Goal: Task Accomplishment & Management: Complete application form

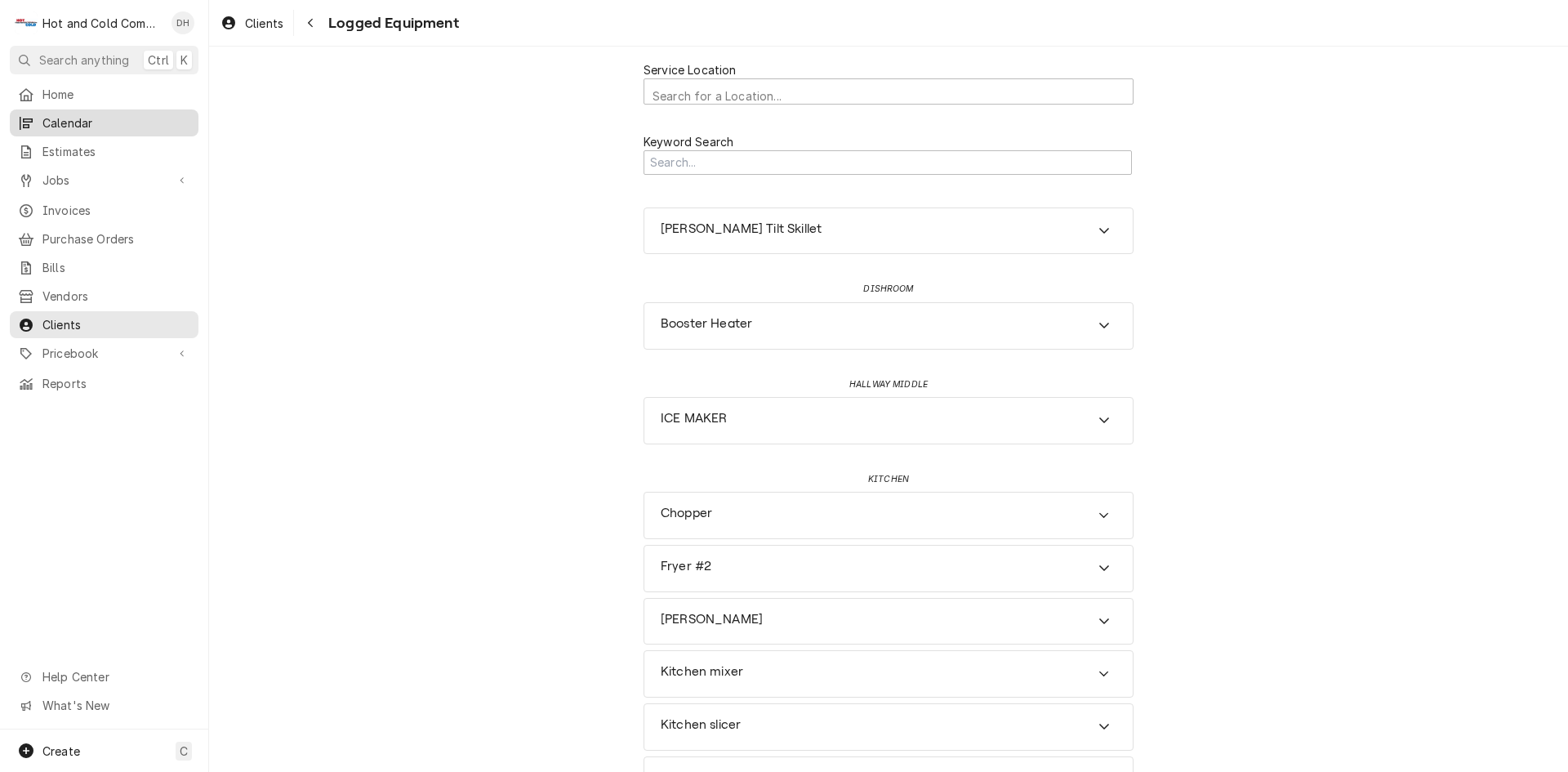
click at [103, 125] on span "Calendar" at bounding box center [116, 123] width 147 height 18
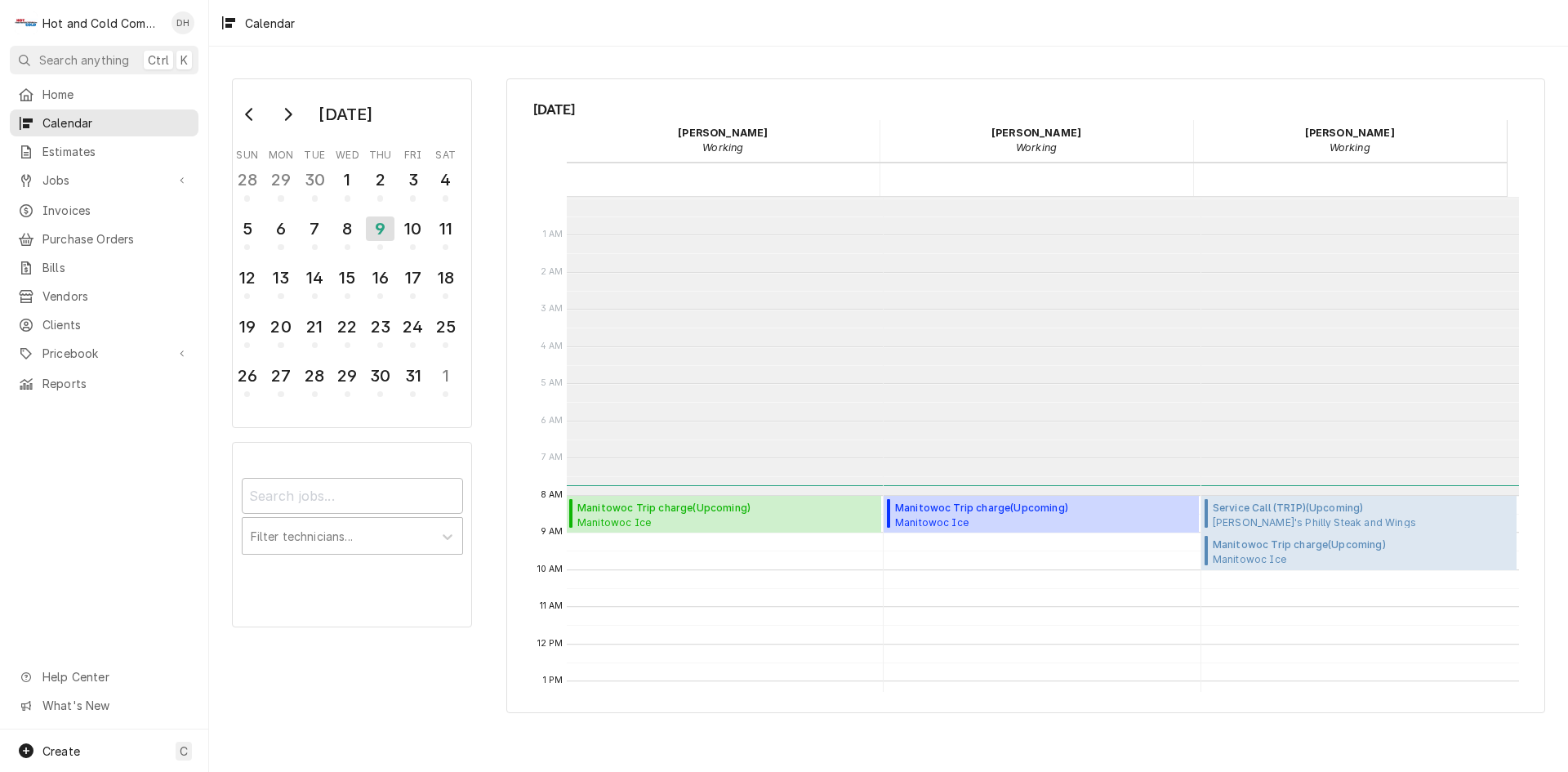
scroll to position [298, 0]
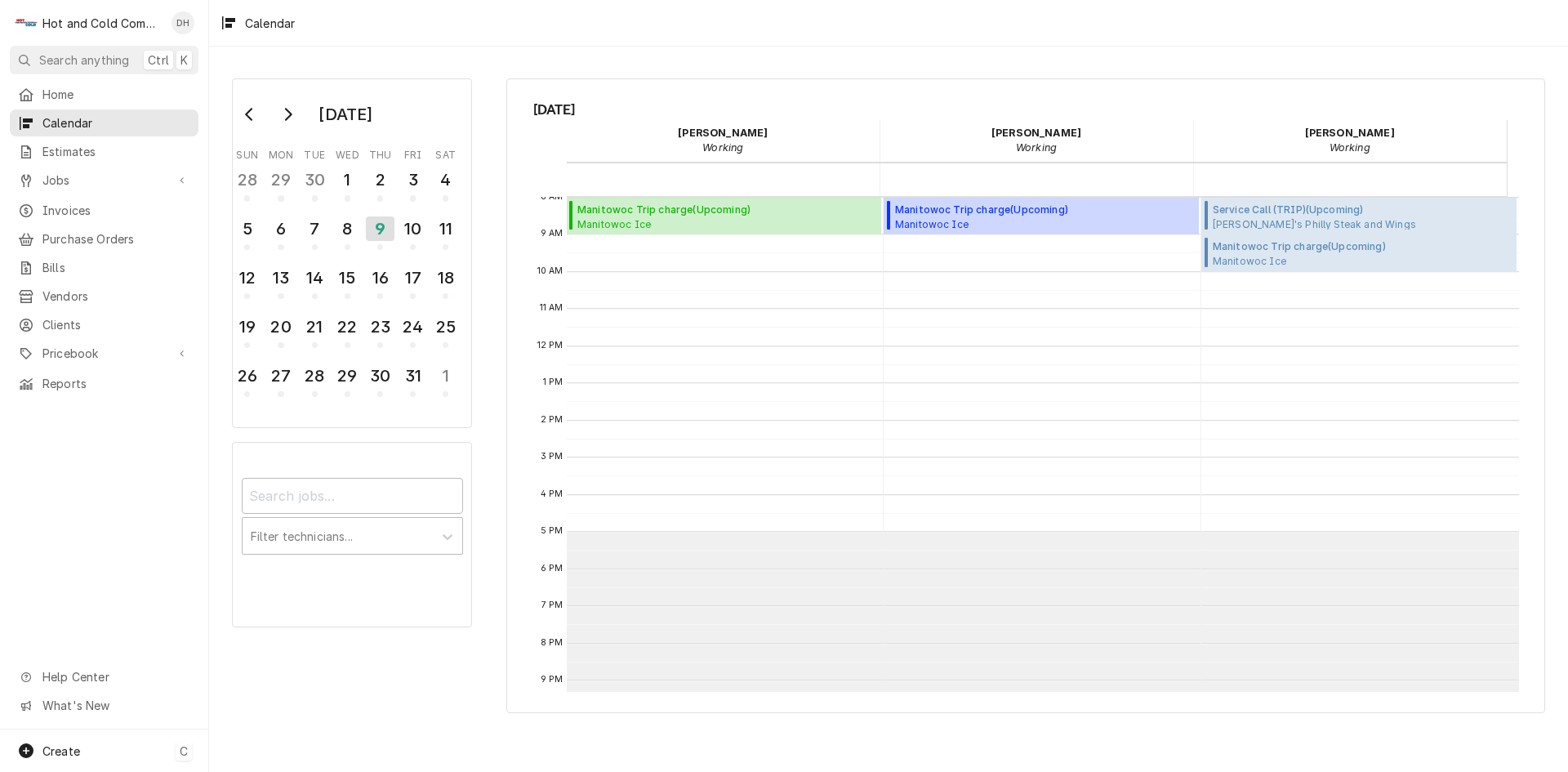
click at [58, 747] on span "Create" at bounding box center [61, 751] width 38 height 14
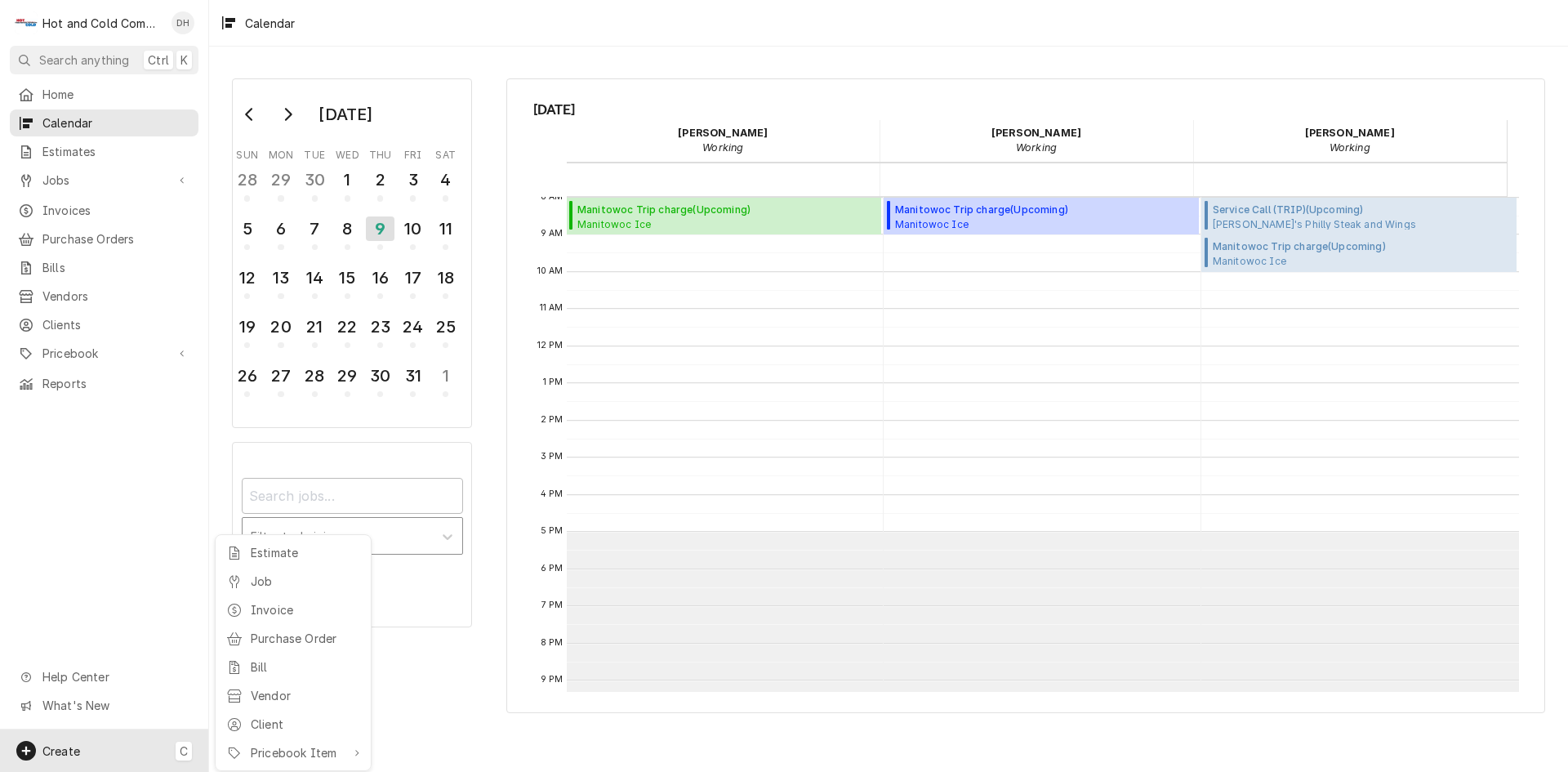
drag, startPoint x: 263, startPoint y: 548, endPoint x: 278, endPoint y: 529, distance: 24.2
click at [264, 548] on div "Estimate" at bounding box center [305, 552] width 110 height 18
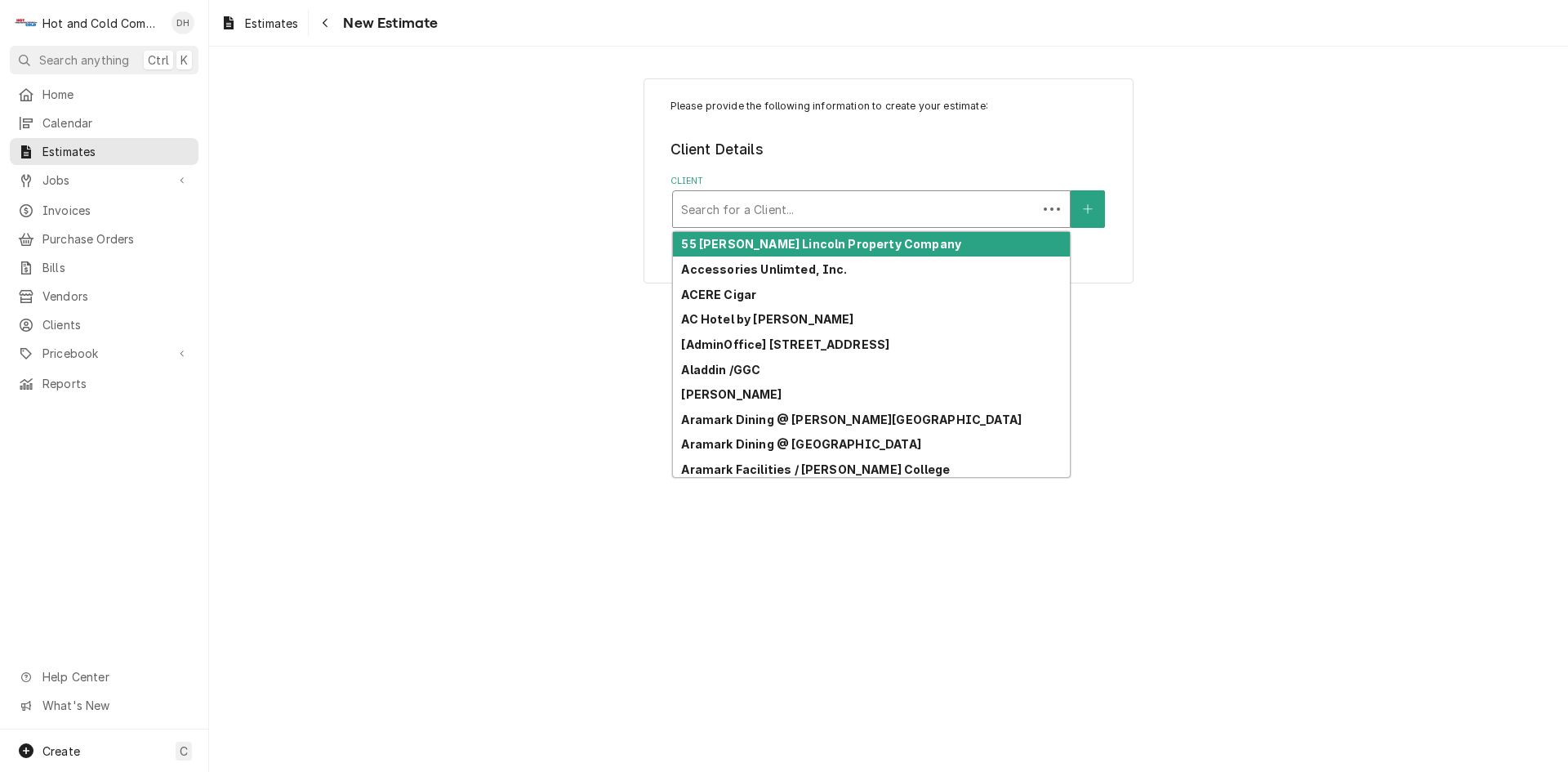
click at [903, 211] on div "Client" at bounding box center [855, 209] width 348 height 30
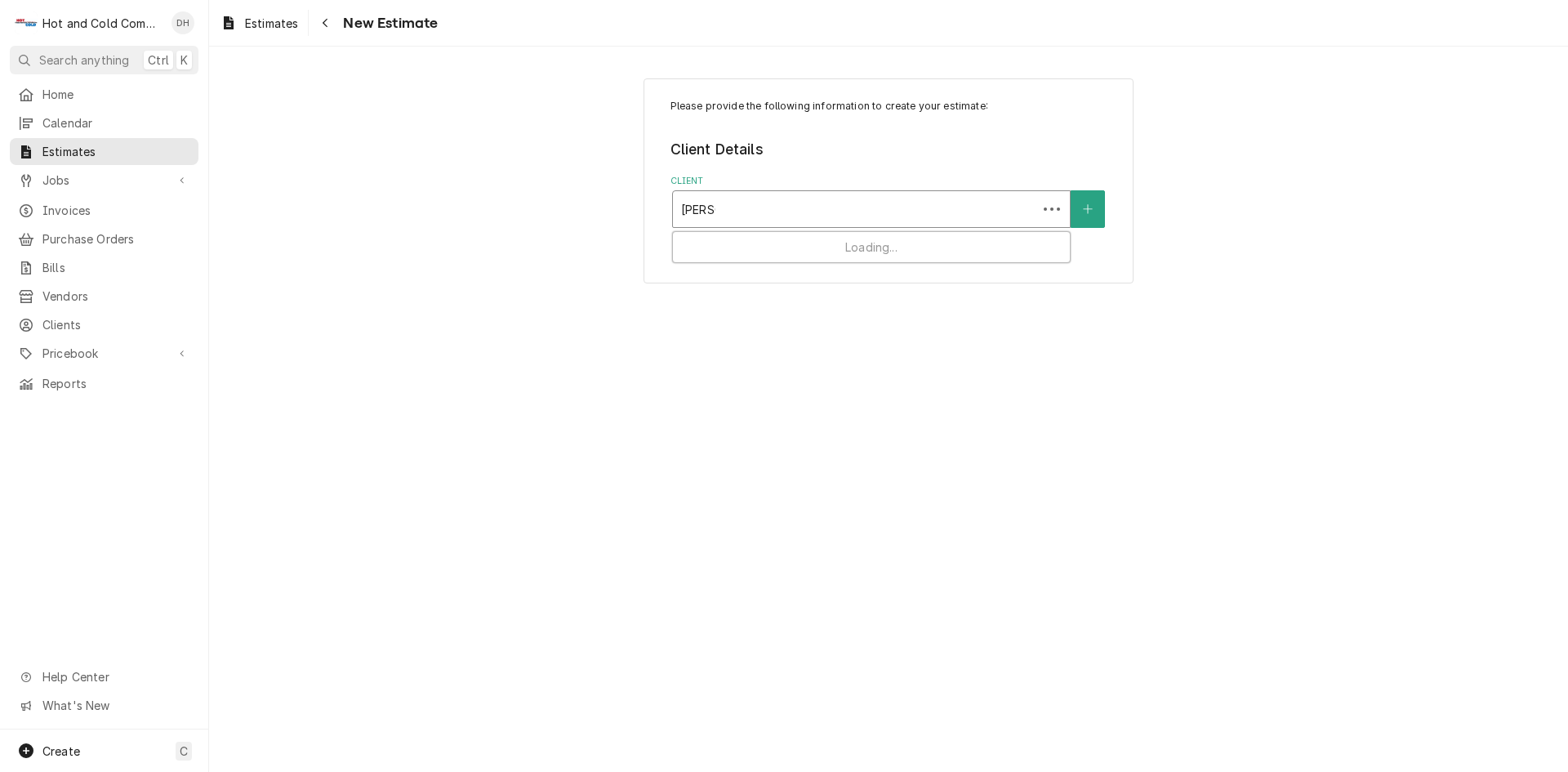
type input "Bartow"
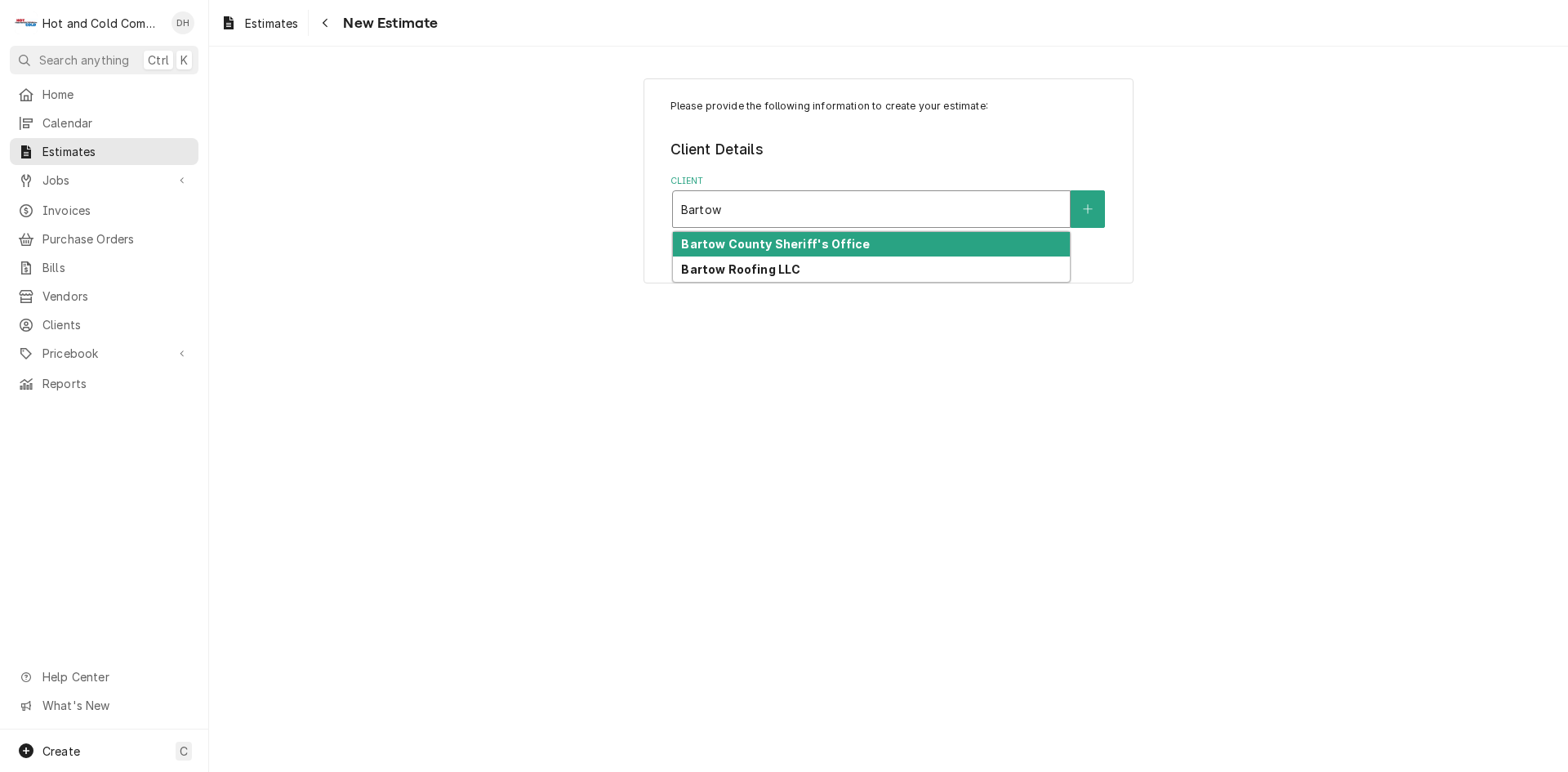
click at [864, 243] on div "Bartow County Sheriff's Office" at bounding box center [871, 244] width 397 height 25
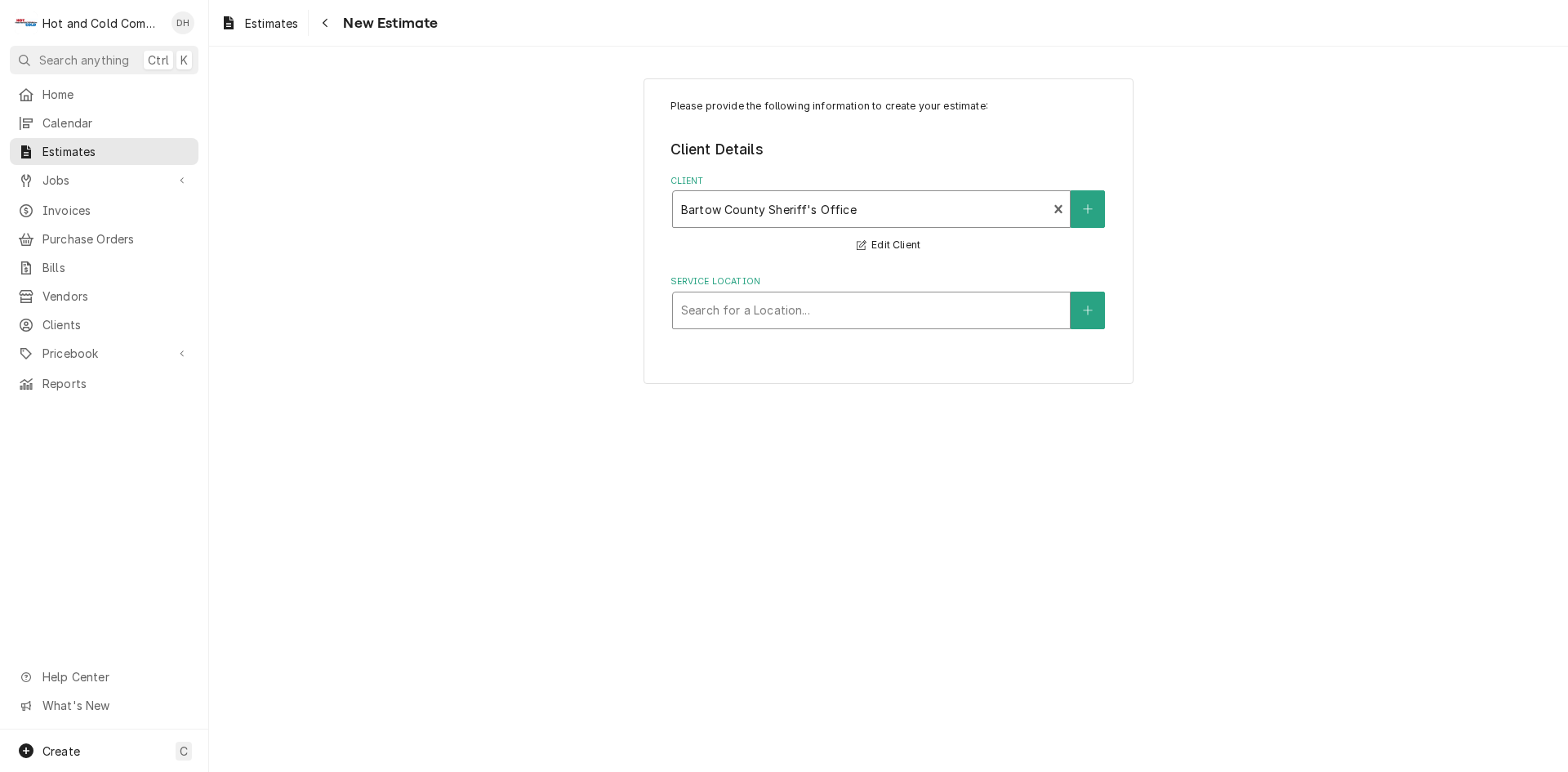
click at [923, 310] on div "Service Location" at bounding box center [871, 311] width 381 height 30
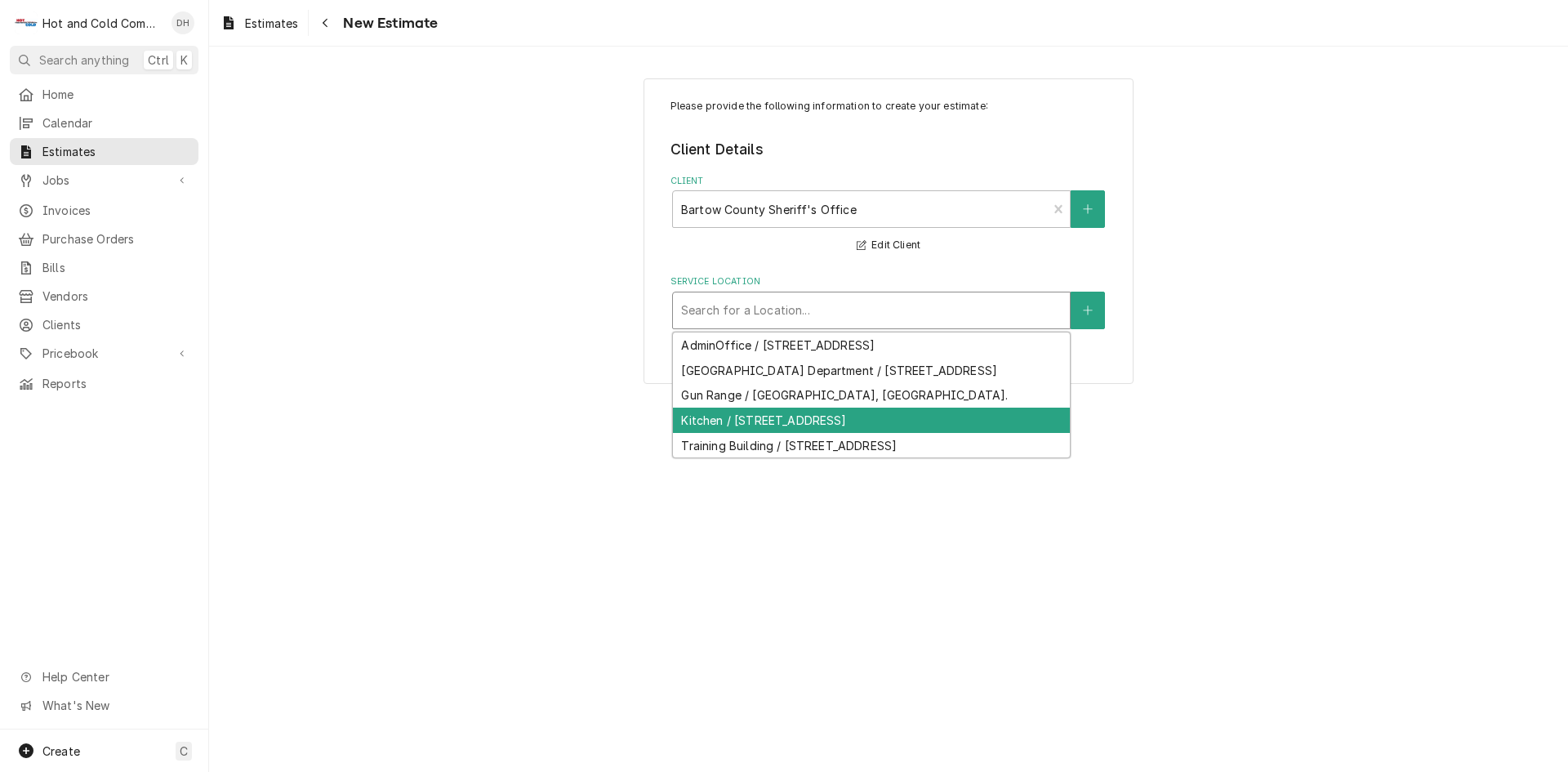
click at [884, 433] on div "Kitchen / 103 Zena Dr, Cartersville, GA 30121" at bounding box center [871, 420] width 397 height 25
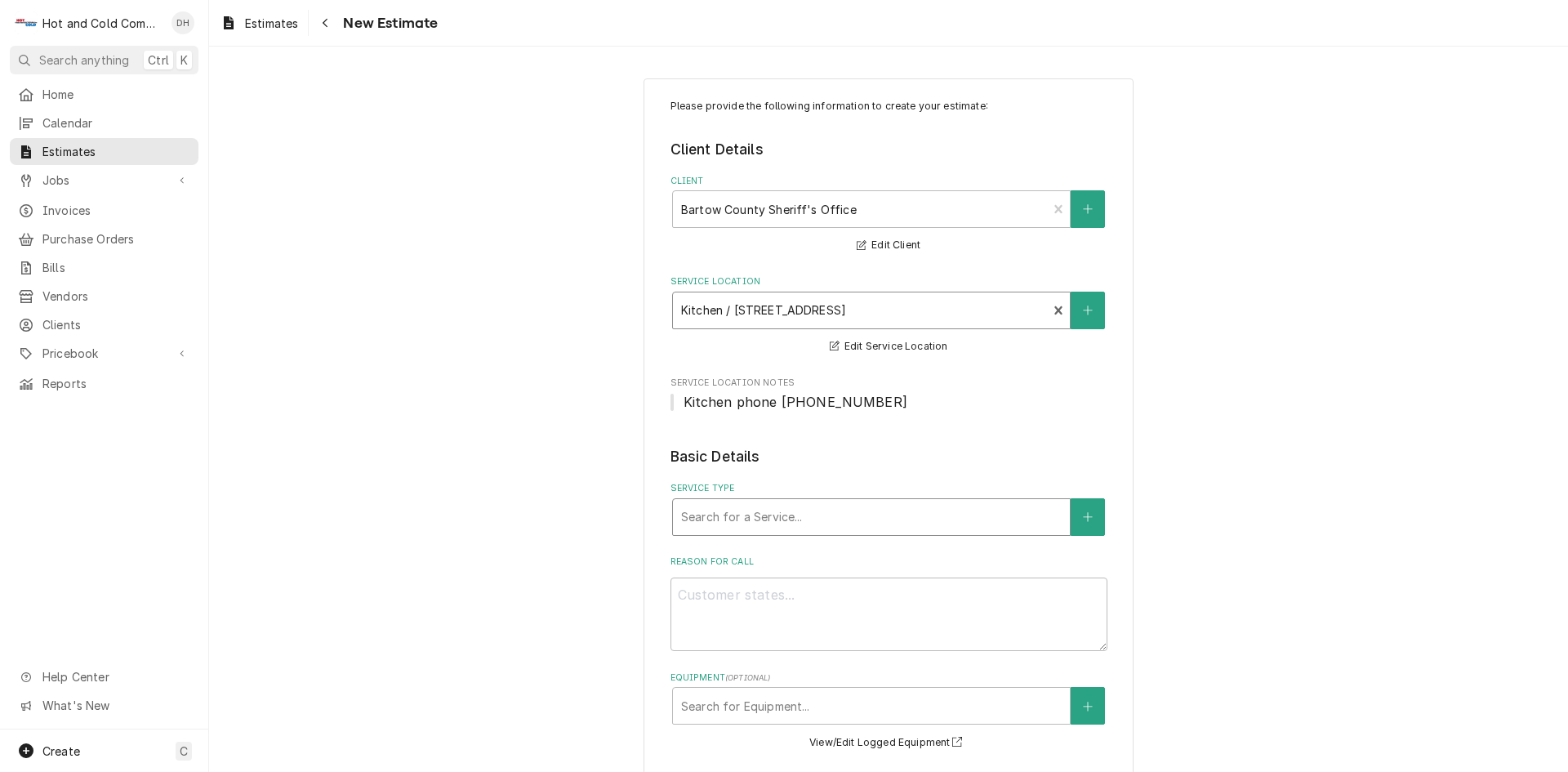
click at [954, 507] on div "Service Type" at bounding box center [871, 517] width 381 height 30
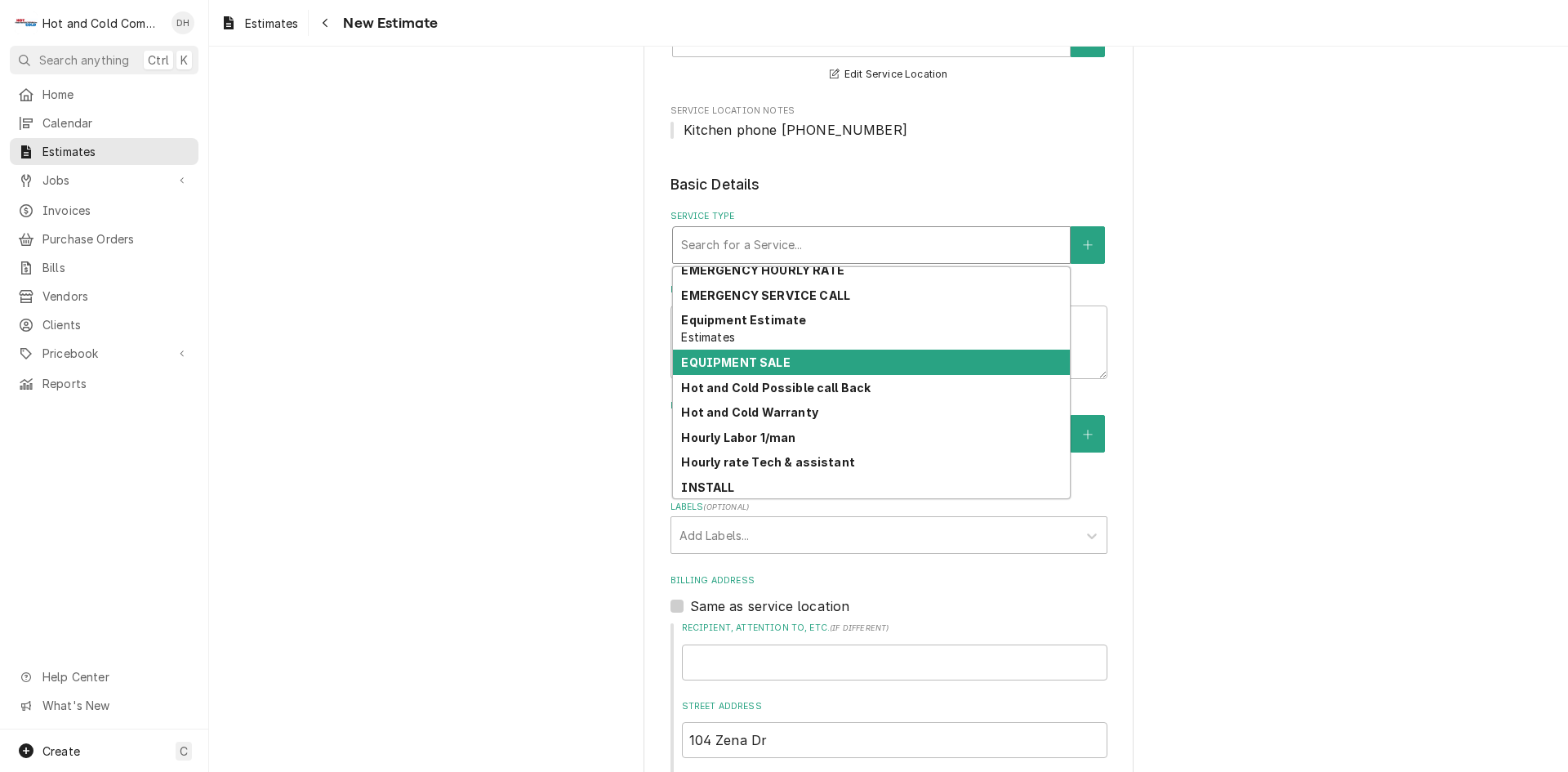
scroll to position [102, 0]
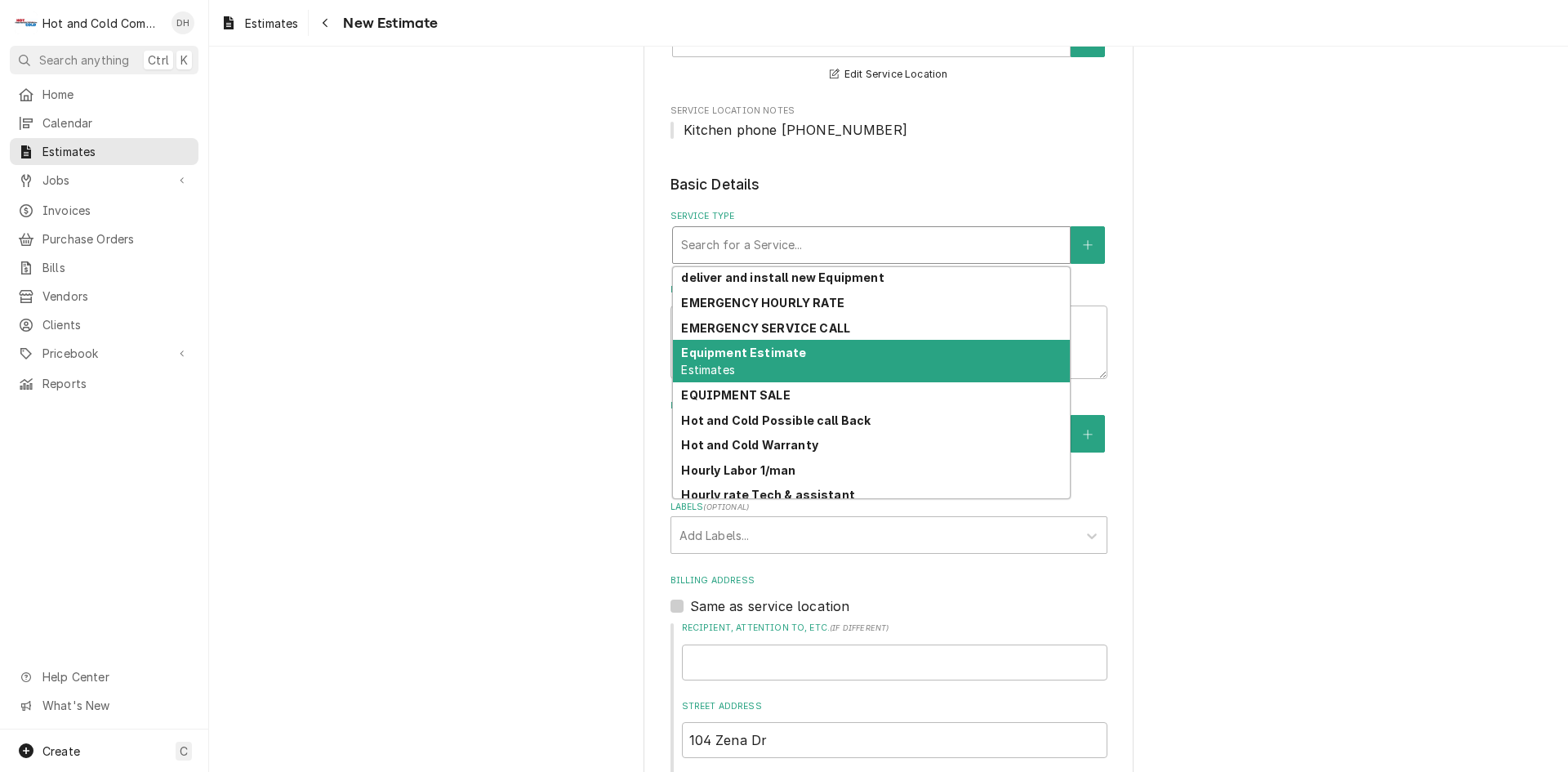
drag, startPoint x: 745, startPoint y: 359, endPoint x: 775, endPoint y: 356, distance: 30.1
click at [747, 359] on strong "Equipment Estimate" at bounding box center [744, 352] width 125 height 14
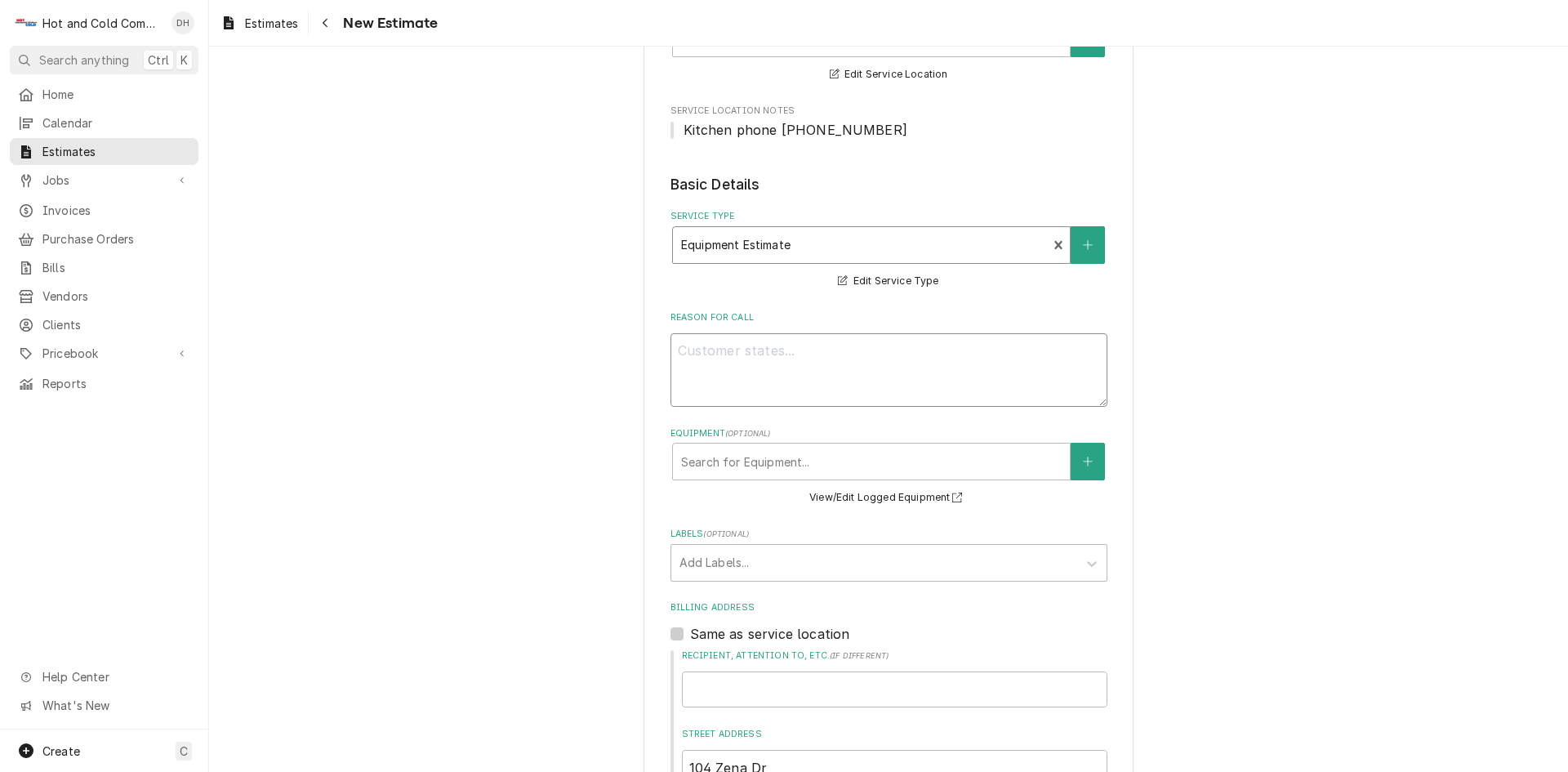
click at [903, 357] on textarea "Reason For Call" at bounding box center [889, 370] width 437 height 74
type textarea "x"
type textarea "T"
type textarea "x"
type textarea "To"
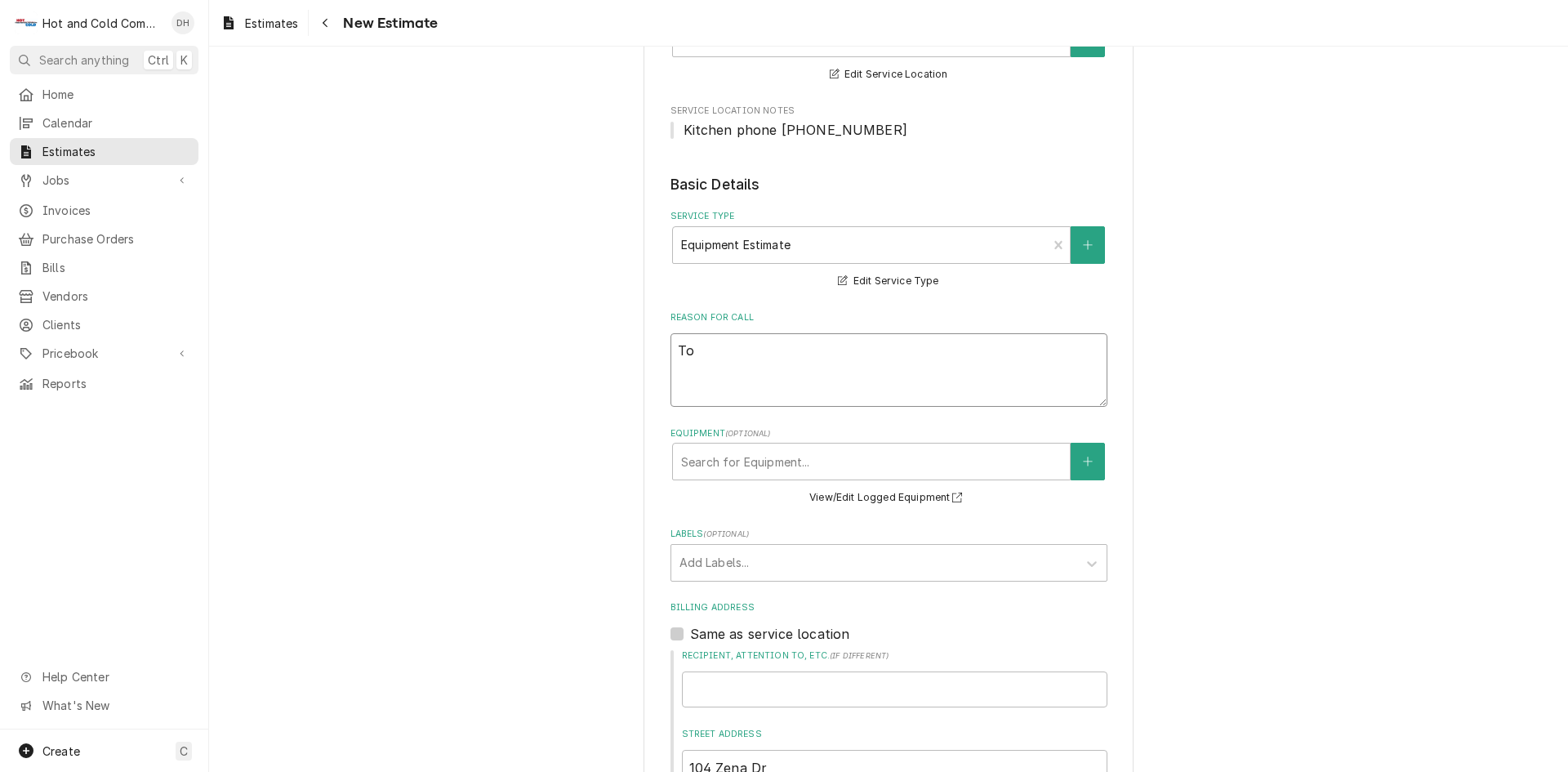
type textarea "x"
type textarea "To"
type textarea "x"
type textarea "To r"
type textarea "x"
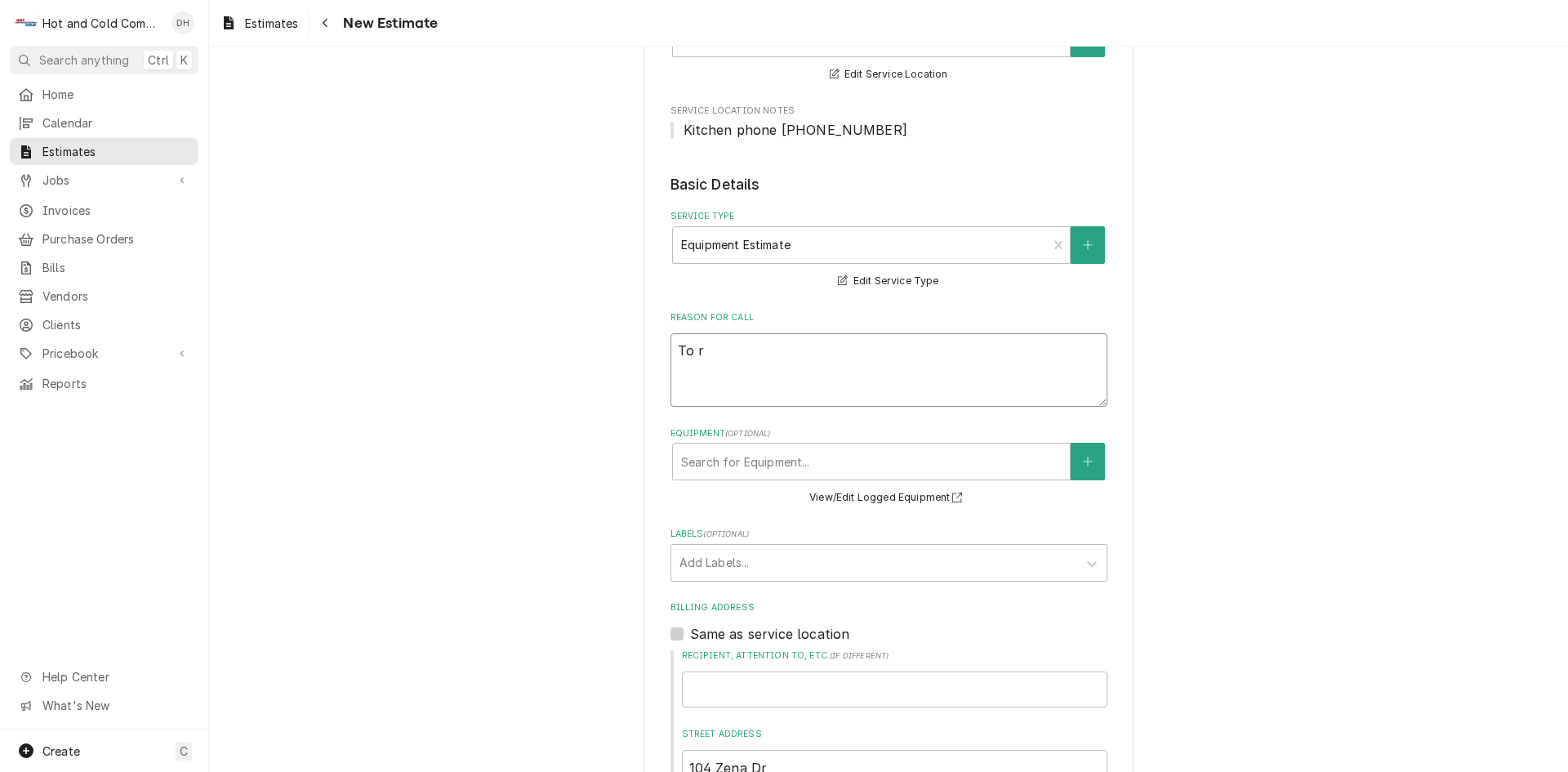
type textarea "To re"
type textarea "x"
type textarea "To rep"
type textarea "x"
type textarea "To repl"
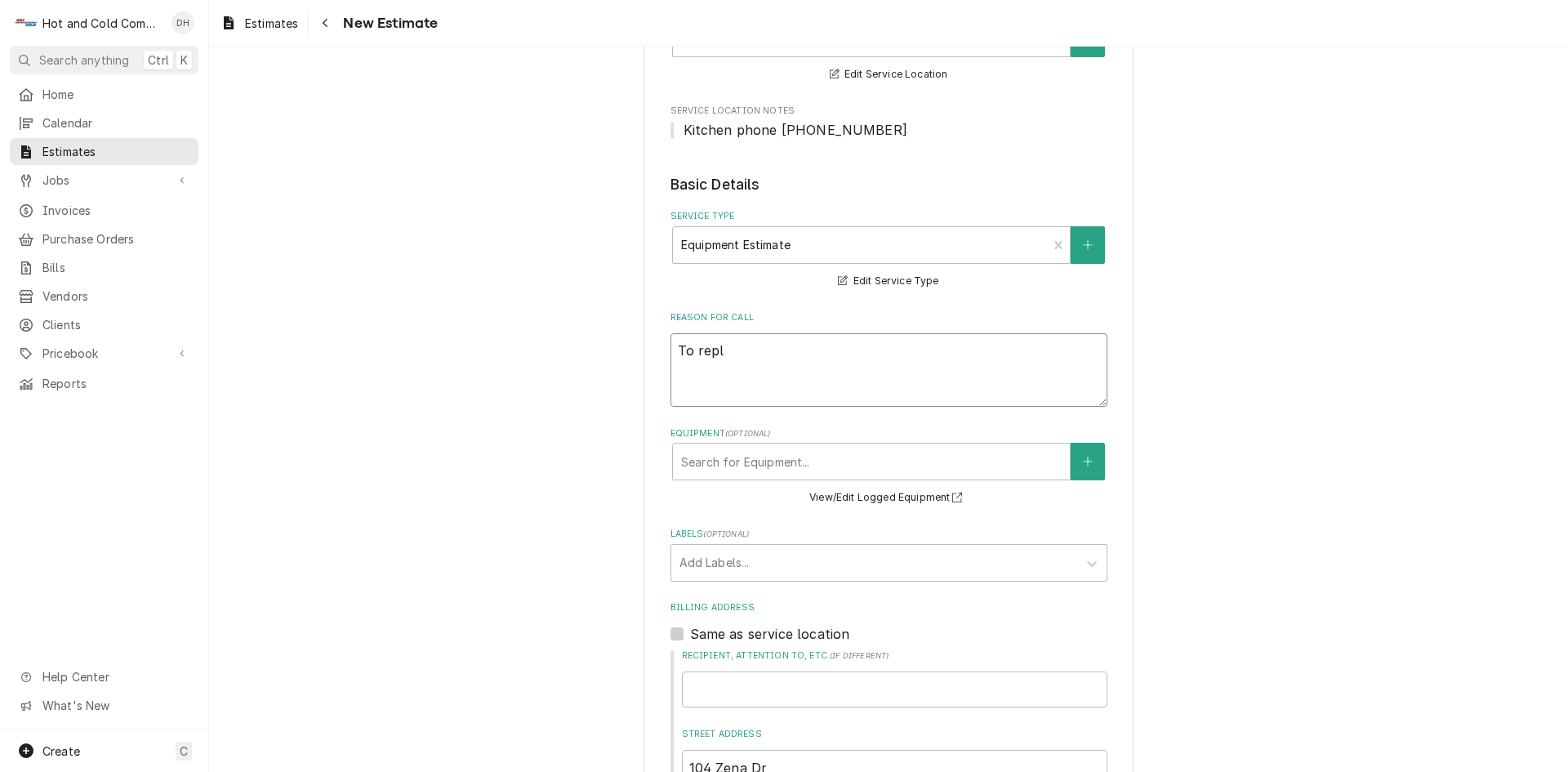
type textarea "x"
type textarea "To repla"
type textarea "x"
type textarea "To replac"
type textarea "x"
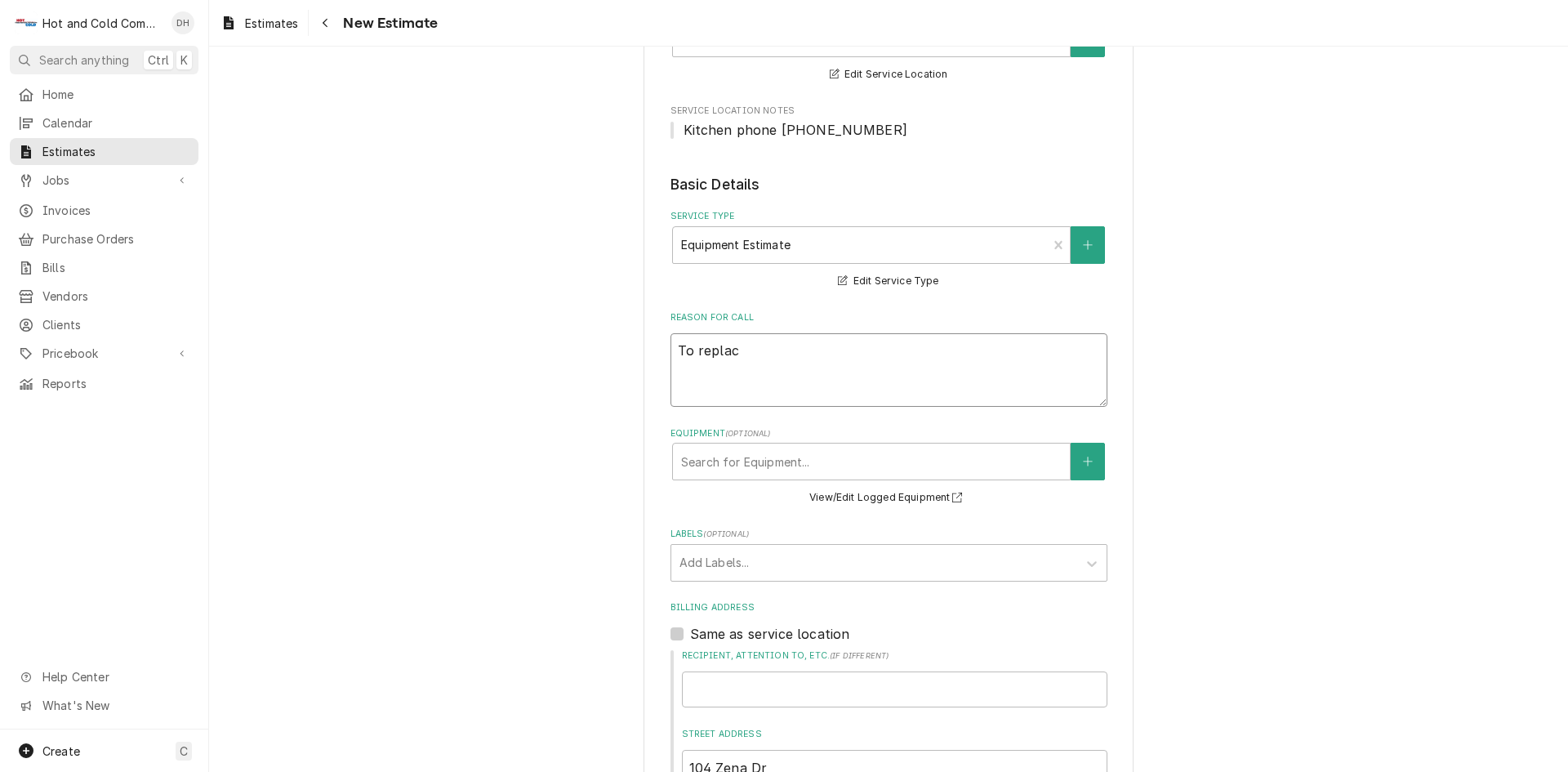
type textarea "To replace"
type textarea "x"
type textarea "To replace"
type textarea "x"
type textarea "To replace I"
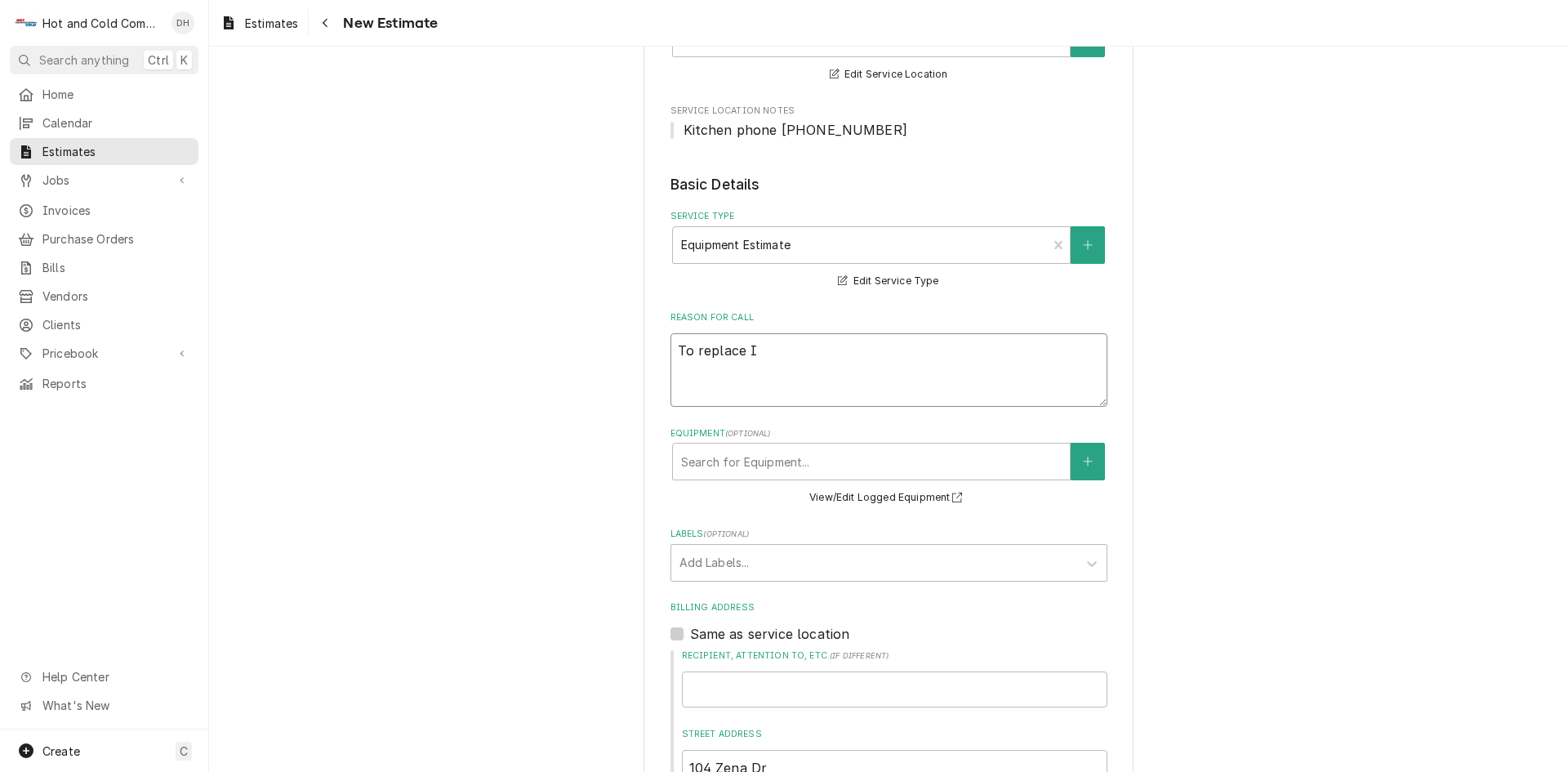
type textarea "x"
type textarea "To replace Ic"
type textarea "x"
type textarea "To replace Ice"
type textarea "x"
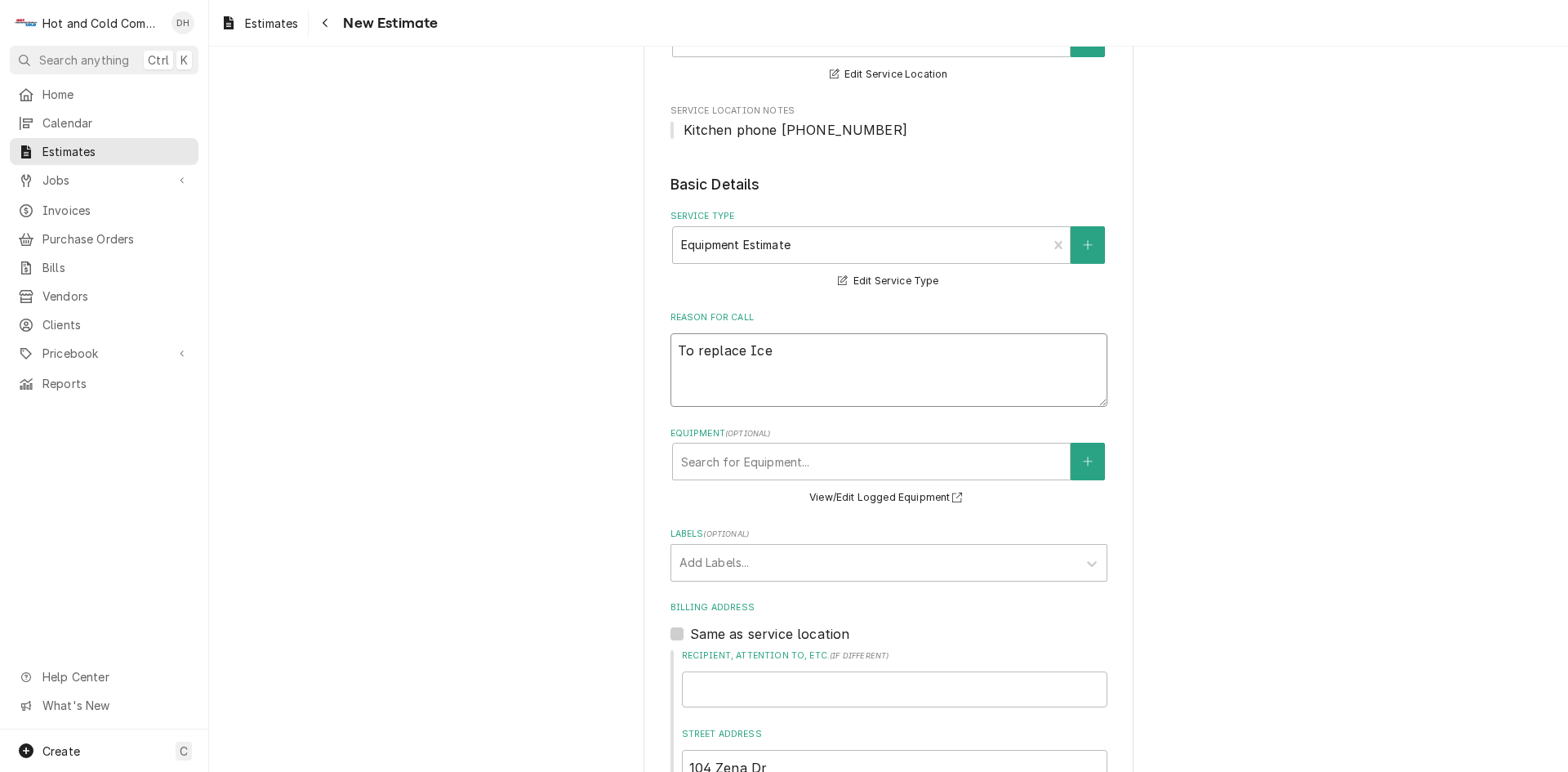
type textarea "To replace Ice"
type textarea "x"
type textarea "To replace Ice B"
type textarea "x"
type textarea "To replace Ice Bi"
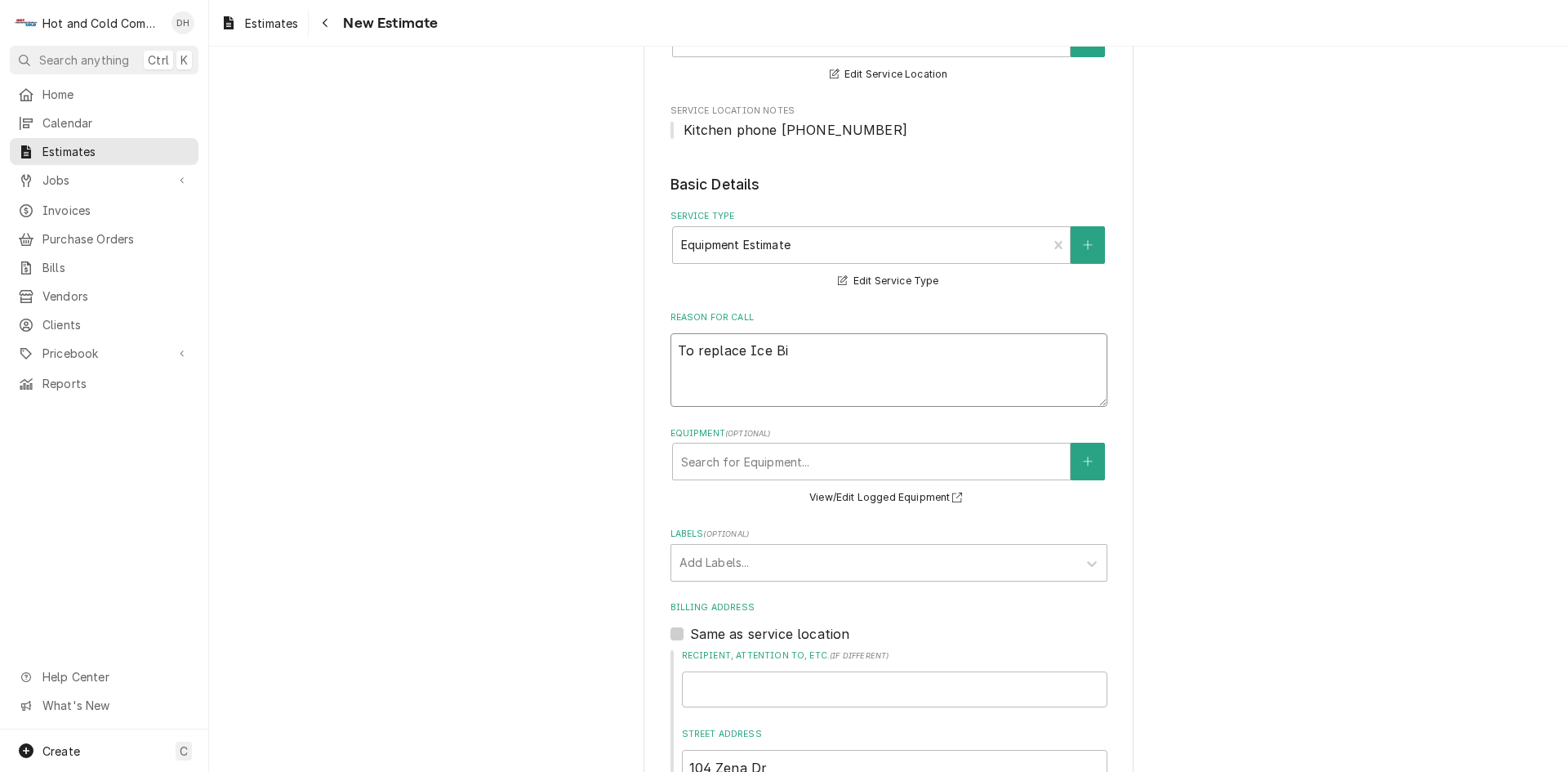
type textarea "x"
type textarea "To replace Ice Bin"
type textarea "x"
type textarea "To replace Ice Bins"
type textarea "x"
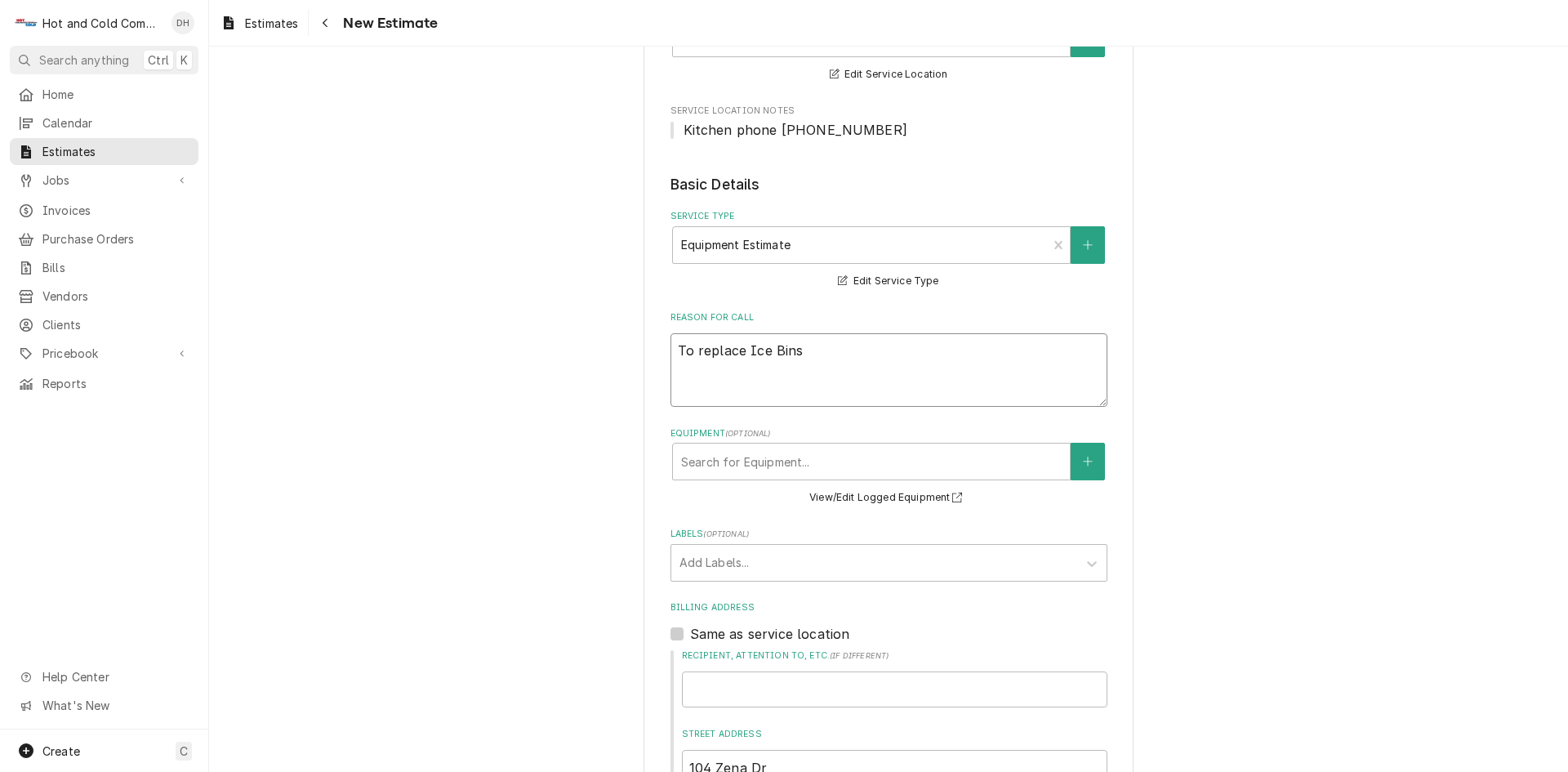
type textarea "To replace Ice Bins"
type textarea "x"
type textarea "To replace Ice Bins i"
type textarea "x"
type textarea "To replace Ice Bins in"
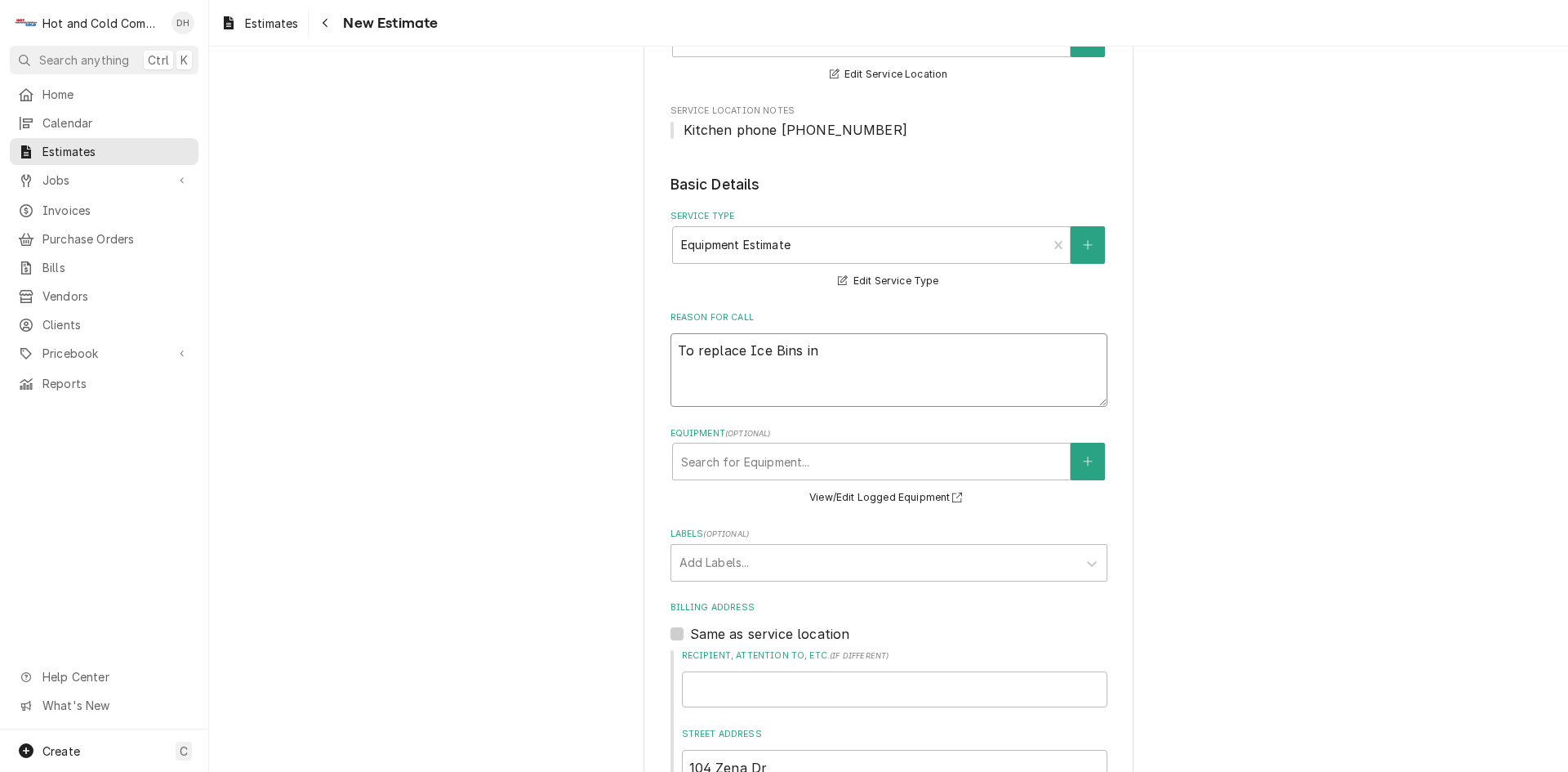
type textarea "x"
type textarea "To replace Ice Bins in"
type textarea "x"
type textarea "To replace Ice Bins in H"
type textarea "x"
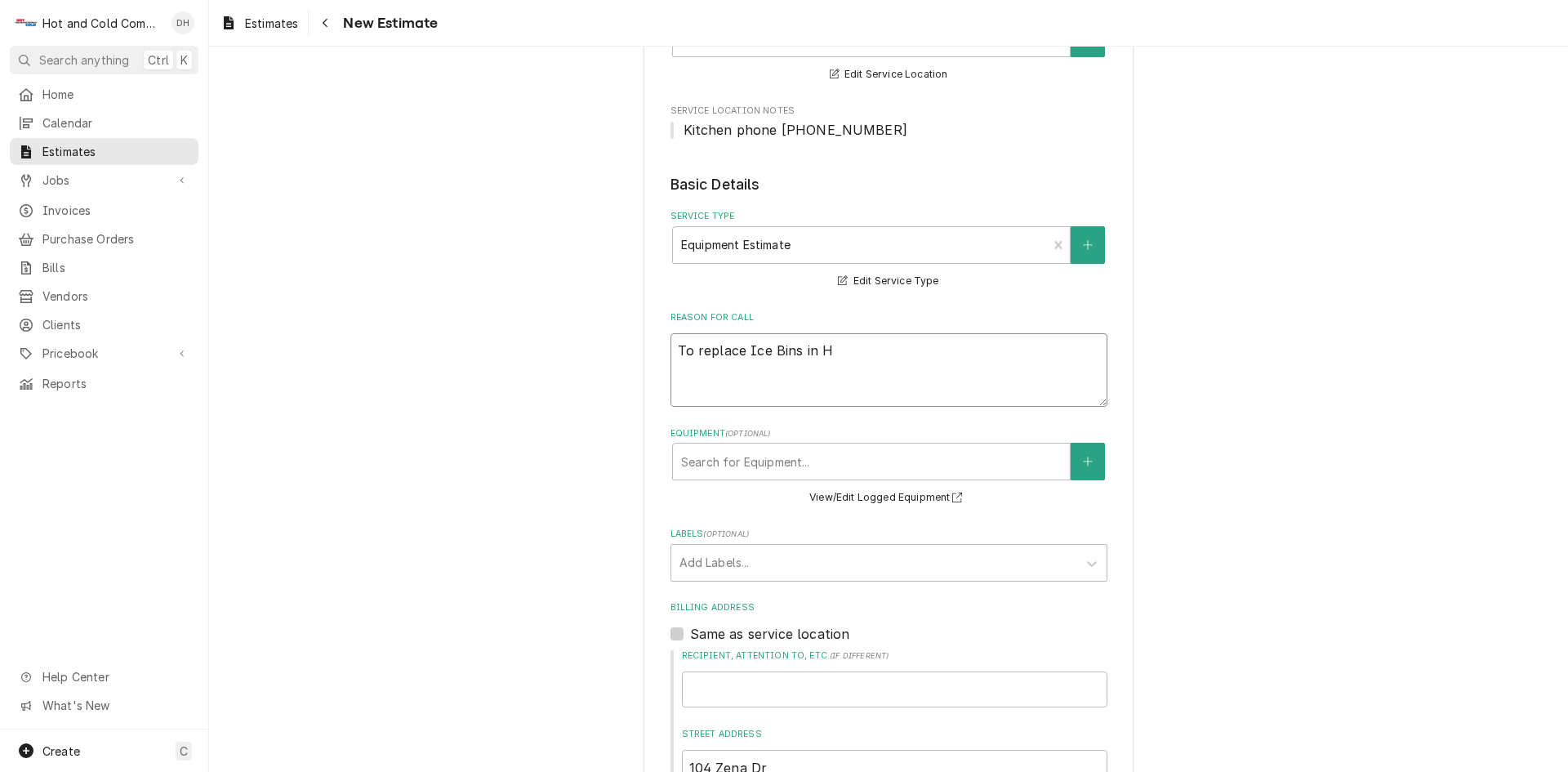
type textarea "To replace Ice Bins in Ha"
type textarea "x"
type textarea "To replace Ice Bins in Hal"
type textarea "x"
type textarea "To replace Ice Bins in Hall"
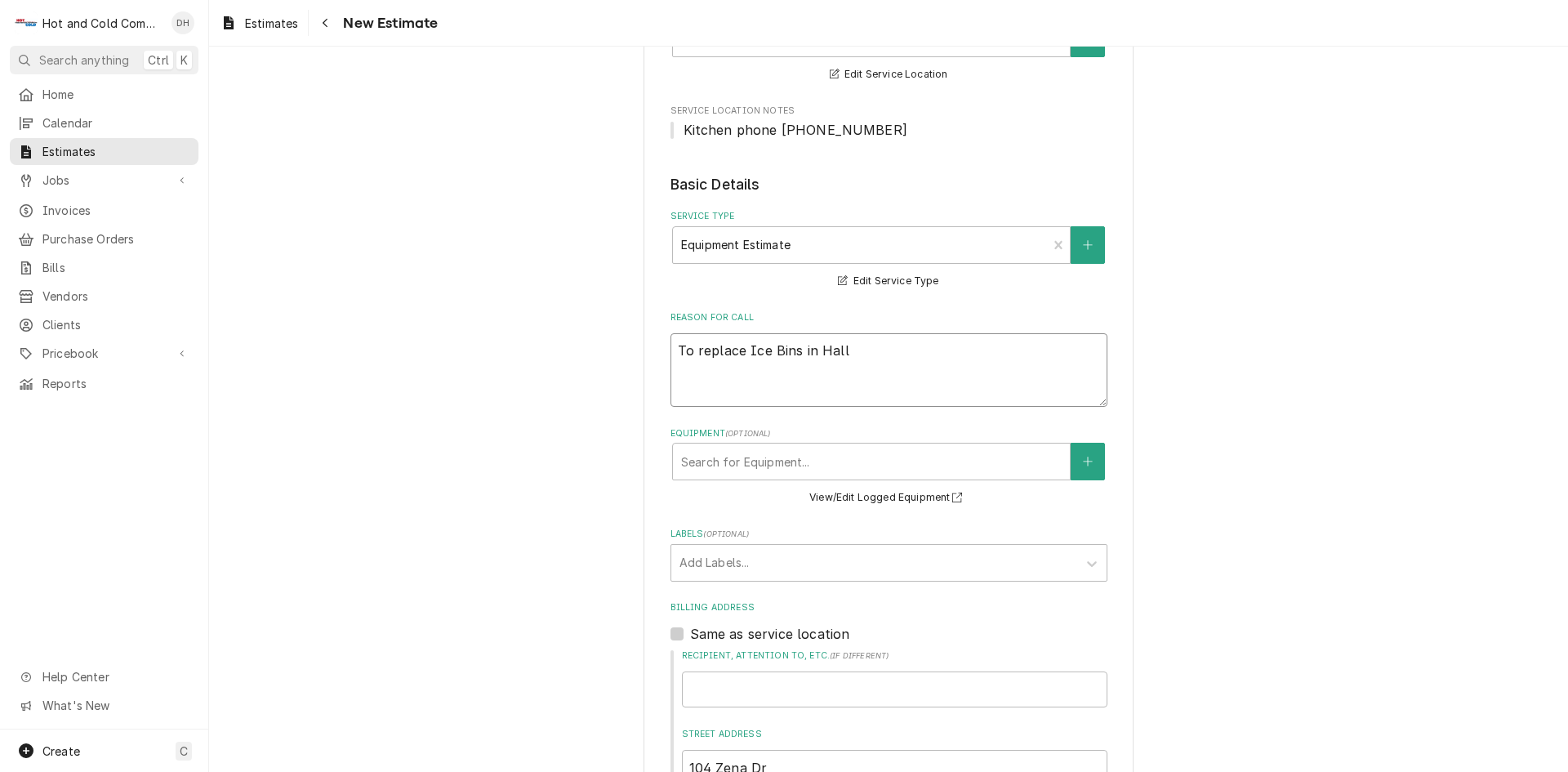
type textarea "x"
type textarea "To replace Ice Bins in Hallw"
type textarea "x"
type textarea "To replace Ice Bins in Hallway"
type textarea "x"
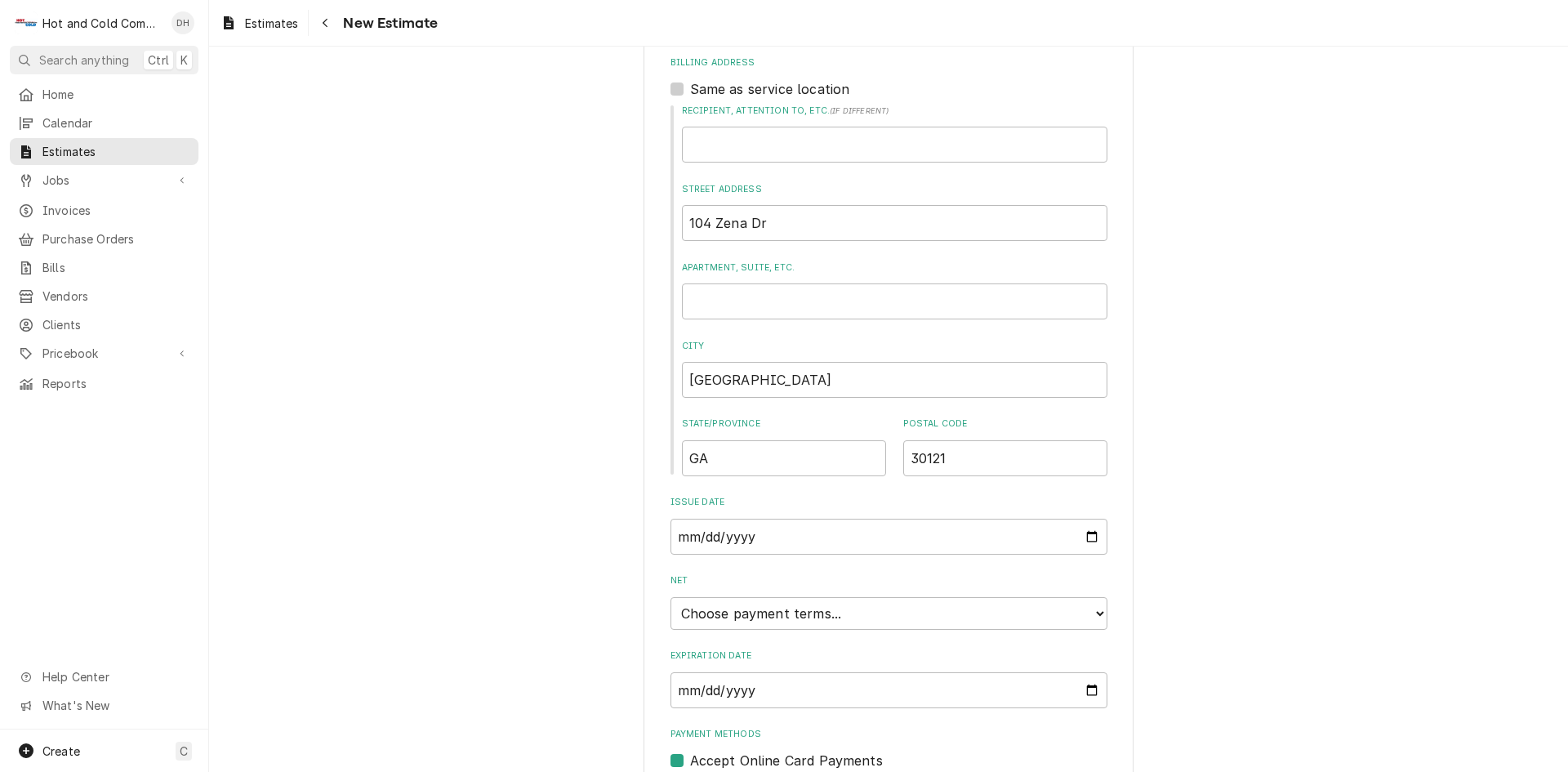
scroll to position [885, 0]
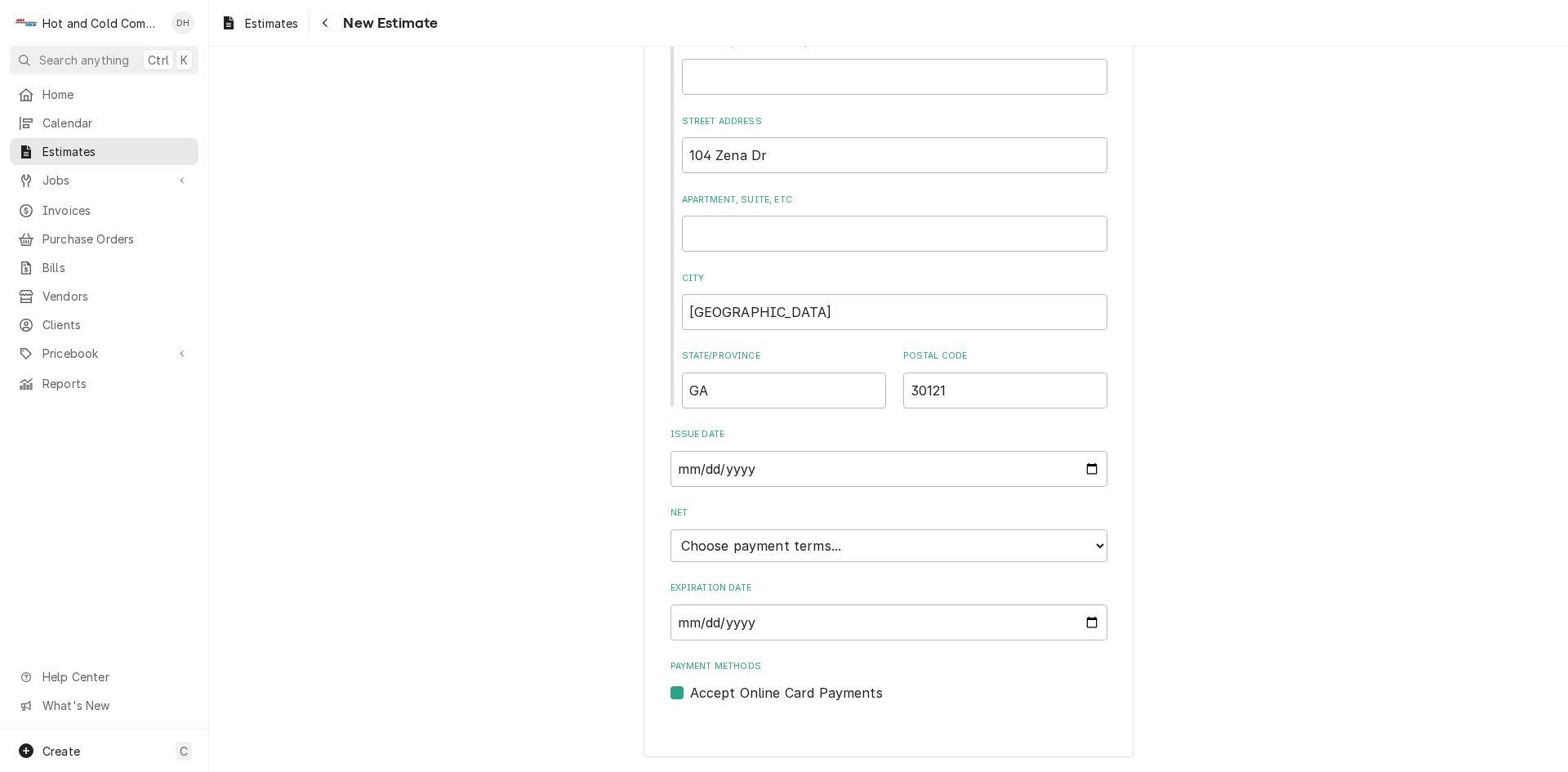
type textarea "To replace Ice Bins in Hallway"
click at [1094, 544] on select "Choose payment terms... Same Day Net 7 Net 14 Net 21 Net 30 Net 45 Net 60 Net 90" at bounding box center [889, 545] width 437 height 32
type textarea "x"
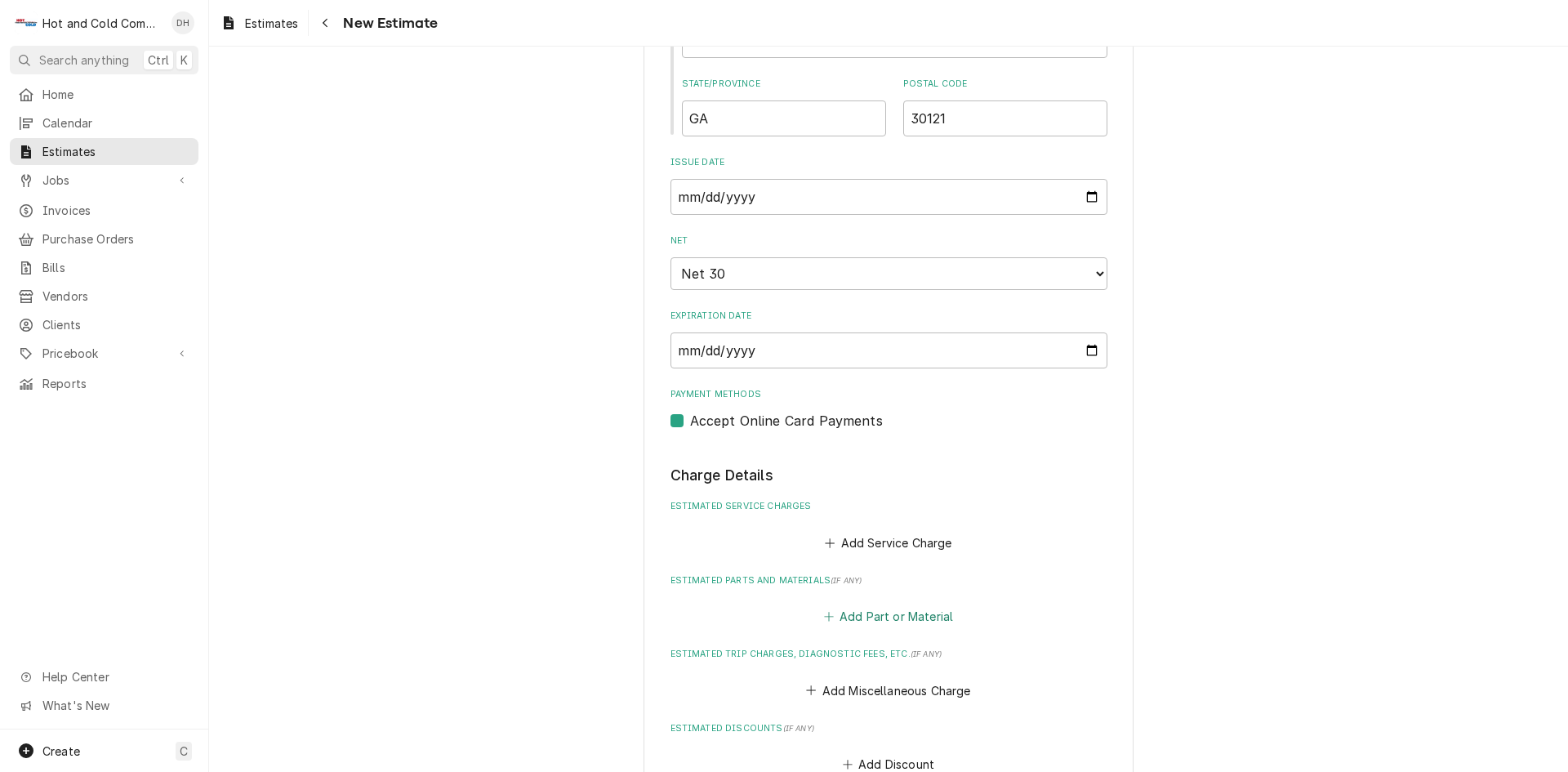
click at [861, 614] on button "Add Part or Material" at bounding box center [888, 616] width 135 height 23
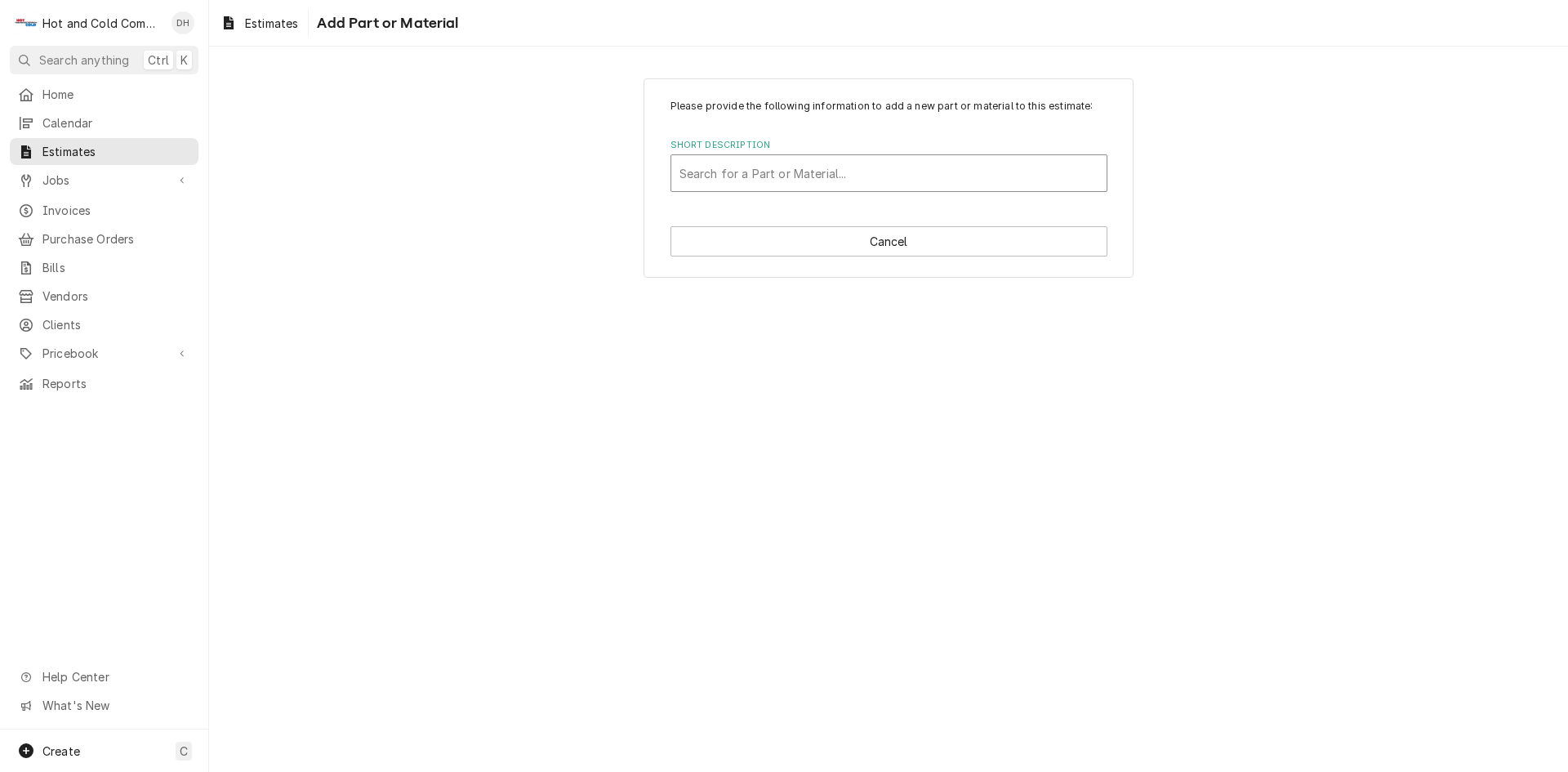
click at [913, 168] on div "Short Description" at bounding box center [889, 173] width 419 height 30
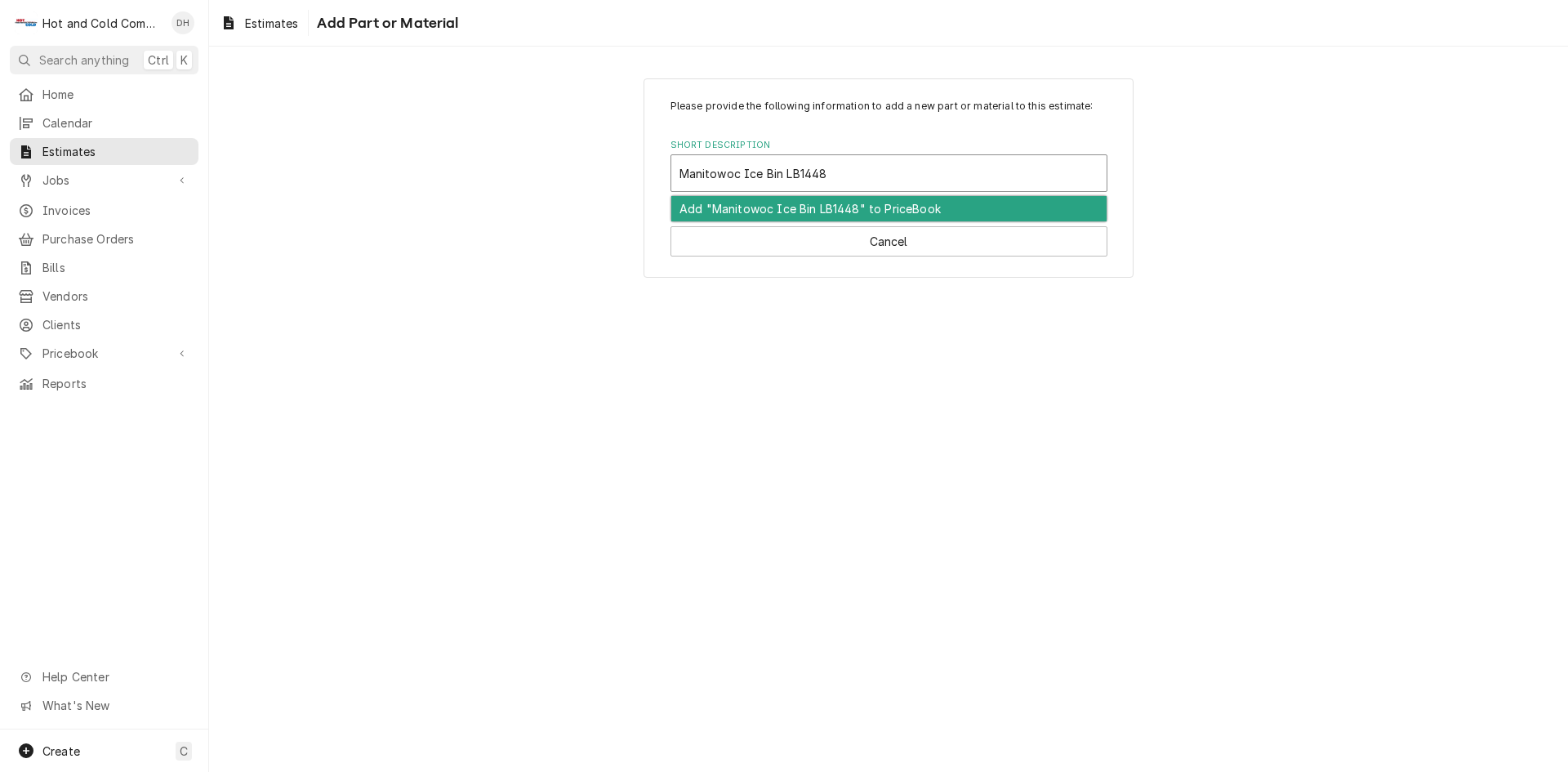
type input "Manitowoc Ice Bin LB1448"
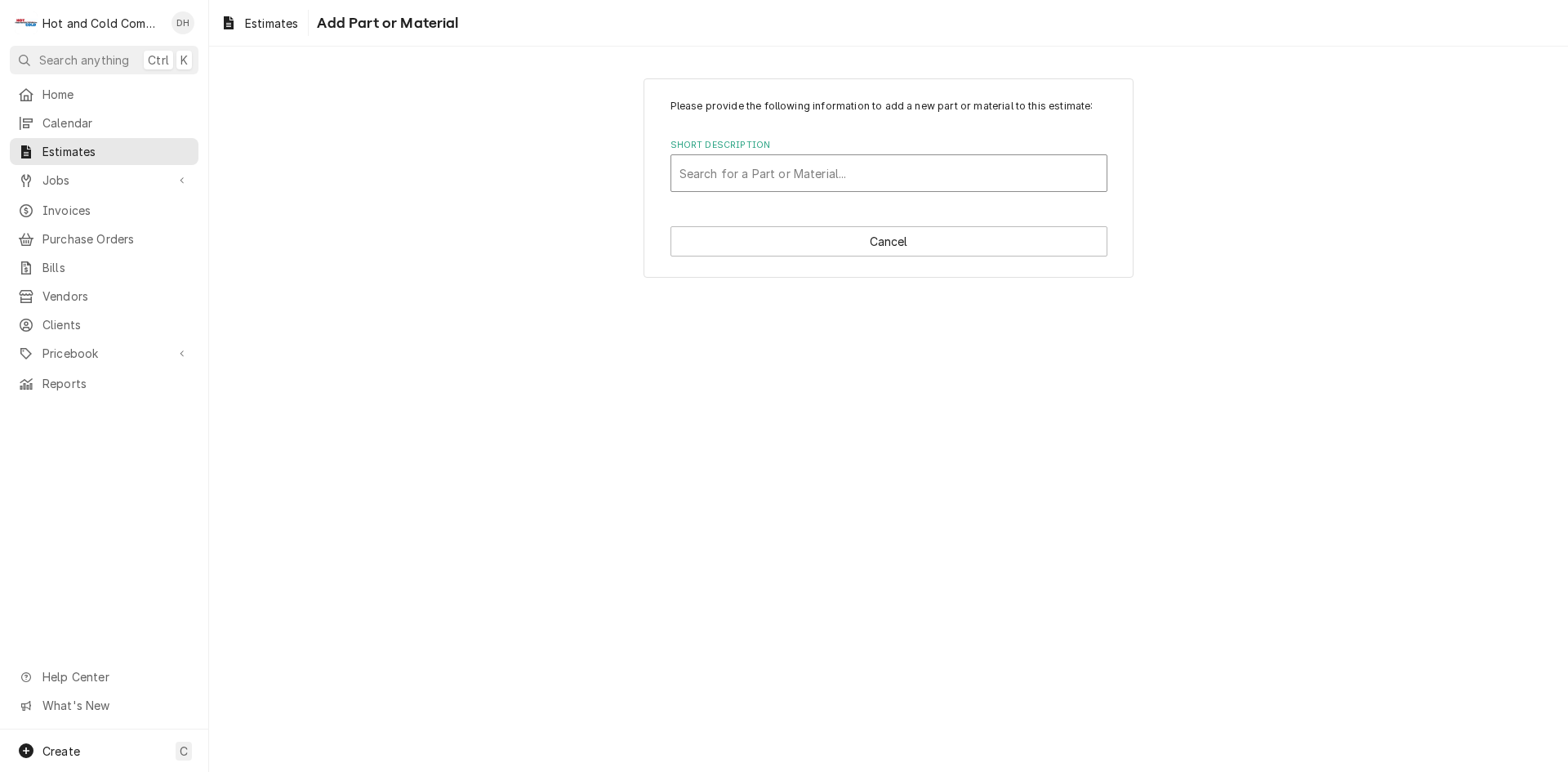
type textarea "x"
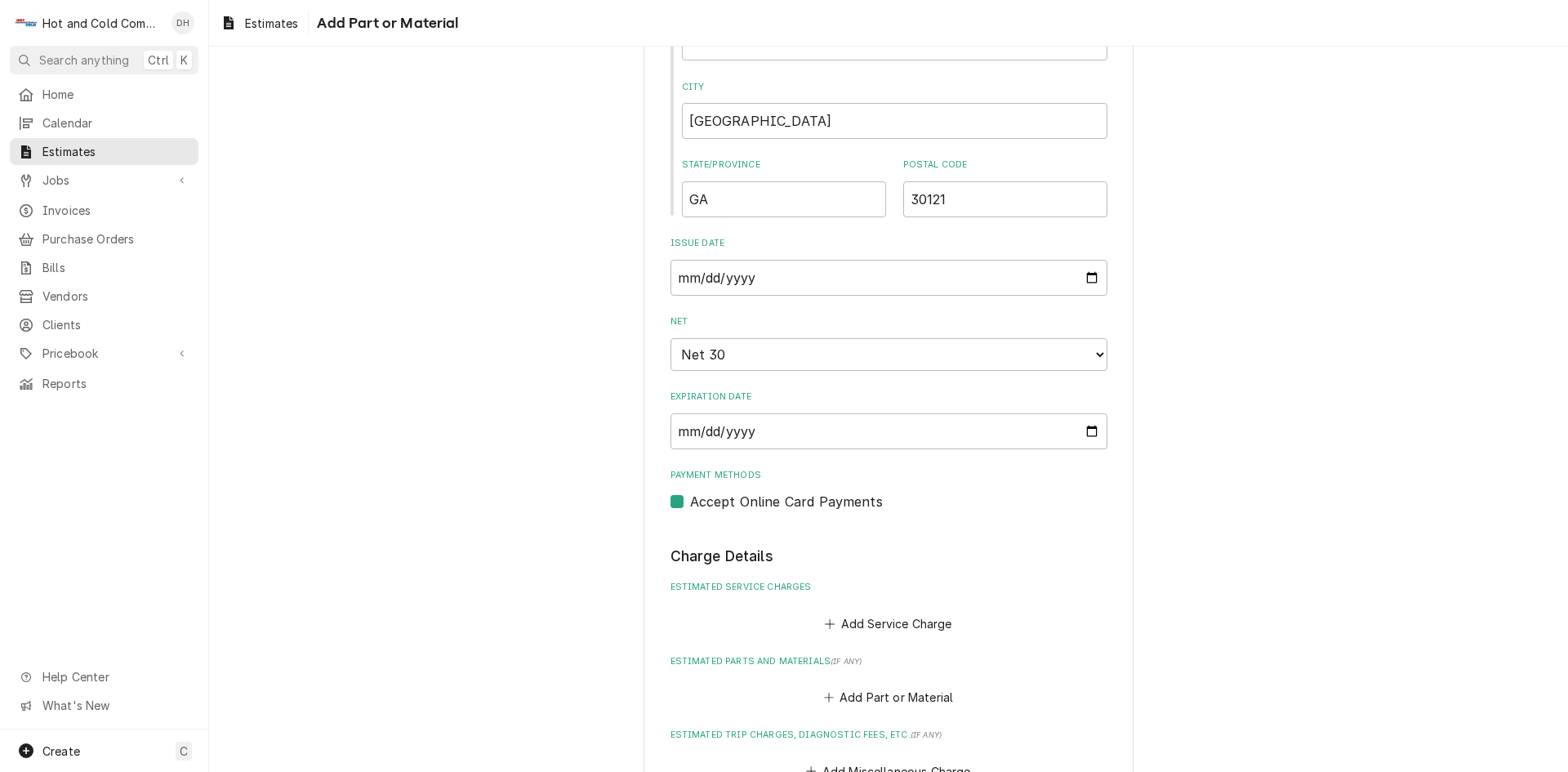
scroll to position [1089, 0]
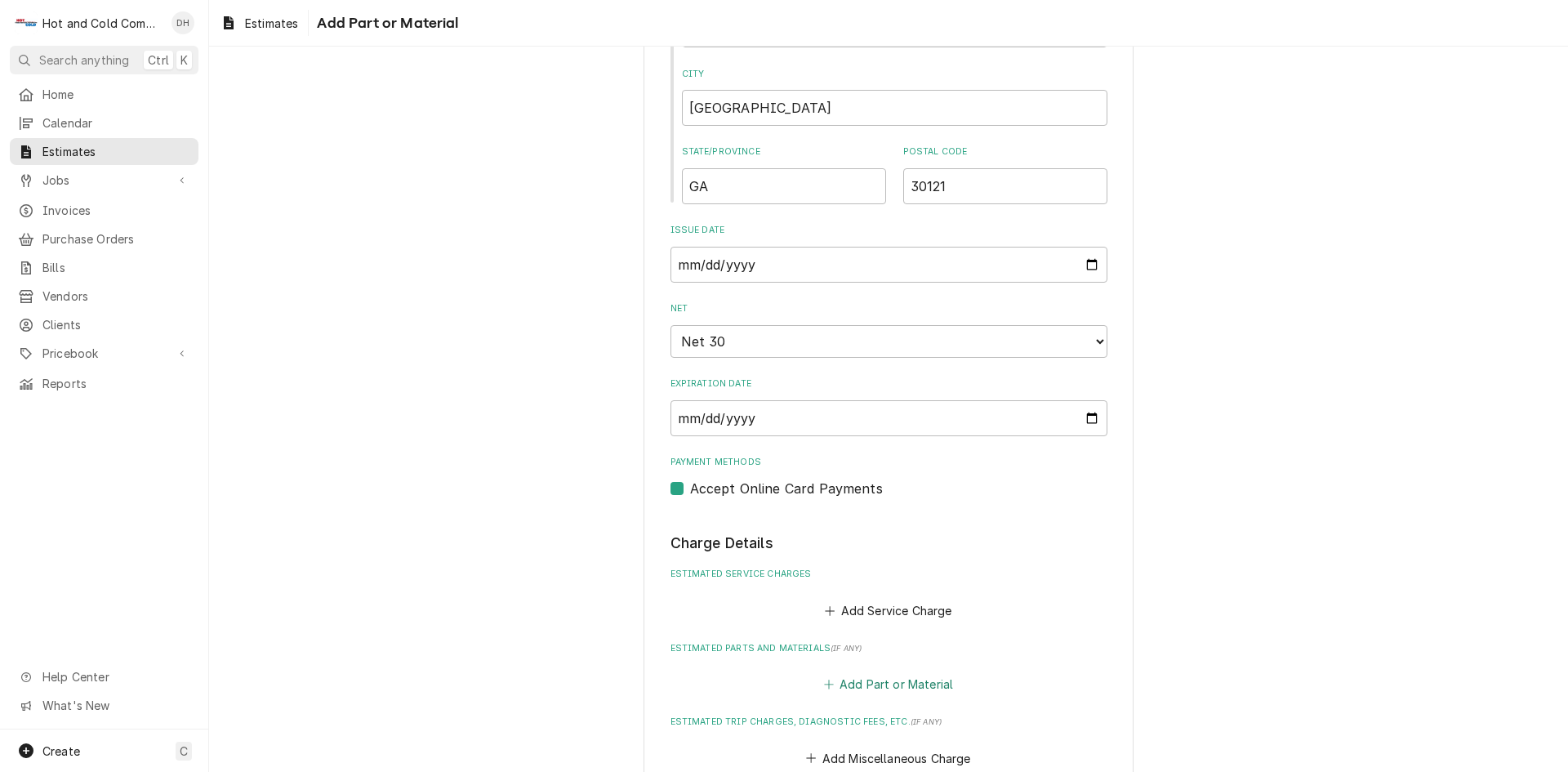
click at [892, 680] on button "Add Part or Material" at bounding box center [888, 684] width 135 height 23
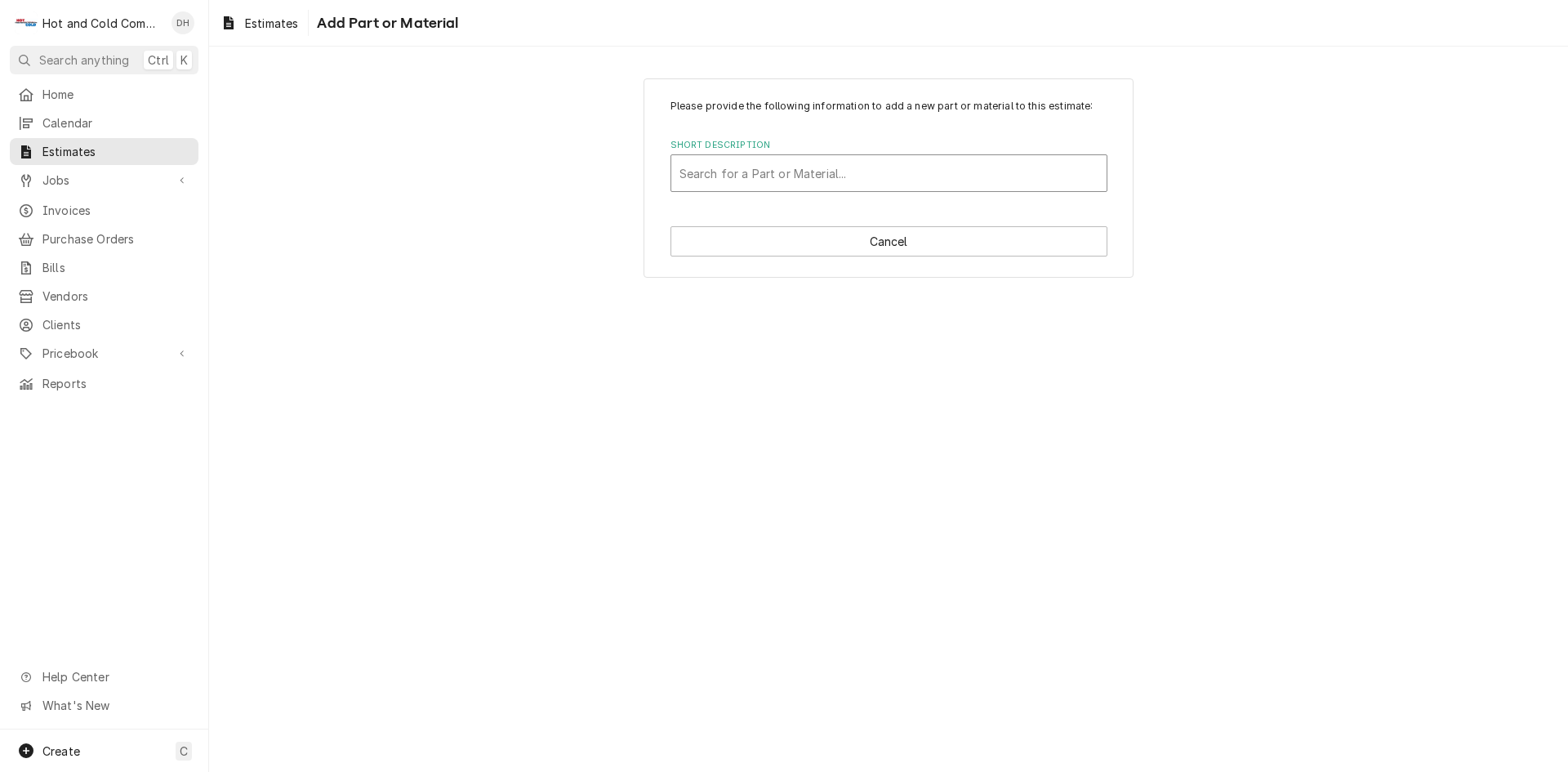
click at [765, 171] on div "Short Description" at bounding box center [889, 173] width 419 height 30
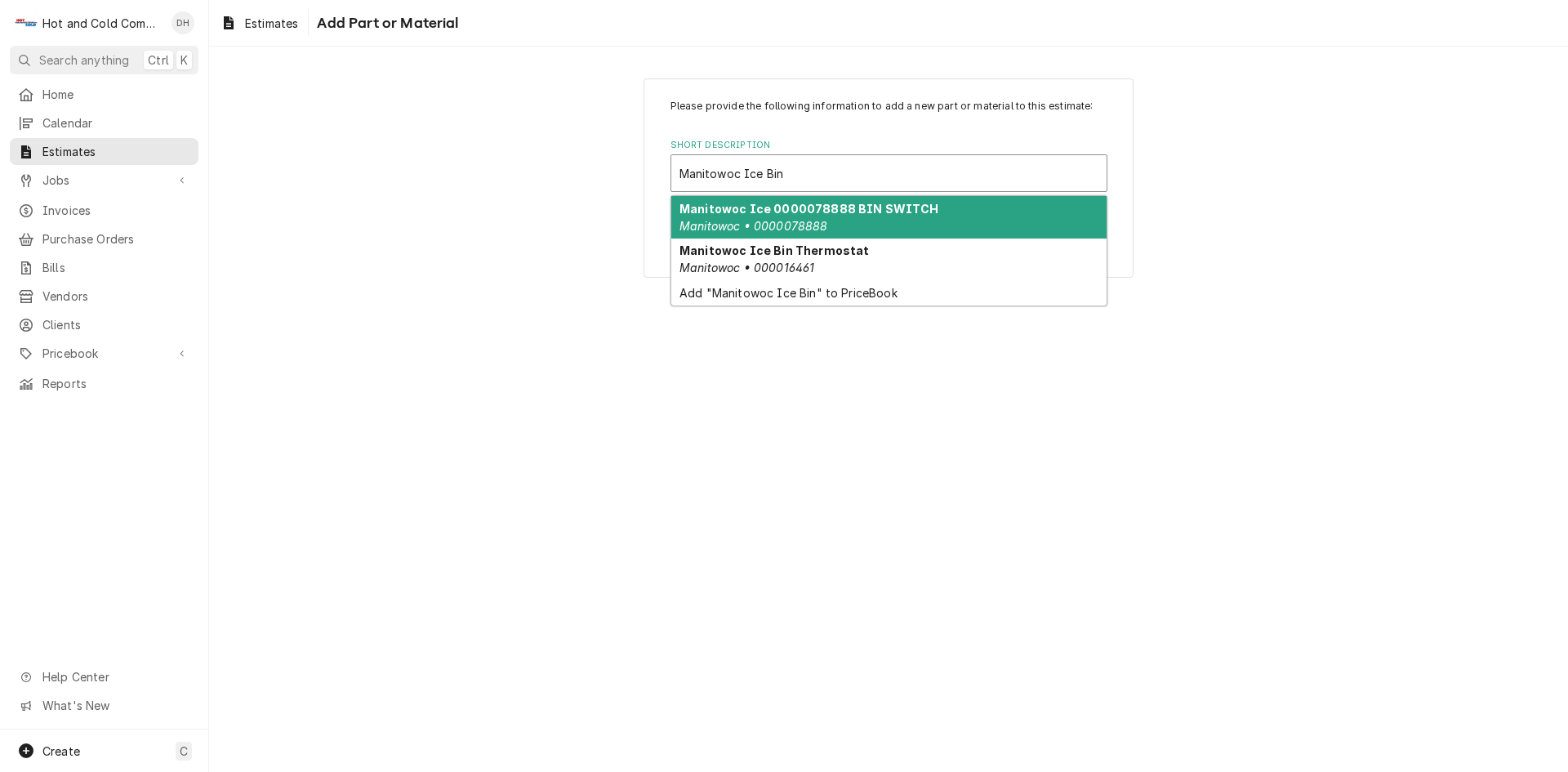
type input "Manitowoc Ice Bin"
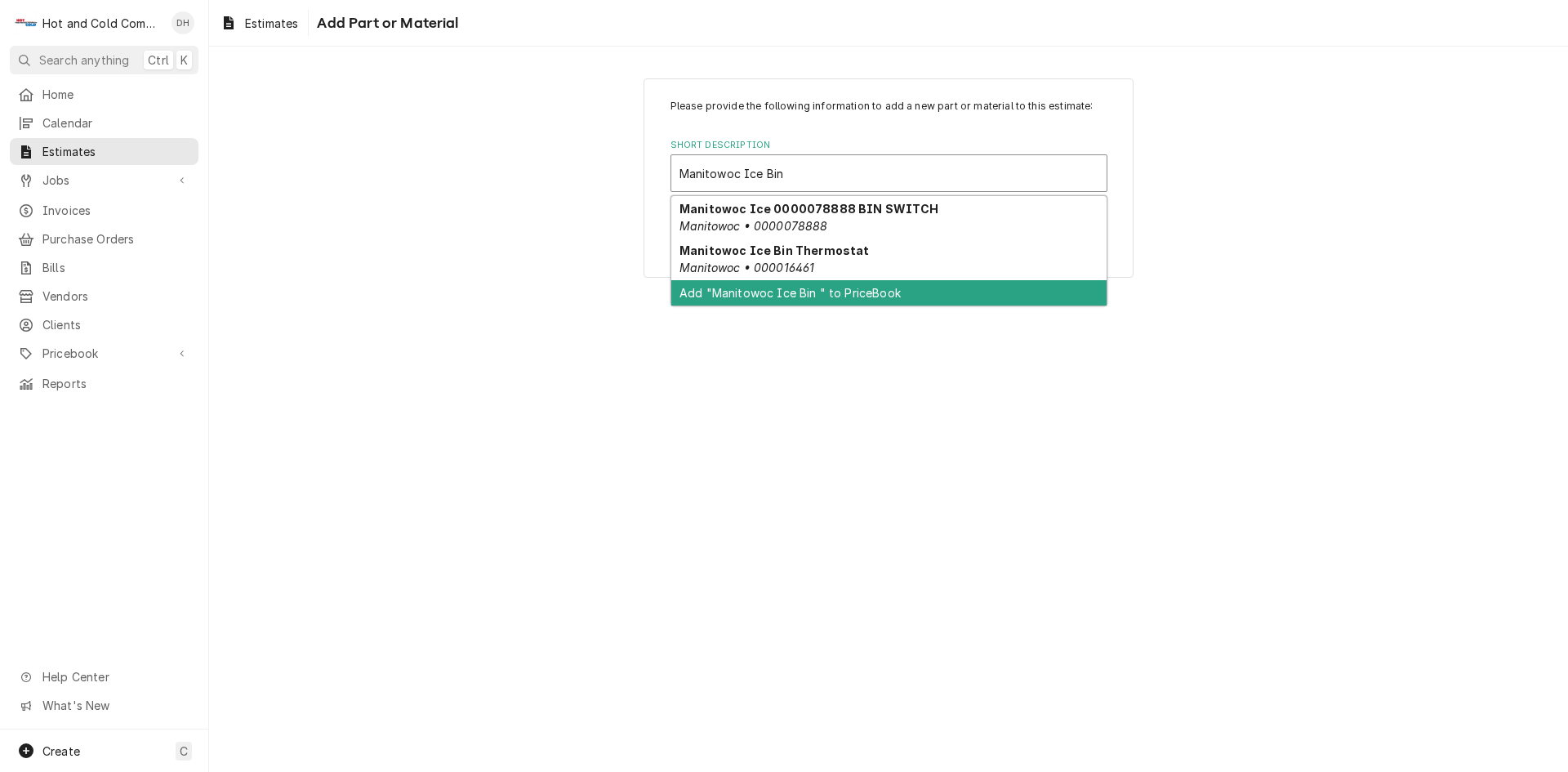
click at [858, 294] on div "Add "Manitowoc Ice Bin " to PriceBook" at bounding box center [889, 292] width 435 height 25
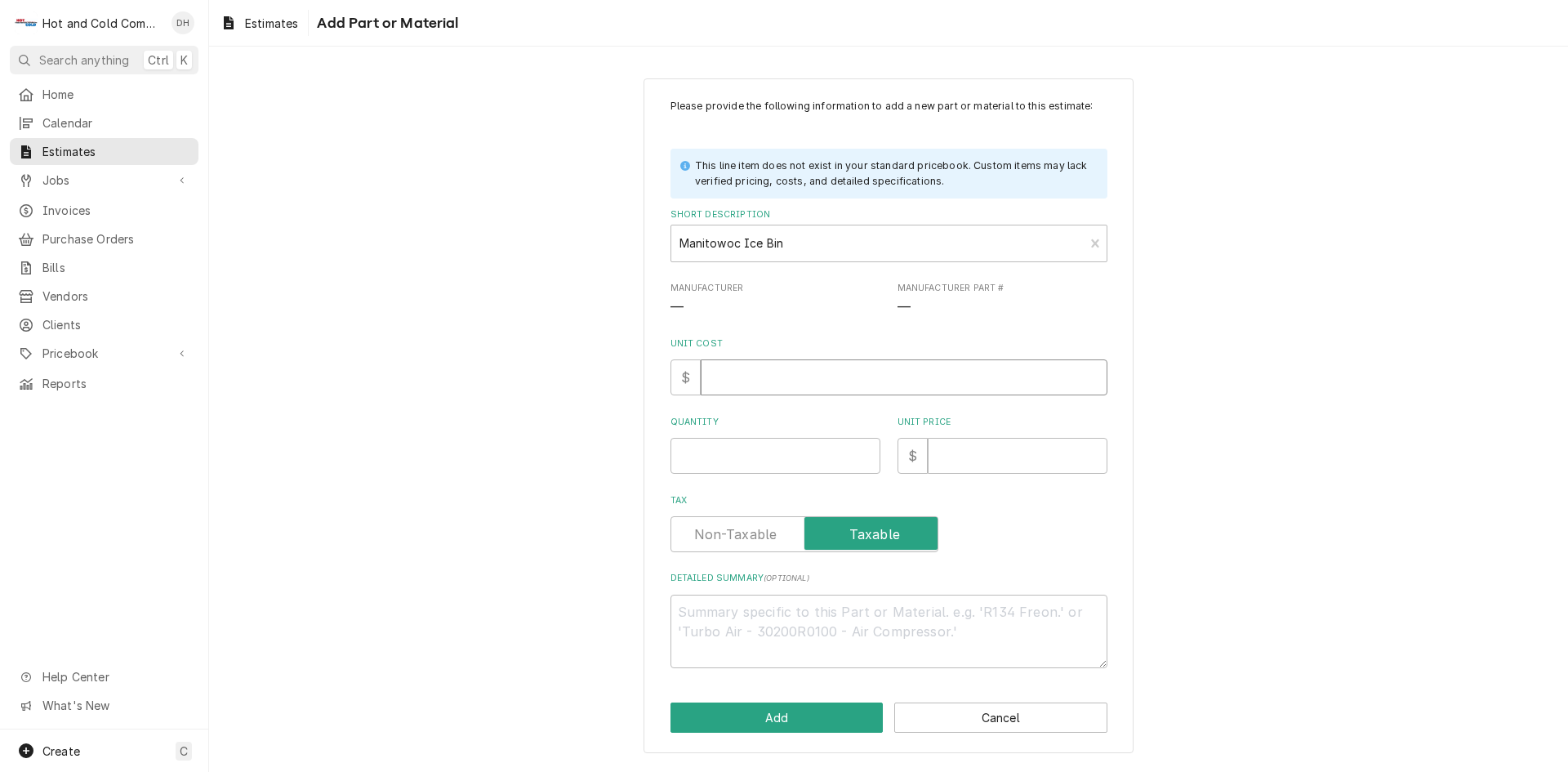
click at [749, 373] on input "Unit Cost" at bounding box center [903, 377] width 407 height 36
type textarea "x"
type input "7"
type textarea "x"
type input "70"
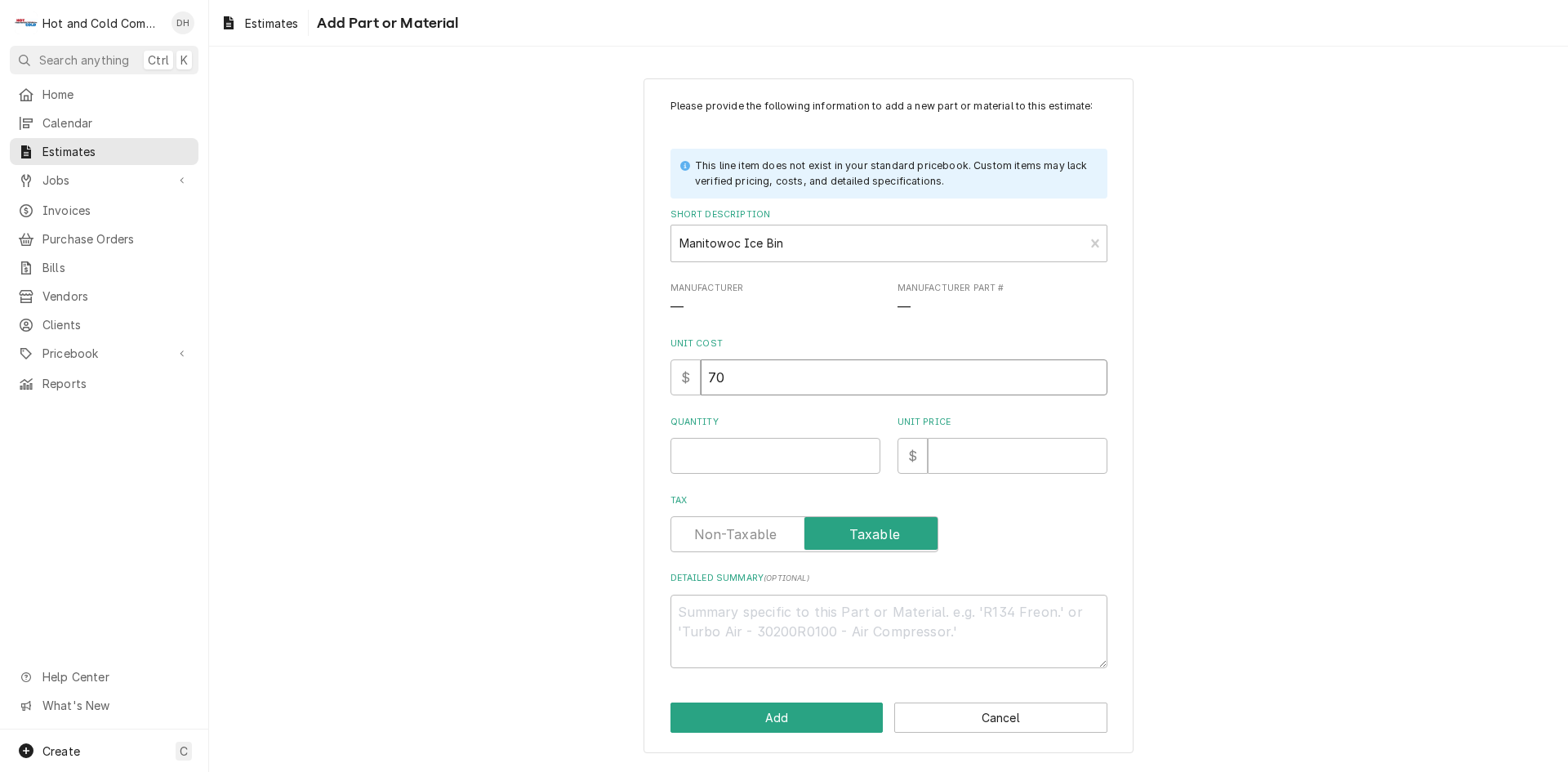
type textarea "x"
type input "701"
type textarea "x"
type input "7011"
type textarea "x"
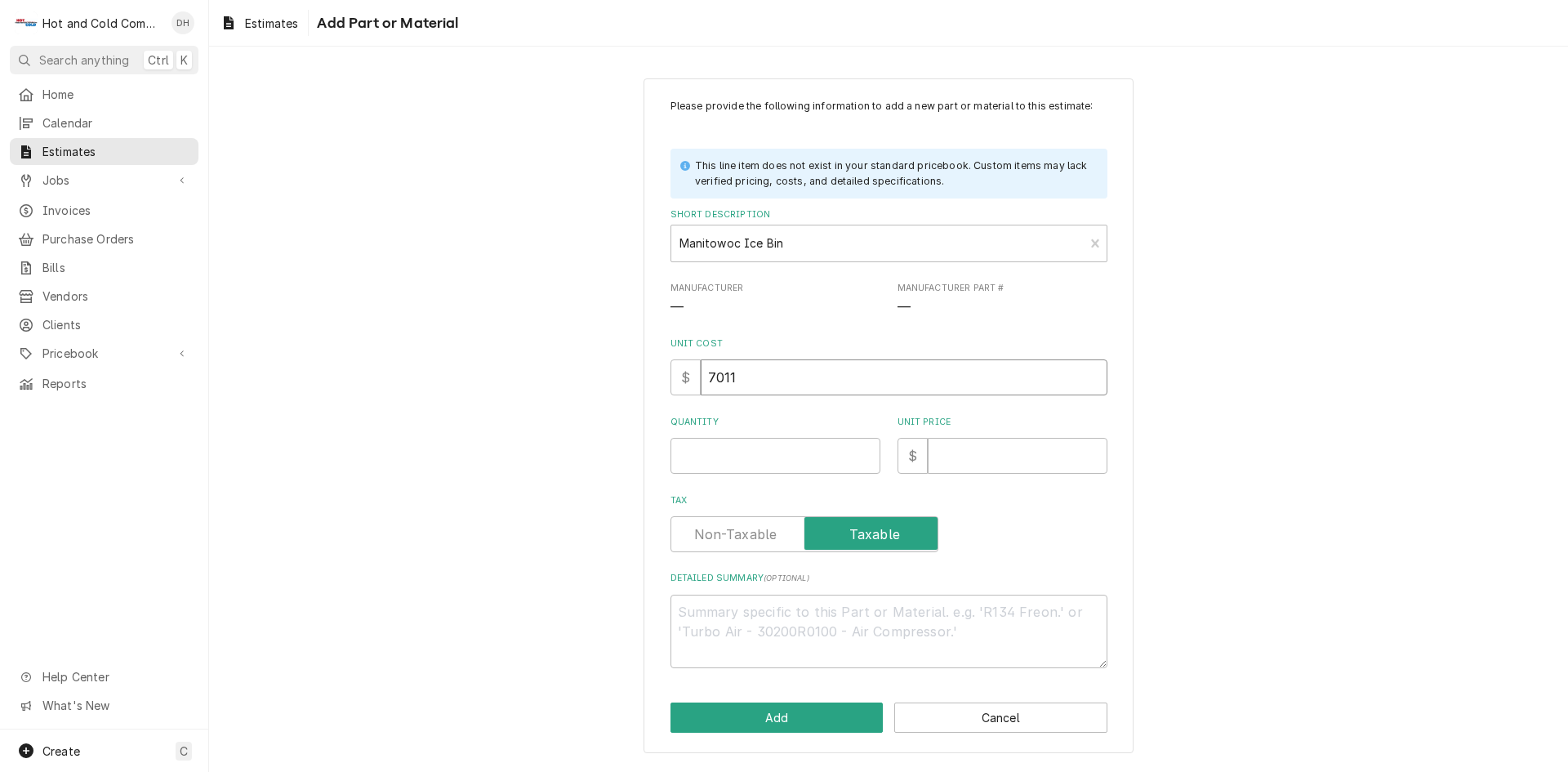
type input "7011.0"
type textarea "x"
type input "7011.09"
type textarea "x"
type input "7011.09"
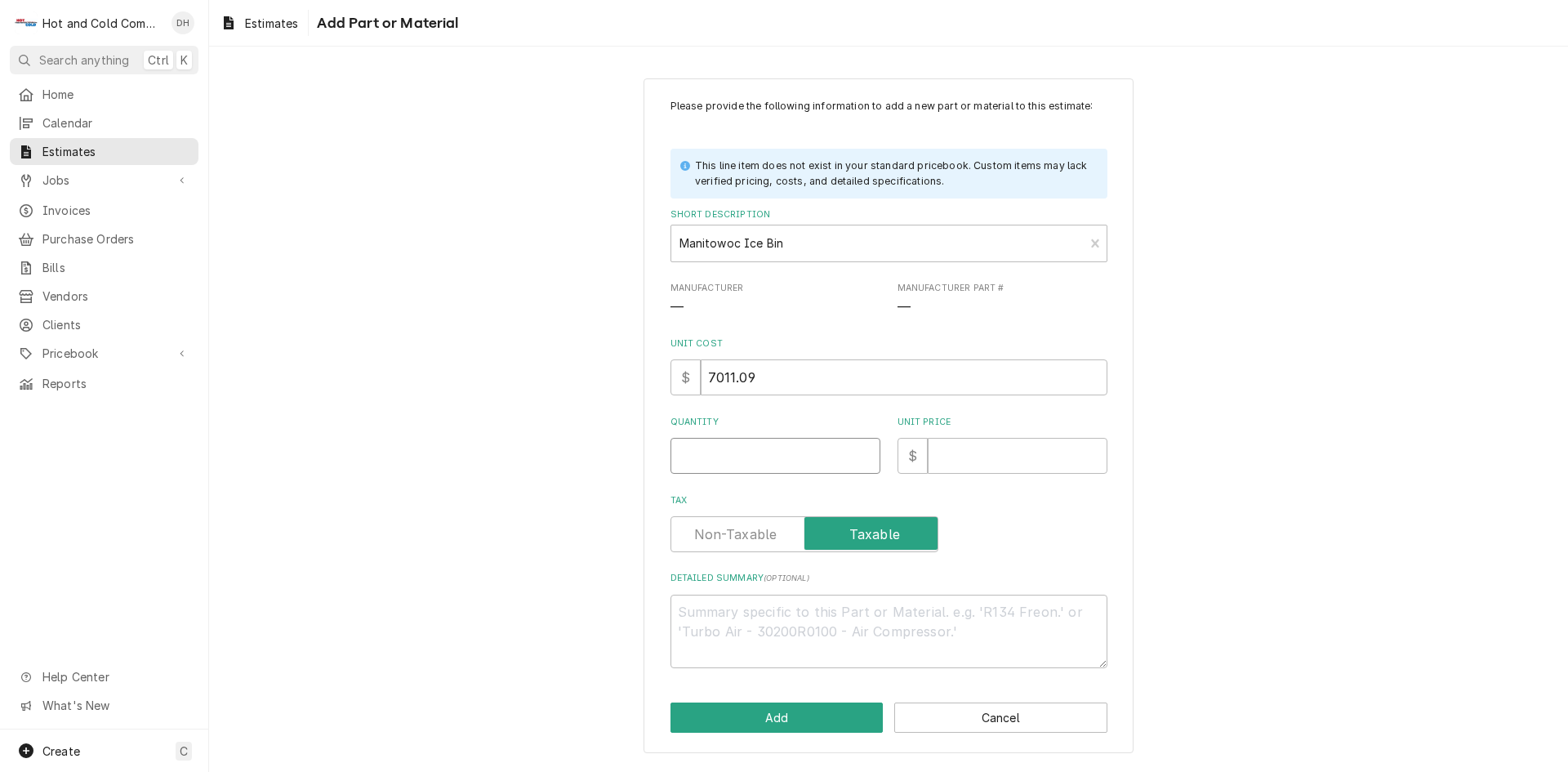
click at [757, 460] on input "Quantity" at bounding box center [775, 456] width 210 height 36
type textarea "x"
type input "3"
type textarea "x"
type input "3"
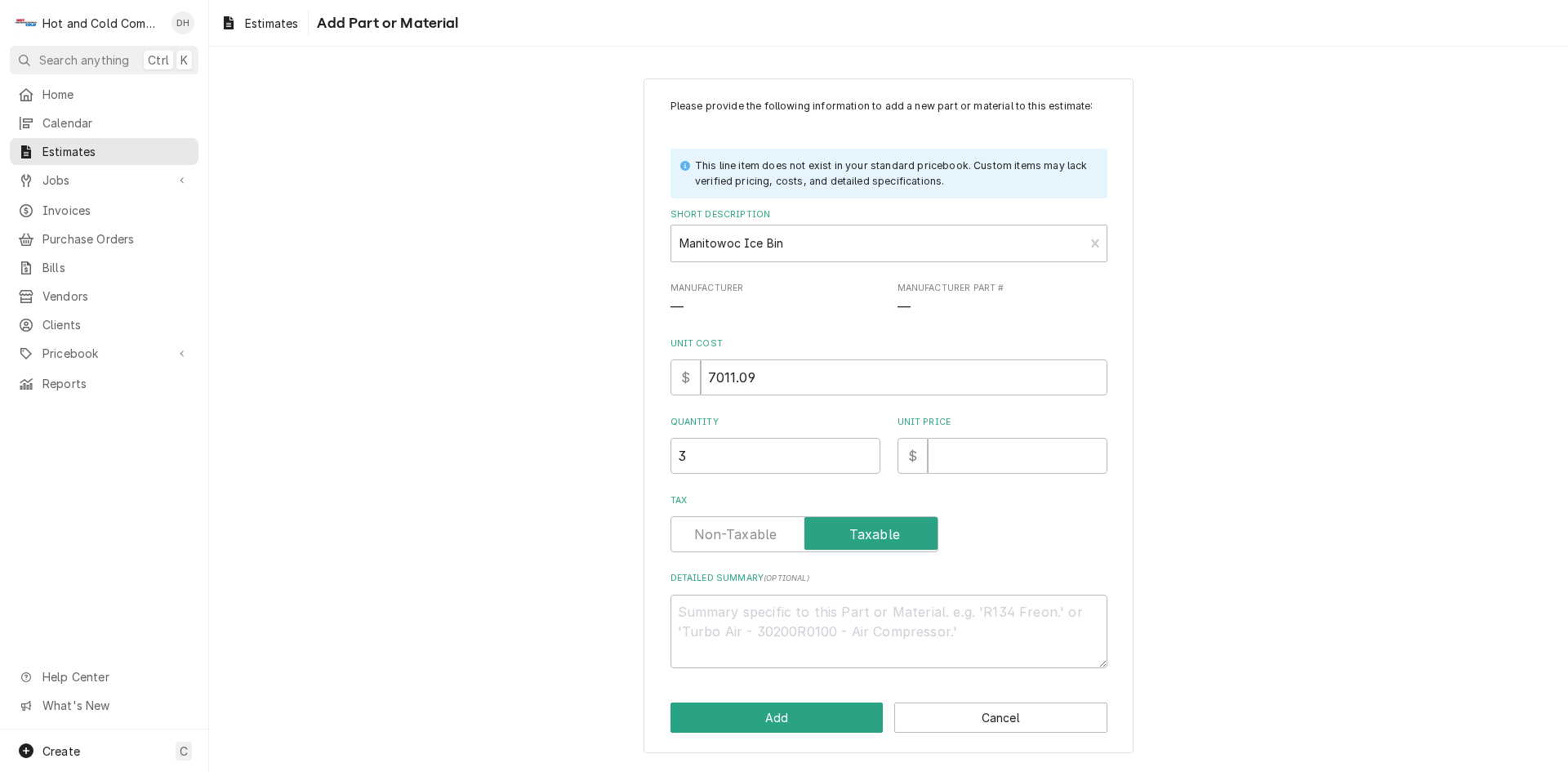
click at [750, 540] on label "Tax" at bounding box center [804, 534] width 268 height 36
click at [750, 540] on input "Tax" at bounding box center [804, 534] width 253 height 36
checkbox input "false"
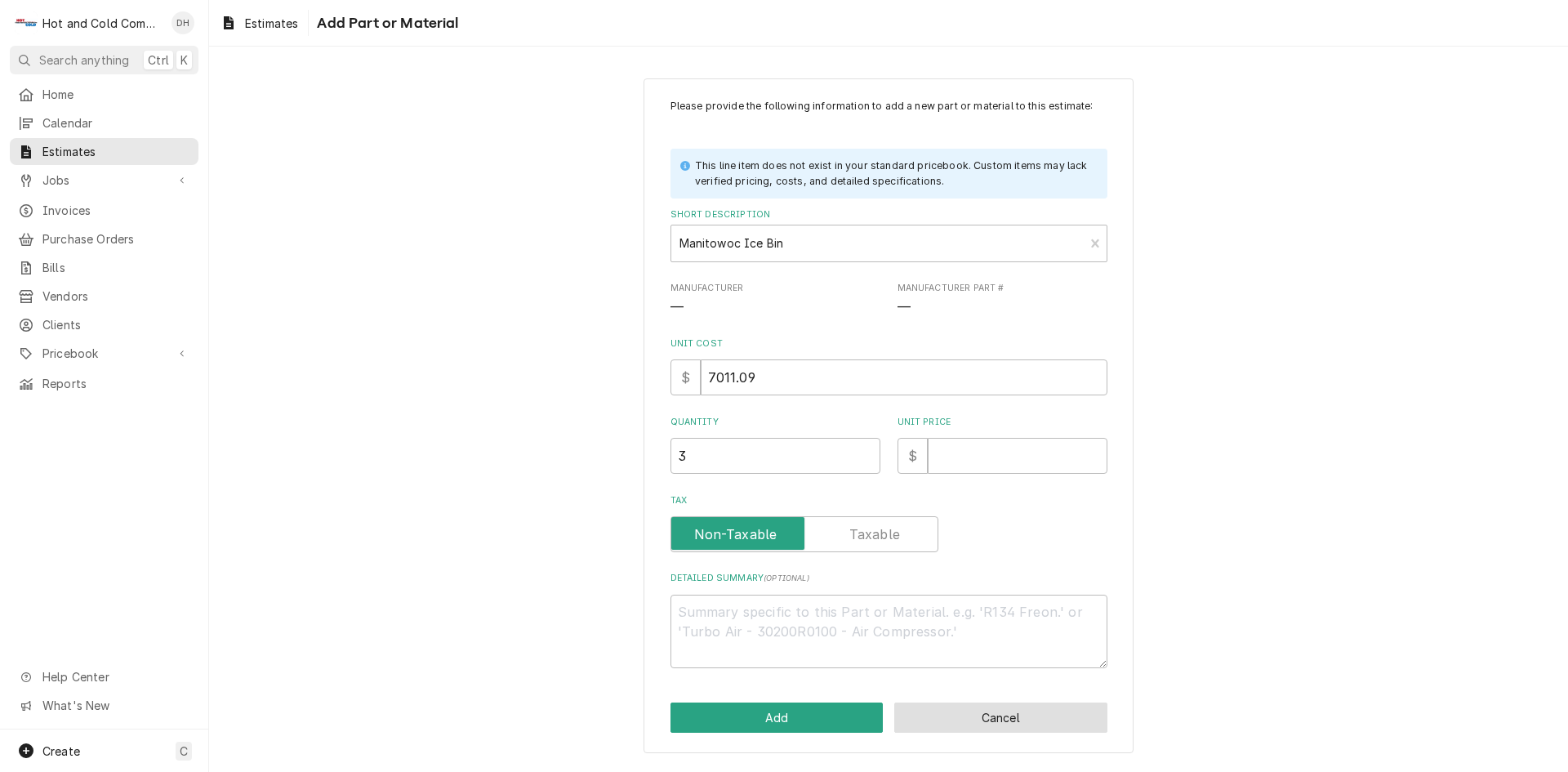
click at [1047, 710] on button "Cancel" at bounding box center [1000, 718] width 213 height 30
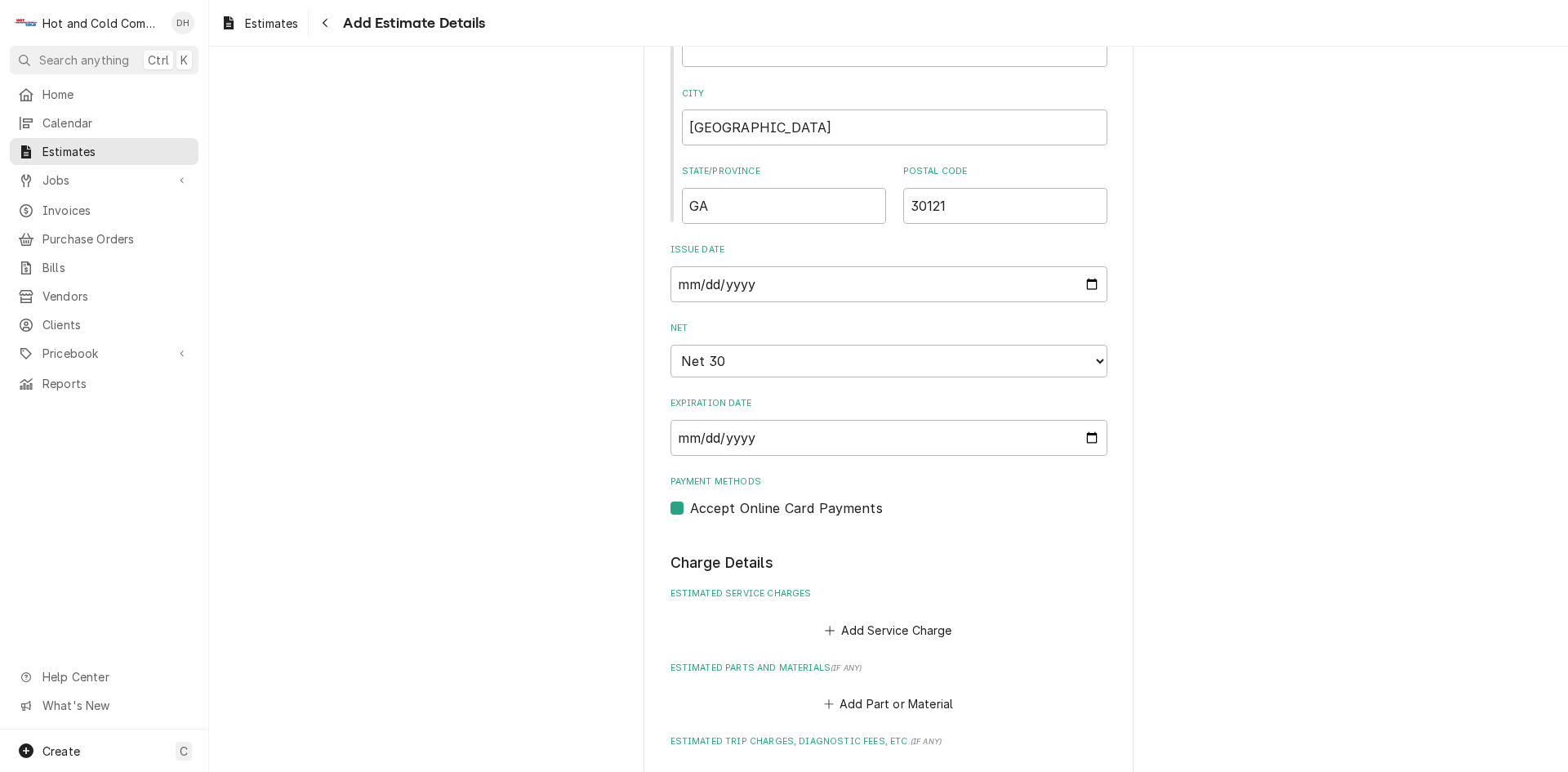
type textarea "x"
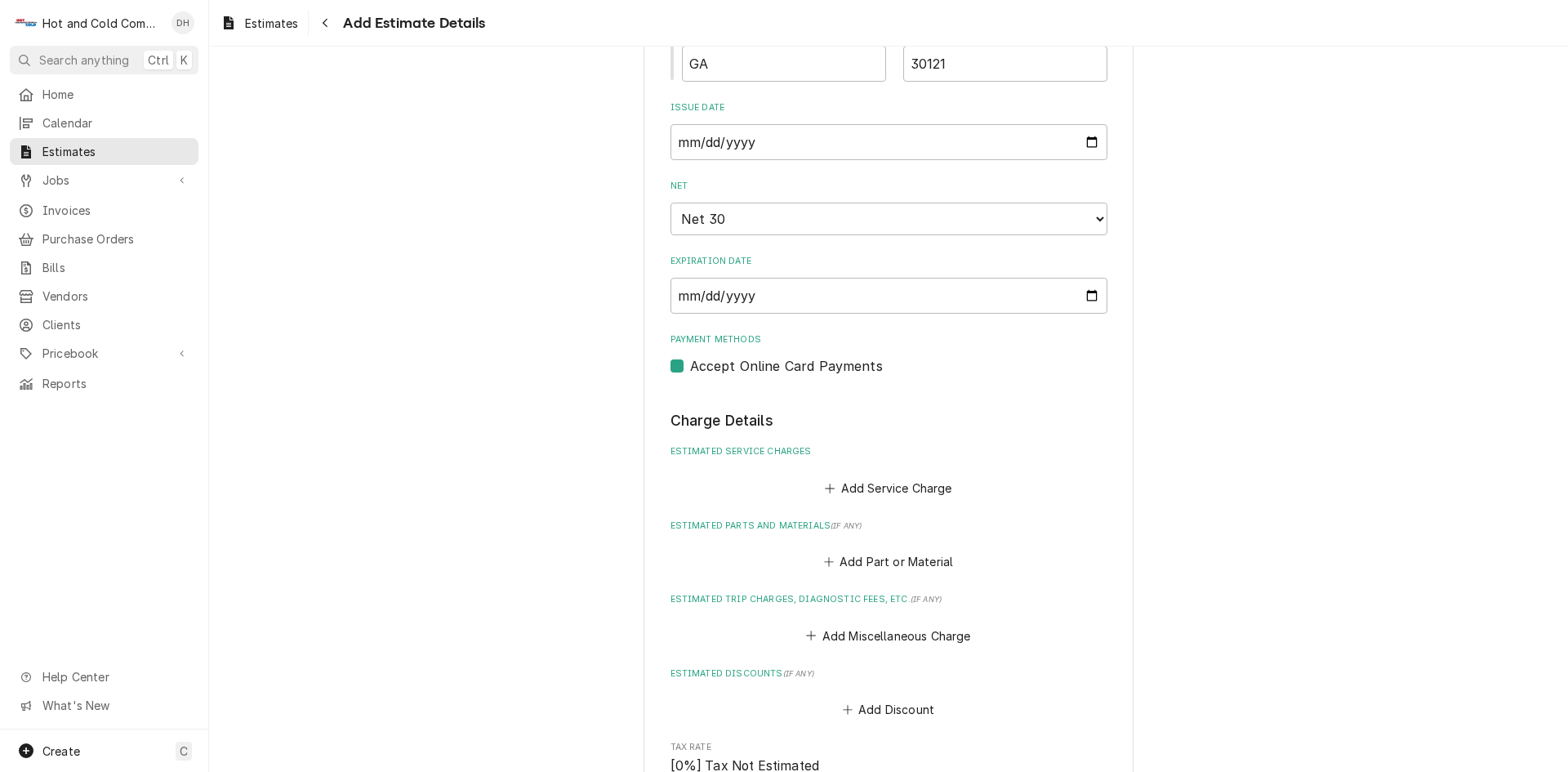
scroll to position [1342, 0]
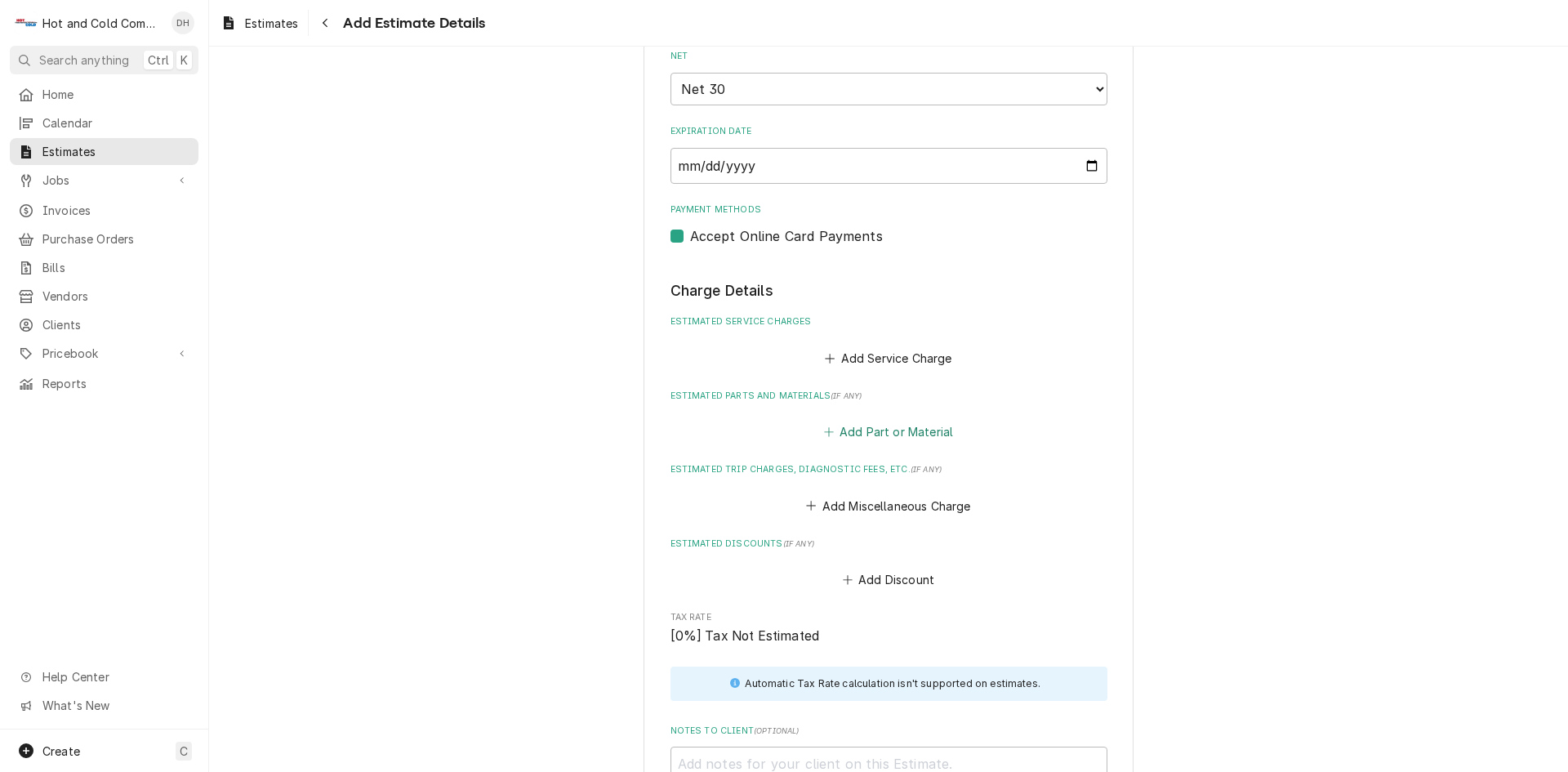
click at [916, 425] on button "Add Part or Material" at bounding box center [888, 432] width 135 height 23
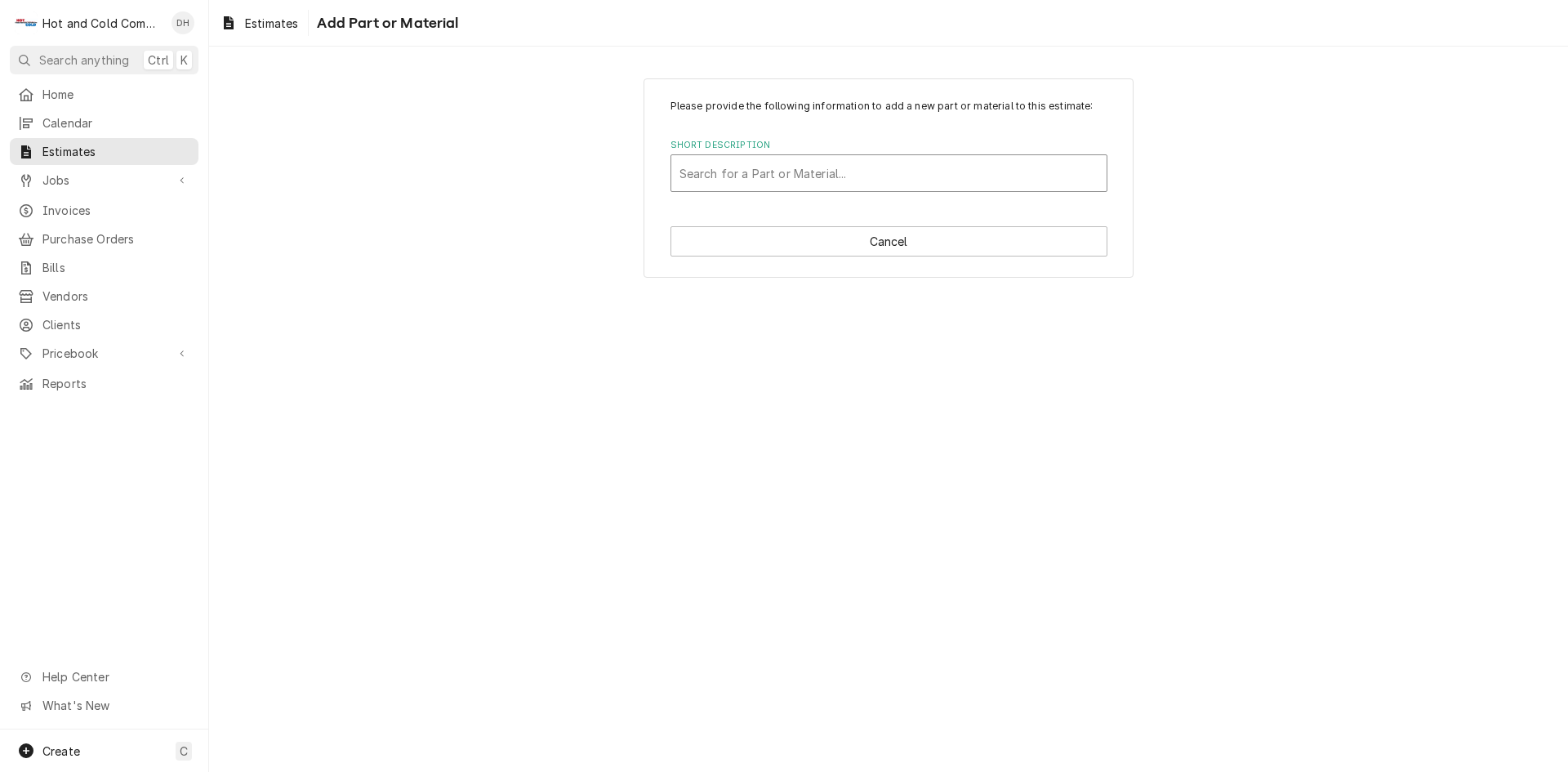
click at [904, 175] on div "Short Description" at bounding box center [889, 173] width 419 height 30
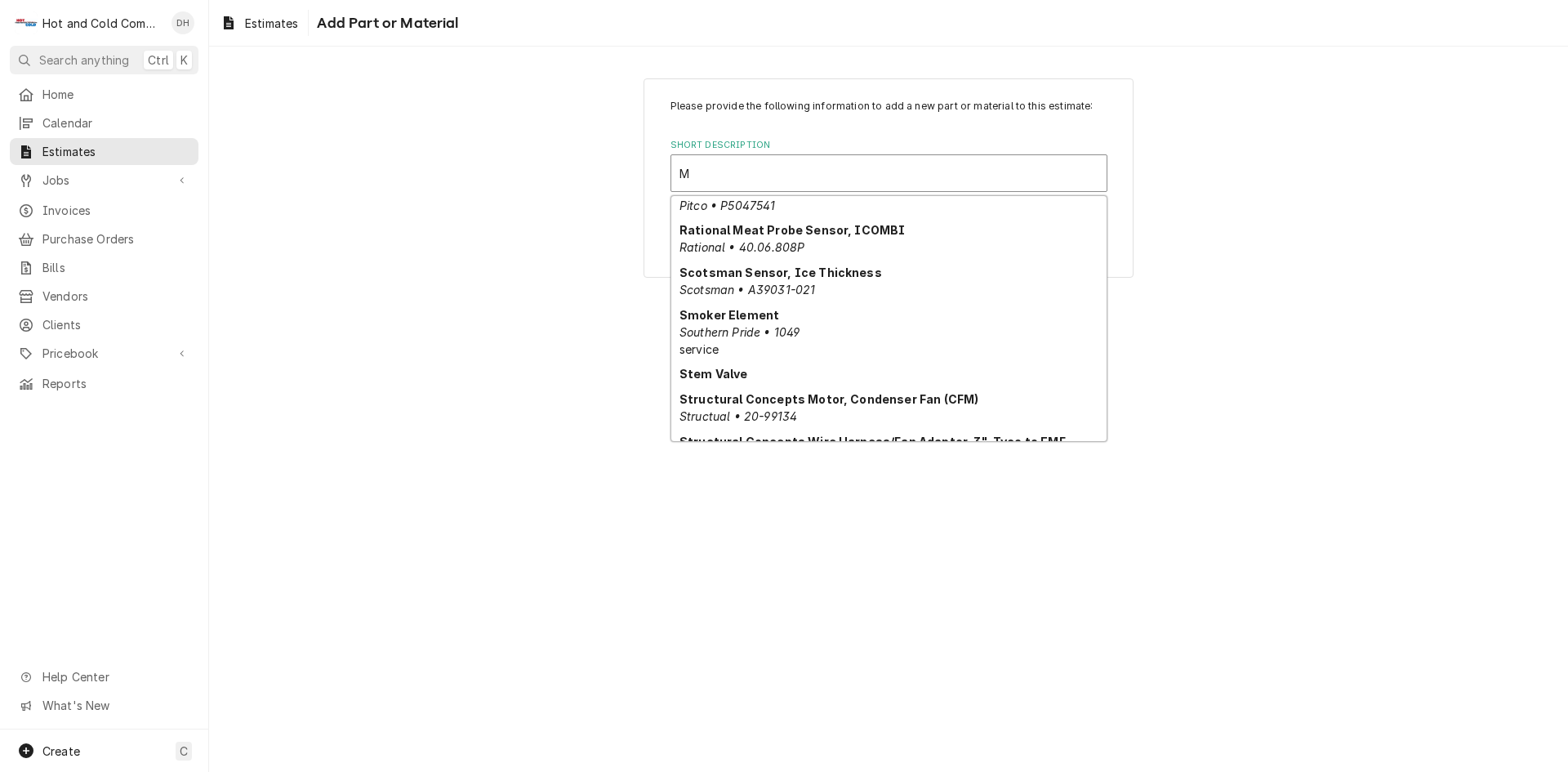
scroll to position [2694, 0]
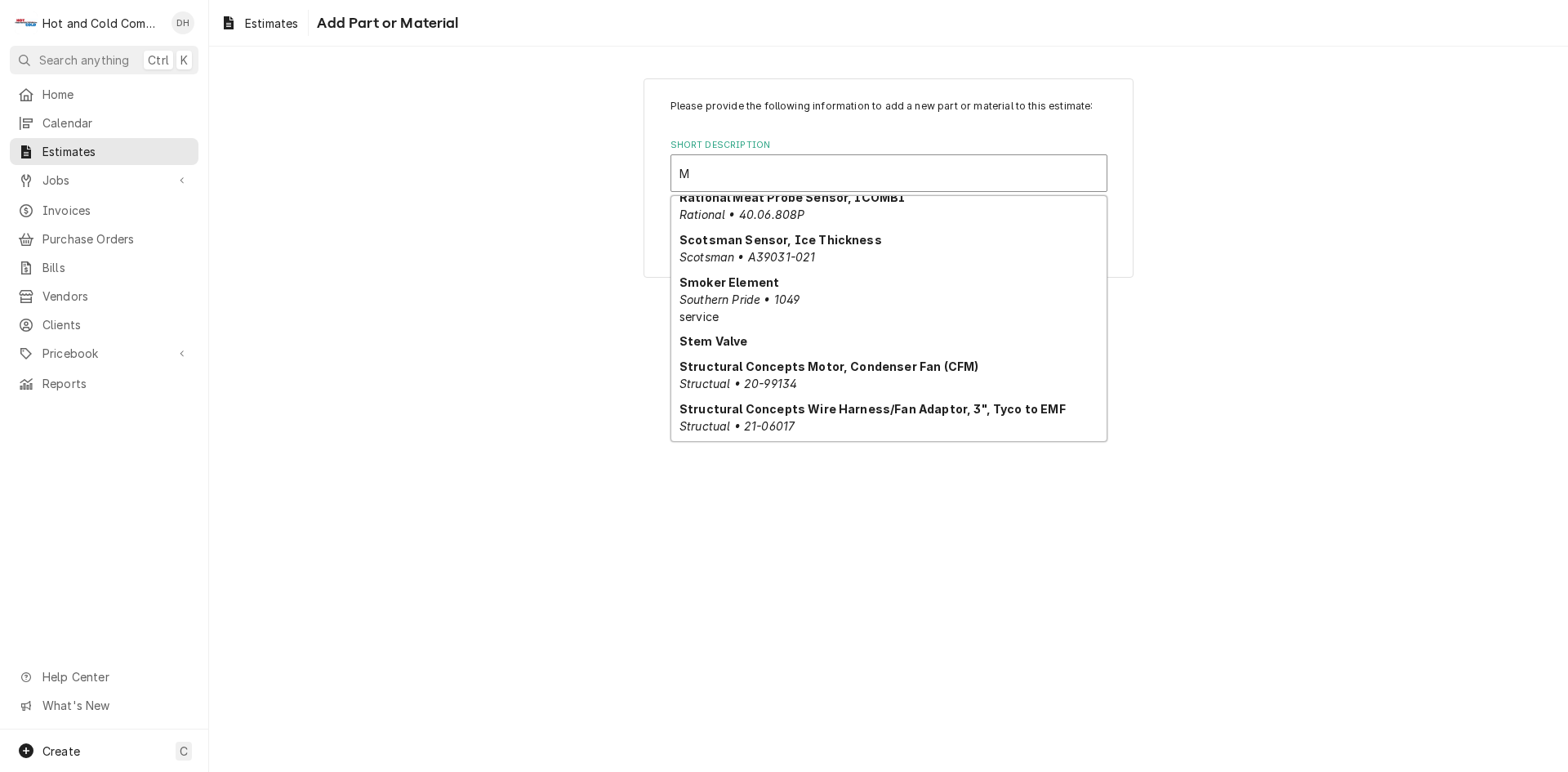
type input "M"
drag, startPoint x: 917, startPoint y: 534, endPoint x: 1114, endPoint y: 532, distance: 197.0
click at [931, 536] on div "Please provide the following information to add a new part or material to this …" at bounding box center [889, 409] width 1359 height 726
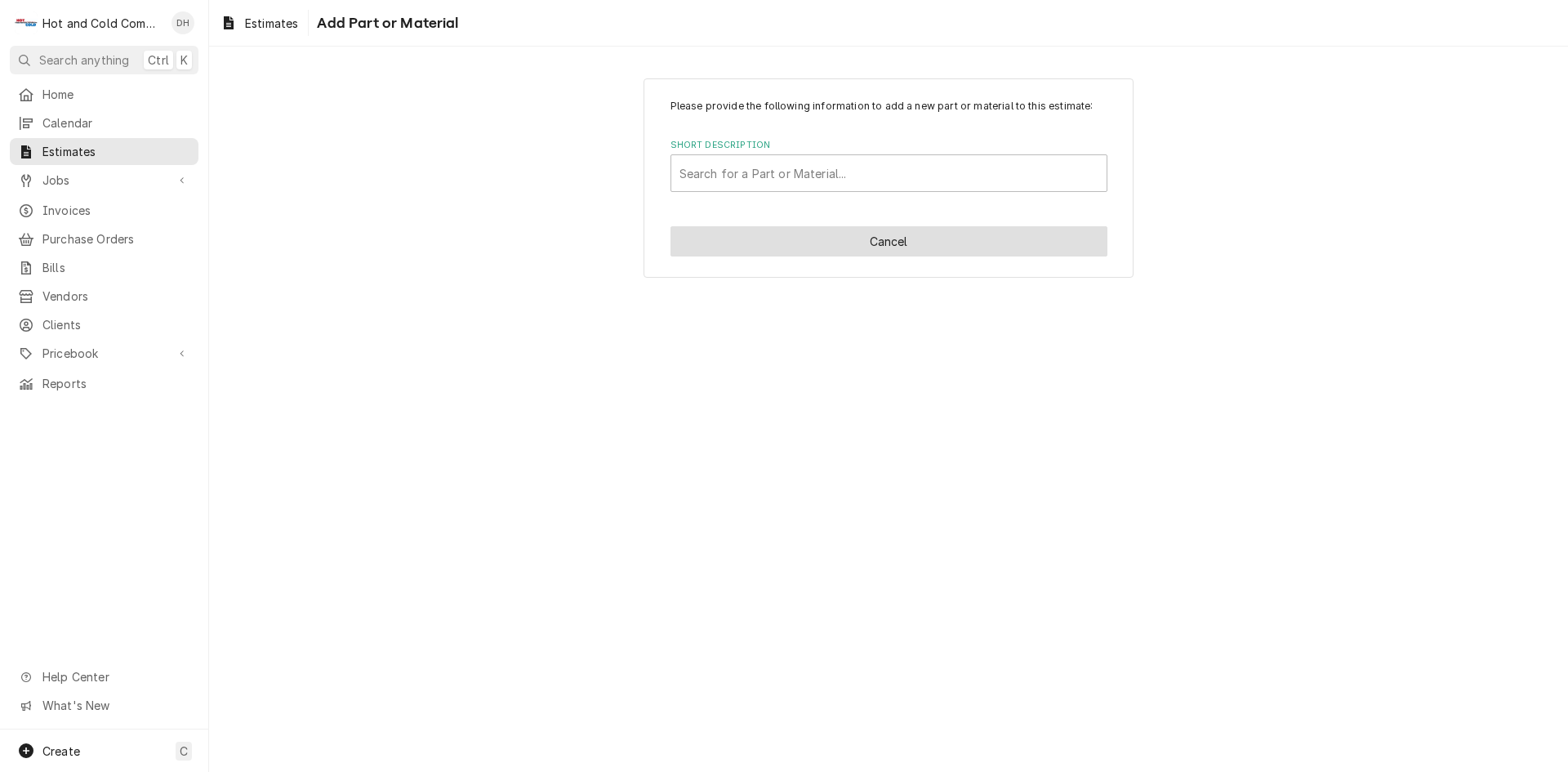
click at [878, 240] on button "Cancel" at bounding box center [889, 241] width 437 height 30
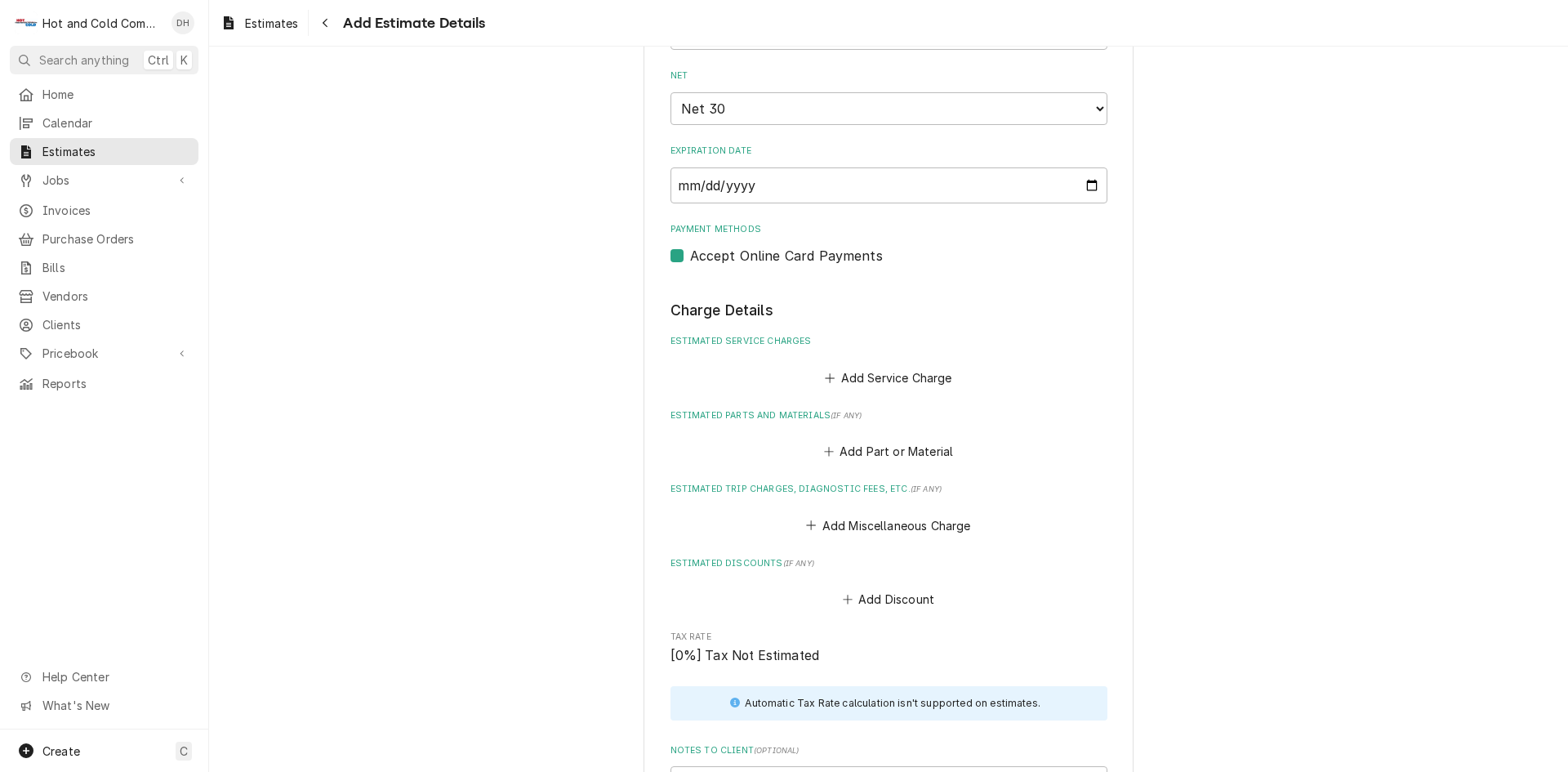
type textarea "x"
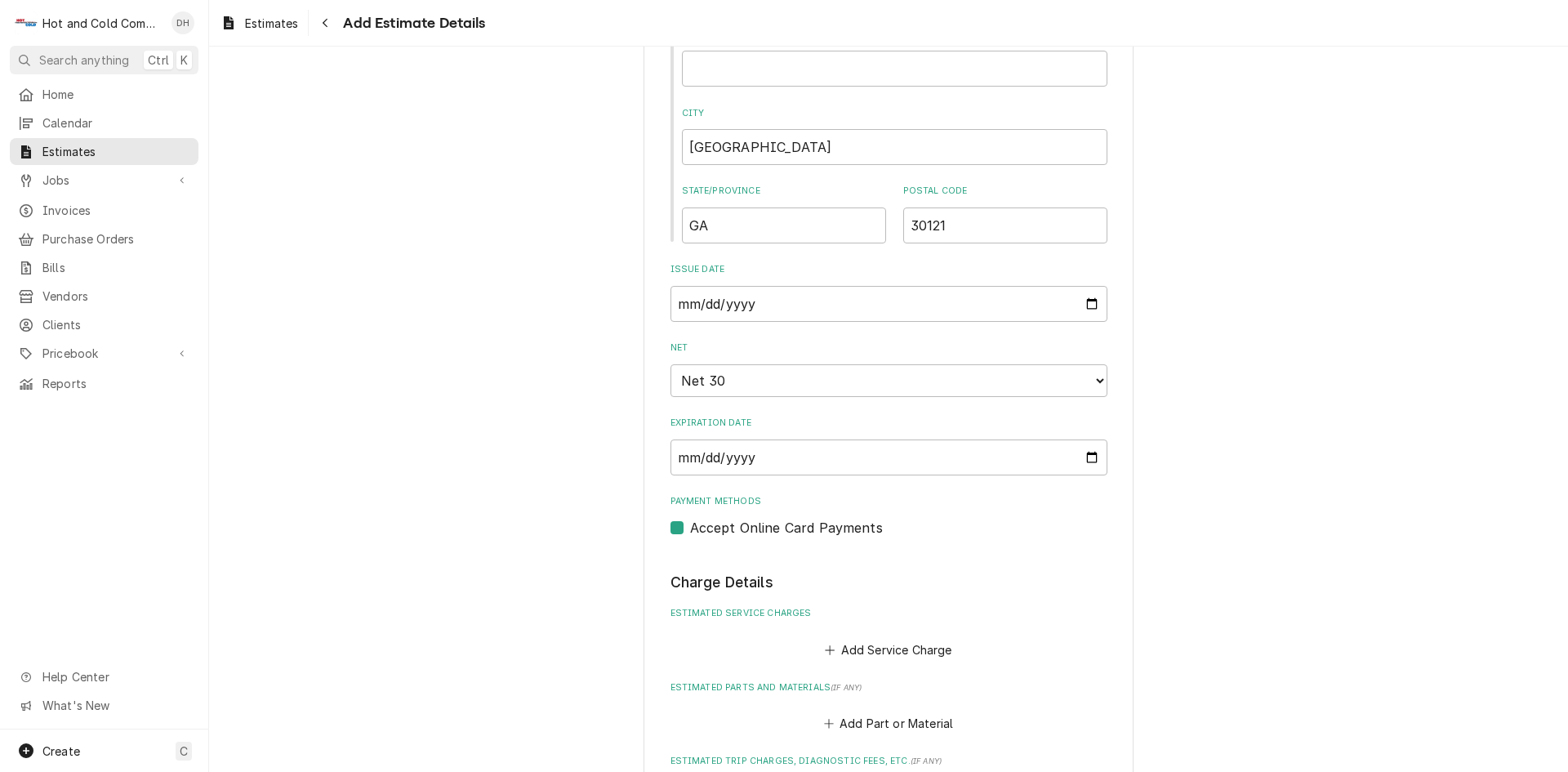
scroll to position [777, 0]
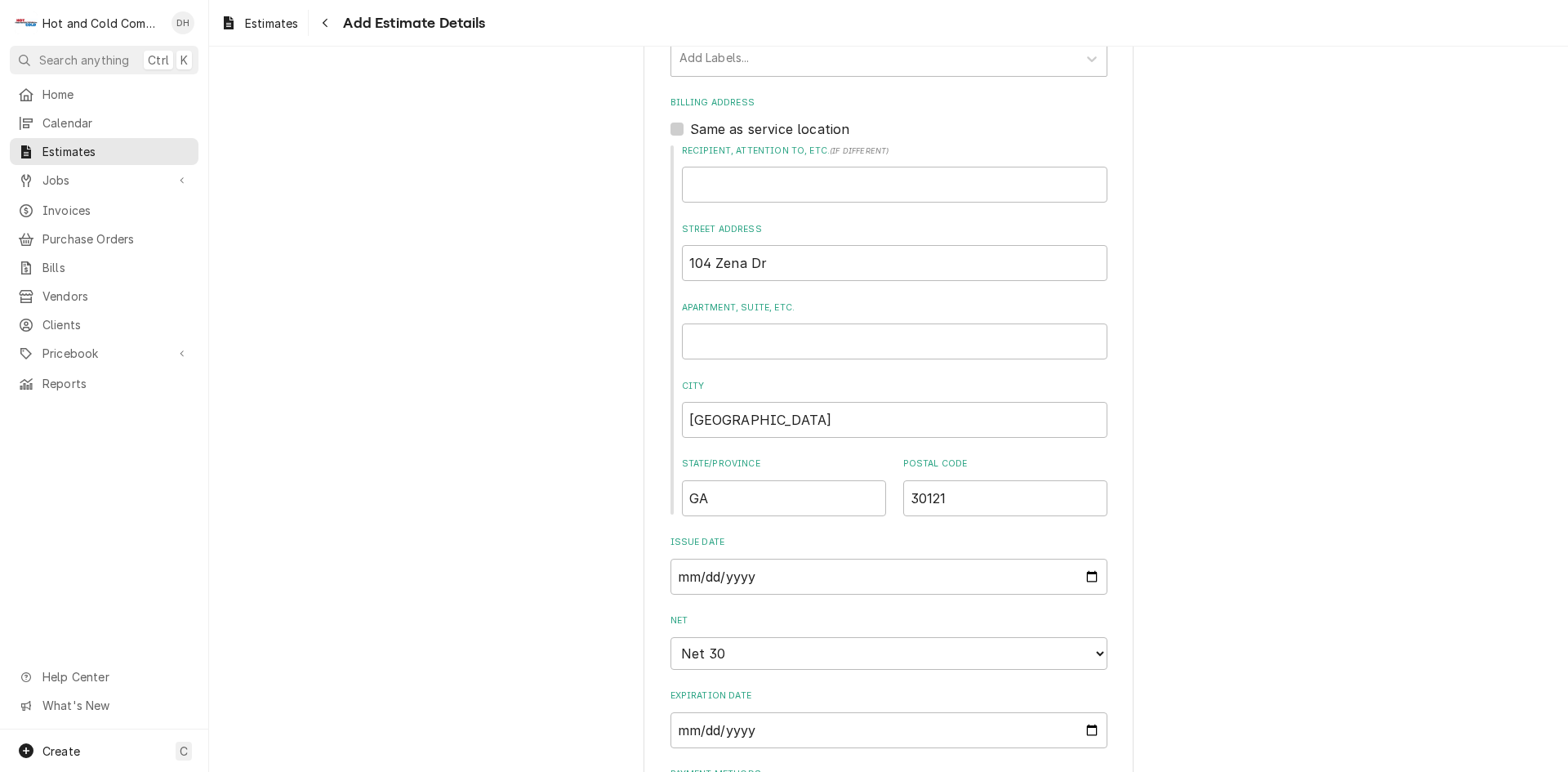
click at [690, 129] on label "Same as service location" at bounding box center [771, 128] width 160 height 19
click at [690, 129] on input "Same as service location" at bounding box center [909, 137] width 437 height 36
checkbox input "true"
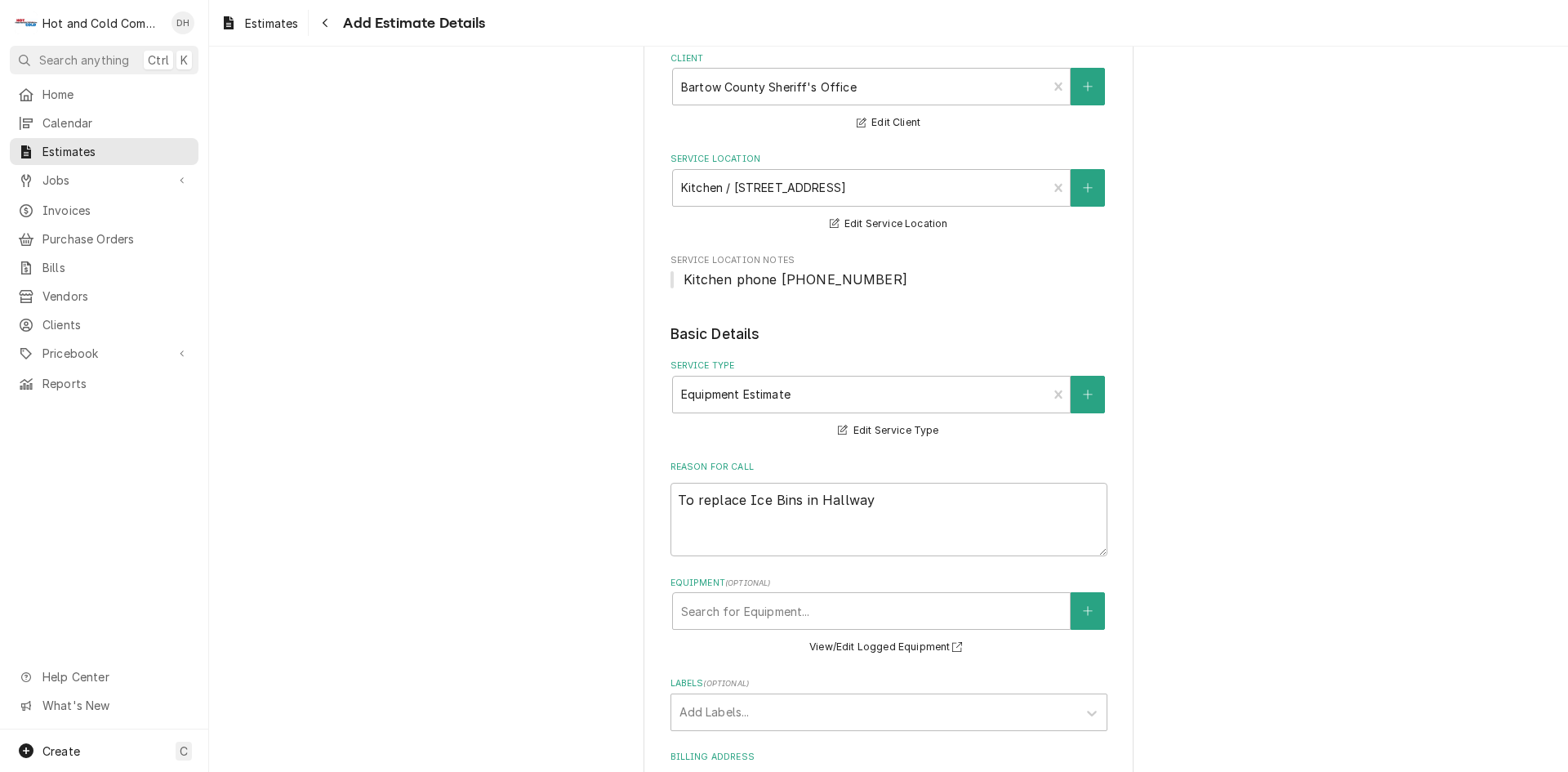
scroll to position [0, 0]
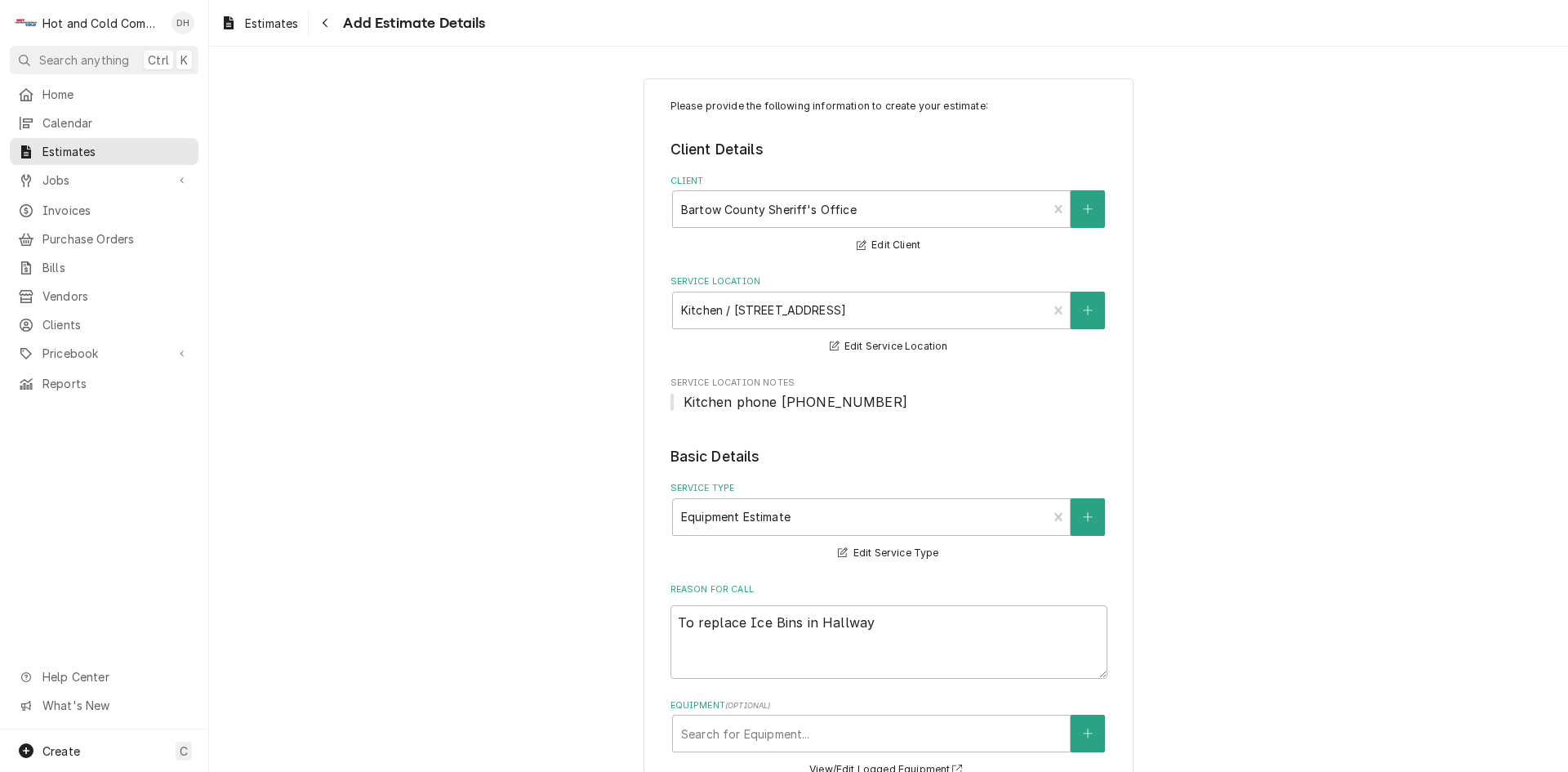
type textarea "x"
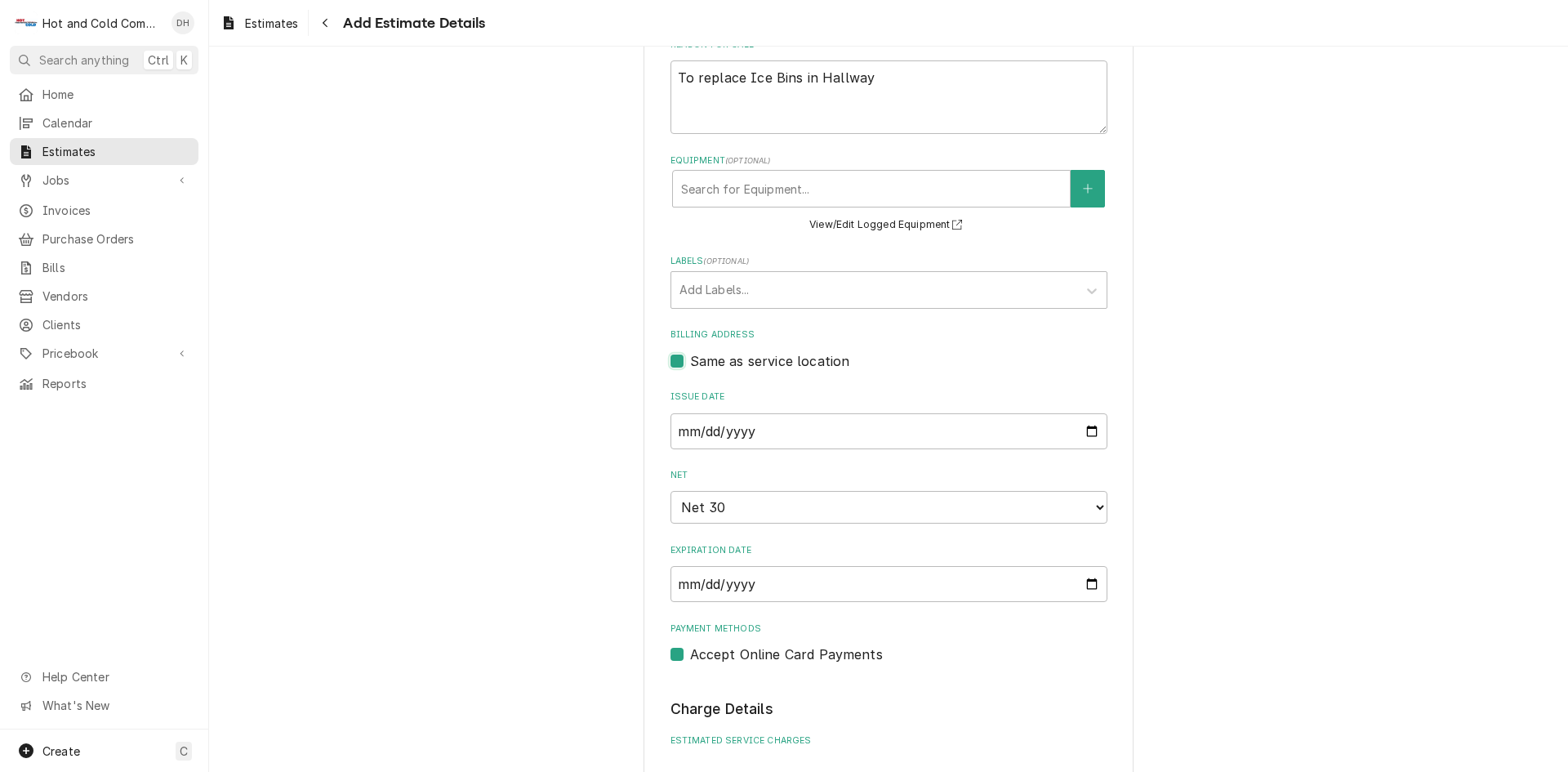
scroll to position [817, 0]
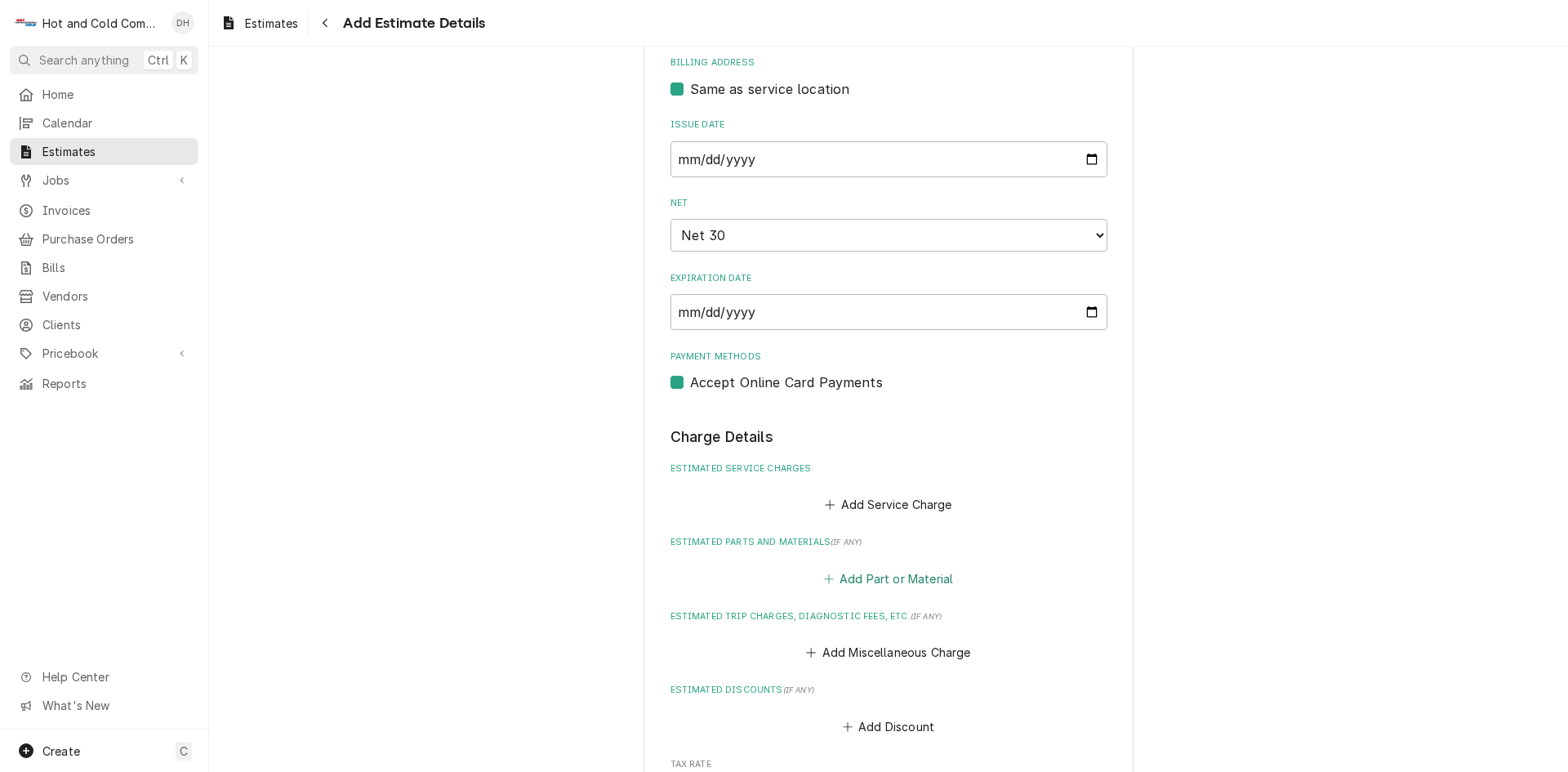
click at [876, 578] on button "Add Part or Material" at bounding box center [888, 578] width 135 height 23
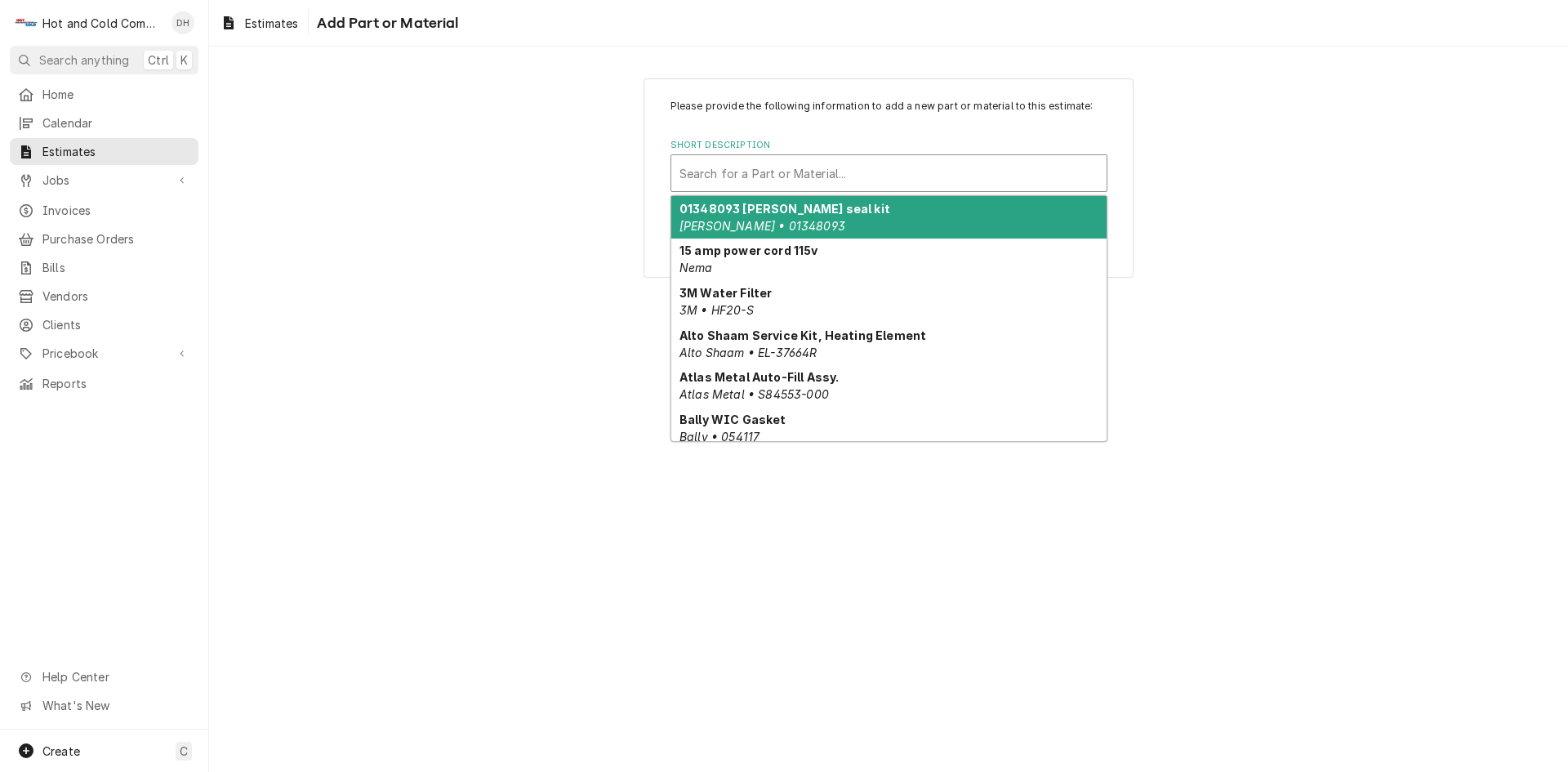
click at [772, 169] on div "Short Description" at bounding box center [889, 173] width 419 height 30
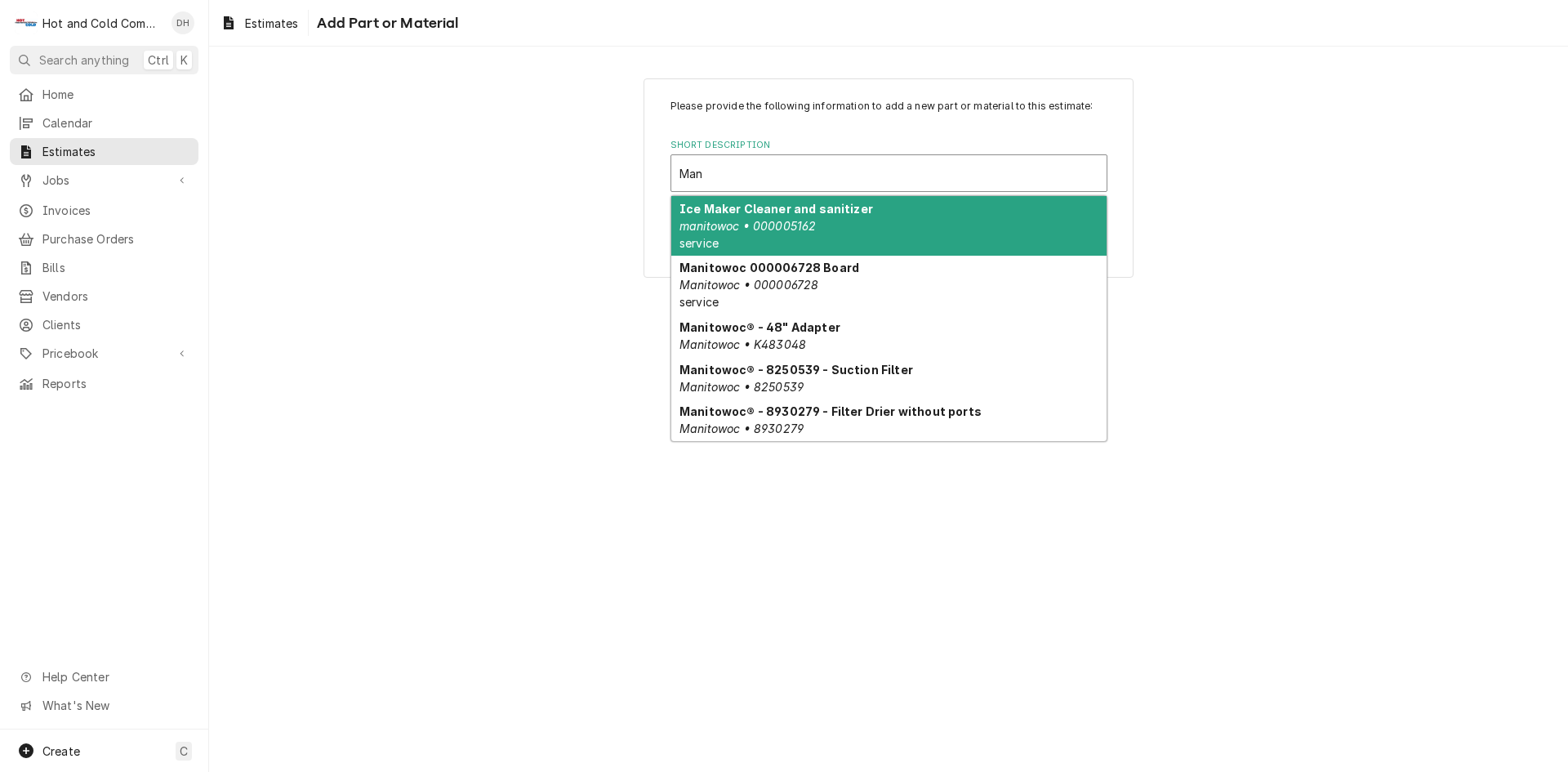
type input "Mani"
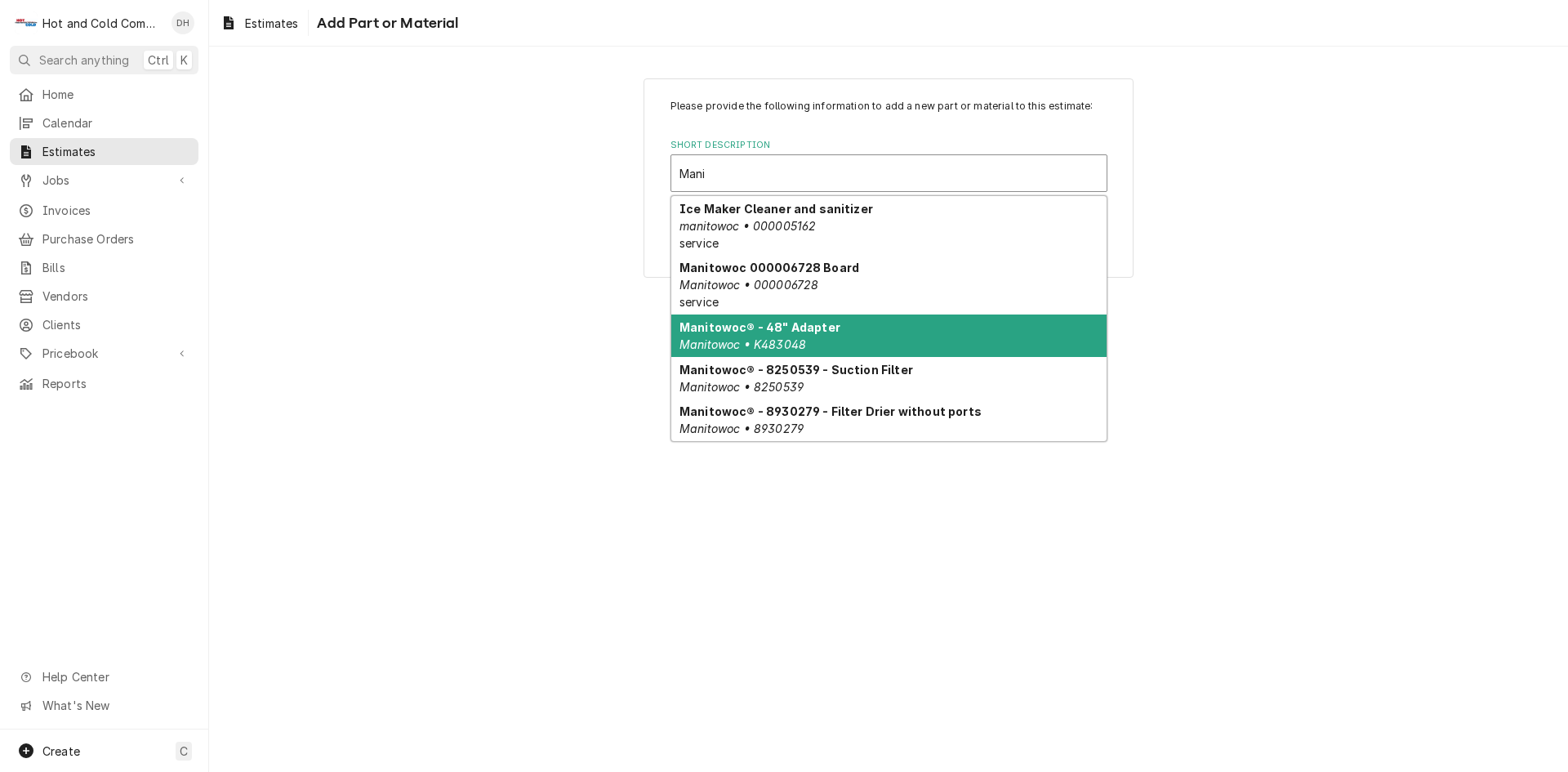
click at [861, 343] on div "Manitowoc® - 48" Adapter Manitowoc • K483048" at bounding box center [889, 336] width 435 height 42
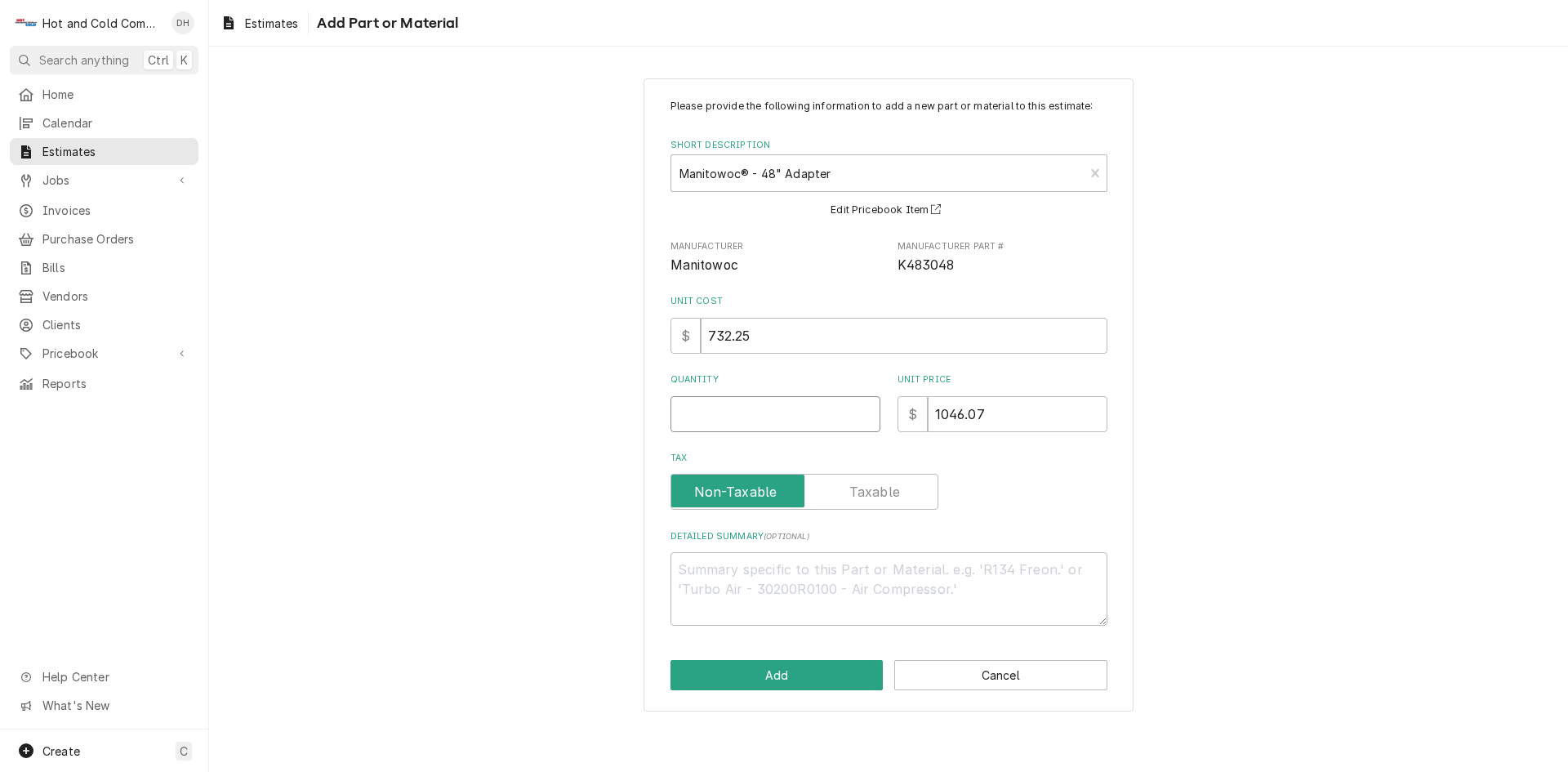
click at [819, 427] on input "Quantity" at bounding box center [775, 414] width 210 height 36
type textarea "x"
type input "3"
type textarea "x"
type input "3"
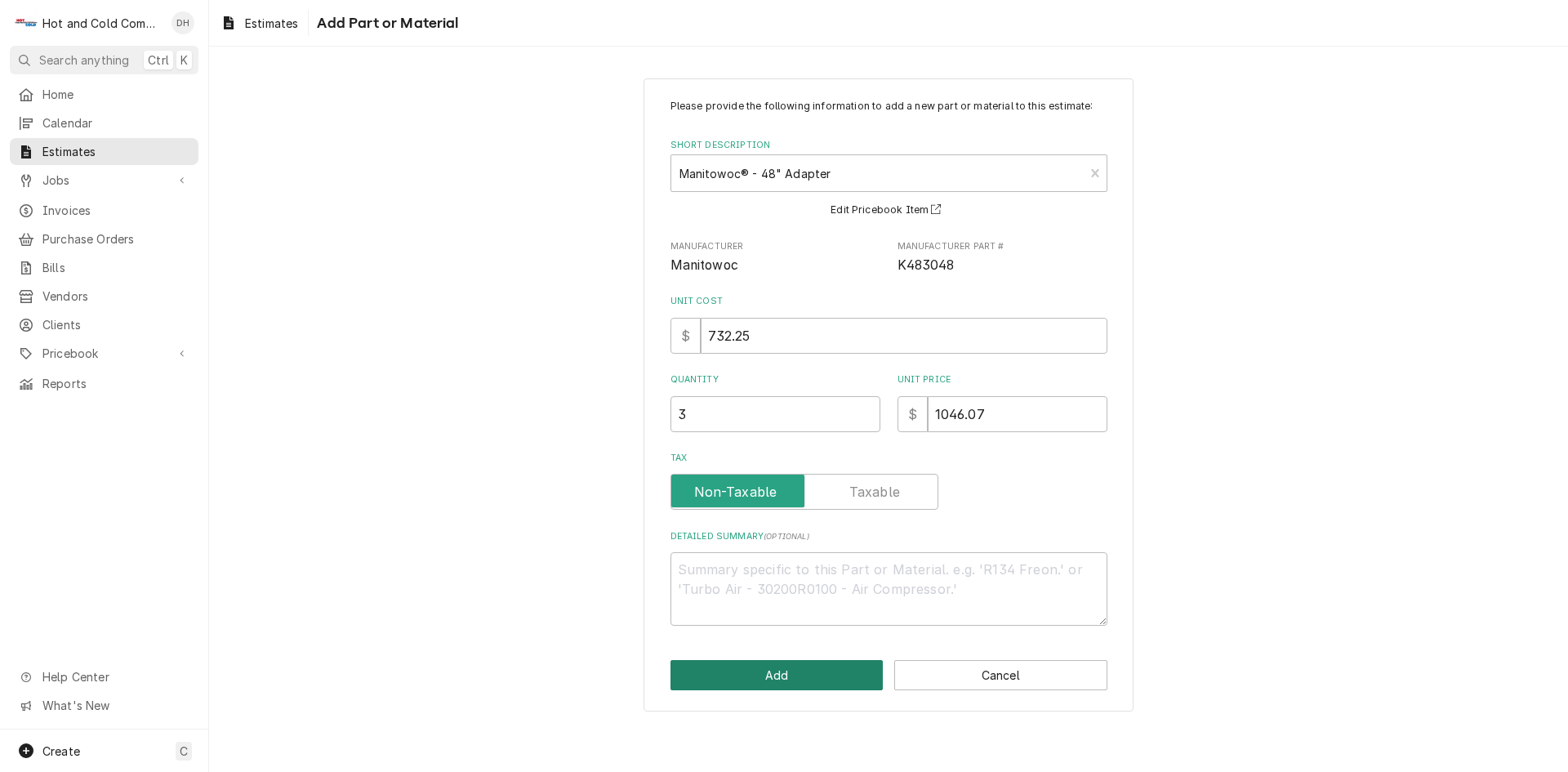
click at [835, 667] on button "Add" at bounding box center [776, 675] width 213 height 30
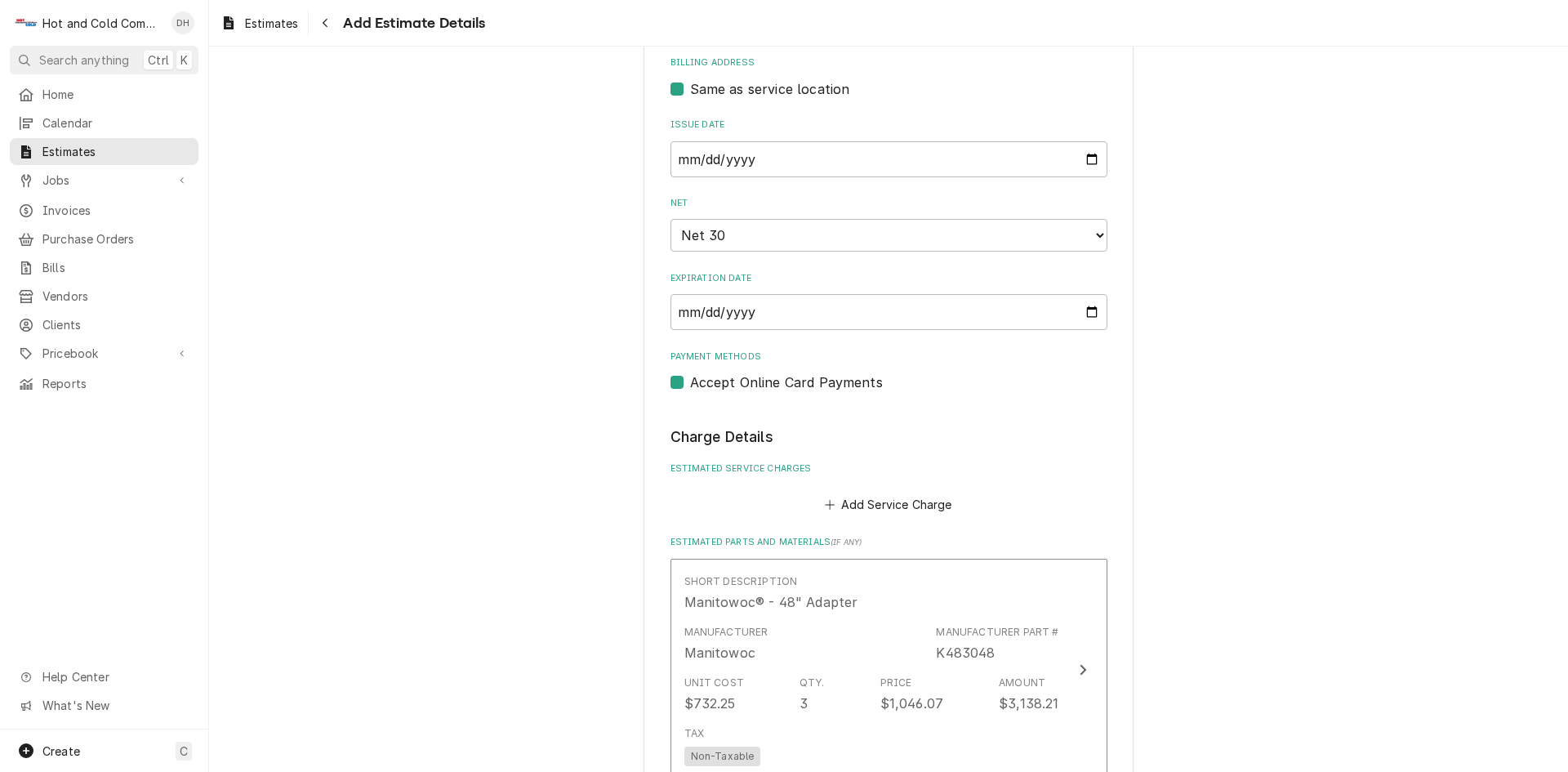
type textarea "x"
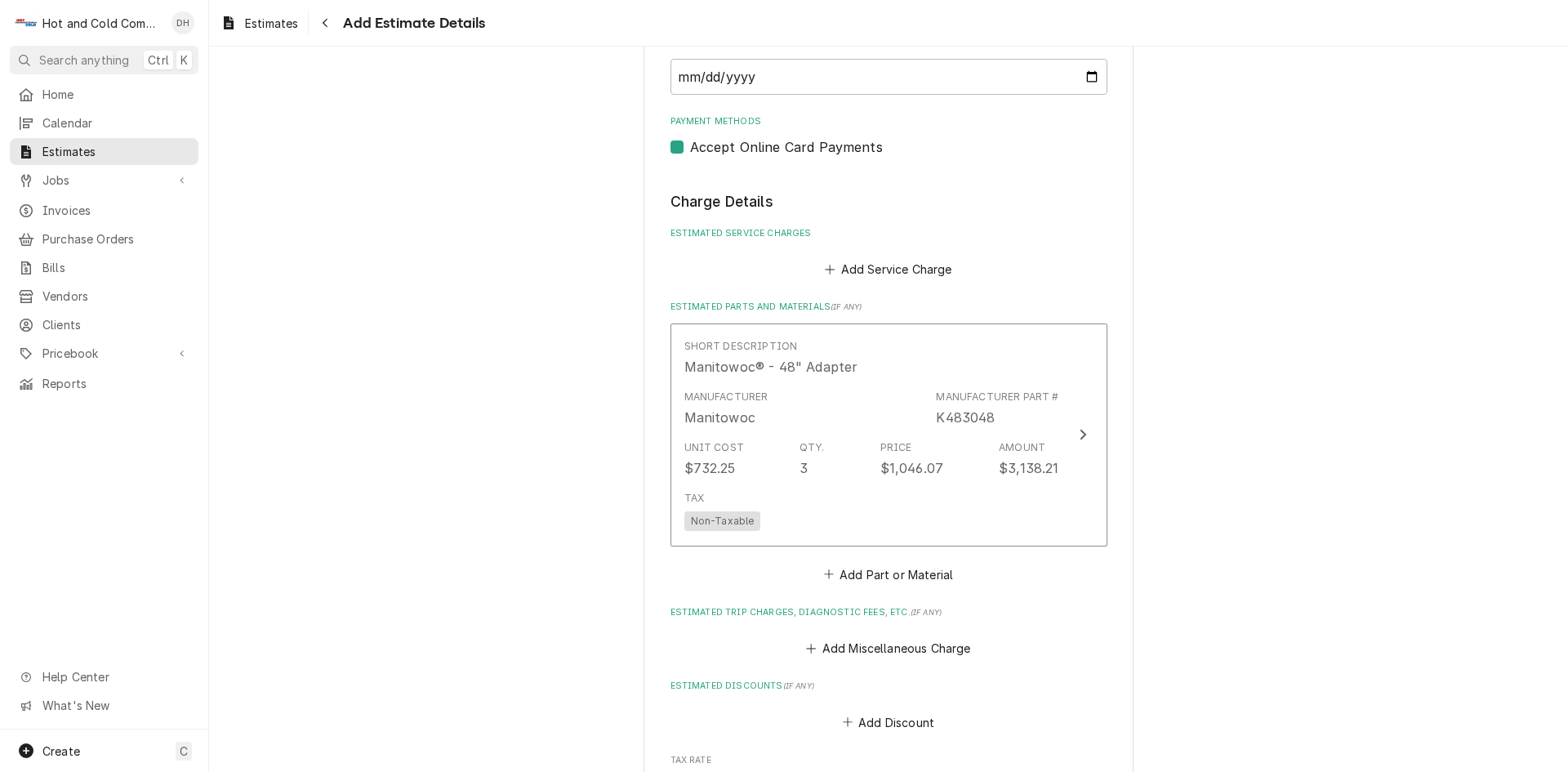
scroll to position [1089, 0]
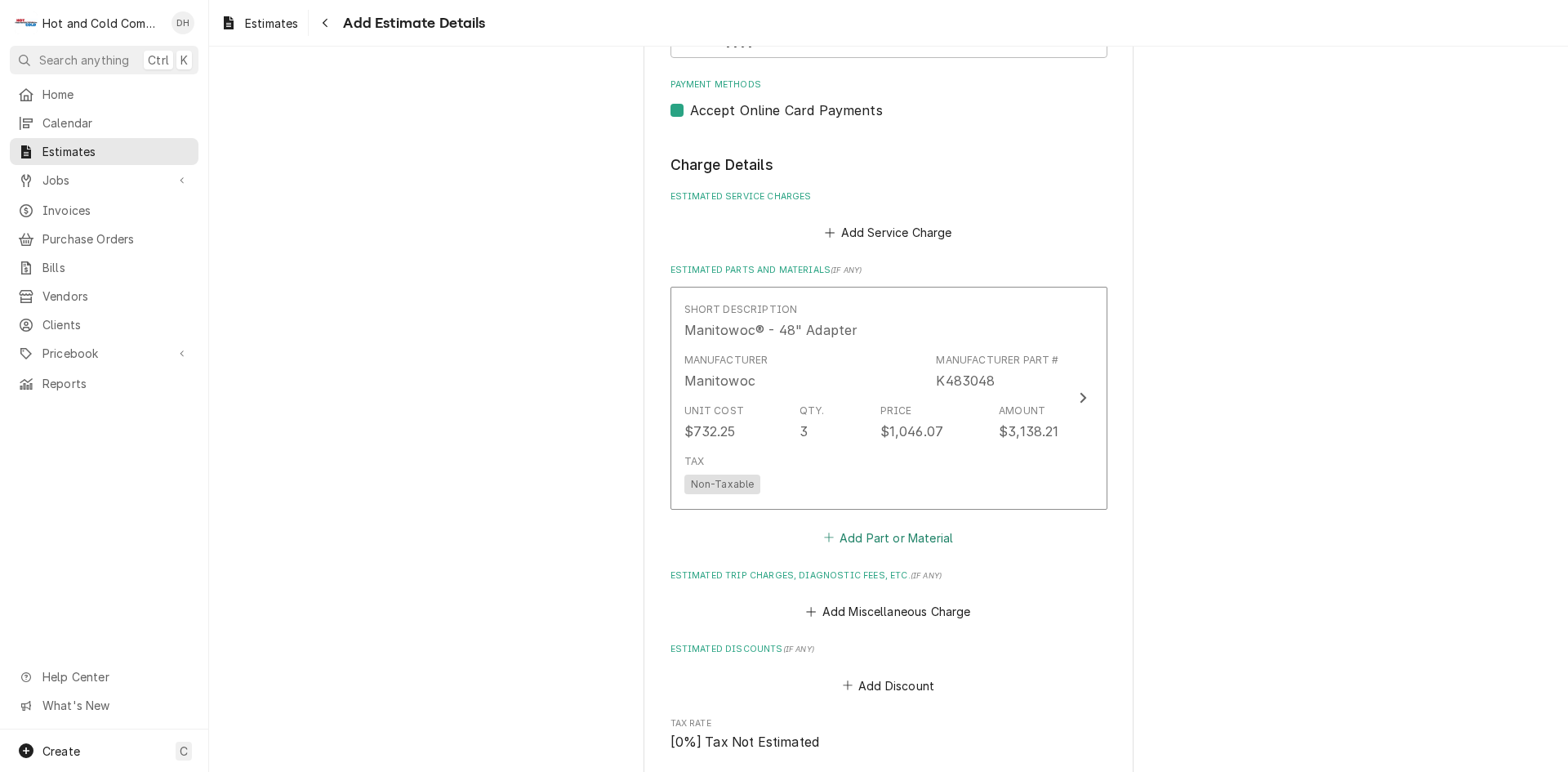
click at [882, 536] on button "Add Part or Material" at bounding box center [888, 537] width 135 height 23
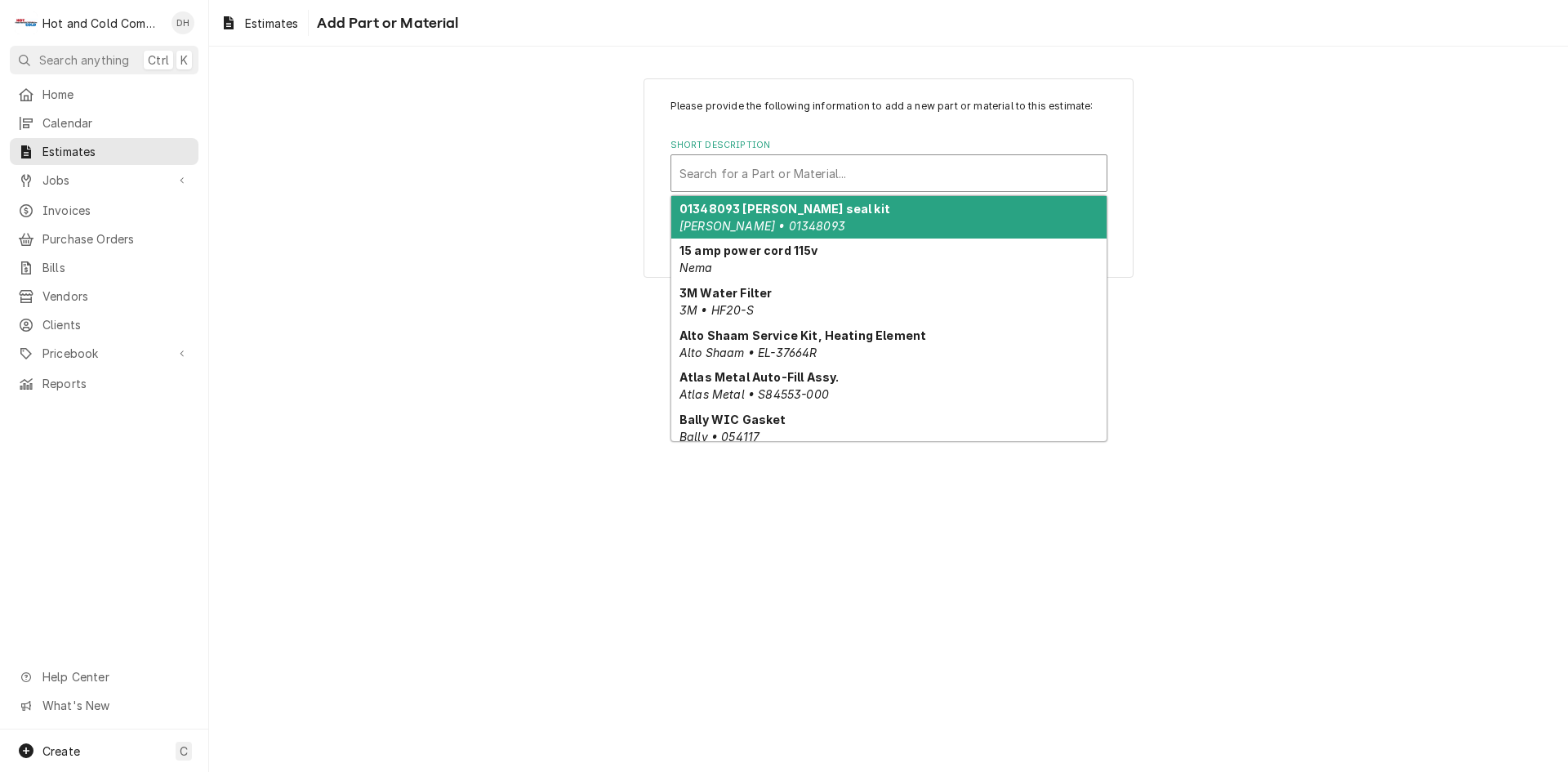
click at [906, 168] on div "Short Description" at bounding box center [889, 173] width 419 height 30
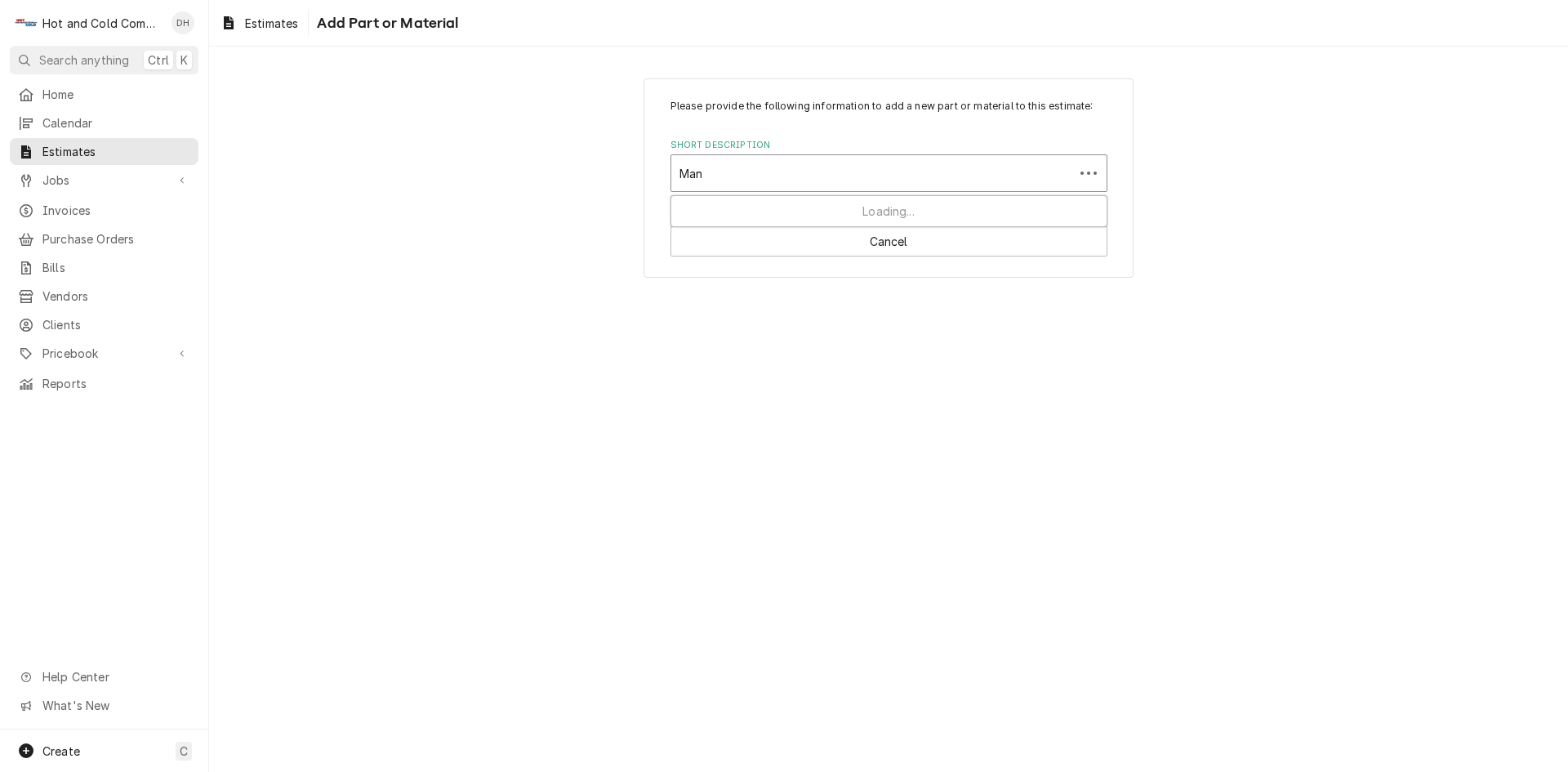
type input "Mani"
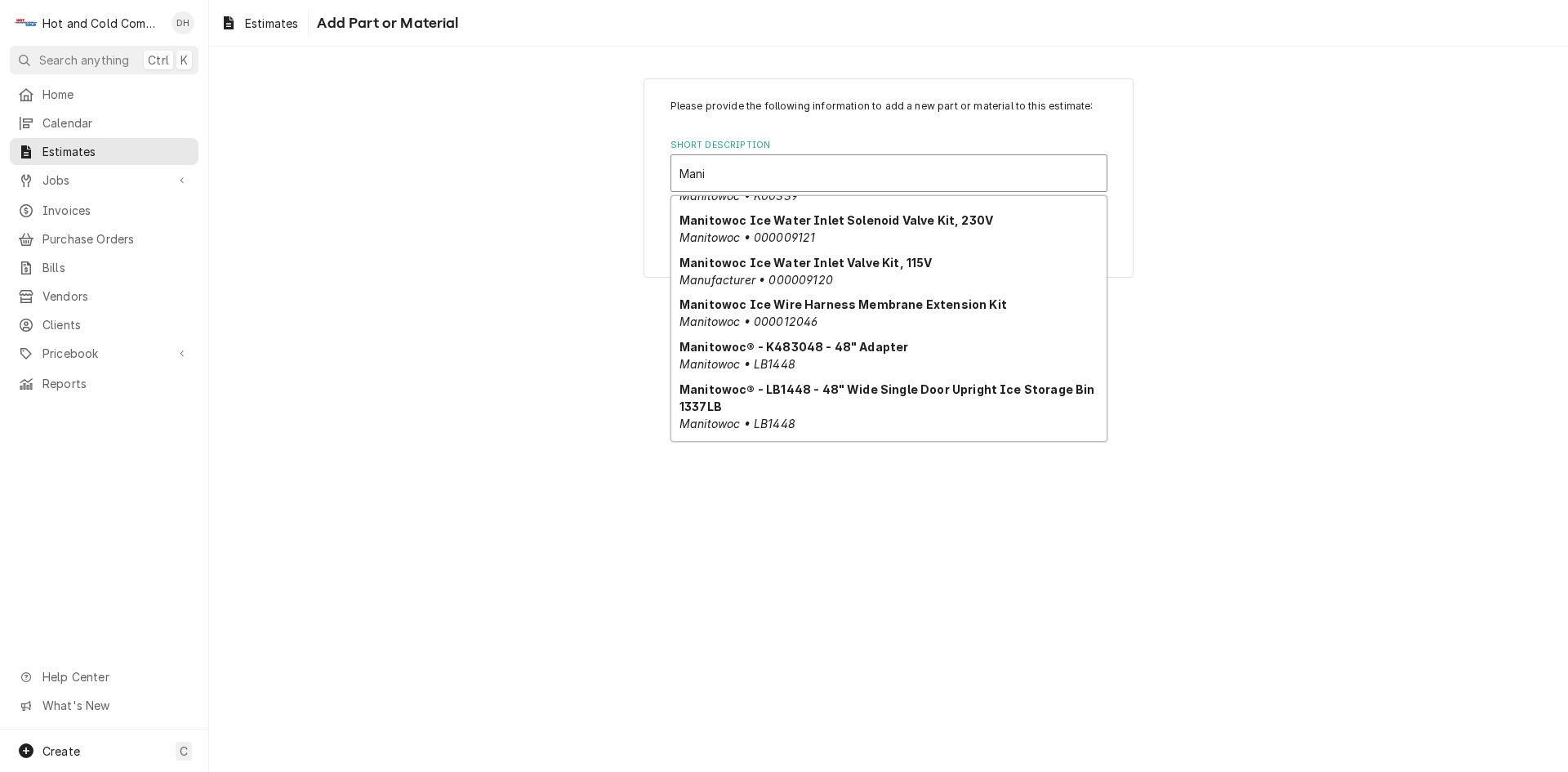
scroll to position [883, 0]
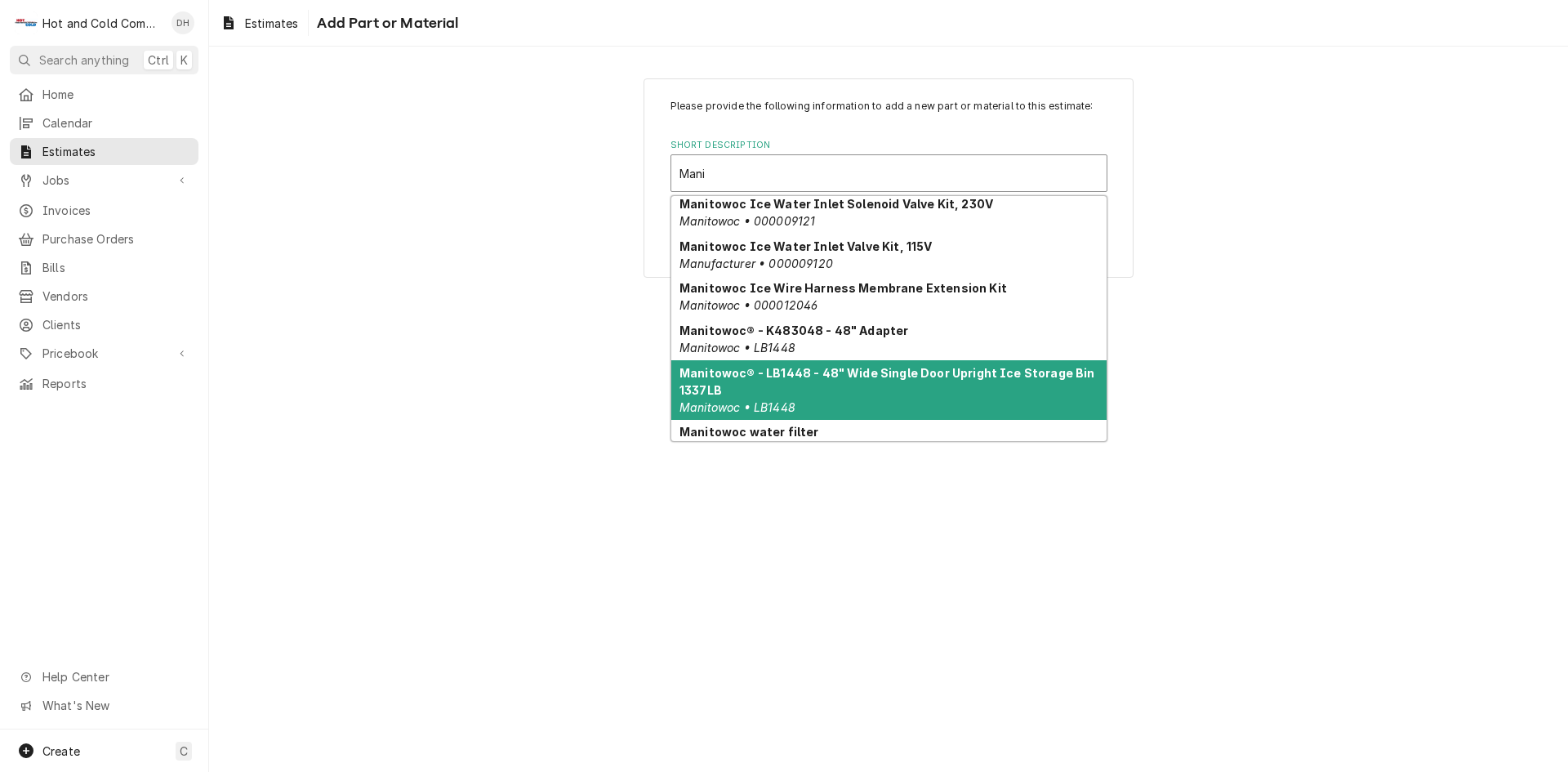
click at [873, 376] on strong "Manitowoc® - LB1448 - 48" Wide Single Door Upright Ice Storage Bin 1337LB" at bounding box center [887, 382] width 416 height 31
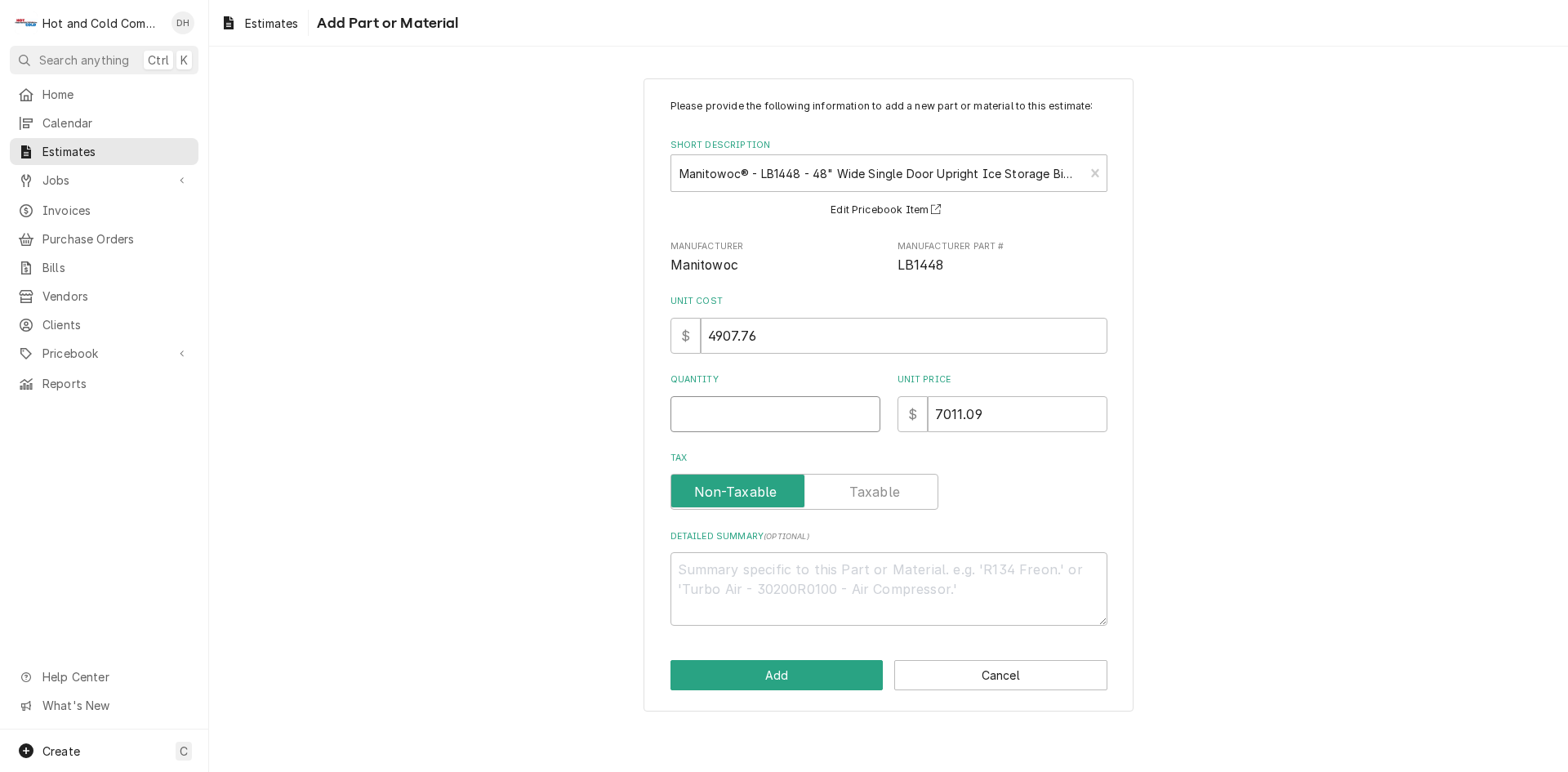
click at [745, 409] on input "Quantity" at bounding box center [775, 414] width 210 height 36
type textarea "x"
type input "3"
type textarea "x"
type input "3"
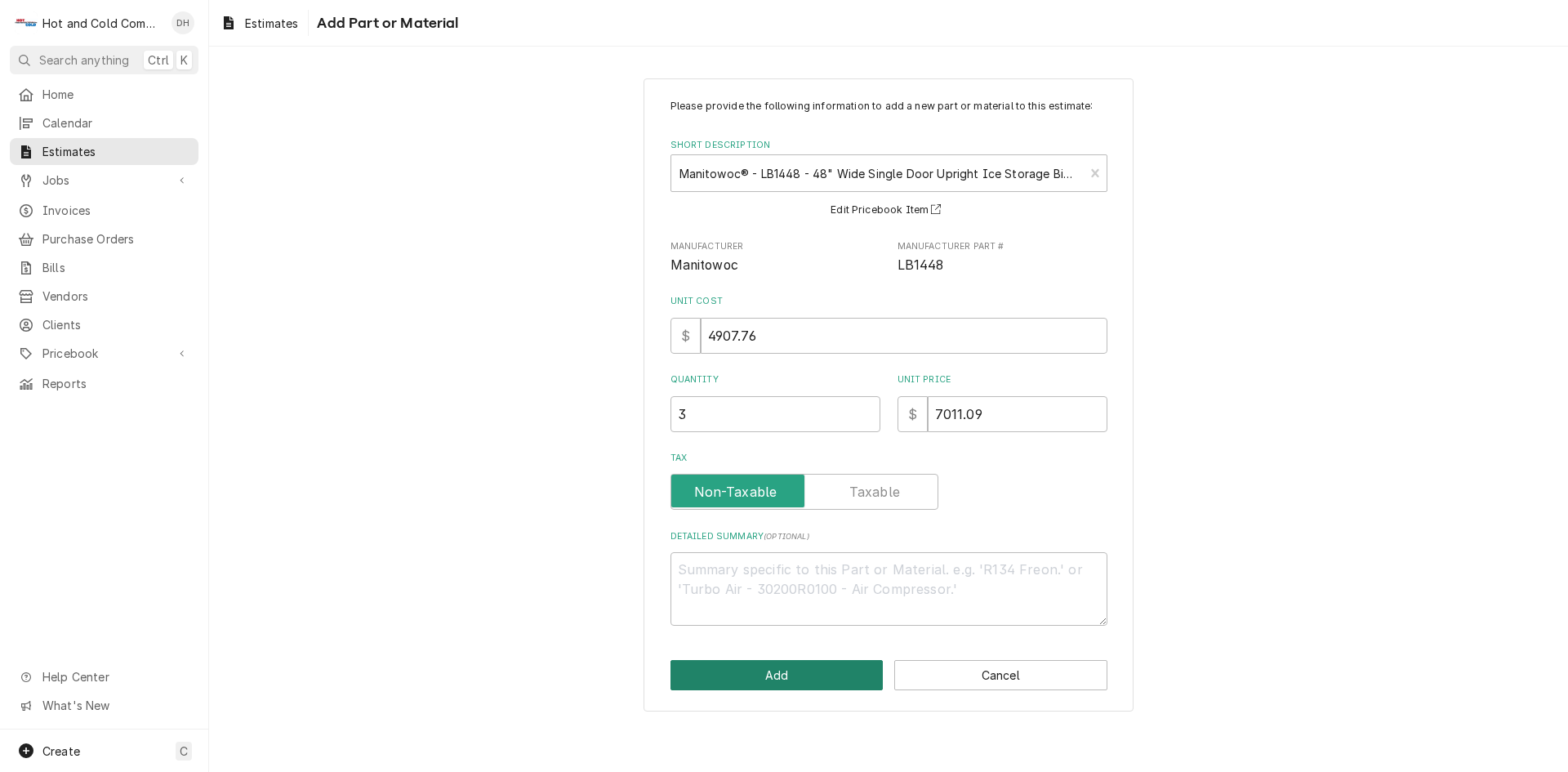
click at [813, 678] on button "Add" at bounding box center [776, 675] width 213 height 30
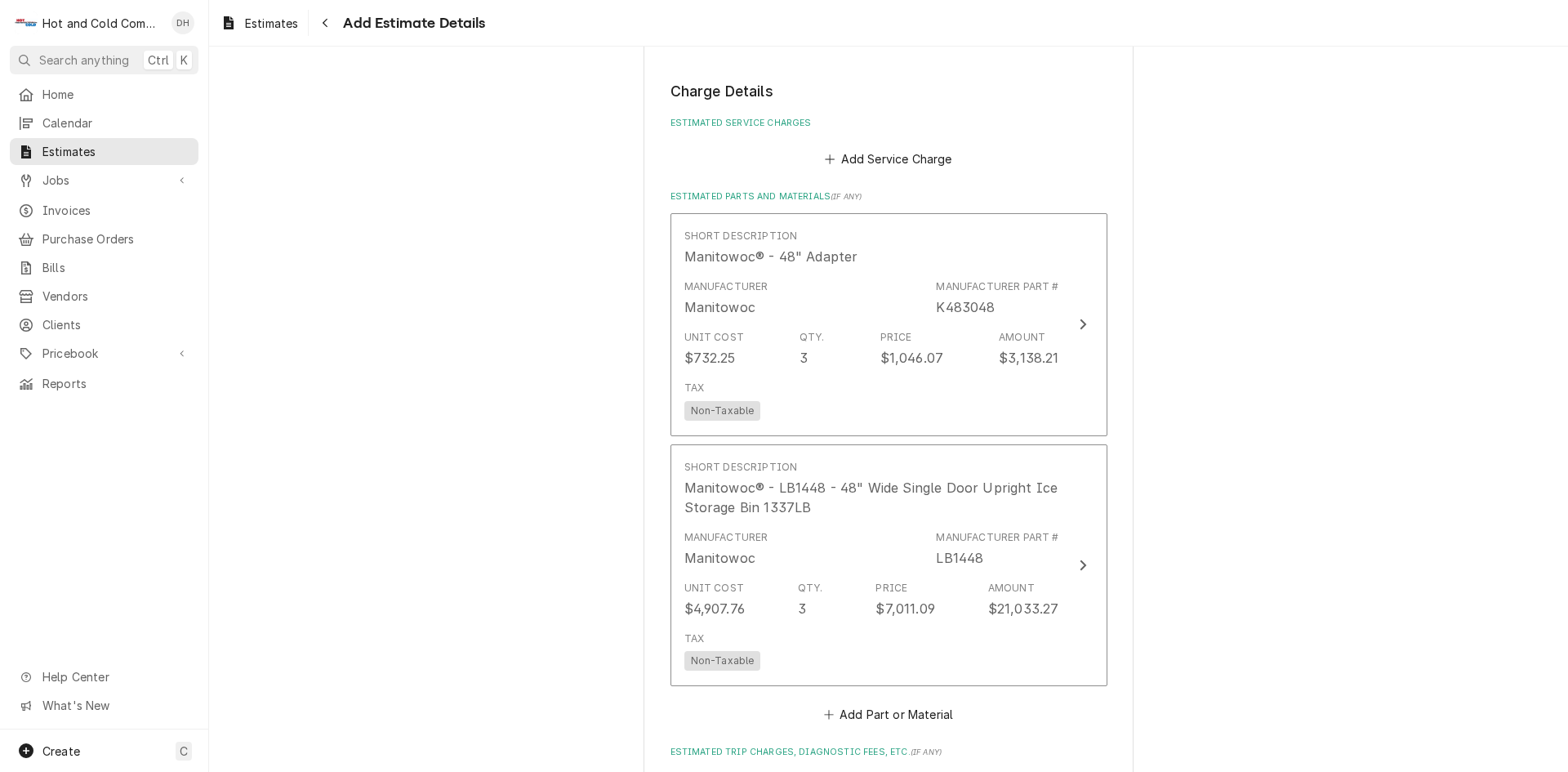
scroll to position [1070, 0]
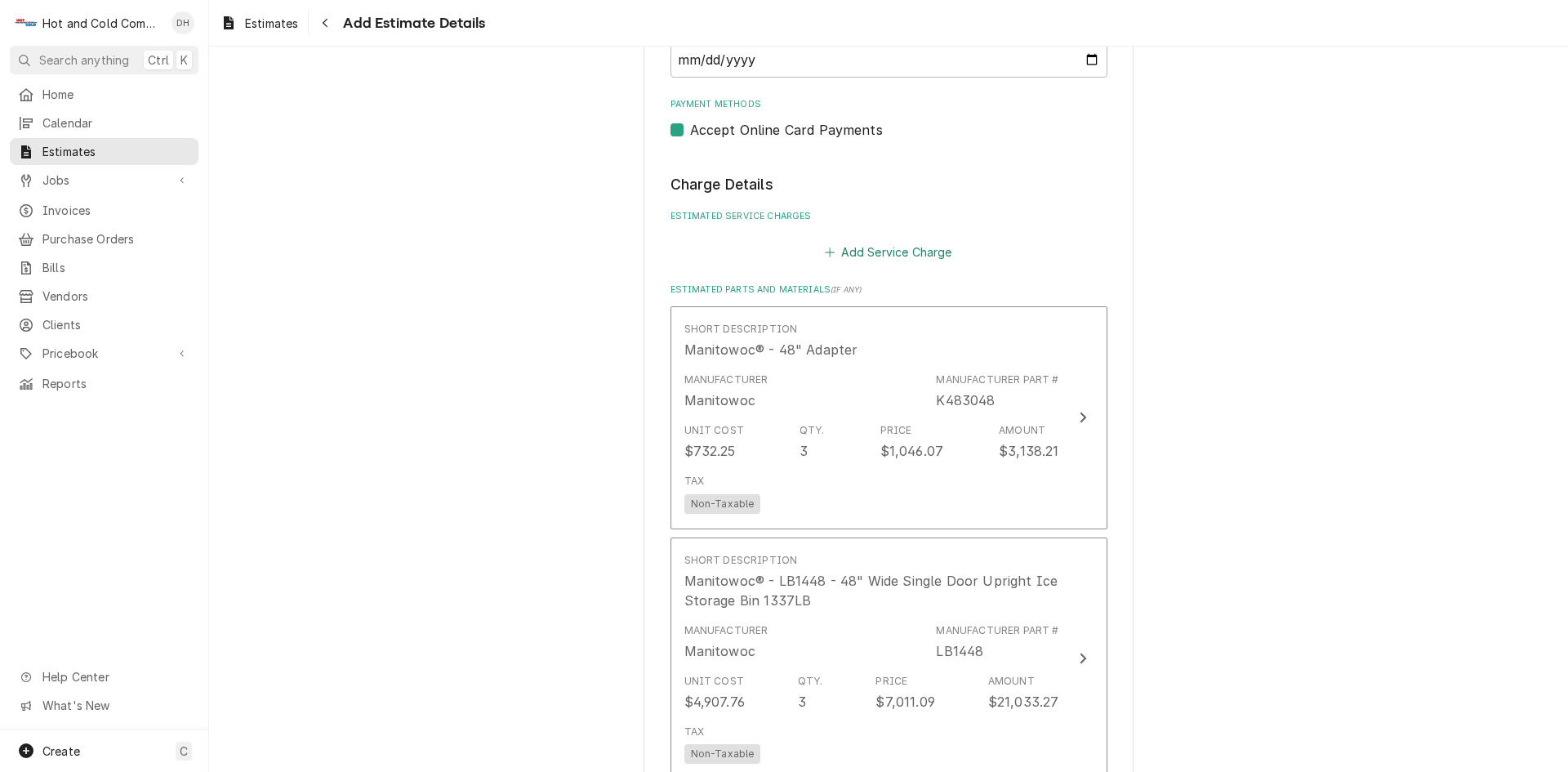
click at [894, 248] on button "Add Service Charge" at bounding box center [889, 252] width 133 height 23
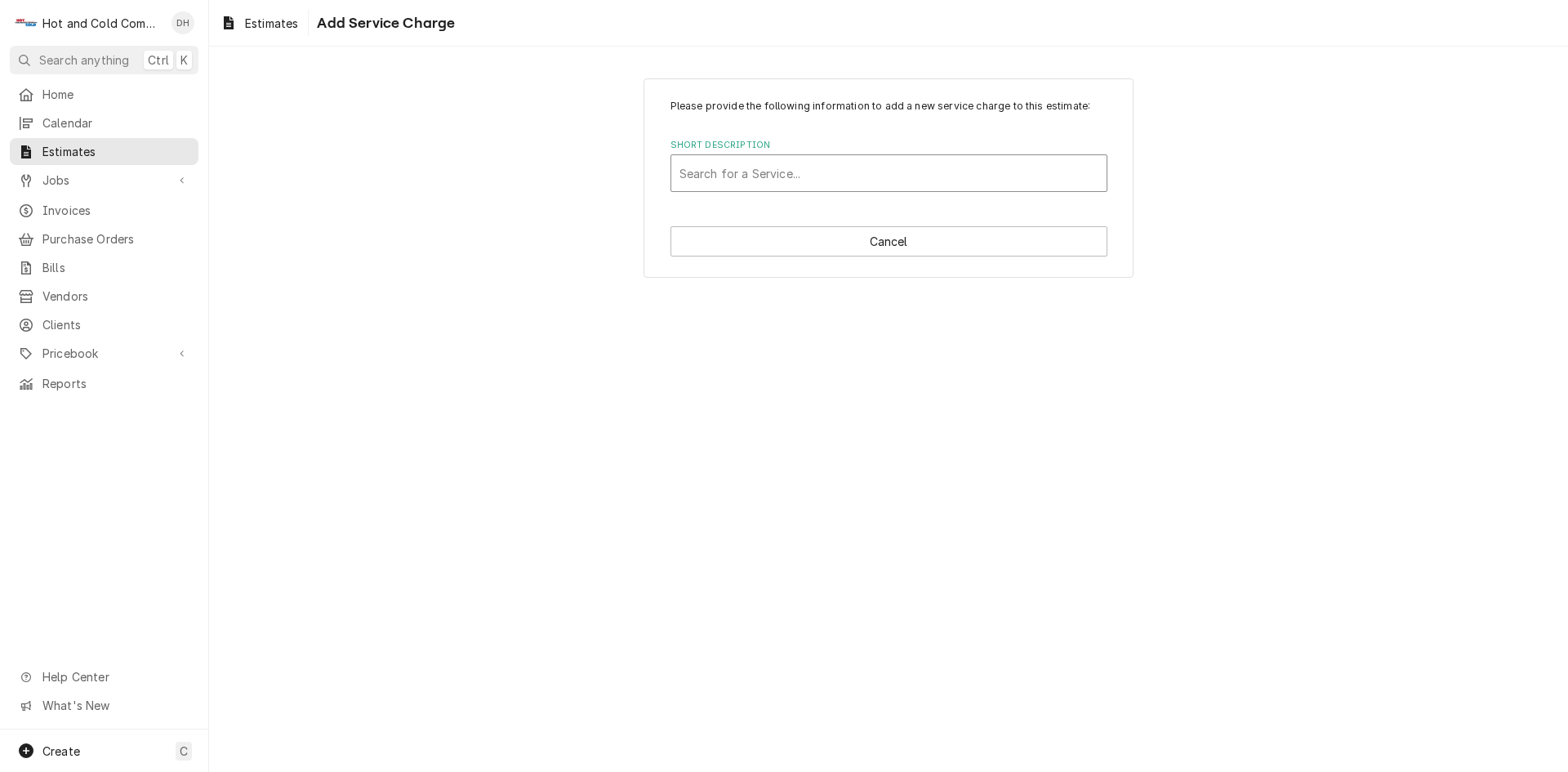
click at [915, 172] on div "Short Description" at bounding box center [889, 173] width 419 height 30
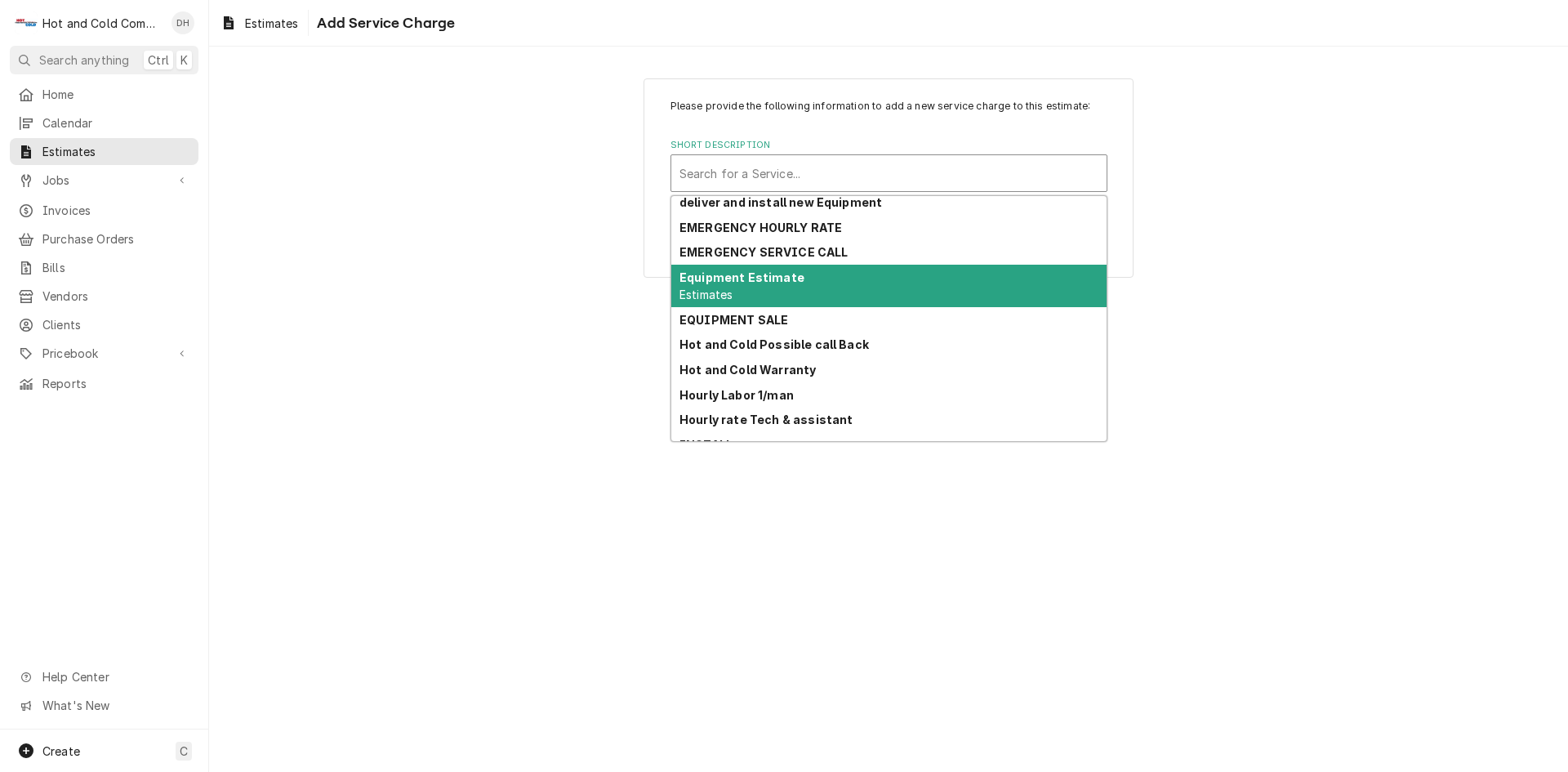
scroll to position [120, 0]
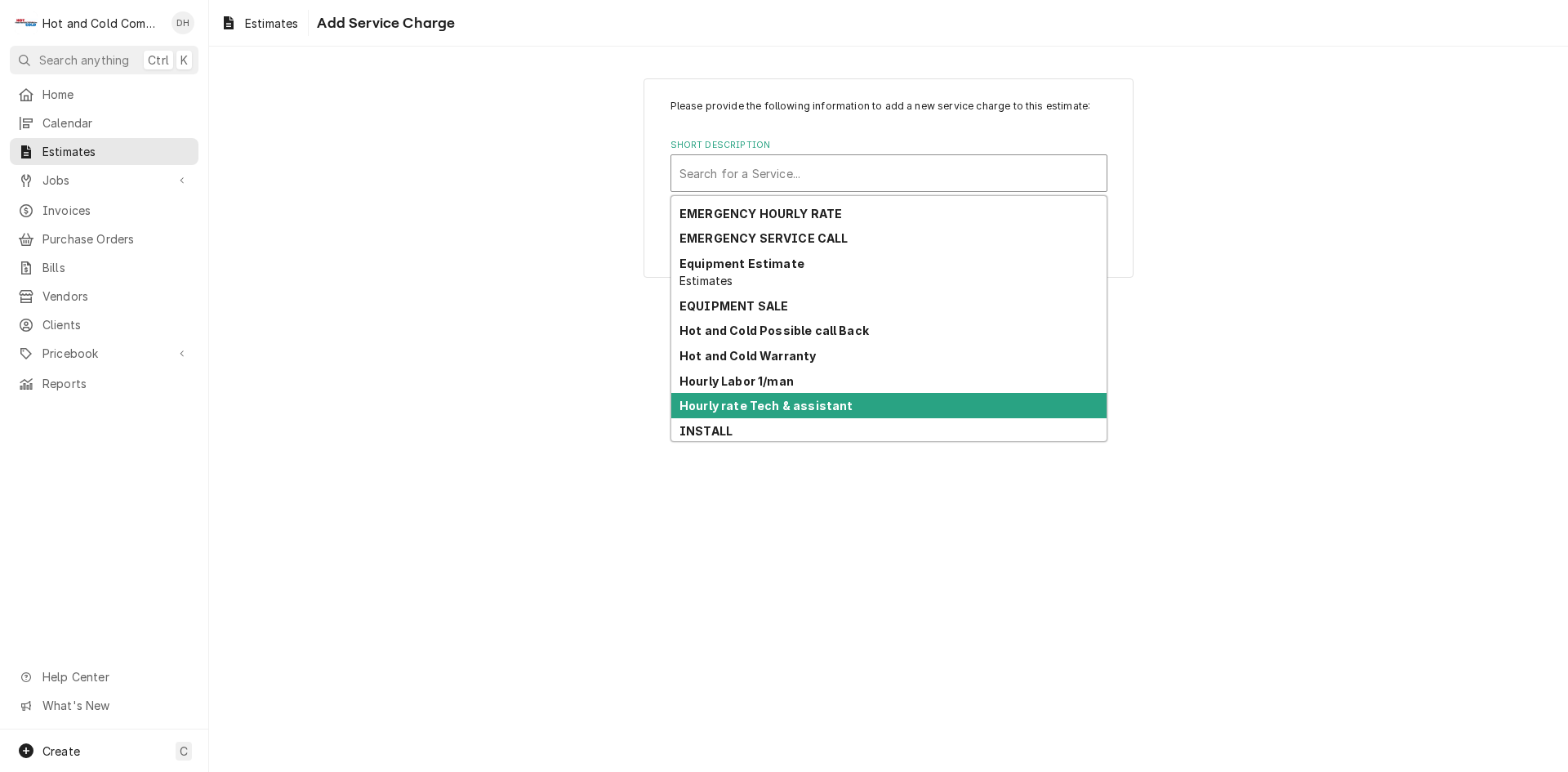
click at [984, 402] on div "Hourly rate Tech & assistant" at bounding box center [889, 405] width 435 height 25
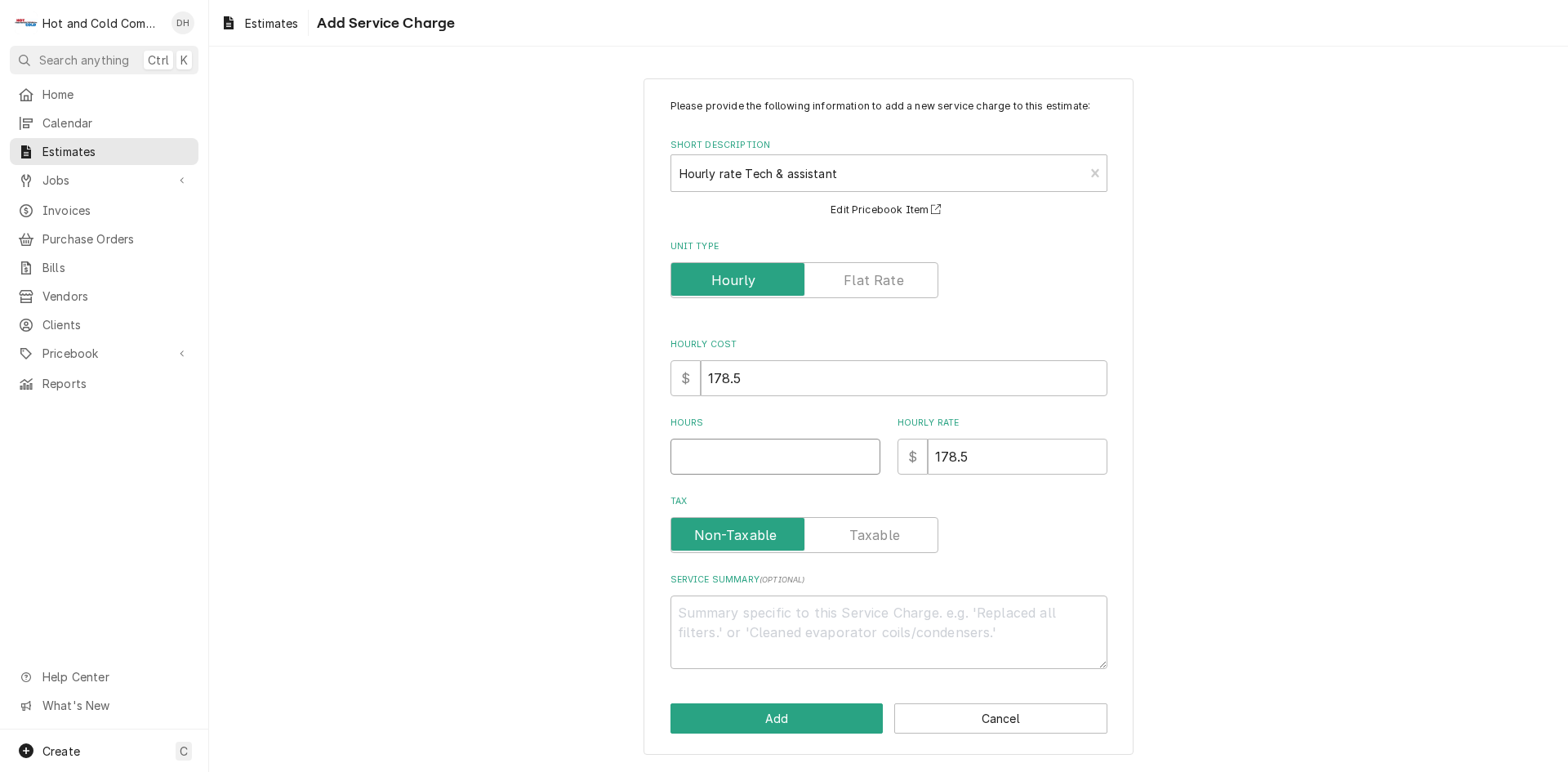
click at [796, 459] on input "Hours" at bounding box center [775, 457] width 210 height 36
type textarea "x"
type input "2"
type textarea "x"
type input "24"
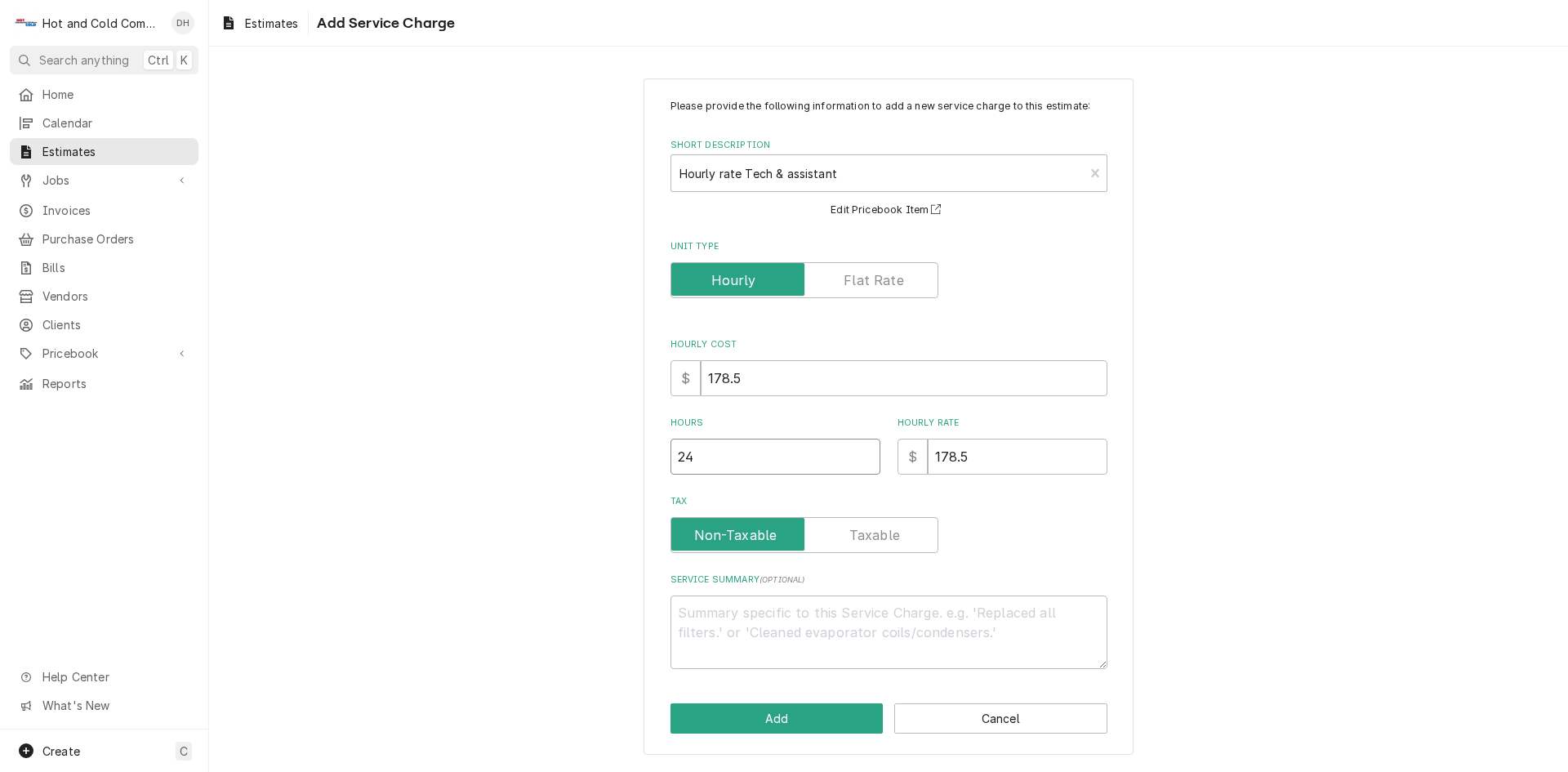
type textarea "x"
type input "24"
click at [838, 609] on textarea "Service Summary ( optional )" at bounding box center [889, 633] width 437 height 74
type textarea "x"
type textarea "R"
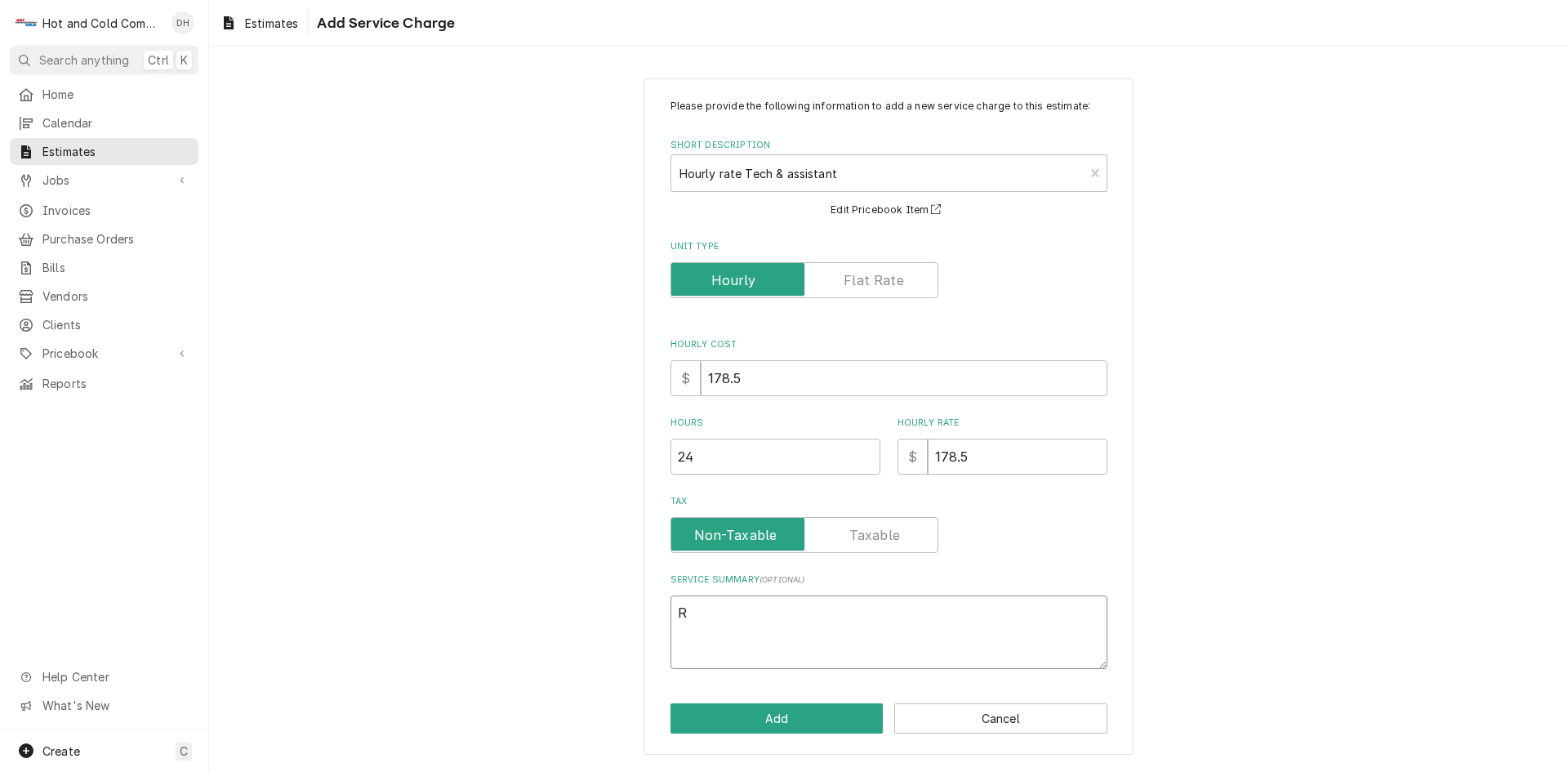
type textarea "x"
type textarea "Re"
type textarea "x"
type textarea "Rem"
type textarea "x"
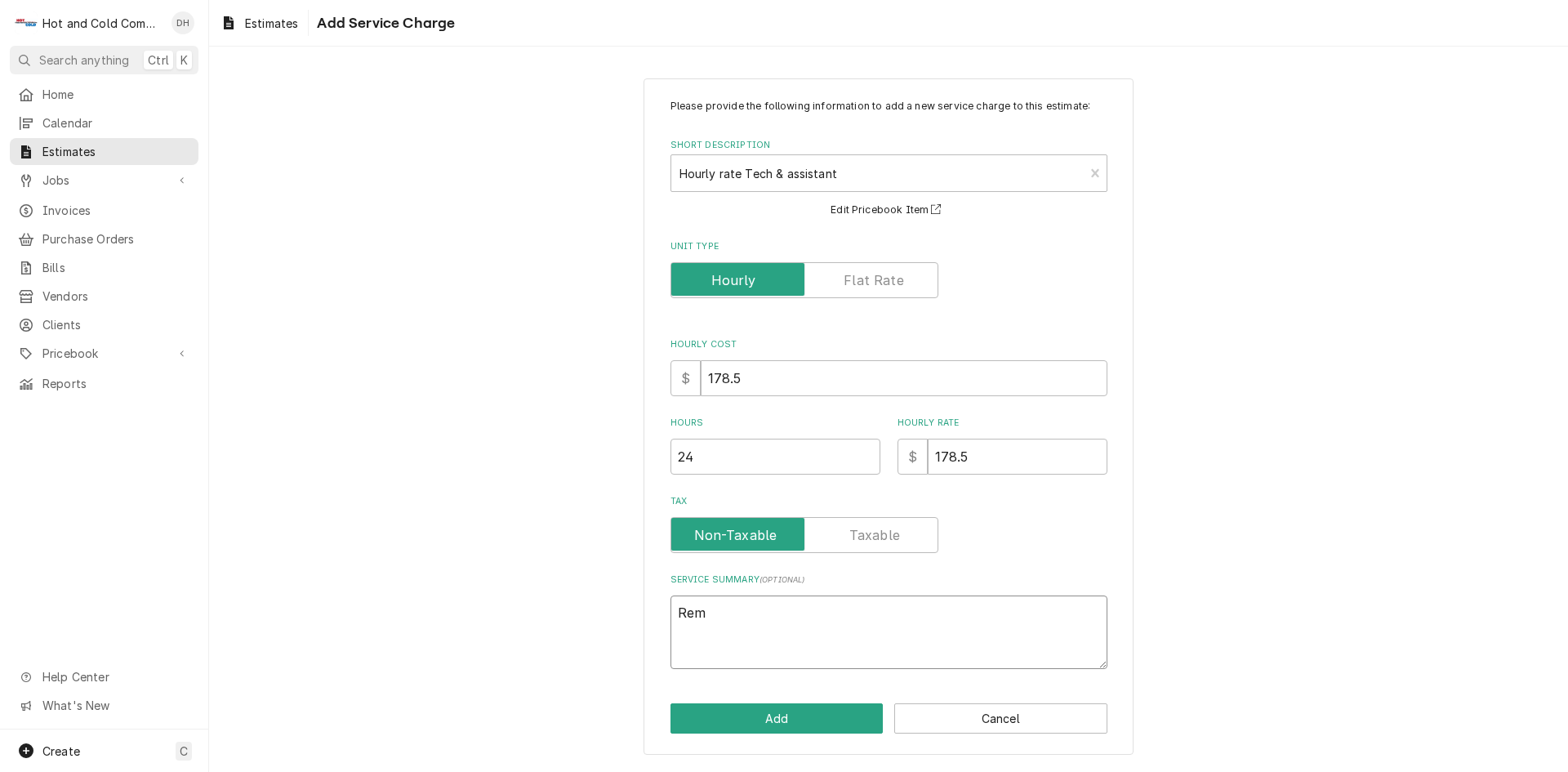
type textarea "Remo"
type textarea "x"
type textarea "Remov"
type textarea "x"
type textarea "Remove"
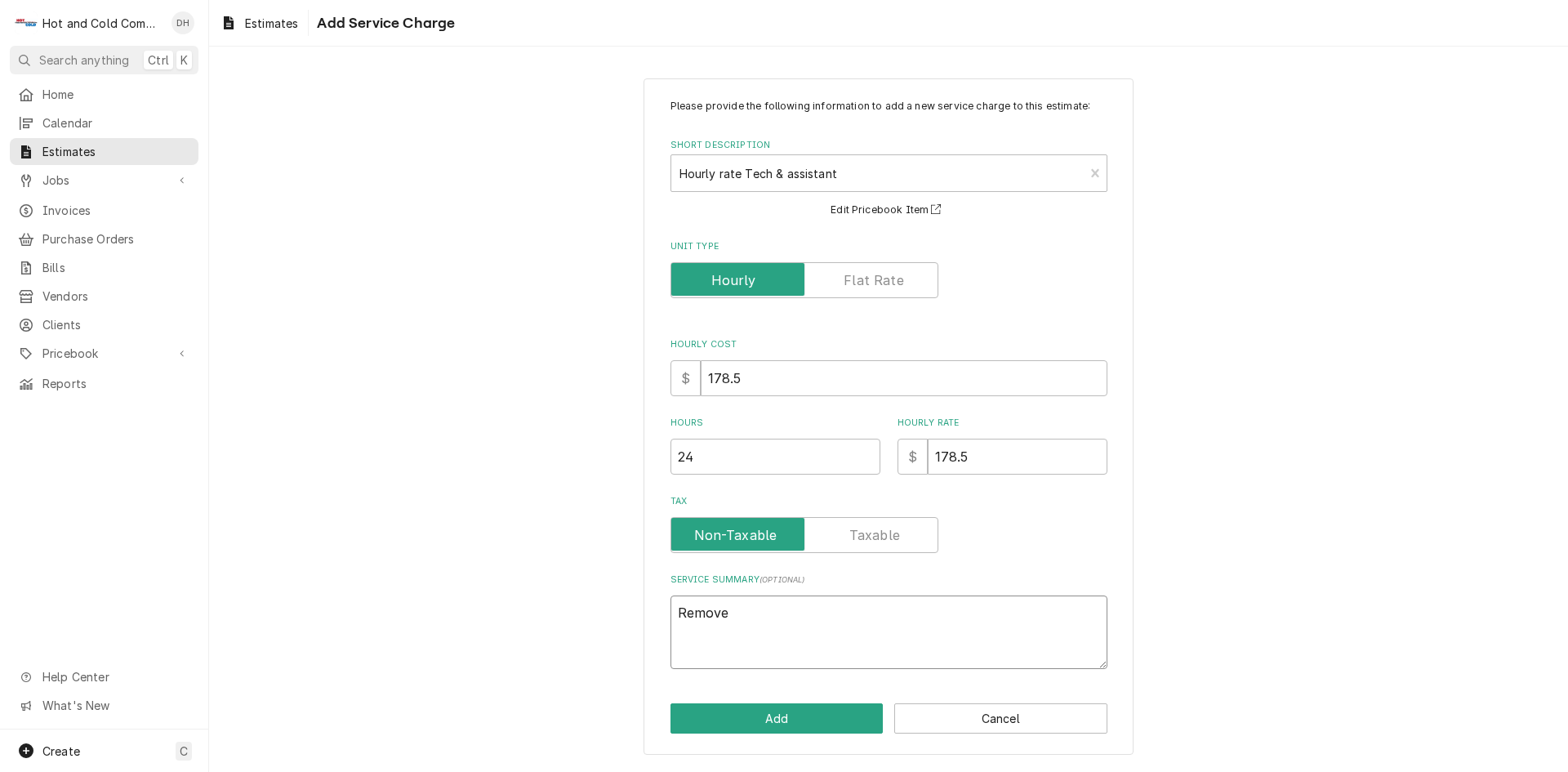
type textarea "x"
type textarea "Remove"
type textarea "x"
type textarea "Remove o"
type textarea "x"
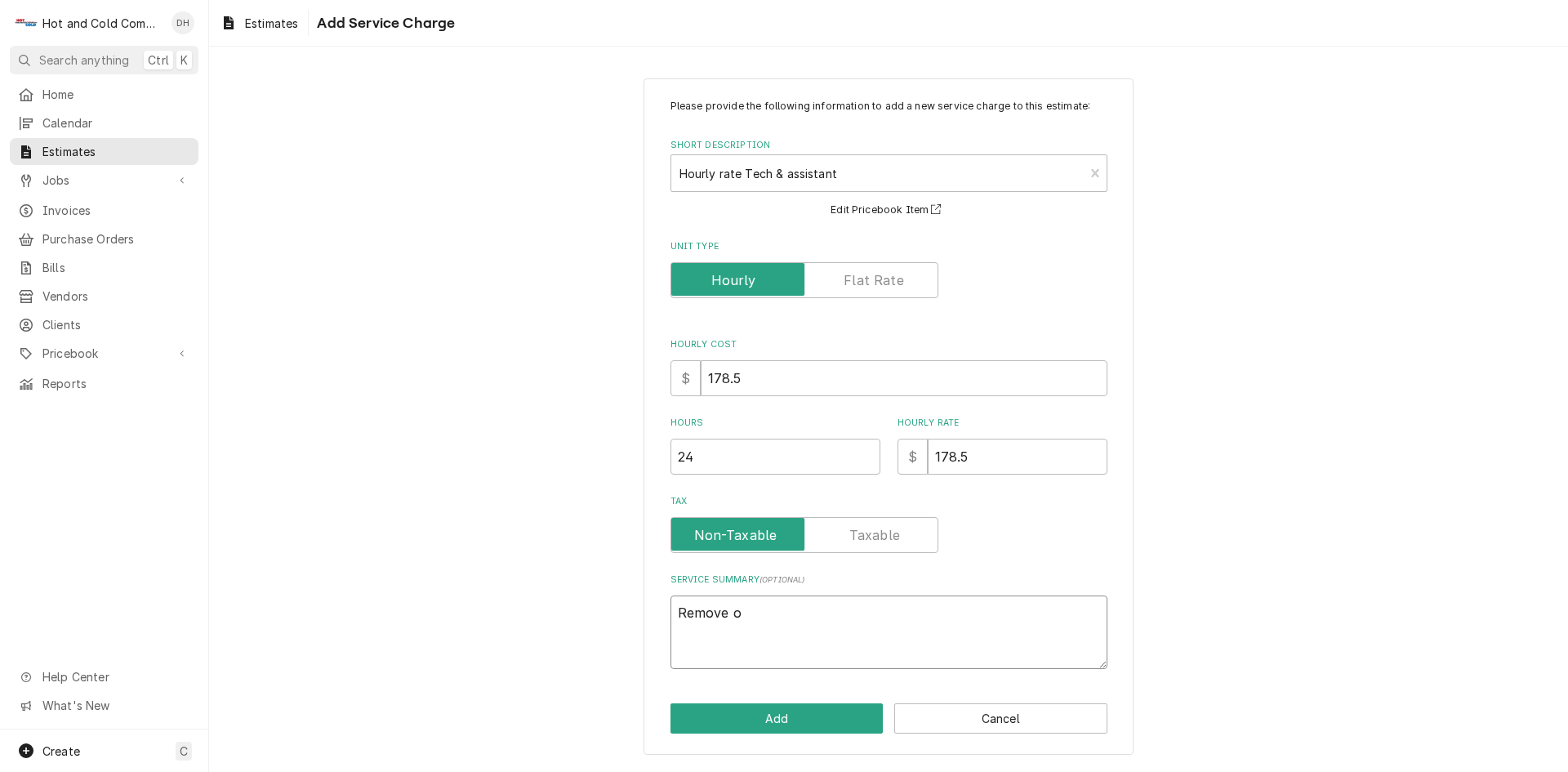
type textarea "Remove ol"
type textarea "x"
type textarea "Remove o"
type textarea "x"
type textarea "Remove"
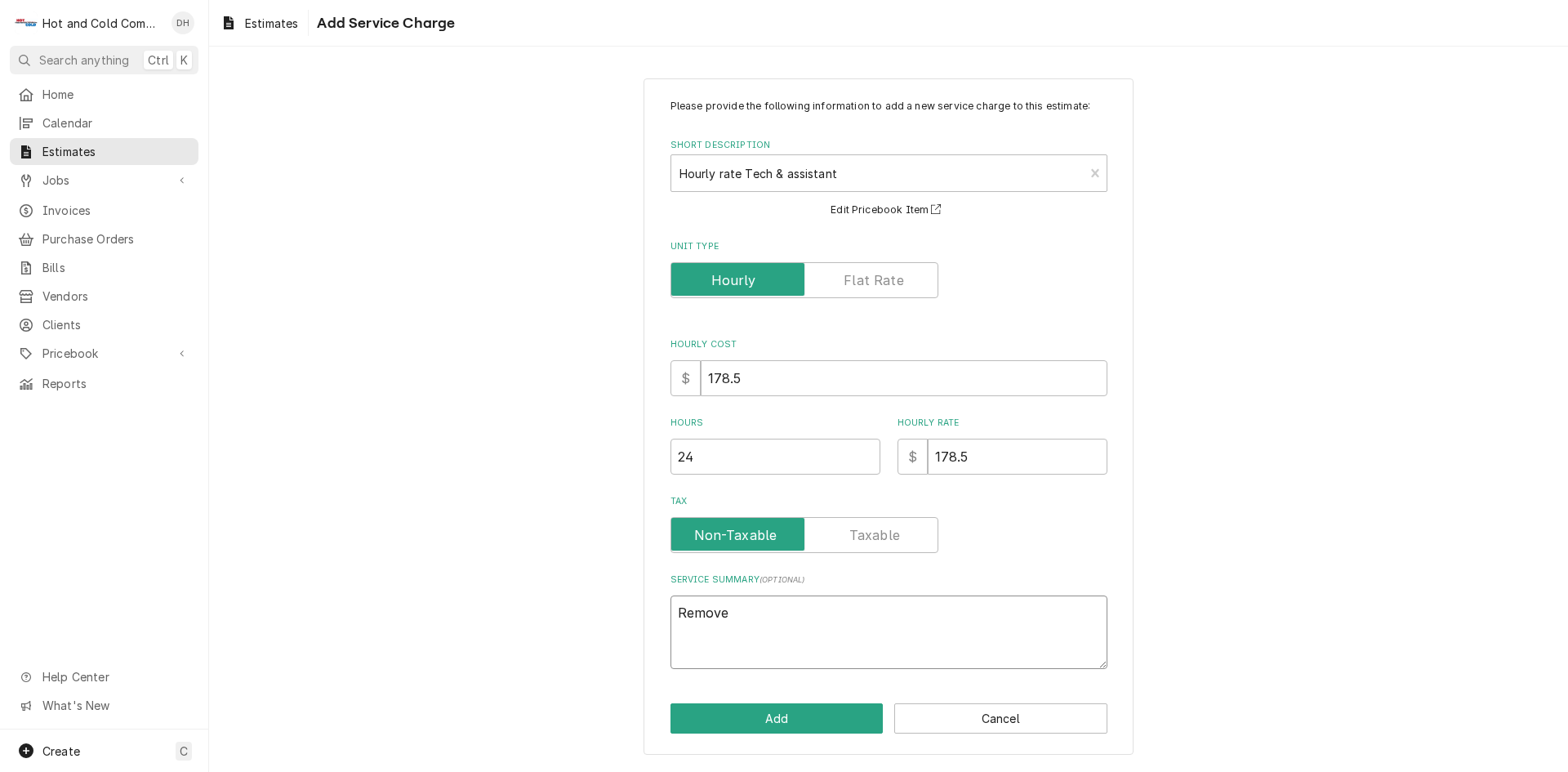
type textarea "x"
type textarea "Remove i"
type textarea "x"
type textarea "Remove ic"
type textarea "x"
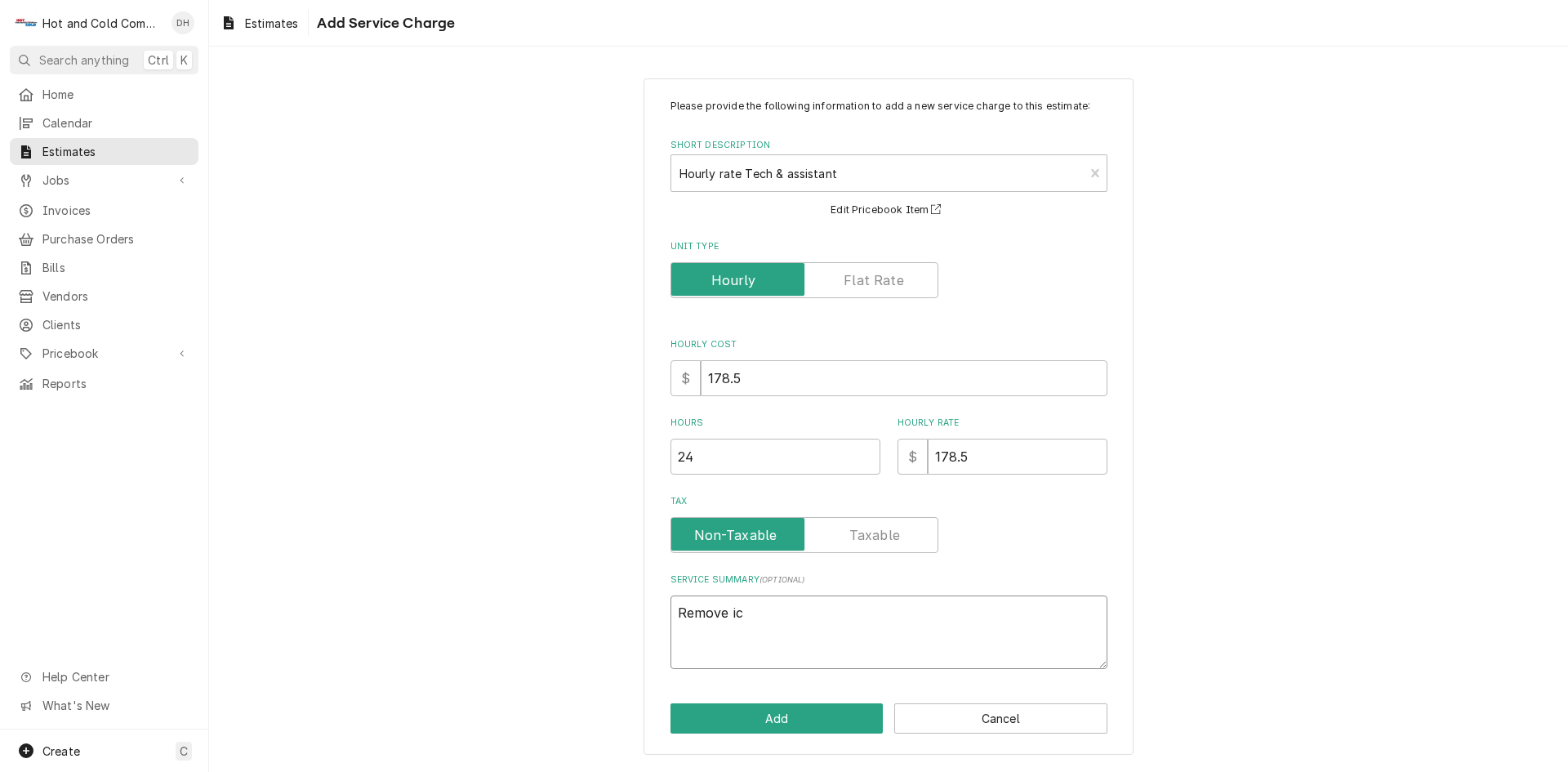
type textarea "Remove ice"
type textarea "x"
type textarea "Remove ice"
type textarea "x"
type textarea "Remove ice m"
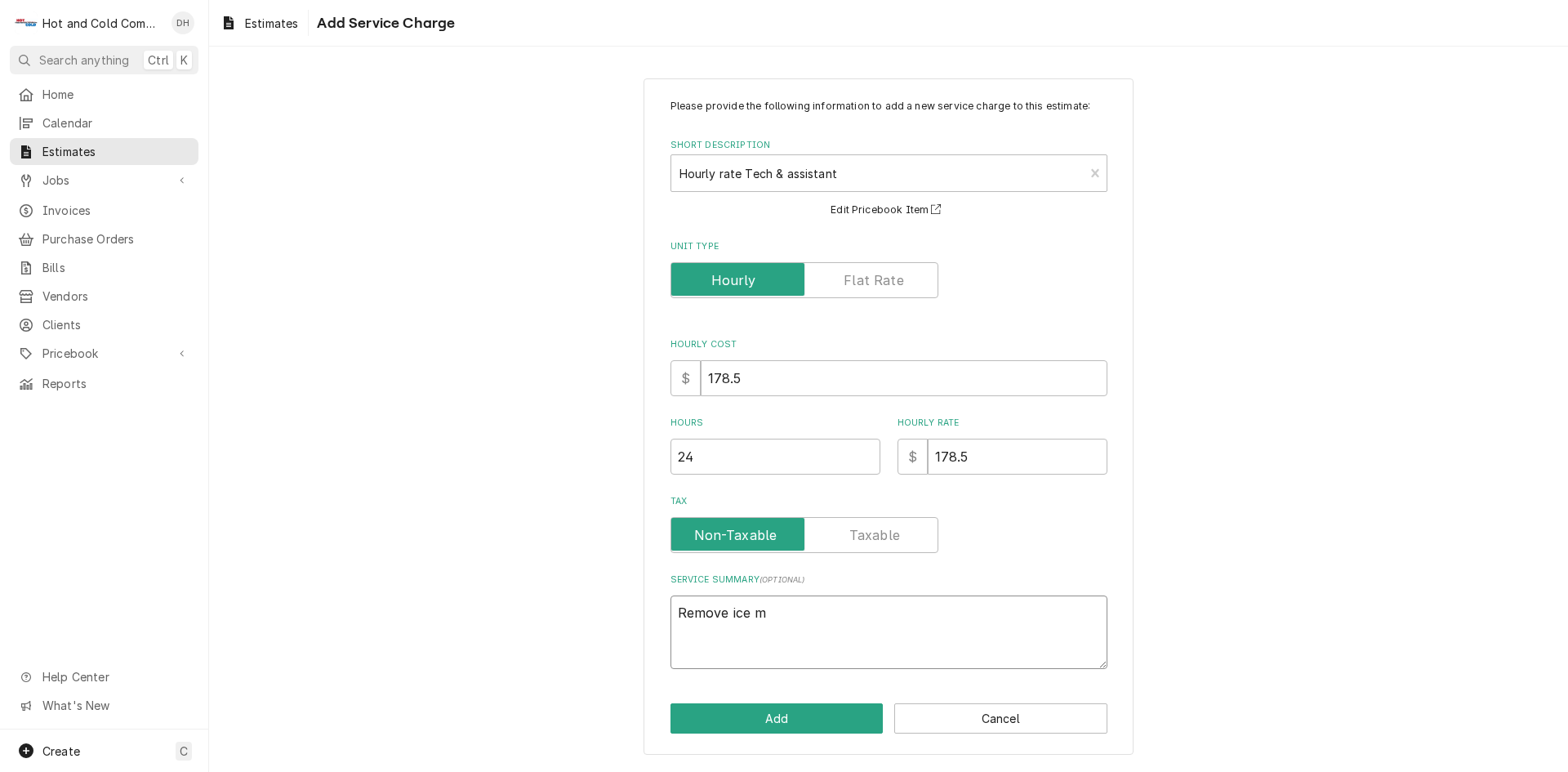
type textarea "x"
type textarea "Remove ice ma"
type textarea "x"
type textarea "Remove ice mak"
type textarea "x"
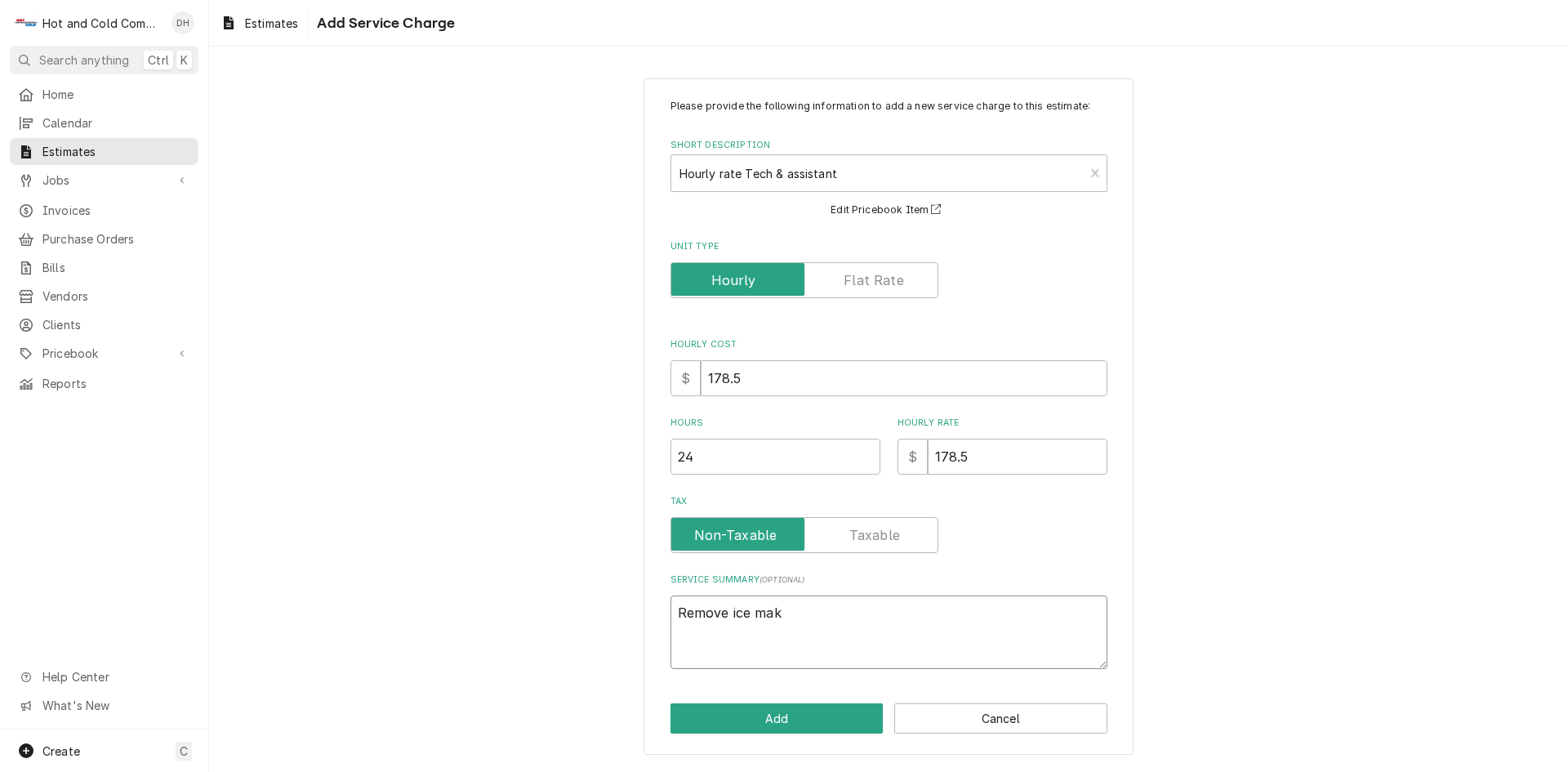
type textarea "Remove ice make"
type textarea "x"
type textarea "Remove ice maker"
type textarea "x"
type textarea "Remove ice maker"
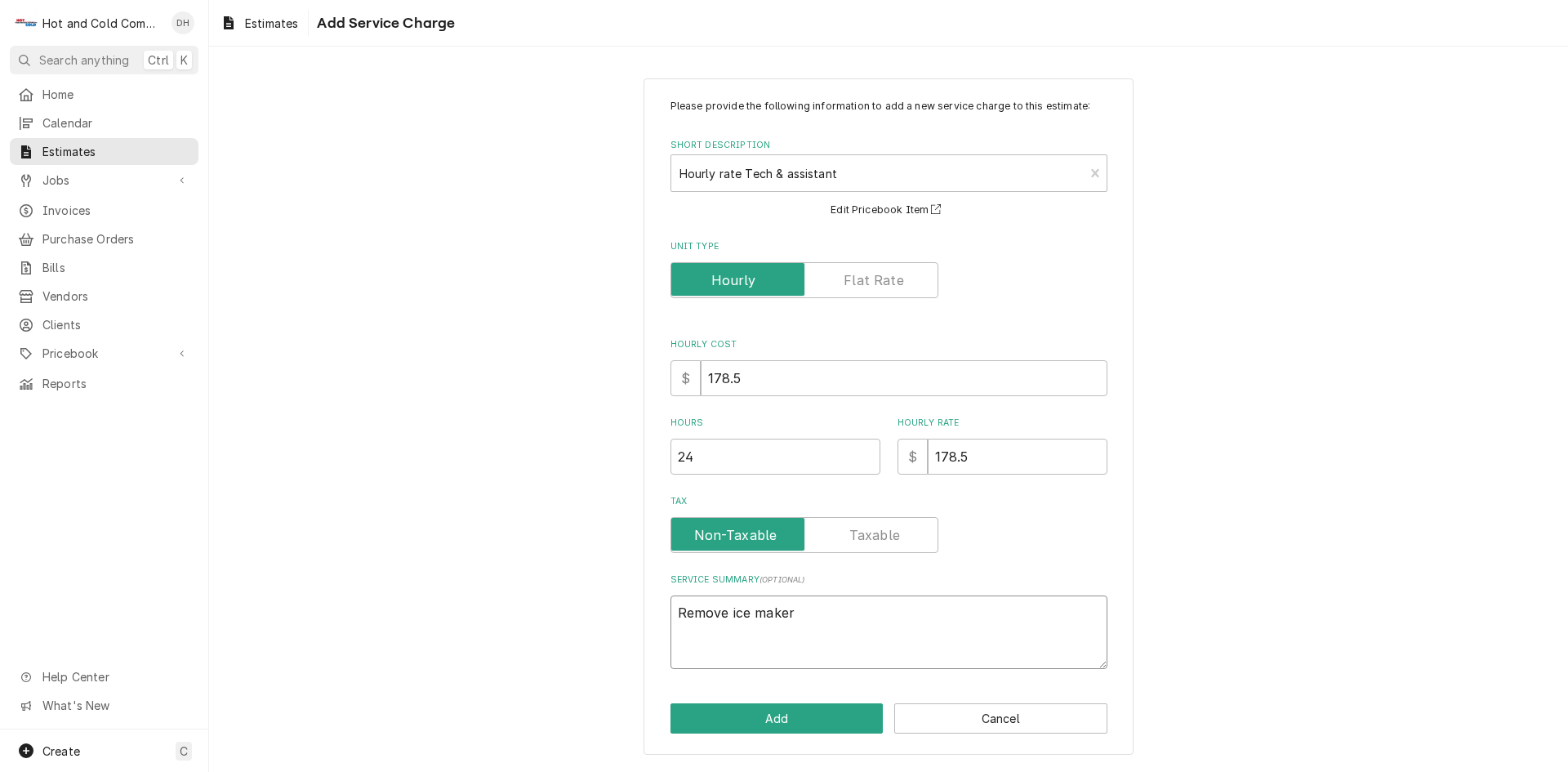
type textarea "x"
type textarea "Remove ice maker f"
type textarea "x"
type textarea "Remove ice maker fr"
type textarea "x"
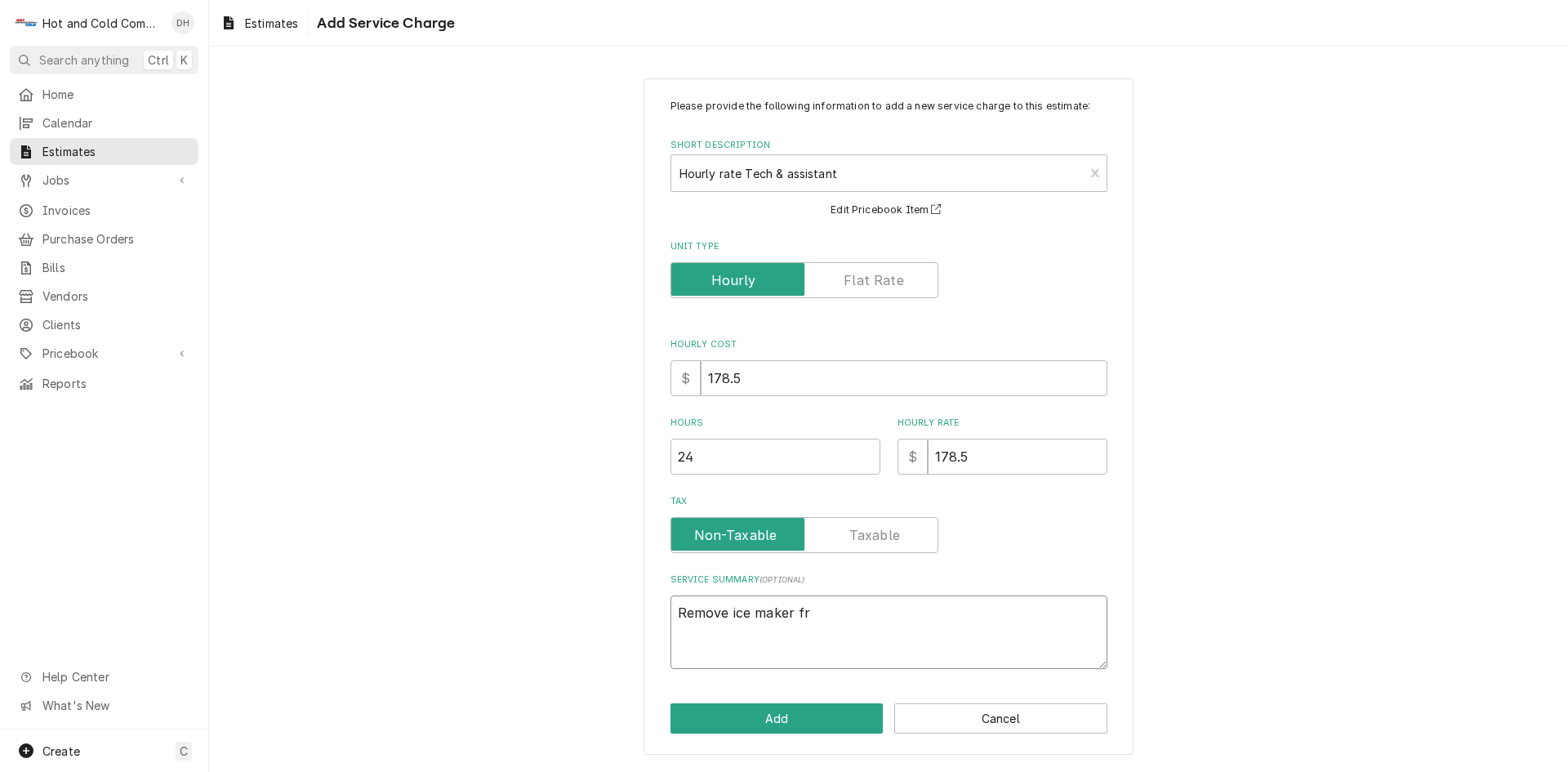
type textarea "Remove ice maker fro"
type textarea "x"
type textarea "Remove ice maker from"
type textarea "x"
type textarea "Remove ice maker from"
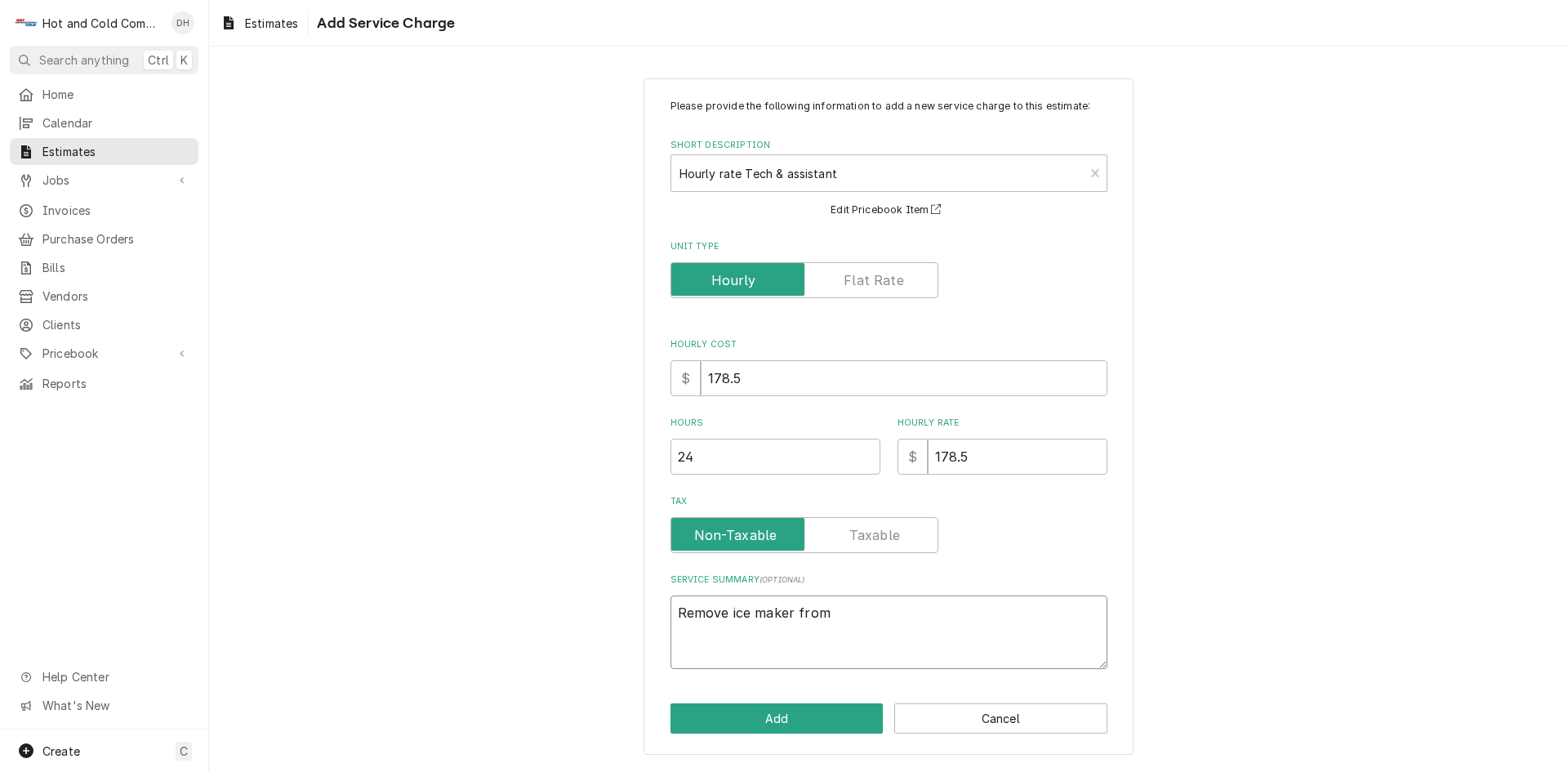
type textarea "x"
type textarea "Remove ice maker from b"
type textarea "x"
type textarea "Remove ice maker from bi"
type textarea "x"
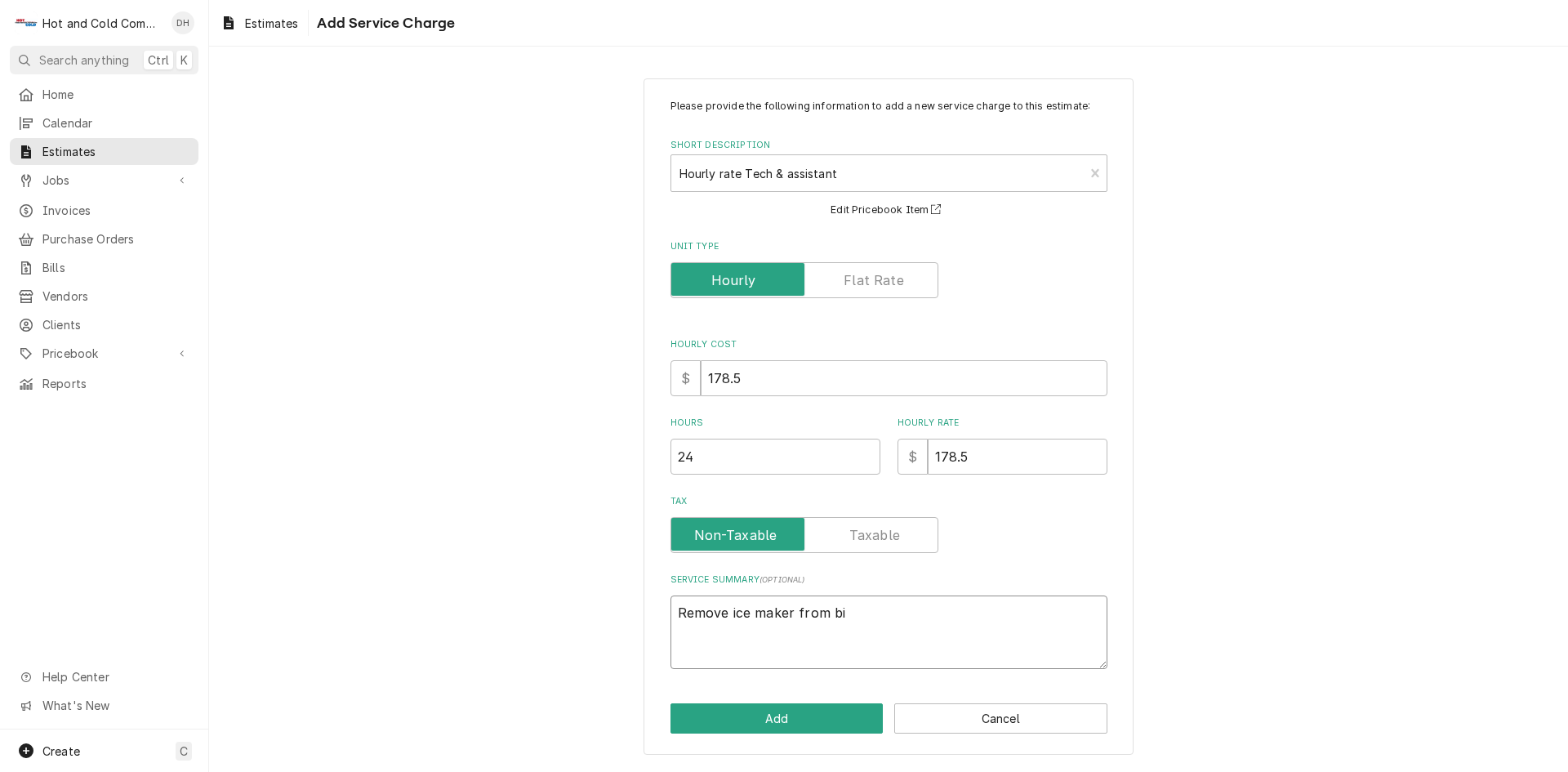
type textarea "Remove ice maker from bin"
type textarea "x"
type textarea "Remove ice maker from bin"
type textarea "x"
type textarea "Remove ice maker from bin a"
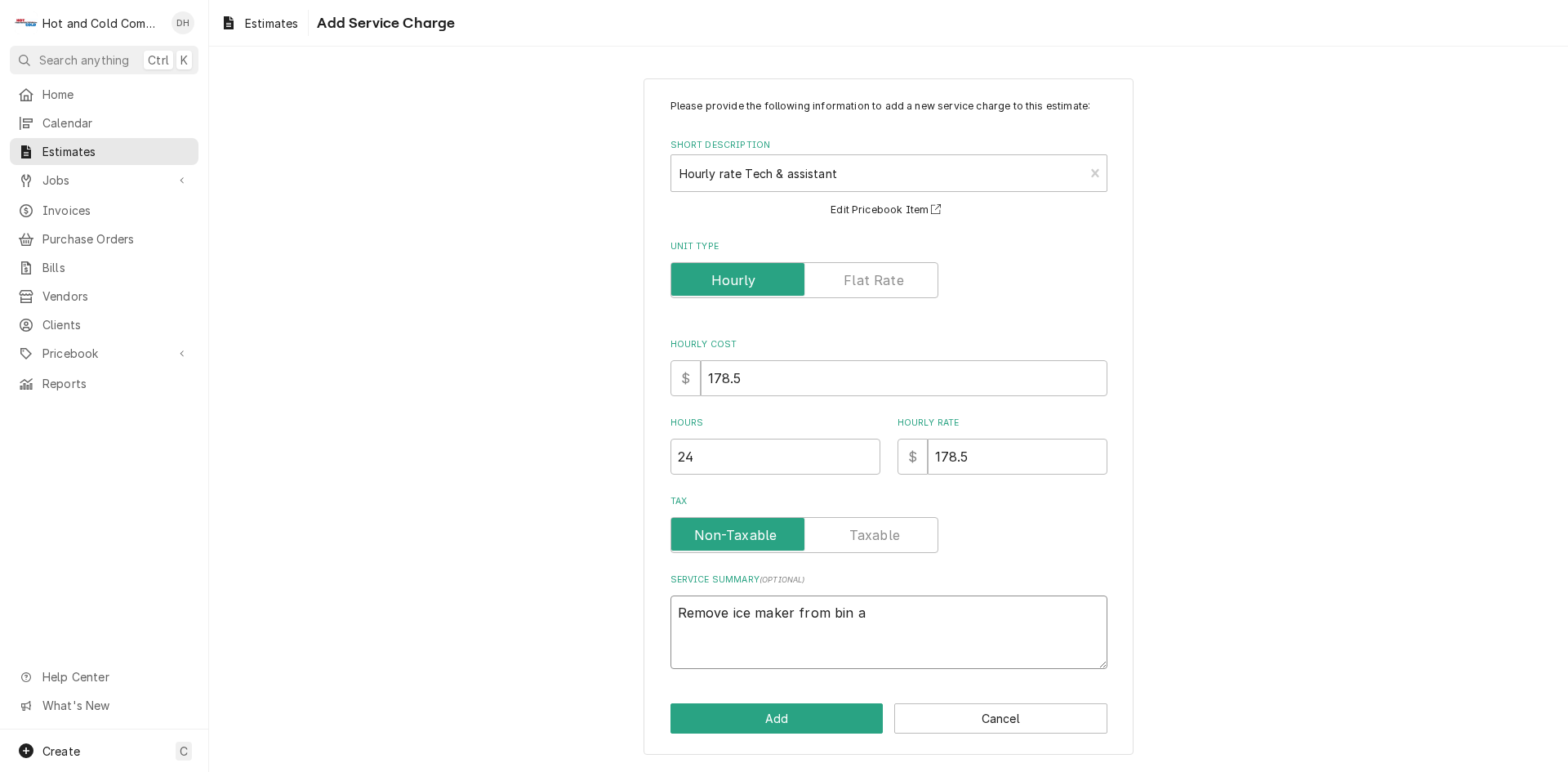
type textarea "x"
type textarea "Remove ice maker from bin an"
type textarea "x"
type textarea "Remove ice maker from bin and"
type textarea "x"
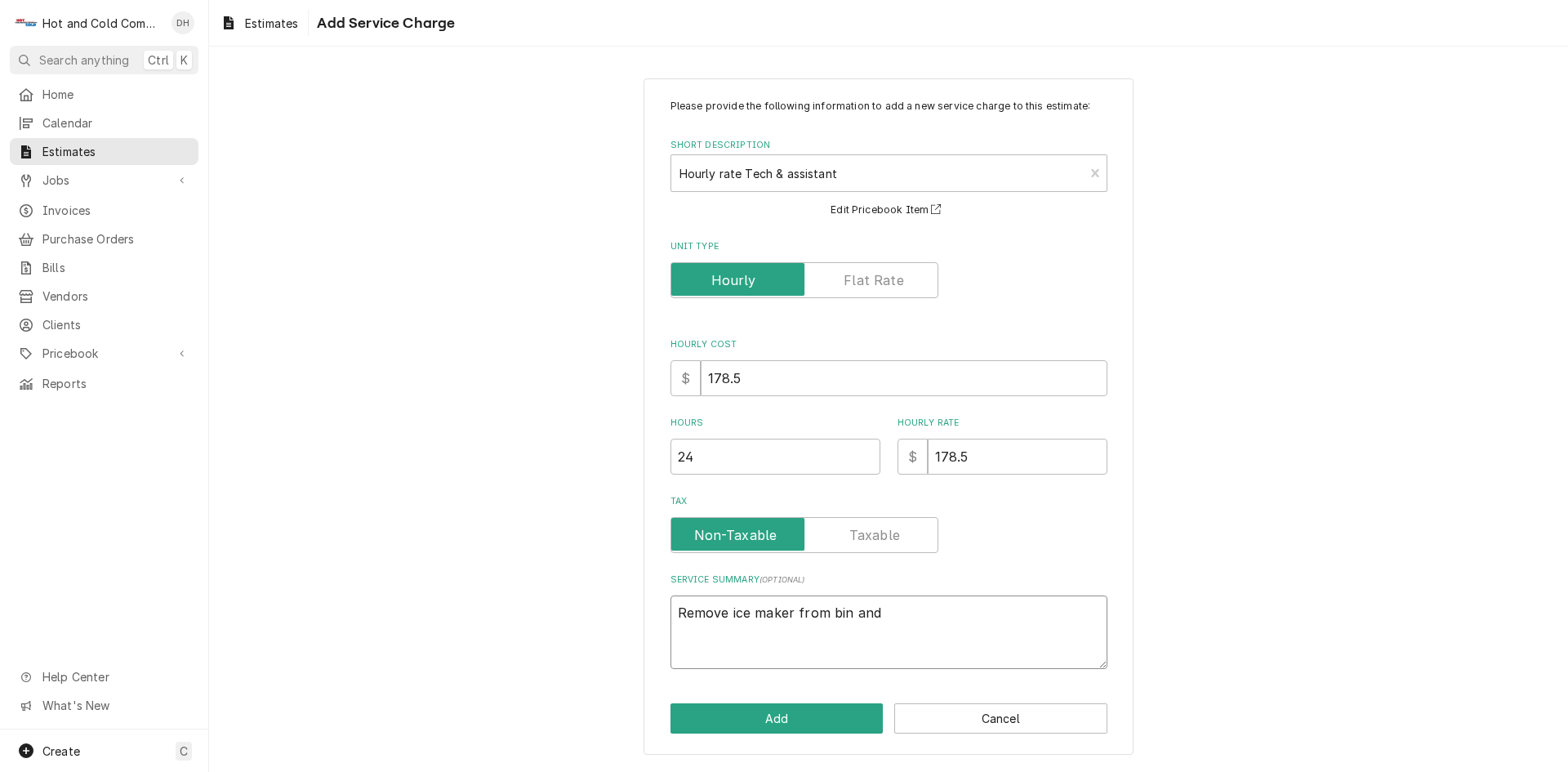
type textarea "Remove ice maker from bin and"
type textarea "x"
type textarea "Remove ice maker from bin and r"
type textarea "x"
type textarea "Remove ice maker from bin and re"
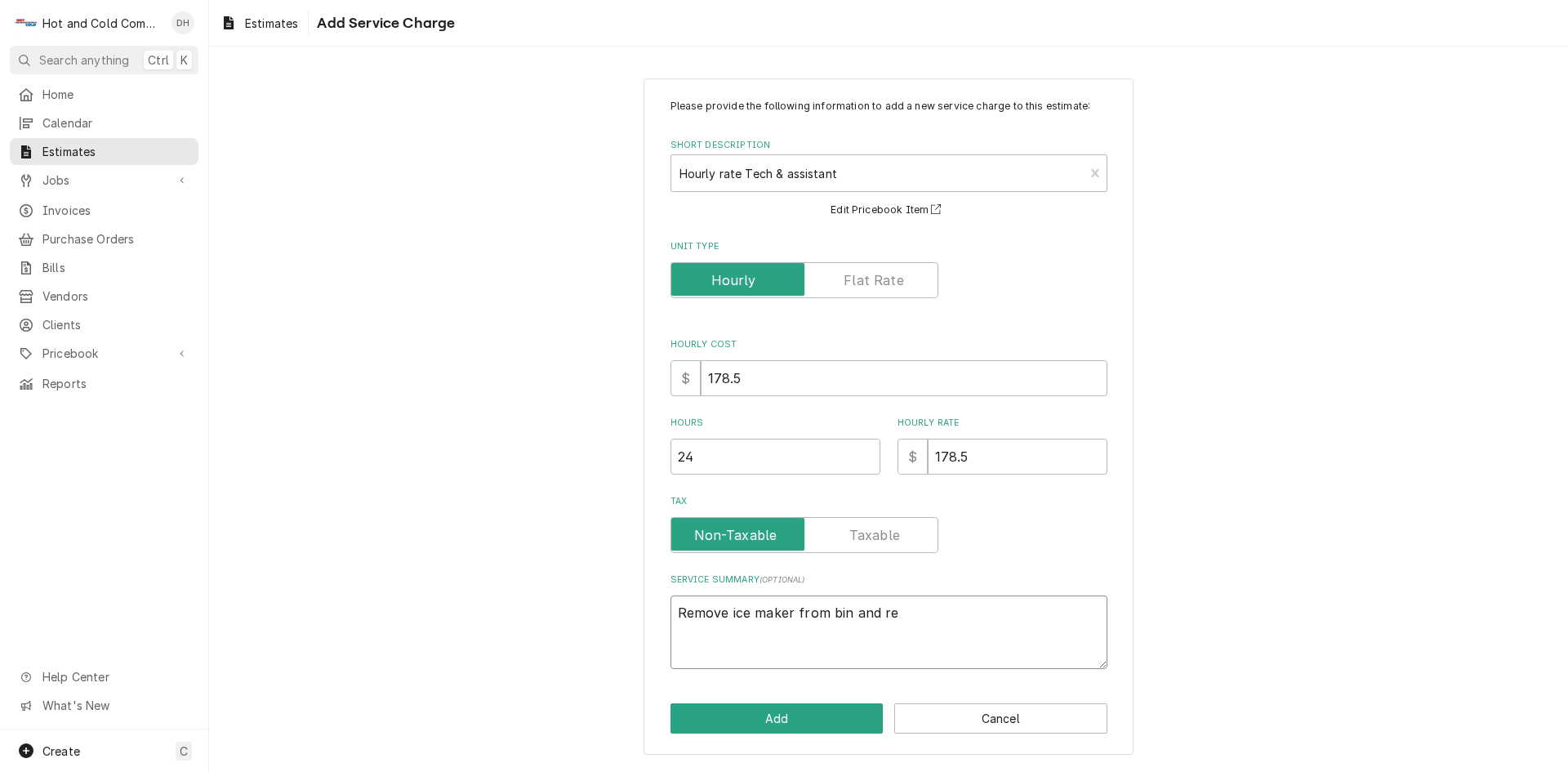
type textarea "x"
type textarea "Remove ice maker from bin and rei"
type textarea "x"
type textarea "Remove ice maker from bin and rein"
type textarea "x"
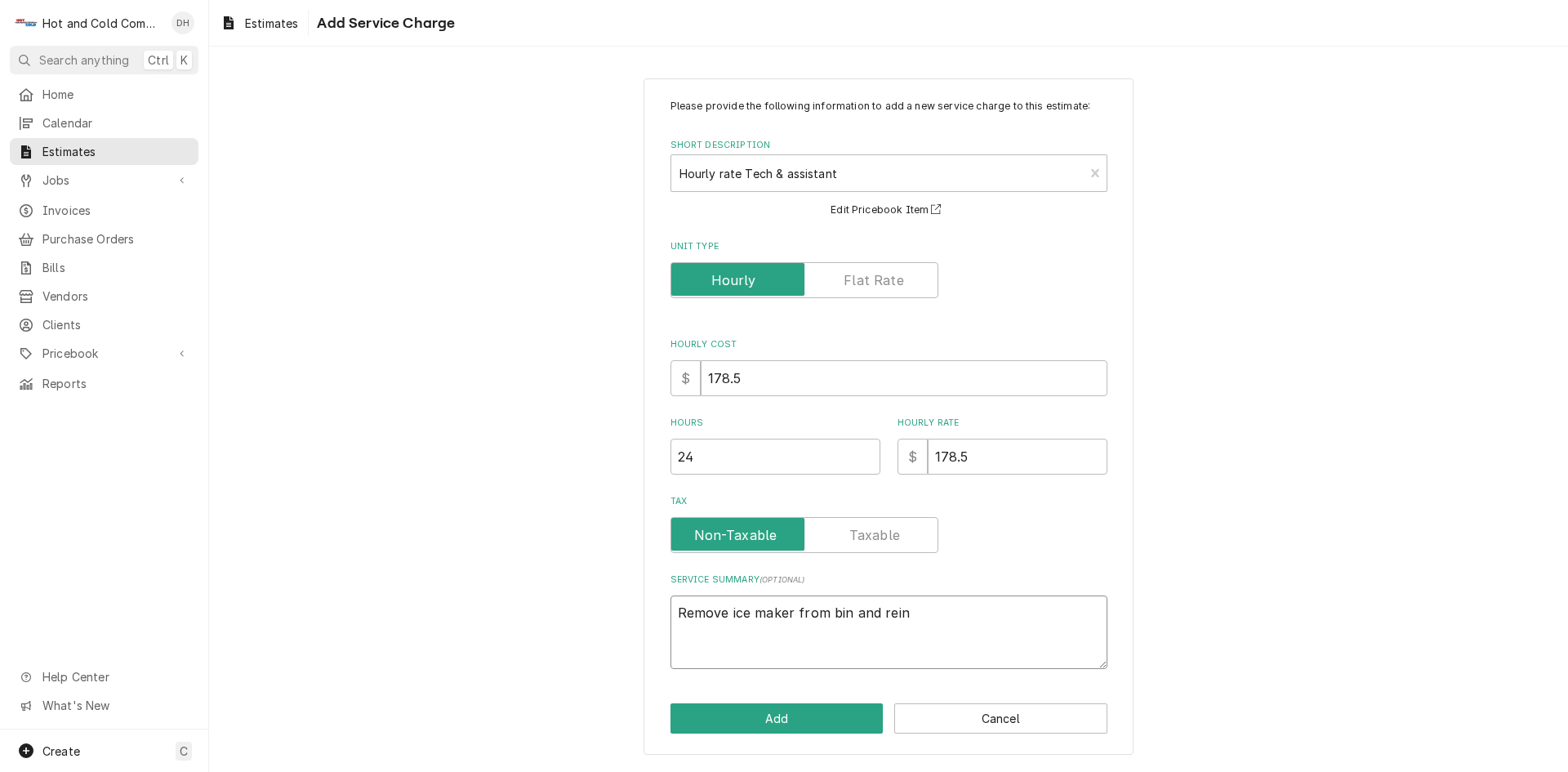
type textarea "Remove ice maker from bin and reins"
type textarea "x"
type textarea "Remove ice maker from bin and reinst"
type textarea "x"
type textarea "Remove ice maker from bin and reinsta"
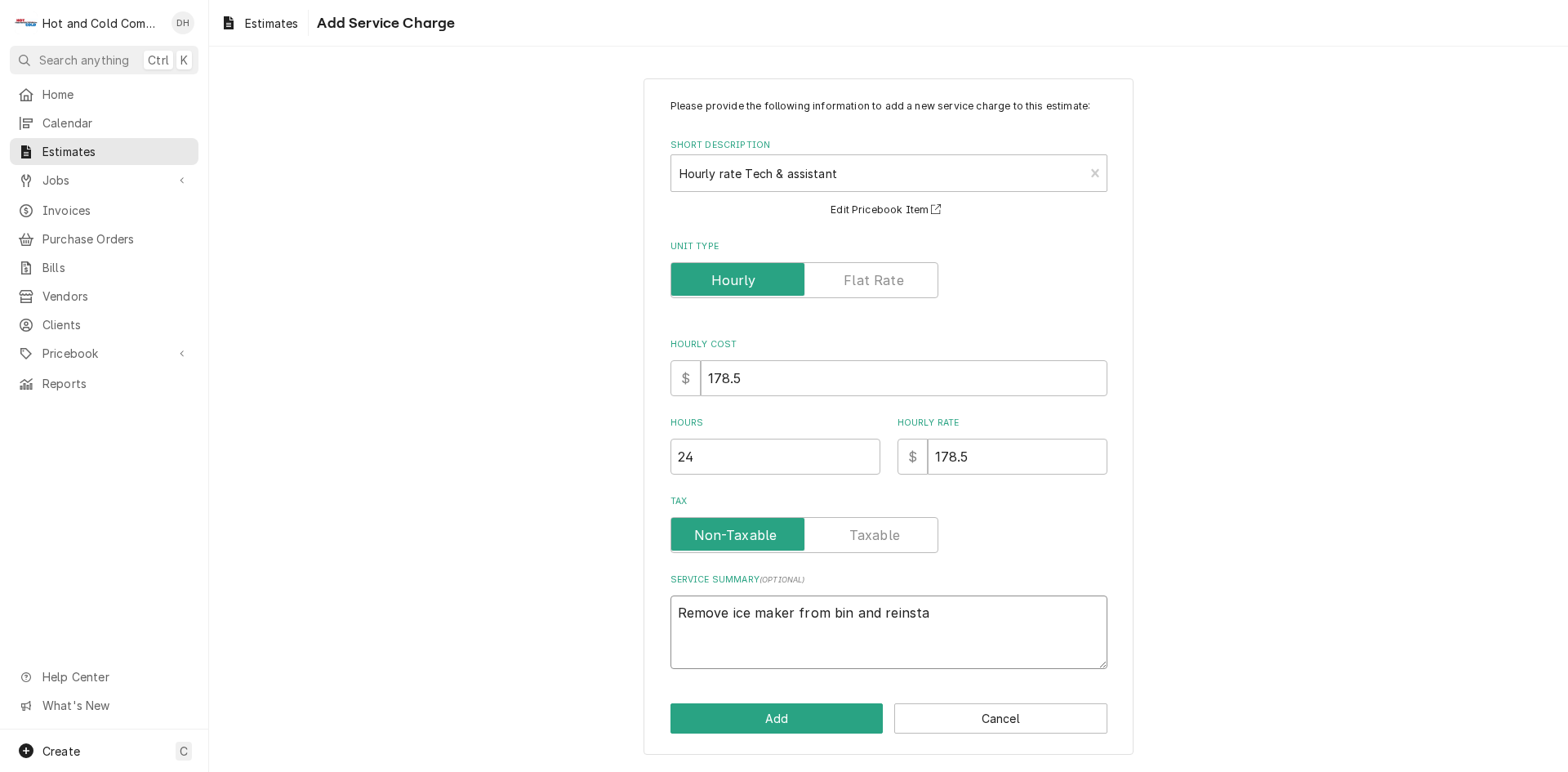
type textarea "x"
type textarea "Remove ice maker from bin and reinstal"
type textarea "x"
type textarea "Remove ice maker from bin and reinstall"
type textarea "x"
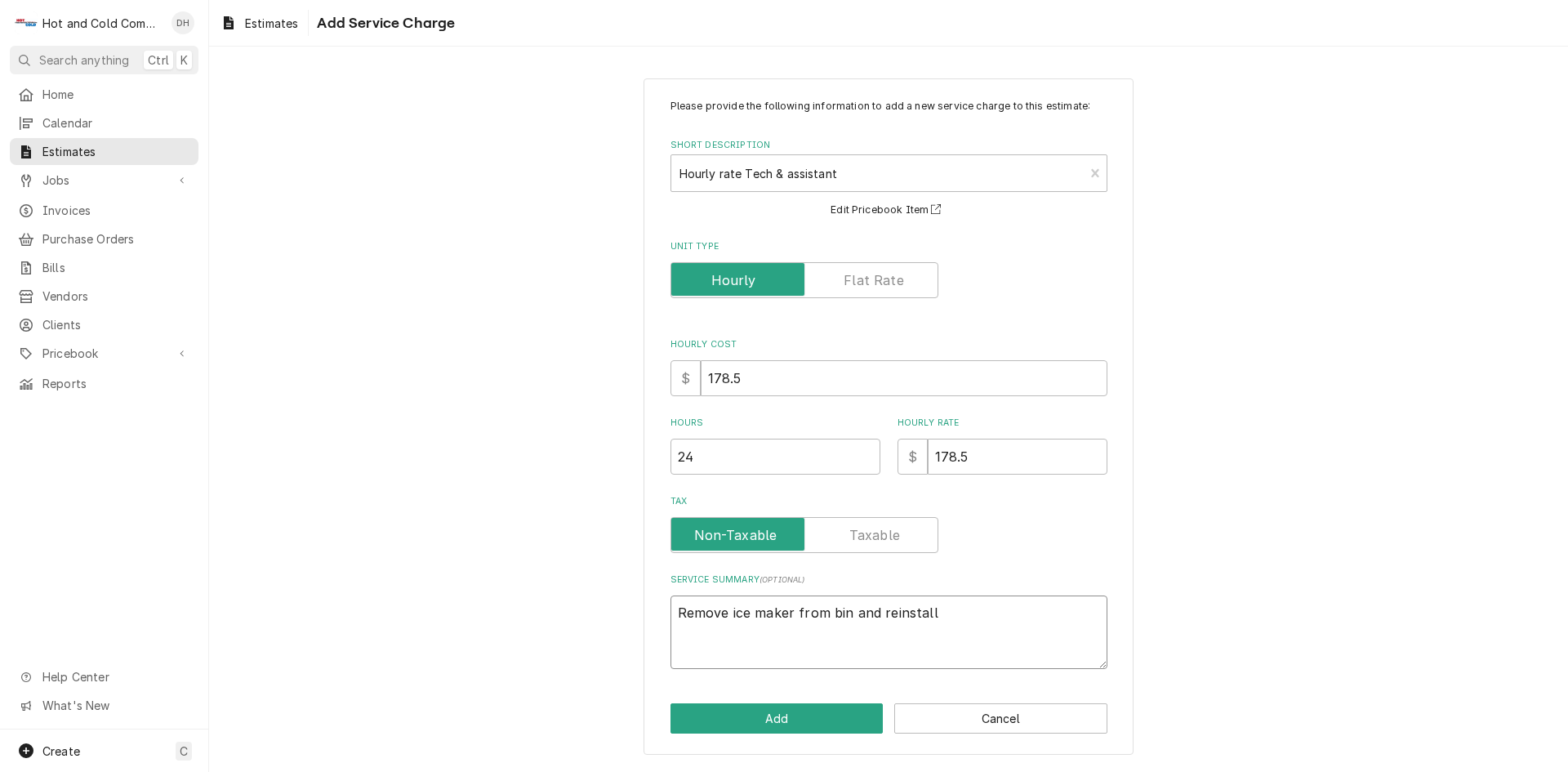
type textarea "Remove ice maker from bin and reinstall"
type textarea "x"
click at [833, 715] on button "Add" at bounding box center [776, 719] width 213 height 30
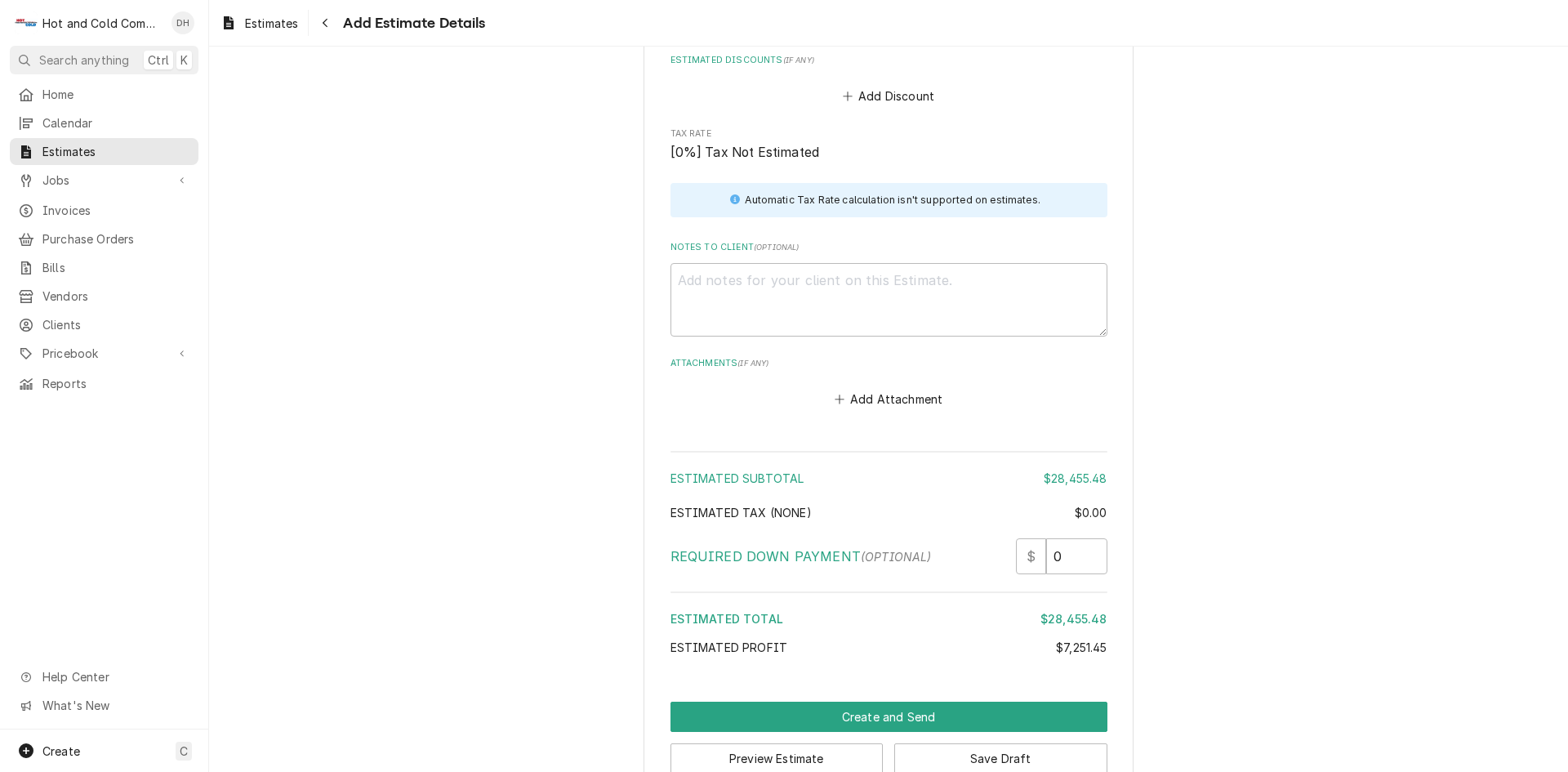
scroll to position [2216, 0]
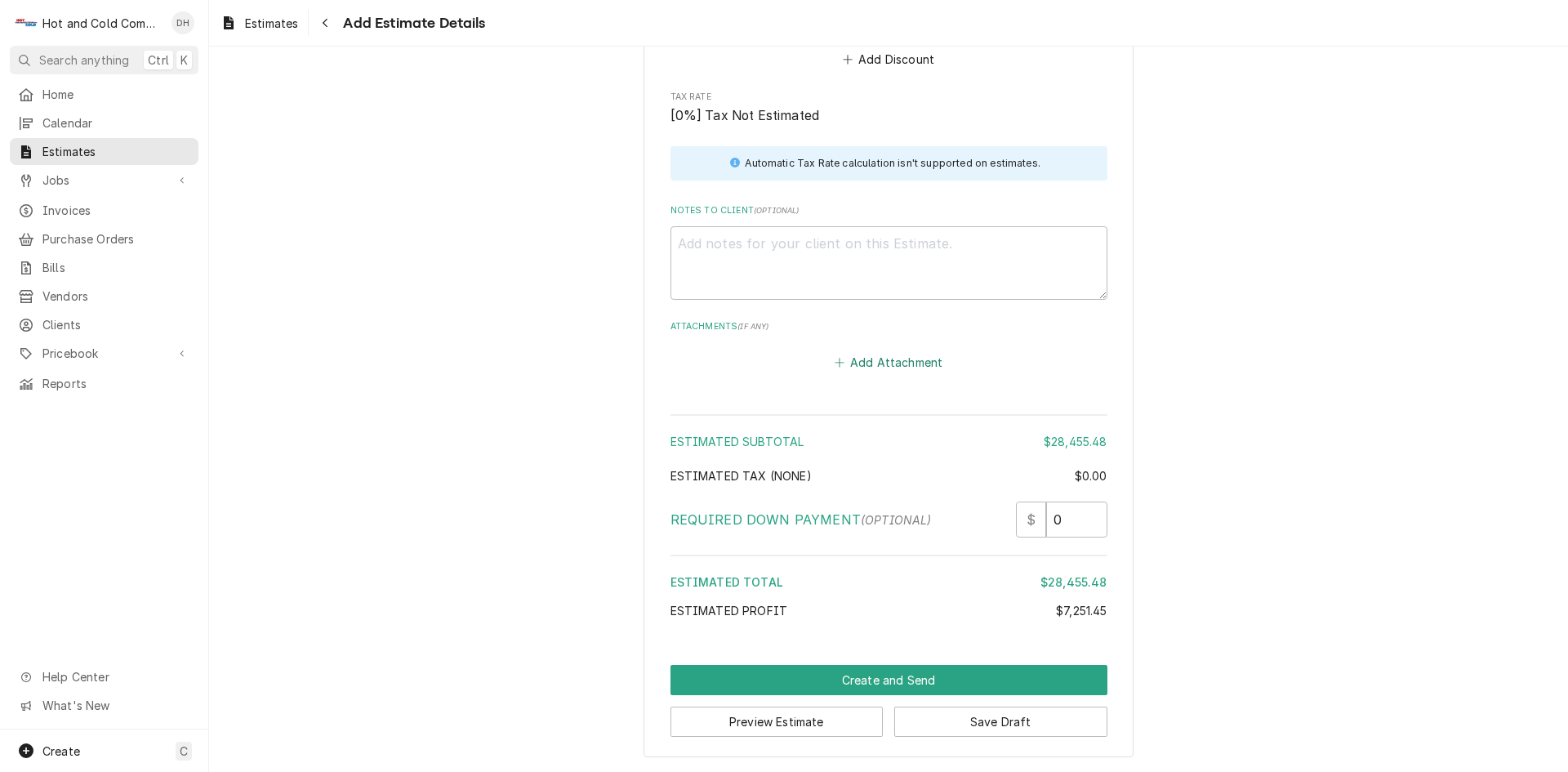
click at [889, 362] on button "Add Attachment" at bounding box center [889, 362] width 114 height 23
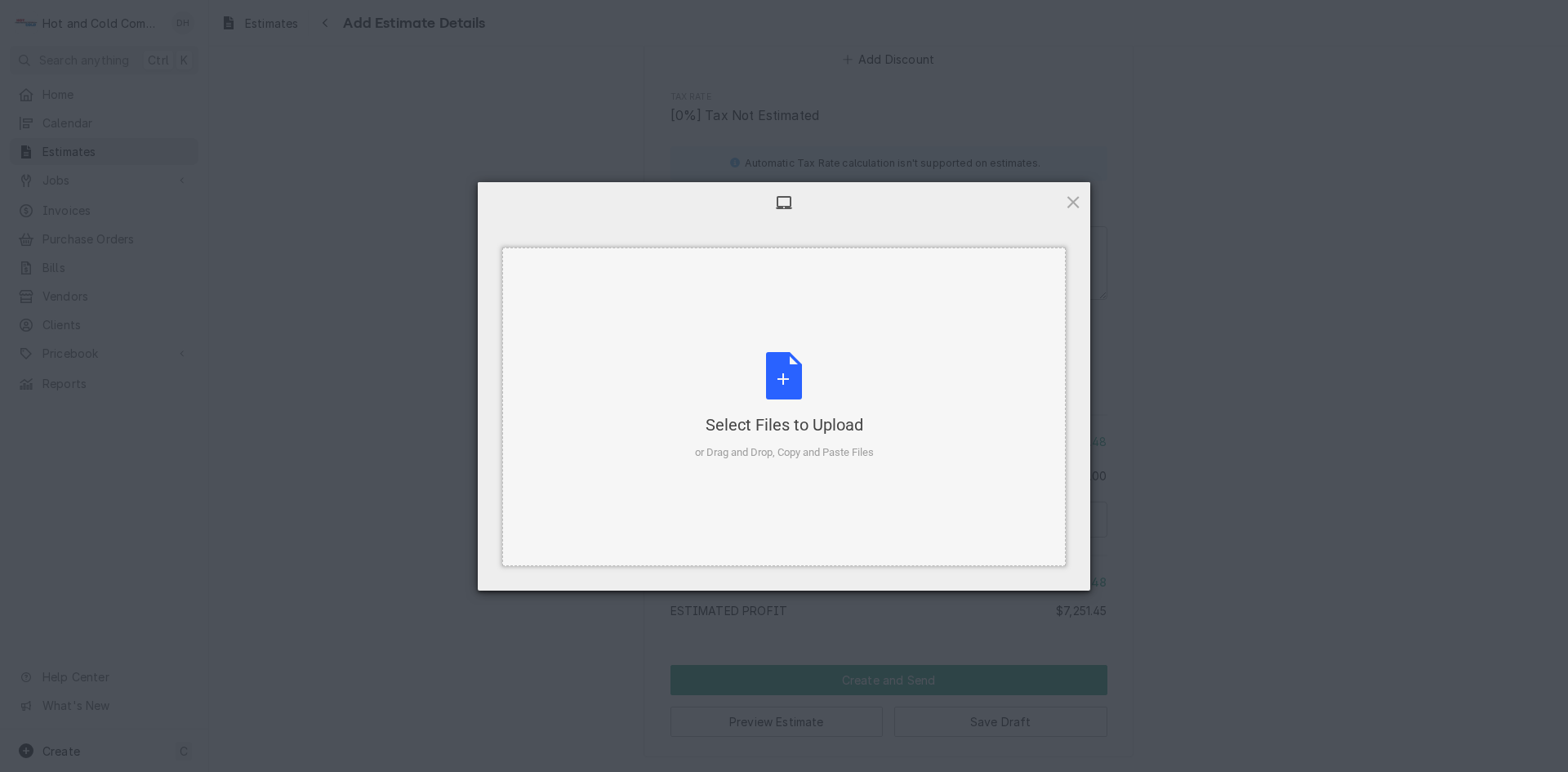
click at [778, 386] on div "Select Files to Upload or Drag and Drop, Copy and Paste Files" at bounding box center [784, 407] width 179 height 109
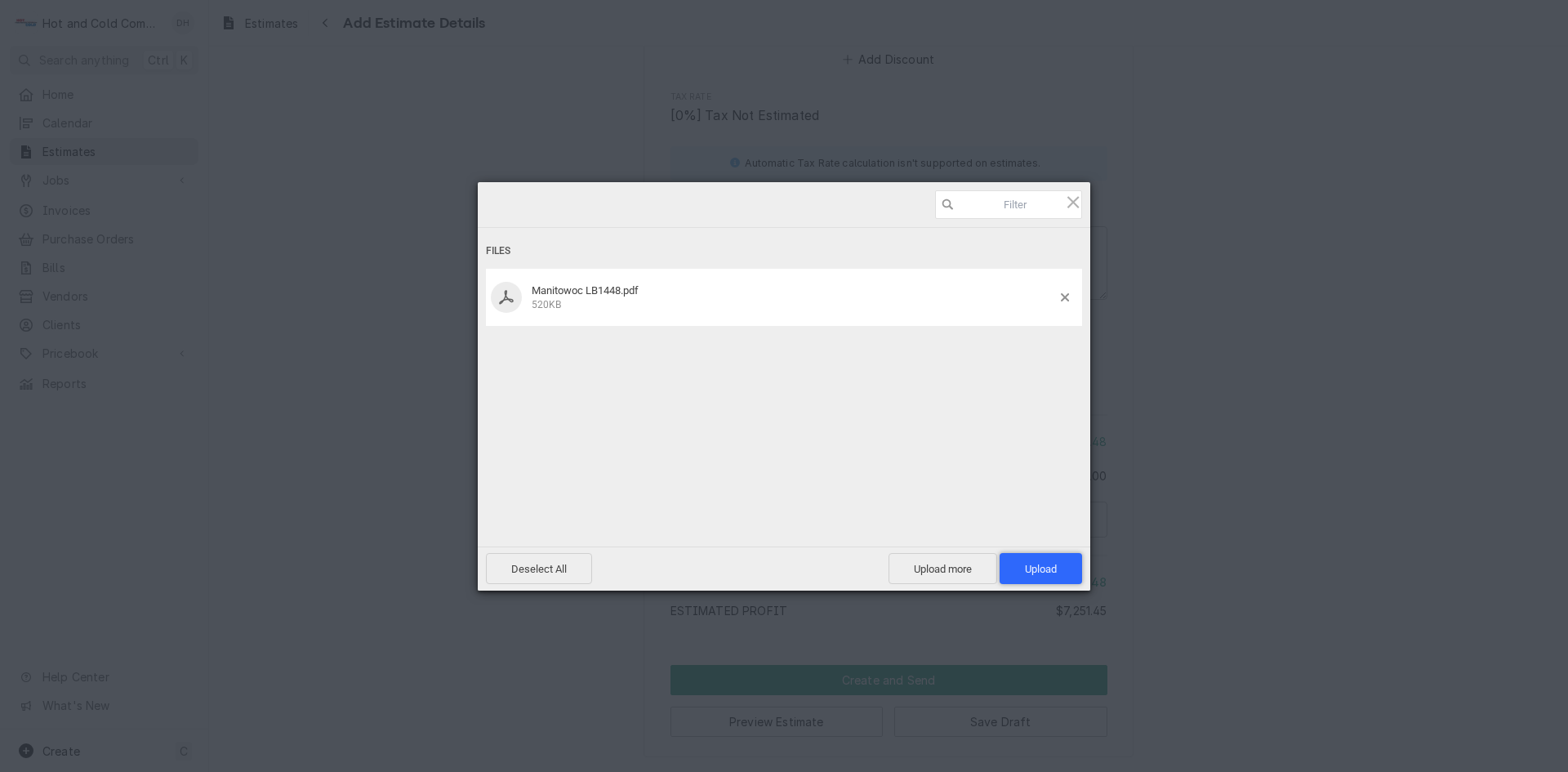
click at [1051, 559] on span "Upload 1" at bounding box center [1040, 569] width 82 height 31
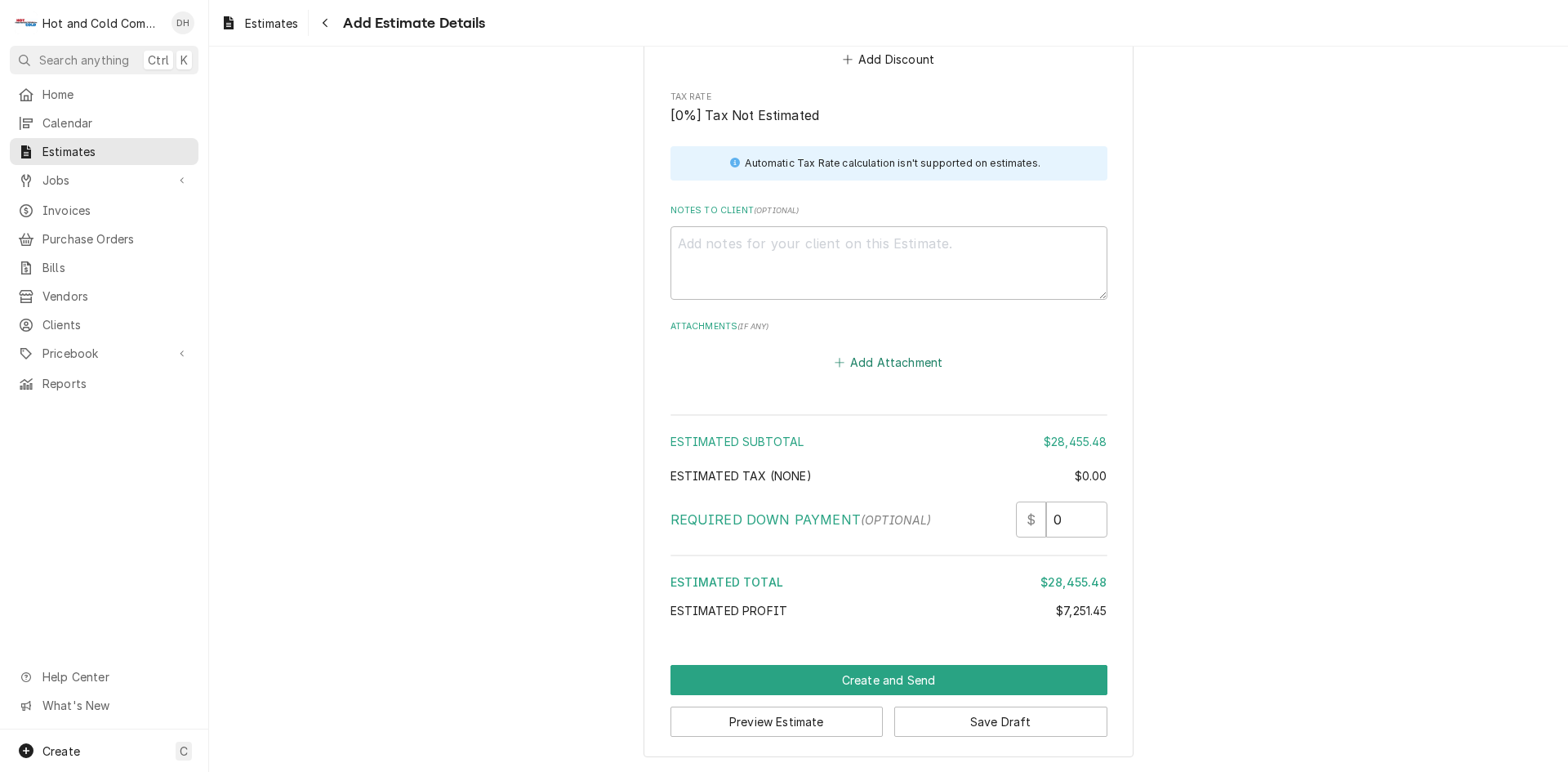
click at [867, 362] on button "Add Attachment" at bounding box center [889, 362] width 114 height 23
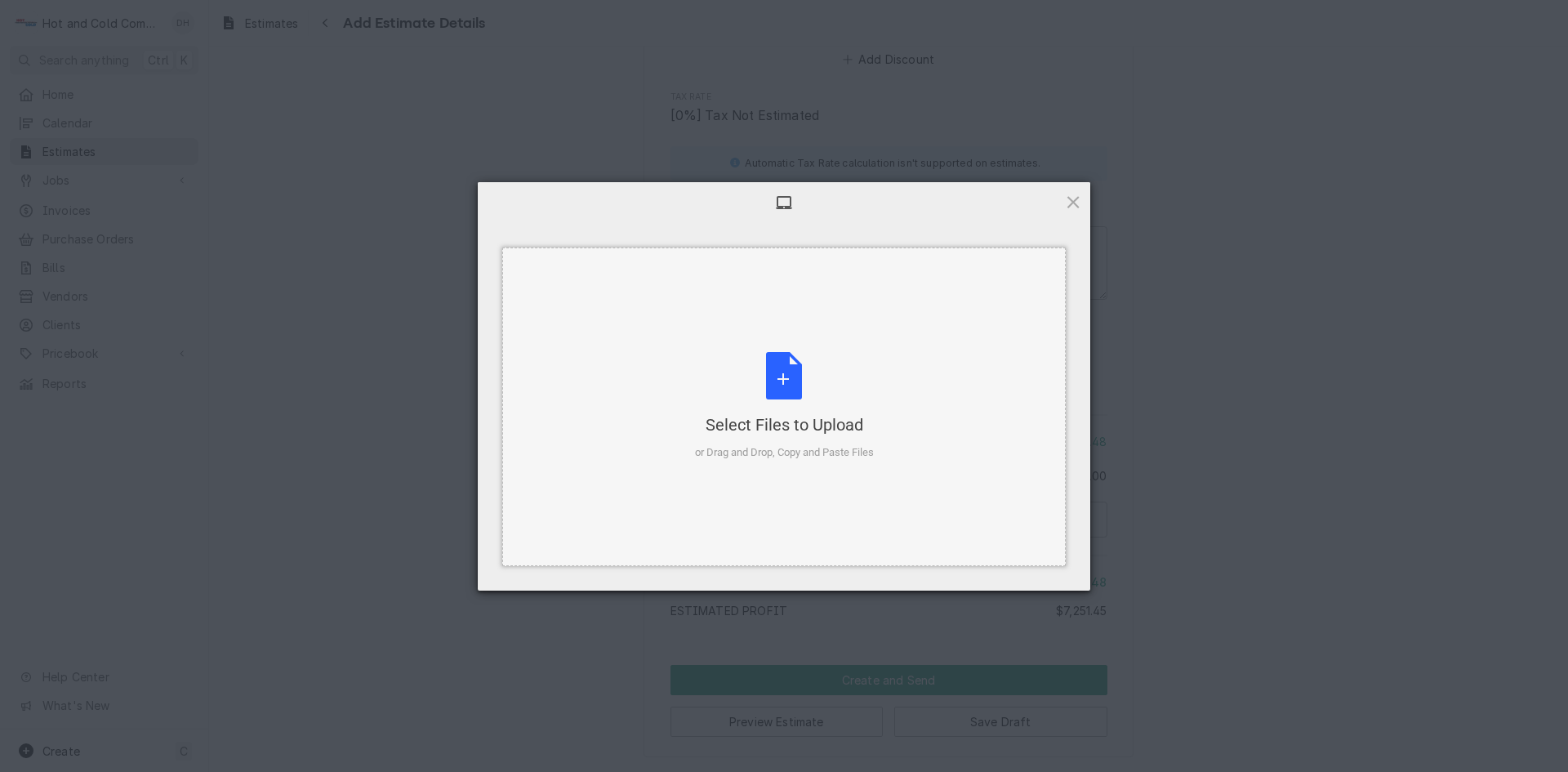
click at [790, 383] on div "Select Files to Upload or Drag and Drop, Copy and Paste Files" at bounding box center [784, 407] width 179 height 109
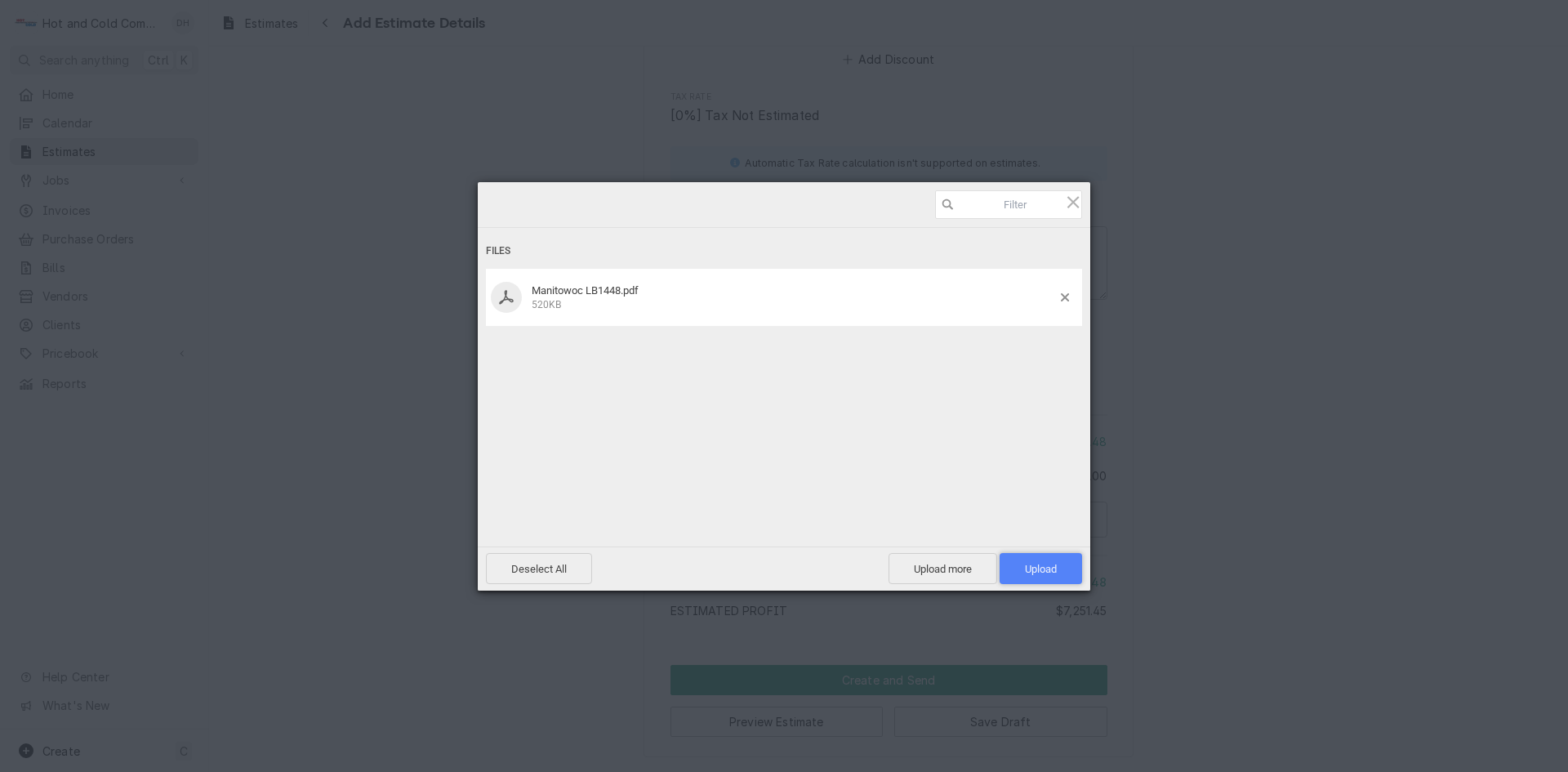
click at [1040, 562] on span "Upload 1" at bounding box center [1040, 569] width 82 height 31
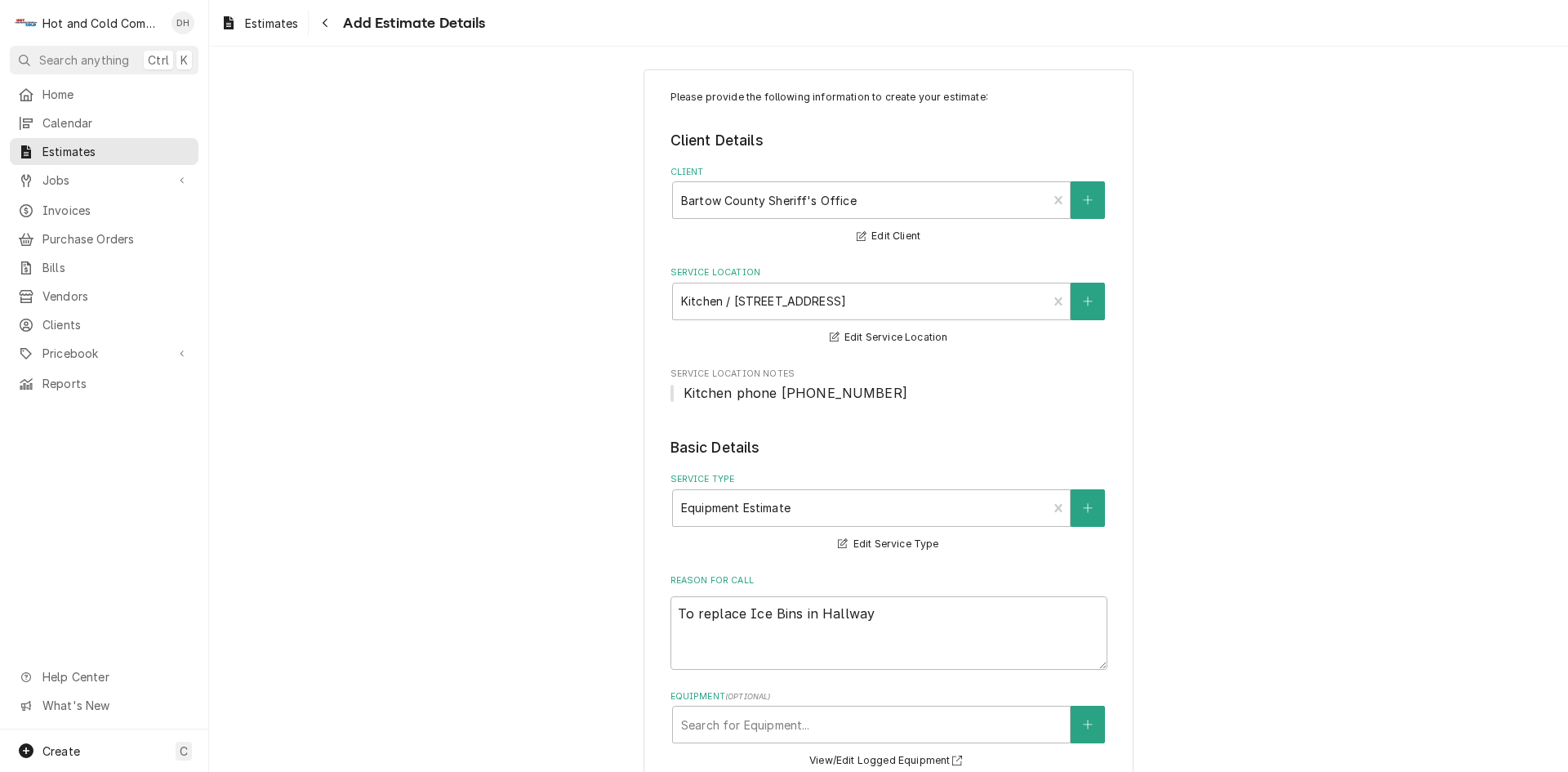
scroll to position [0, 0]
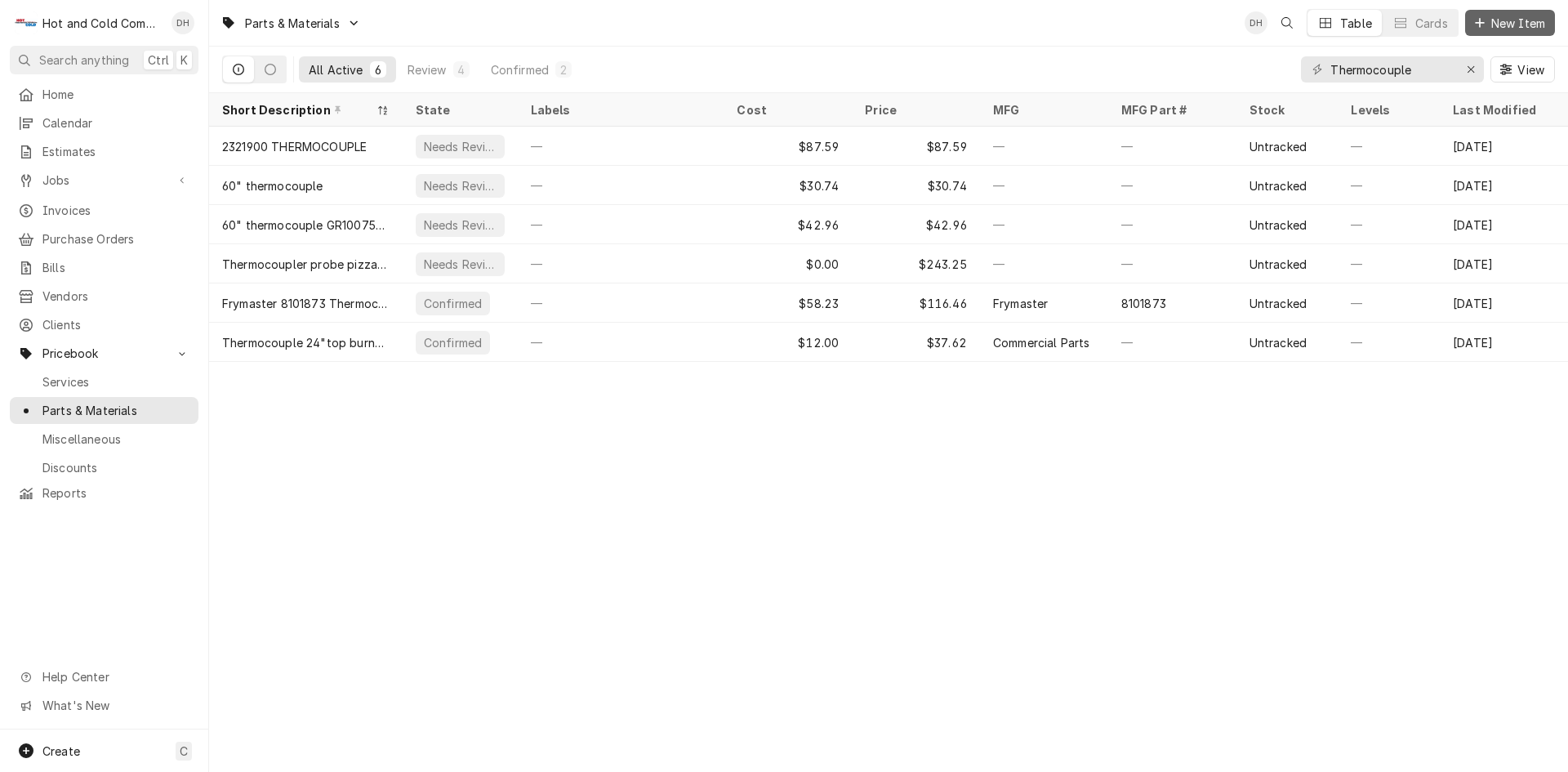
click at [1529, 18] on span "New Item" at bounding box center [1518, 23] width 61 height 18
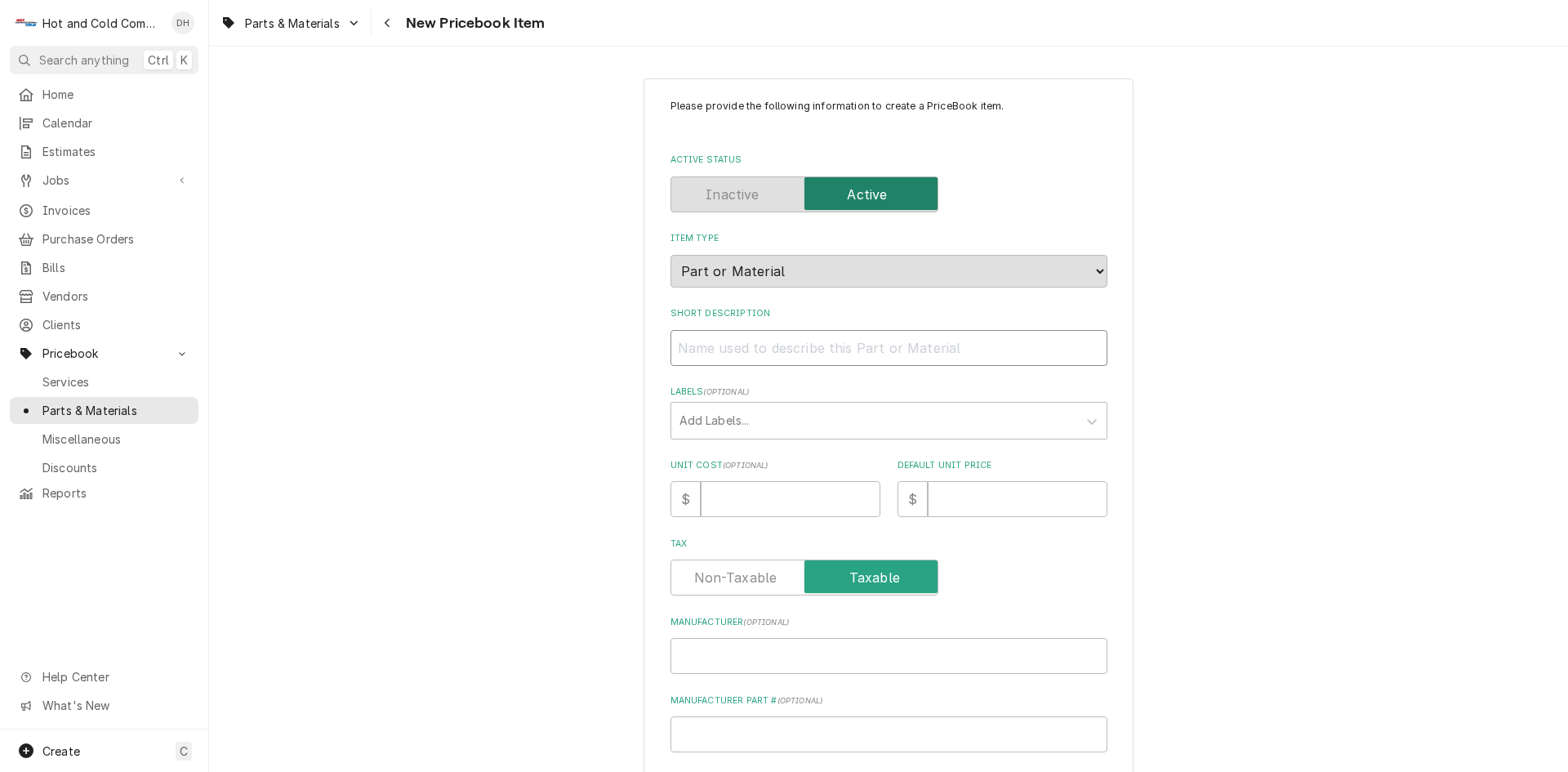
click at [739, 350] on input "Short Description" at bounding box center [889, 348] width 437 height 36
paste input "Manitowoc® - K483048 - 48" Adapter"
type textarea "x"
type input "Manitowoc® - K483048 - 48" Adapter"
click at [797, 505] on input "Unit Cost ( optional )" at bounding box center [790, 499] width 180 height 36
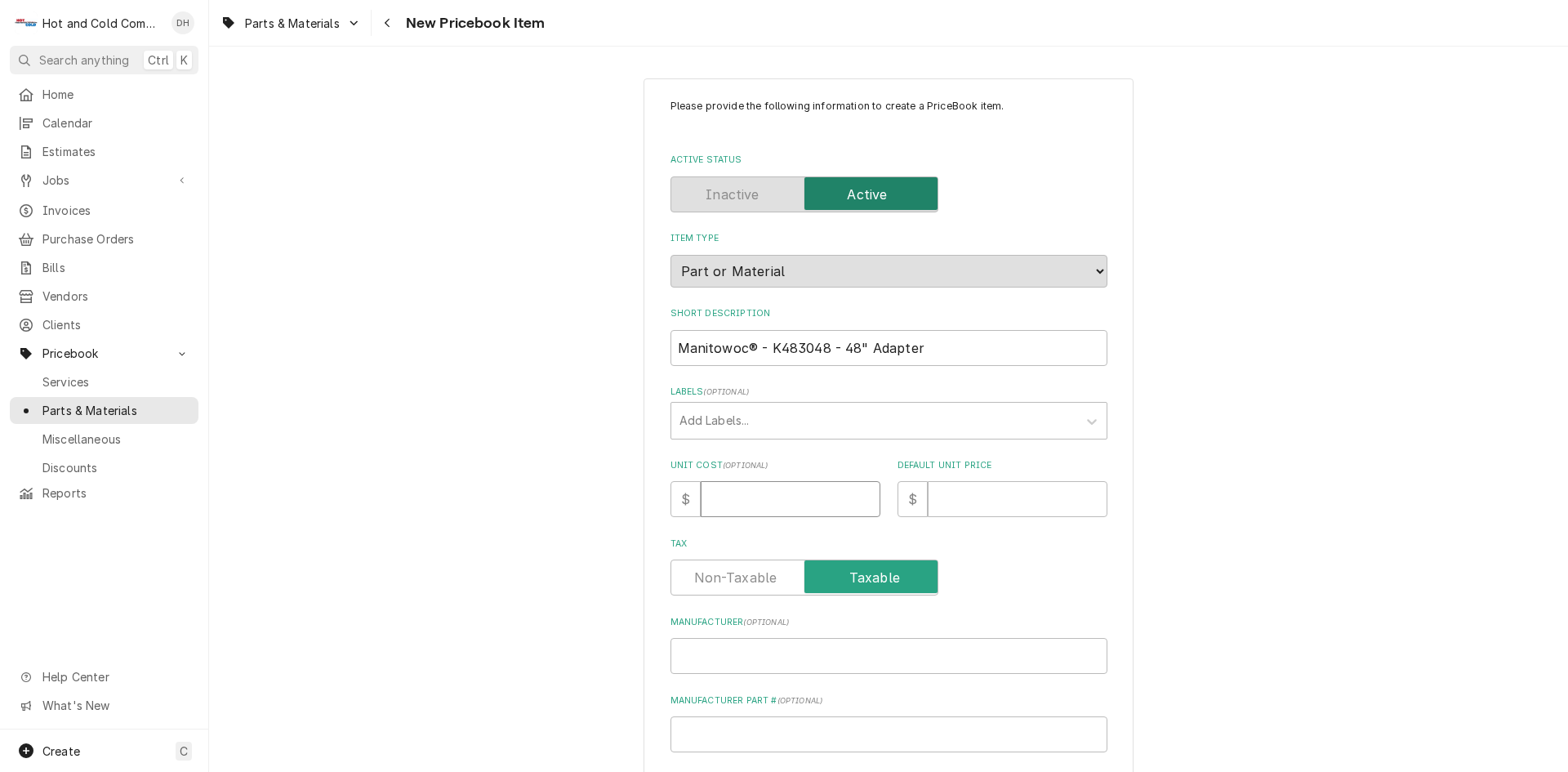
type textarea "x"
type input "7"
type textarea "x"
type input "70"
type textarea "x"
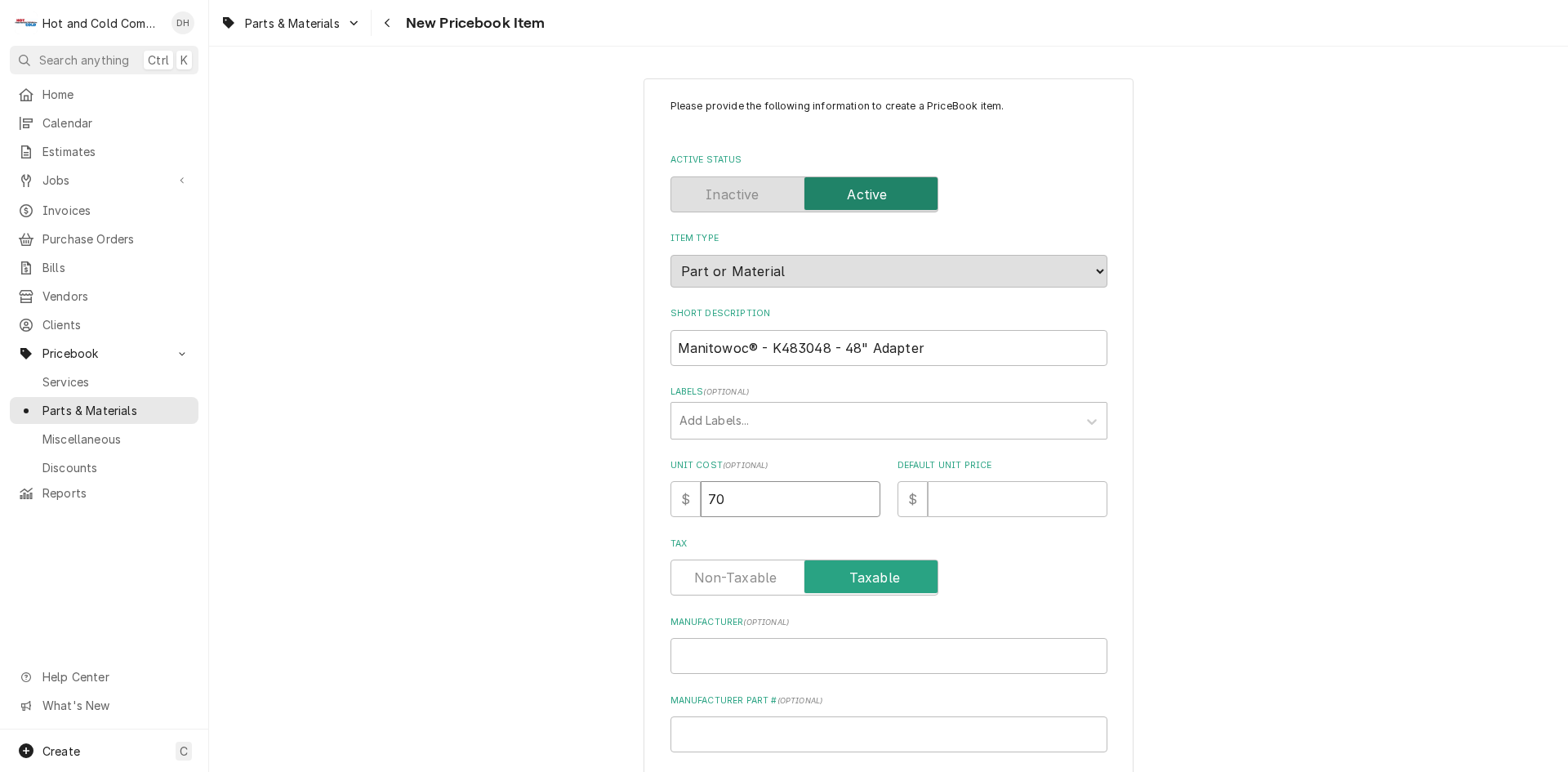
type input "701"
type textarea "x"
type input "7011"
type textarea "x"
type input "7011.0"
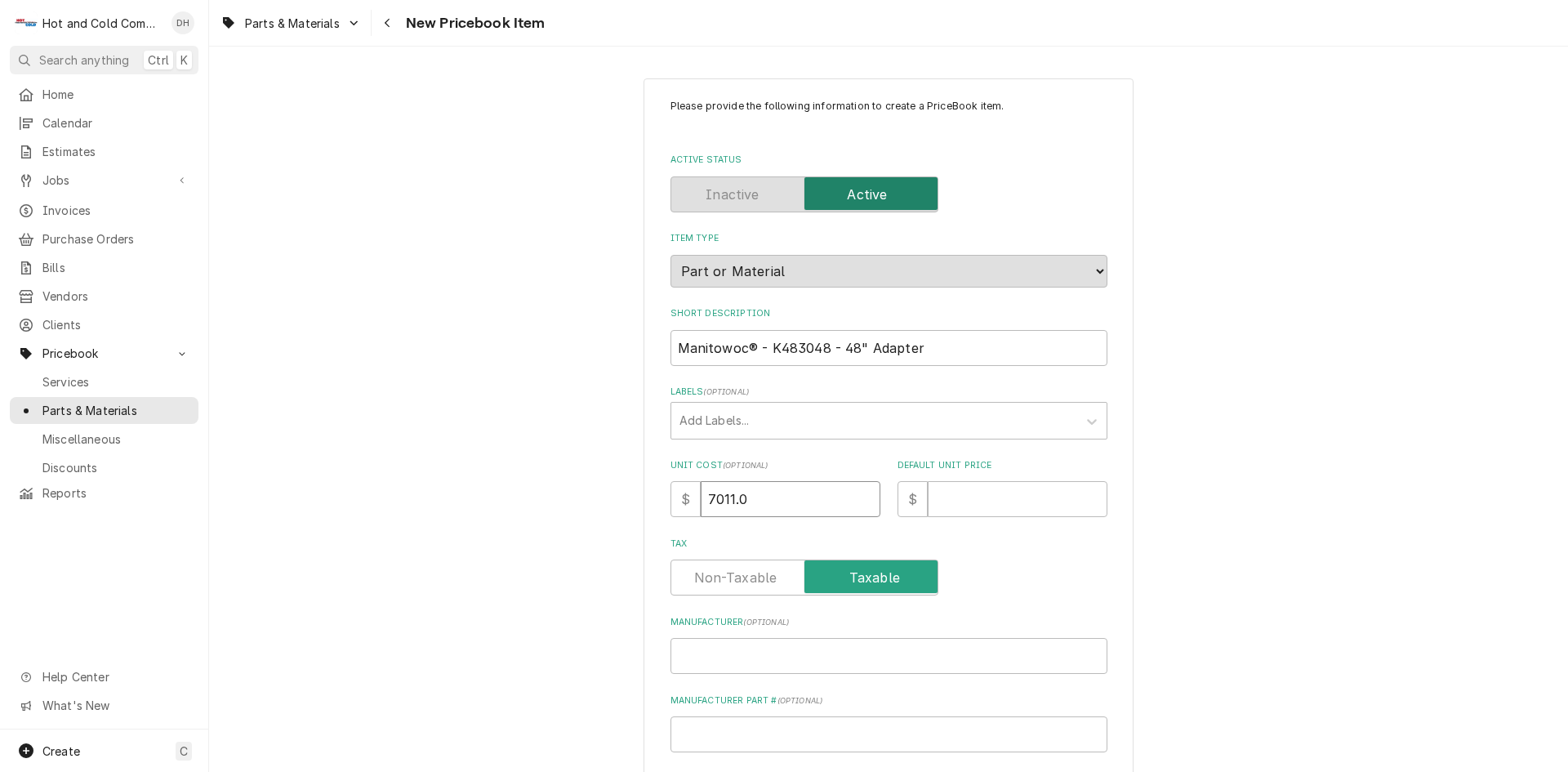
type textarea "x"
type input "7011.09"
click at [1051, 494] on input "Default Unit Price" at bounding box center [1017, 499] width 180 height 36
click at [785, 505] on input "7011.09" at bounding box center [790, 499] width 180 height 36
type textarea "x"
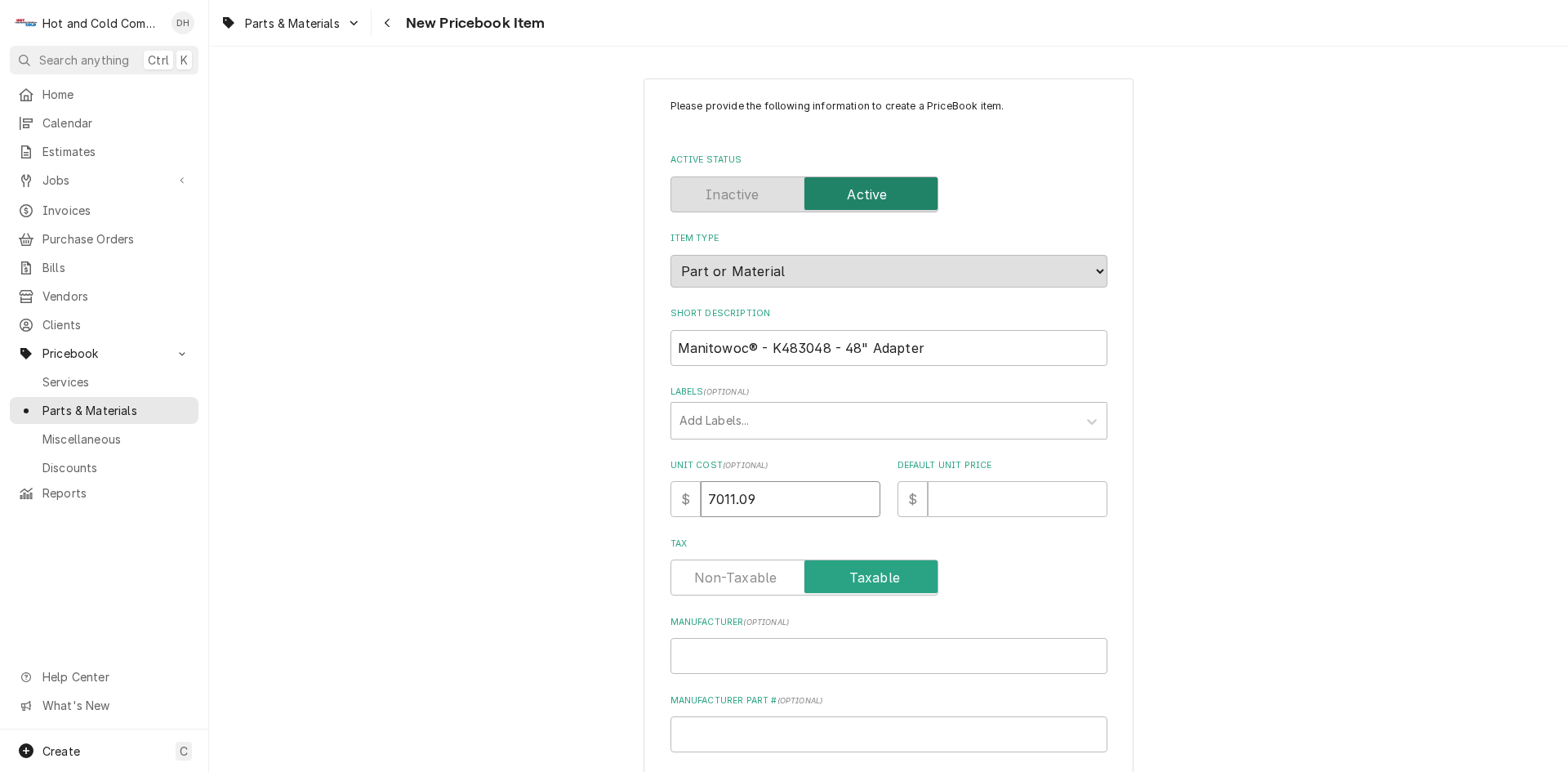
type input "7011.0"
type textarea "x"
type input "7011"
type textarea "x"
type input "701"
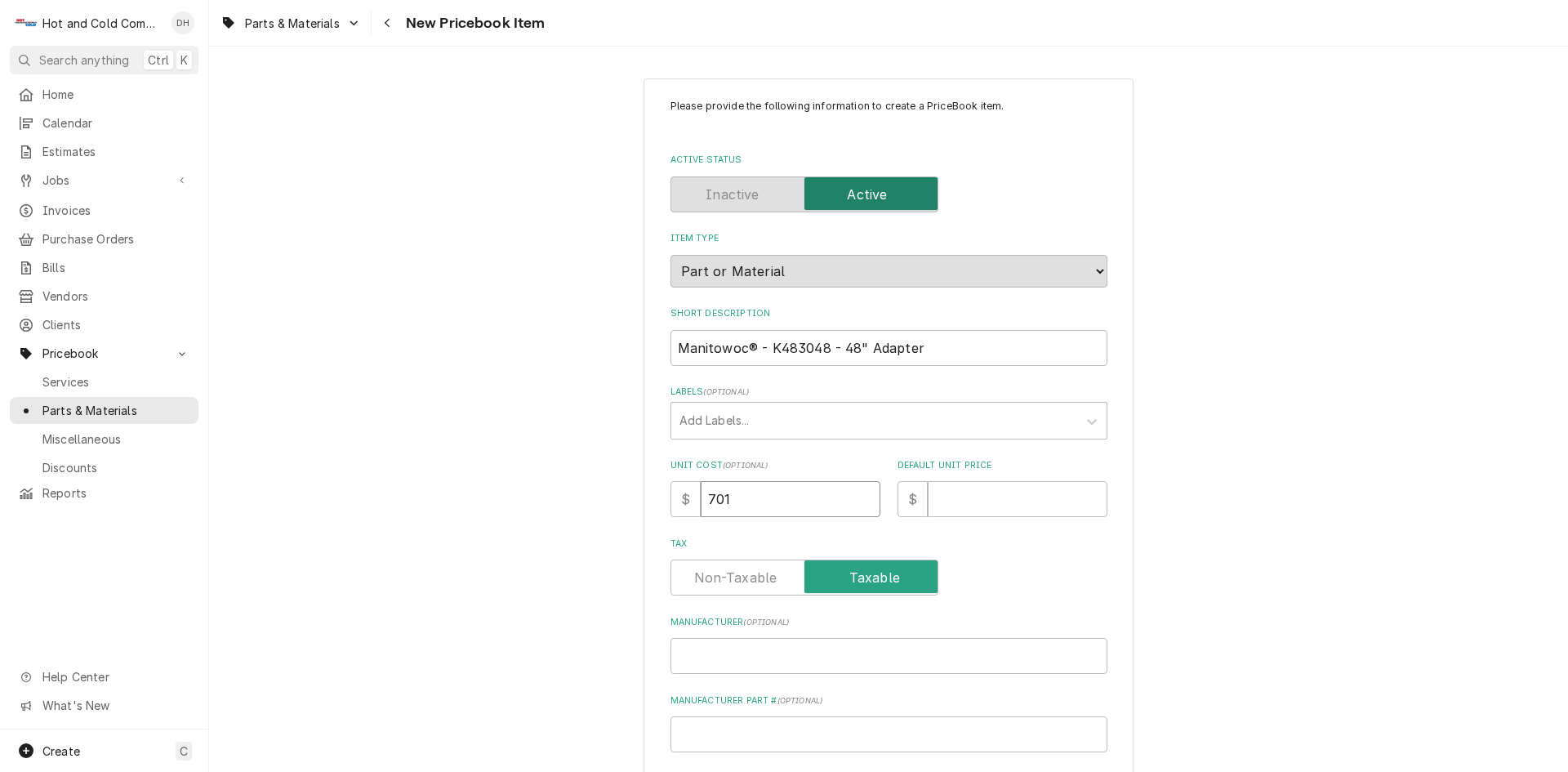
type textarea "x"
type input "70"
type textarea "x"
type input "7"
type textarea "x"
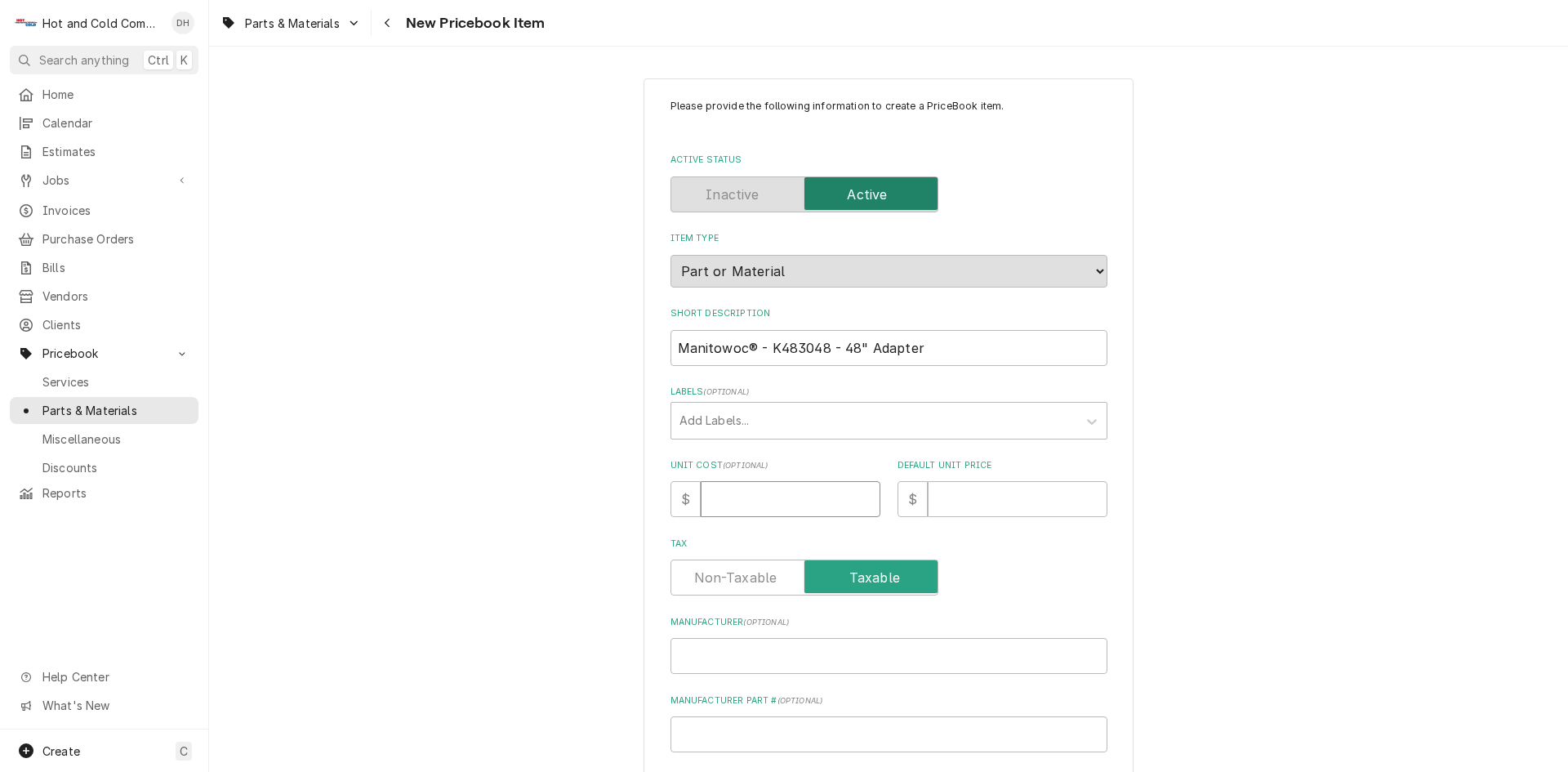
type textarea "x"
type input "4"
type textarea "x"
type input "49"
type textarea "x"
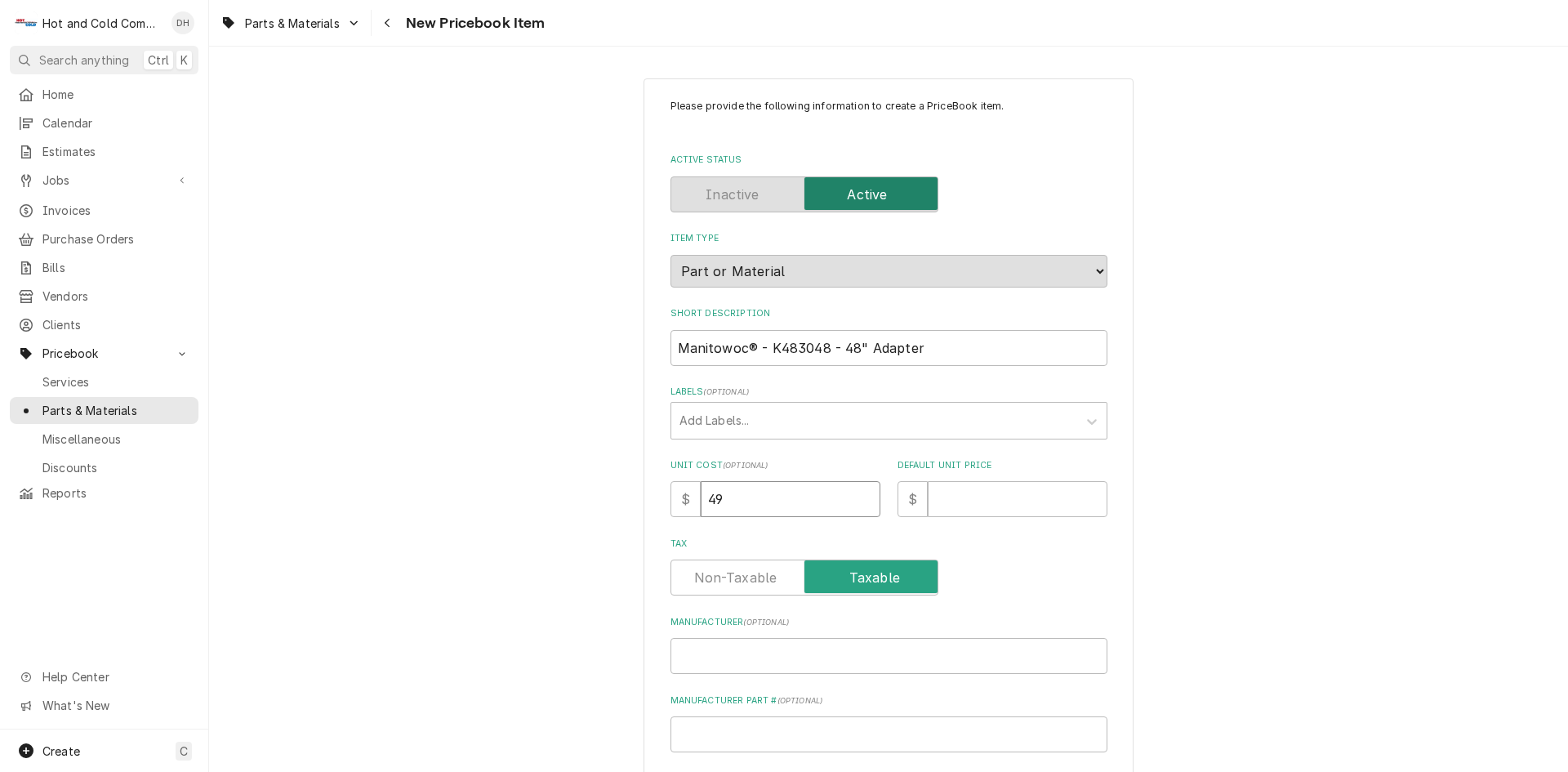
type input "490"
type textarea "x"
type input "4907"
type textarea "x"
type input "4907.7"
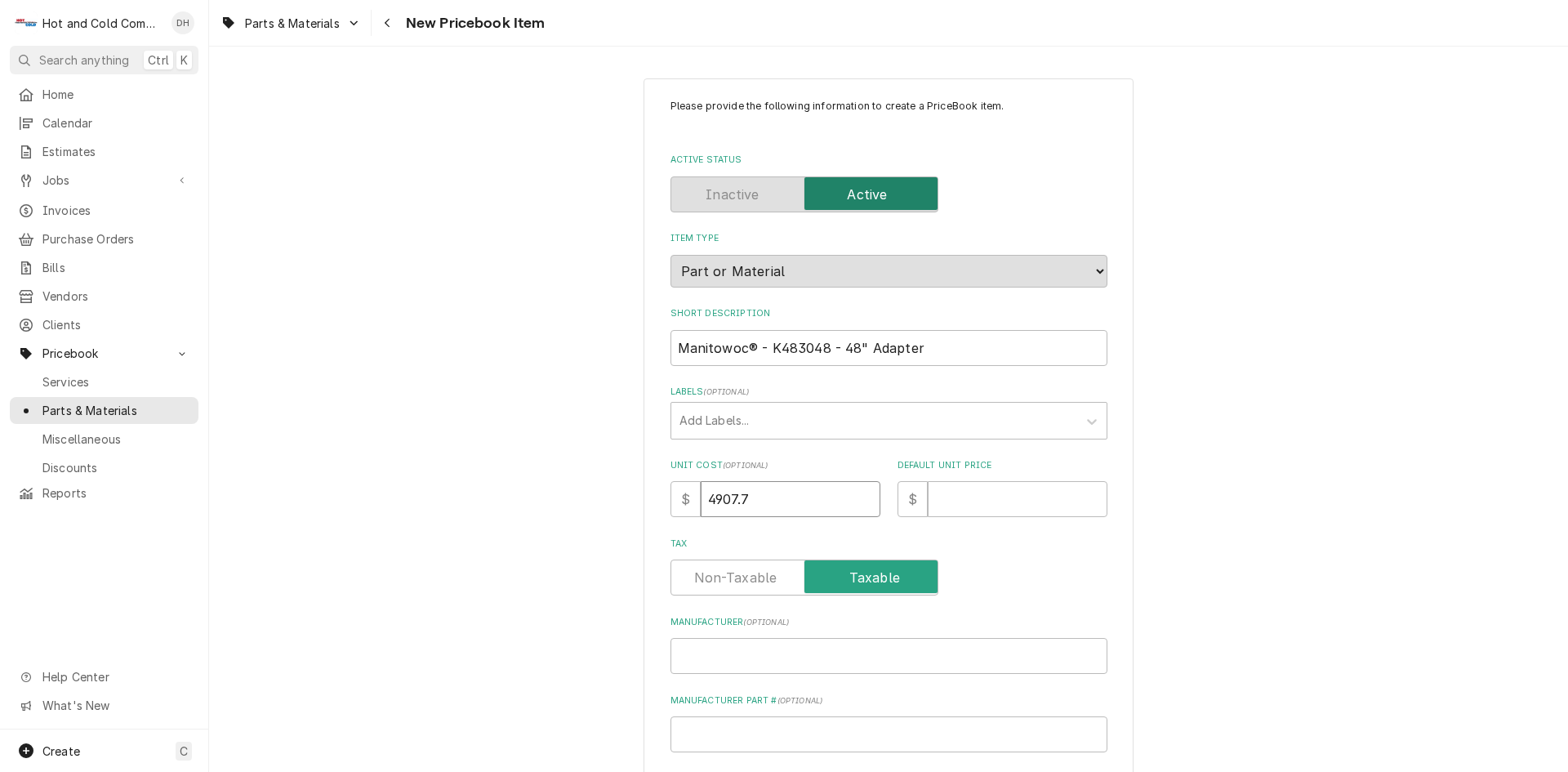
type textarea "x"
type input "4907.76"
type textarea "x"
type input "7"
type textarea "x"
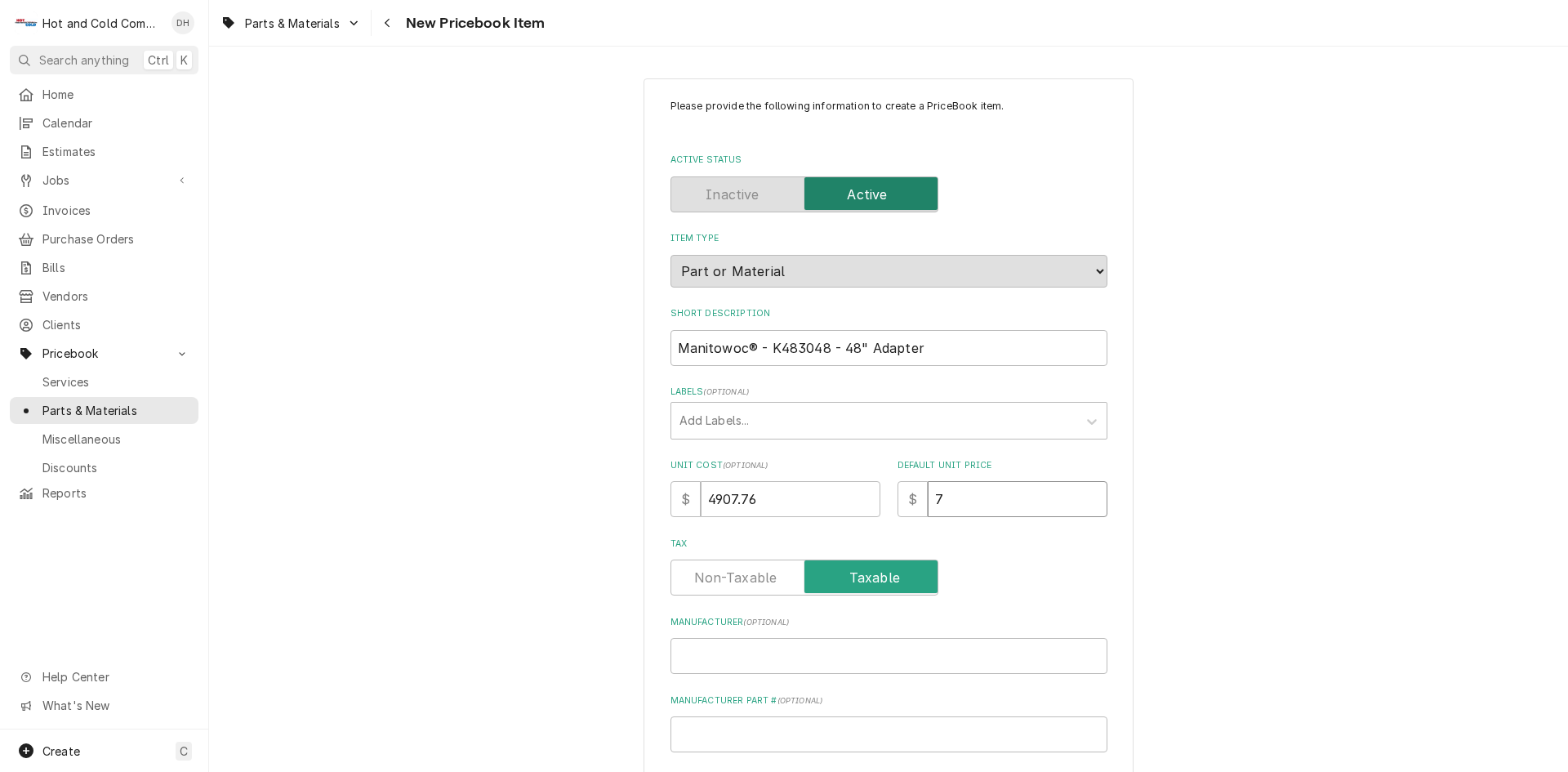
type input "70"
type textarea "x"
type input "701"
type textarea "x"
type input "7011"
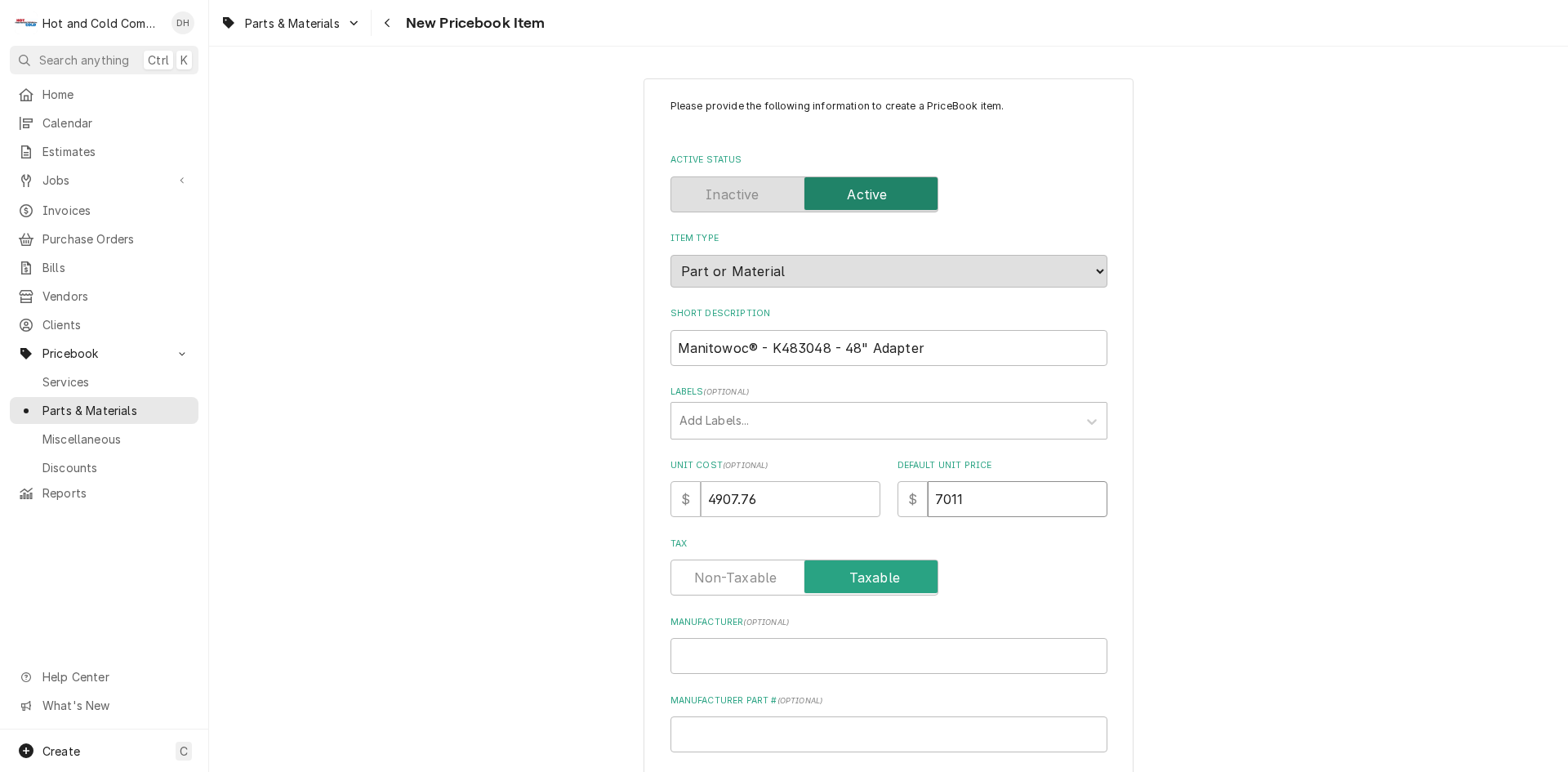
type textarea "x"
type input "7011.0"
type textarea "x"
type input "7011.09"
click at [749, 584] on label "Tax" at bounding box center [804, 577] width 268 height 36
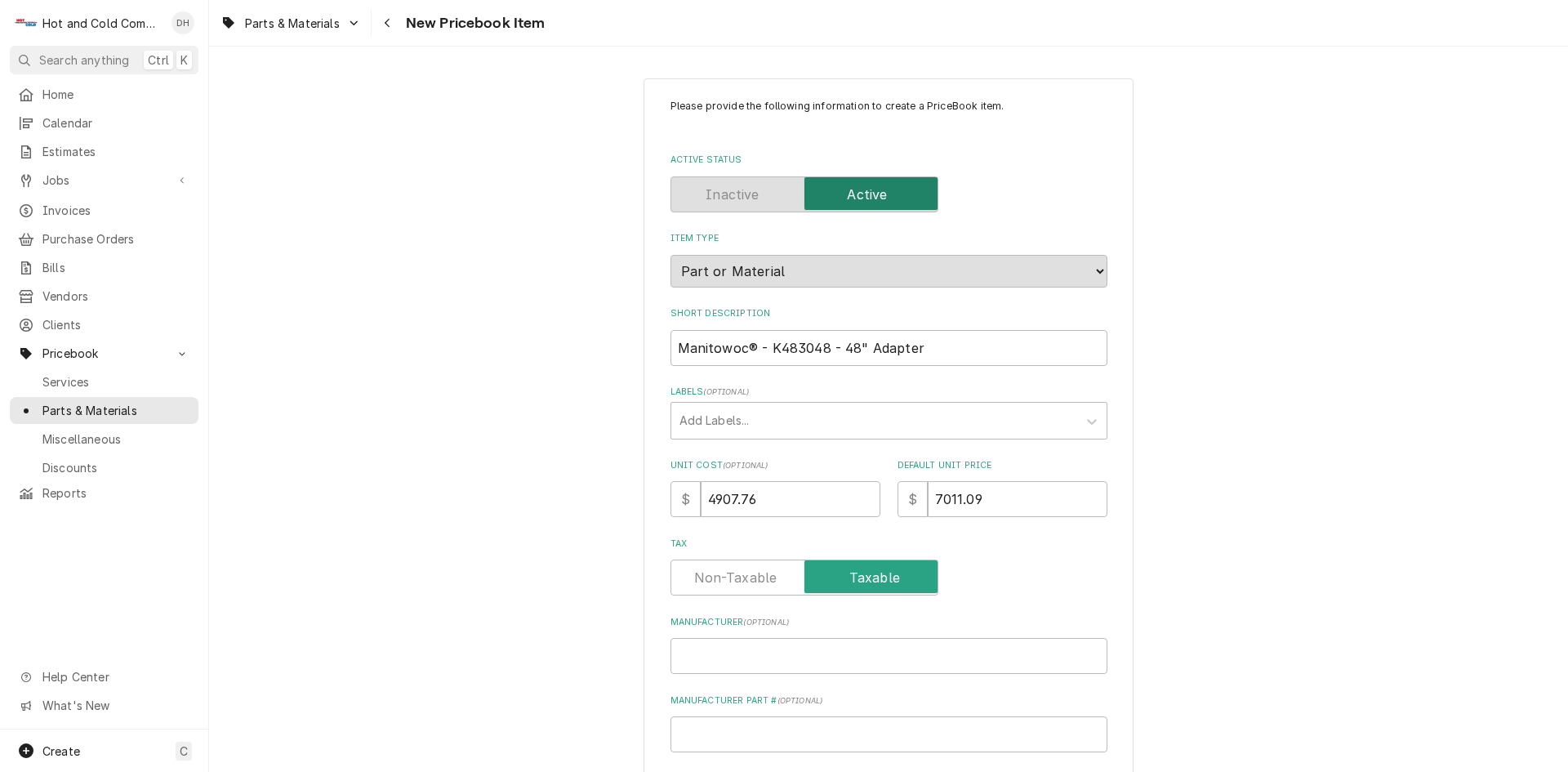
click at [749, 584] on input "Tax" at bounding box center [804, 577] width 253 height 36
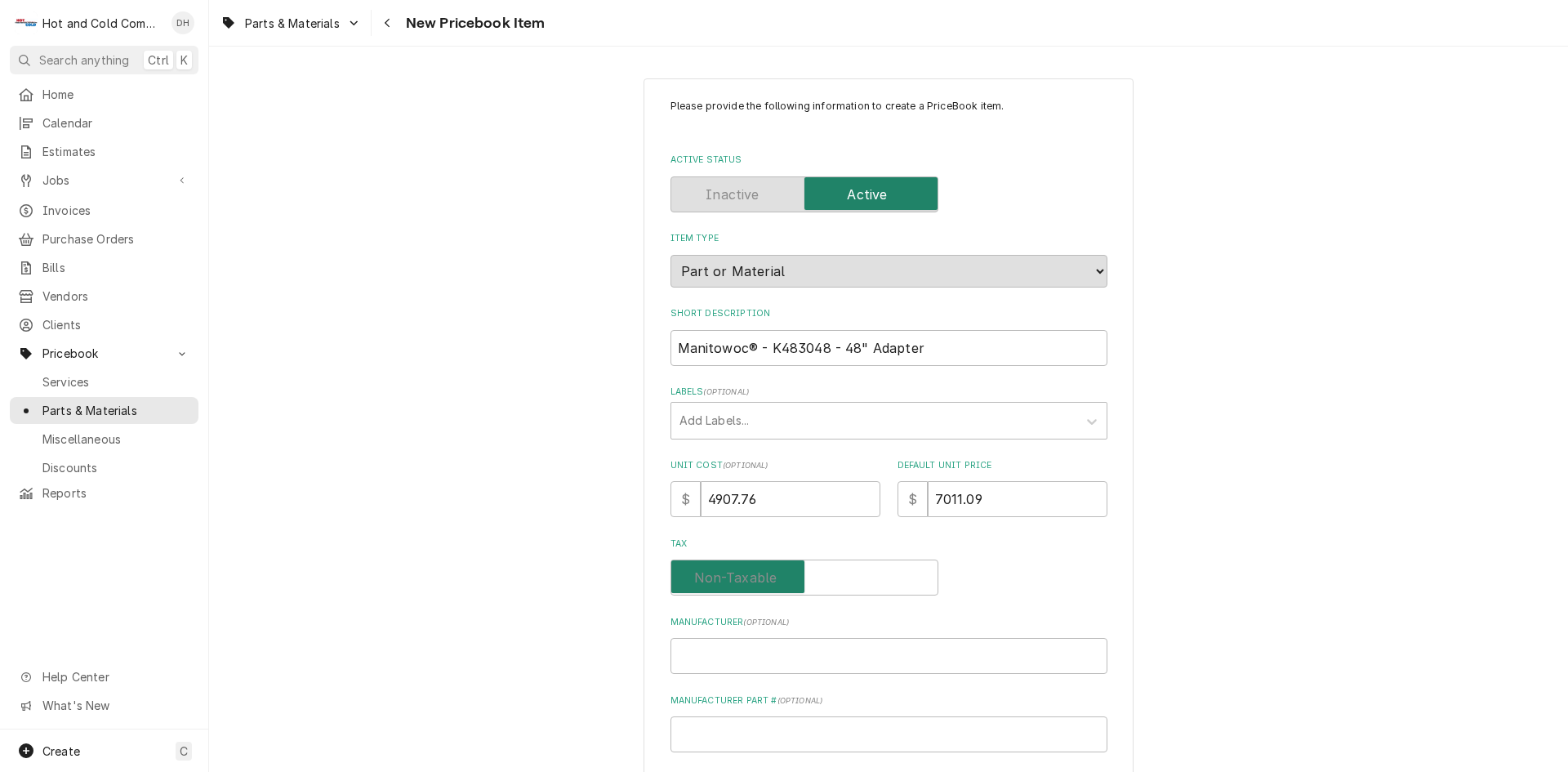
checkbox input "false"
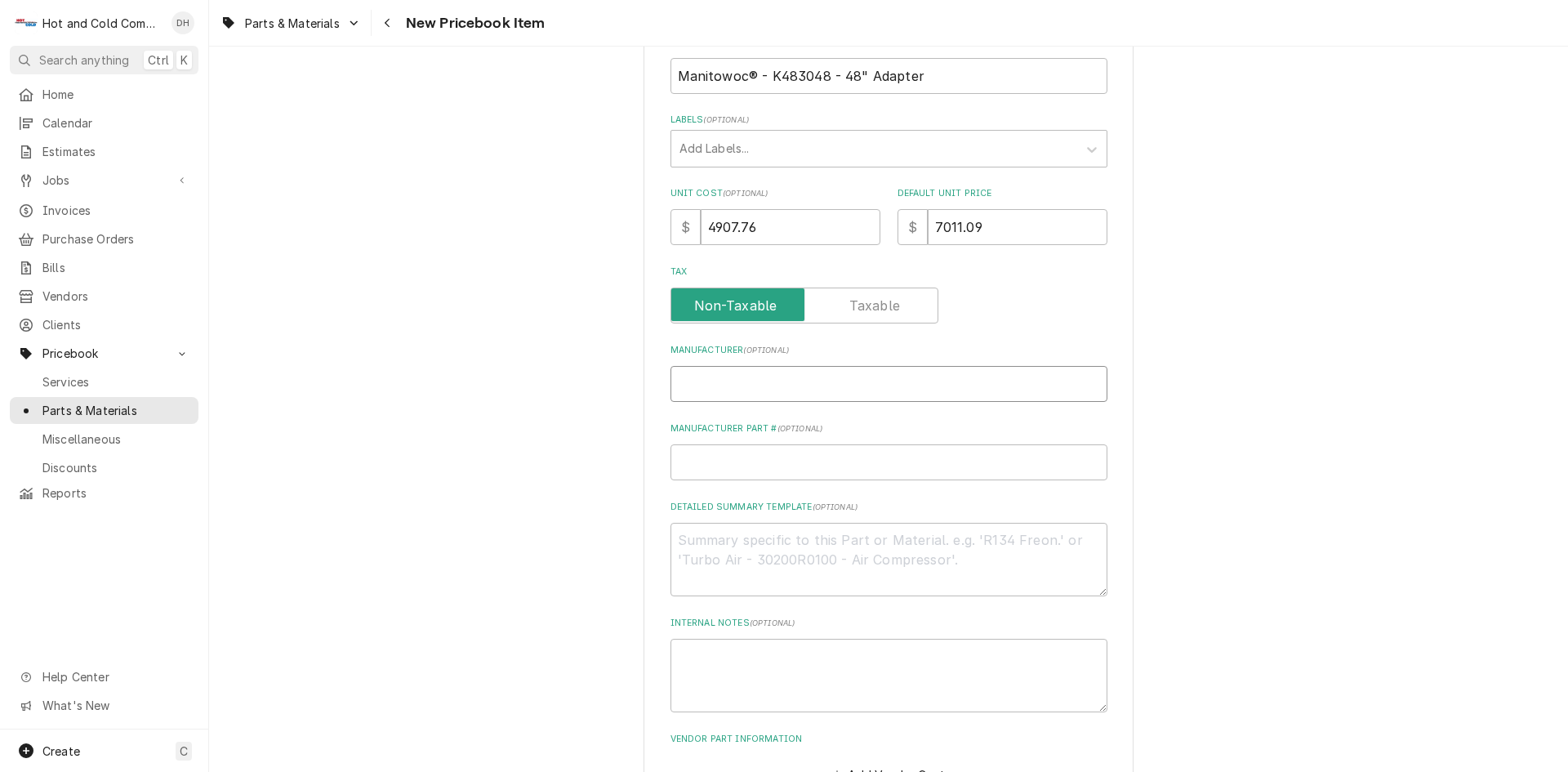
click at [794, 383] on input "Manufacturer ( optional )" at bounding box center [889, 384] width 437 height 36
type textarea "x"
type input "M"
type textarea "x"
type input "Ma"
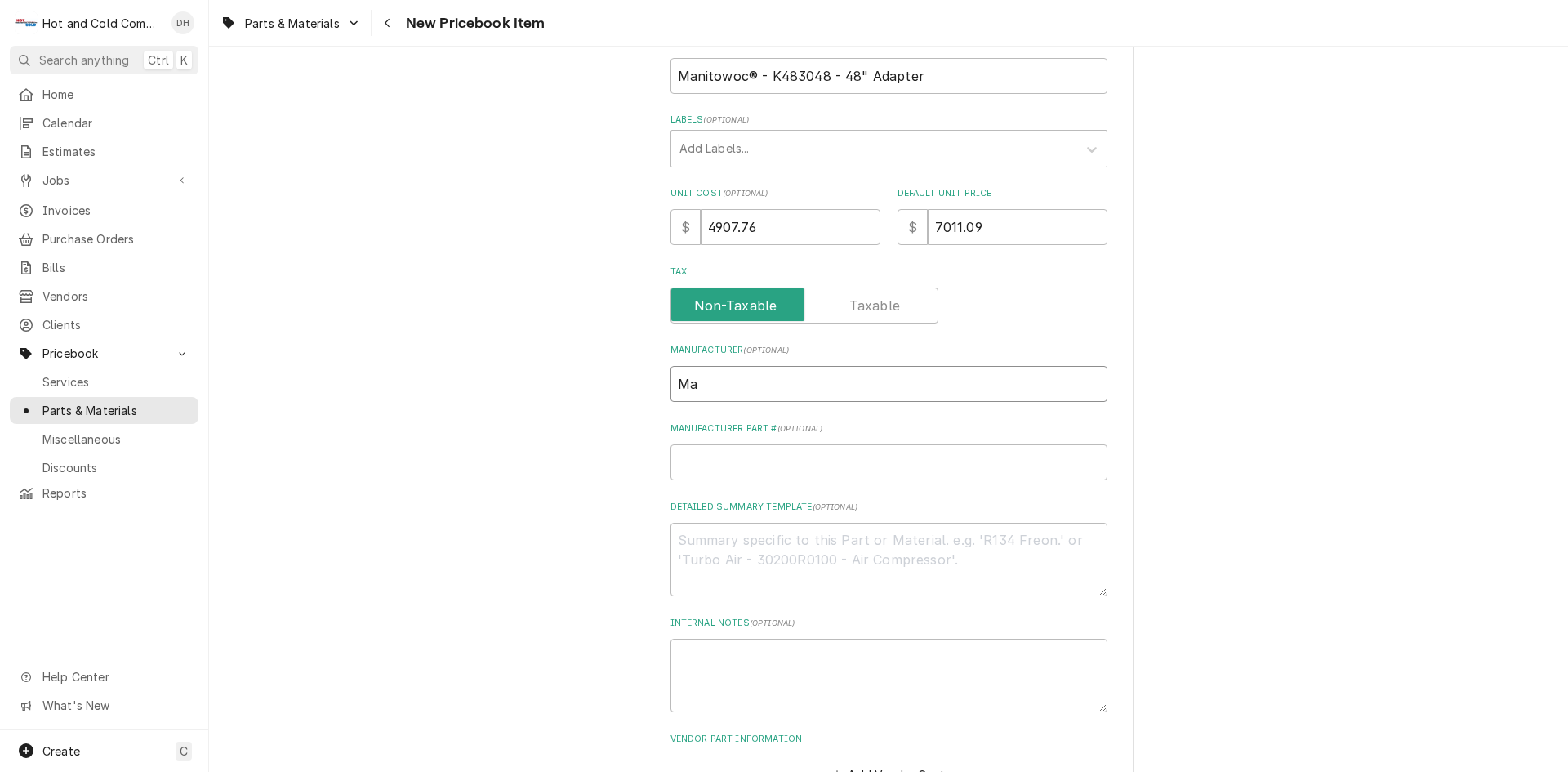
type textarea "x"
type input "Man"
type textarea "x"
type input "Mani"
type textarea "x"
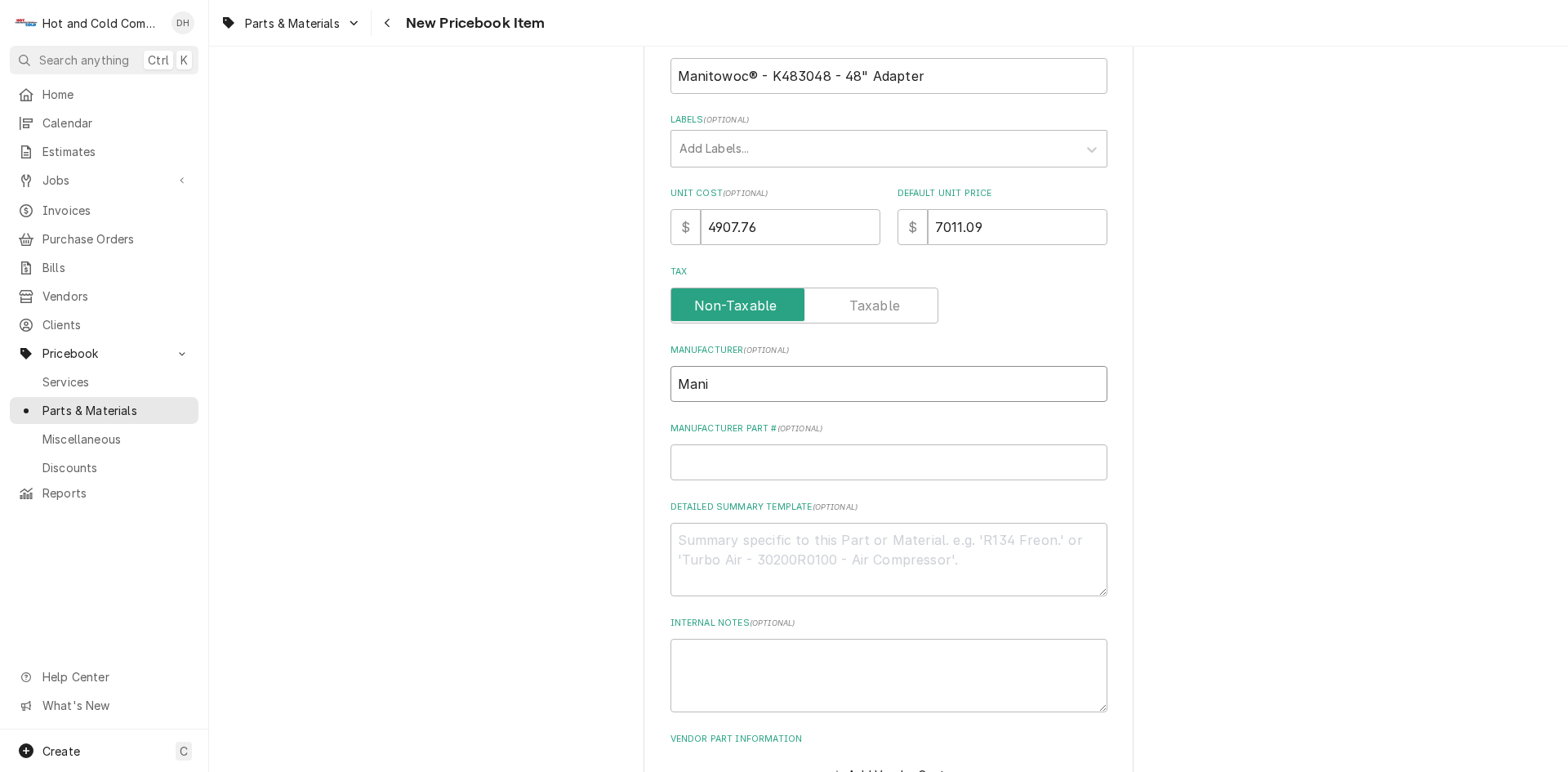
type input "Manit"
type textarea "x"
type input "Manito"
type textarea "x"
type input "Manitow"
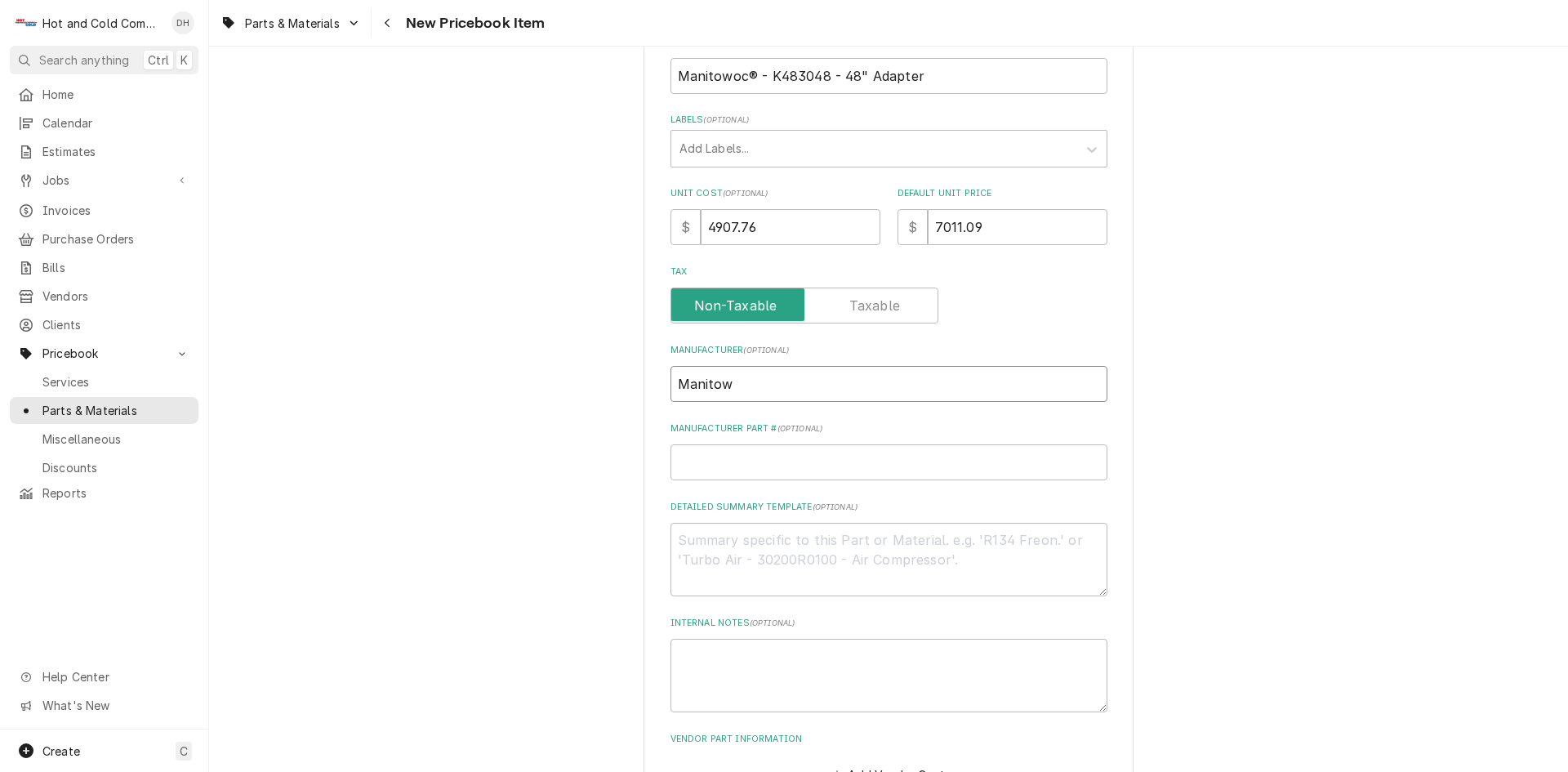
type textarea "x"
type input "Manitowo"
type textarea "x"
type input "Manitowoc"
click at [827, 468] on input "Manufacturer Part # ( optional )" at bounding box center [889, 462] width 437 height 36
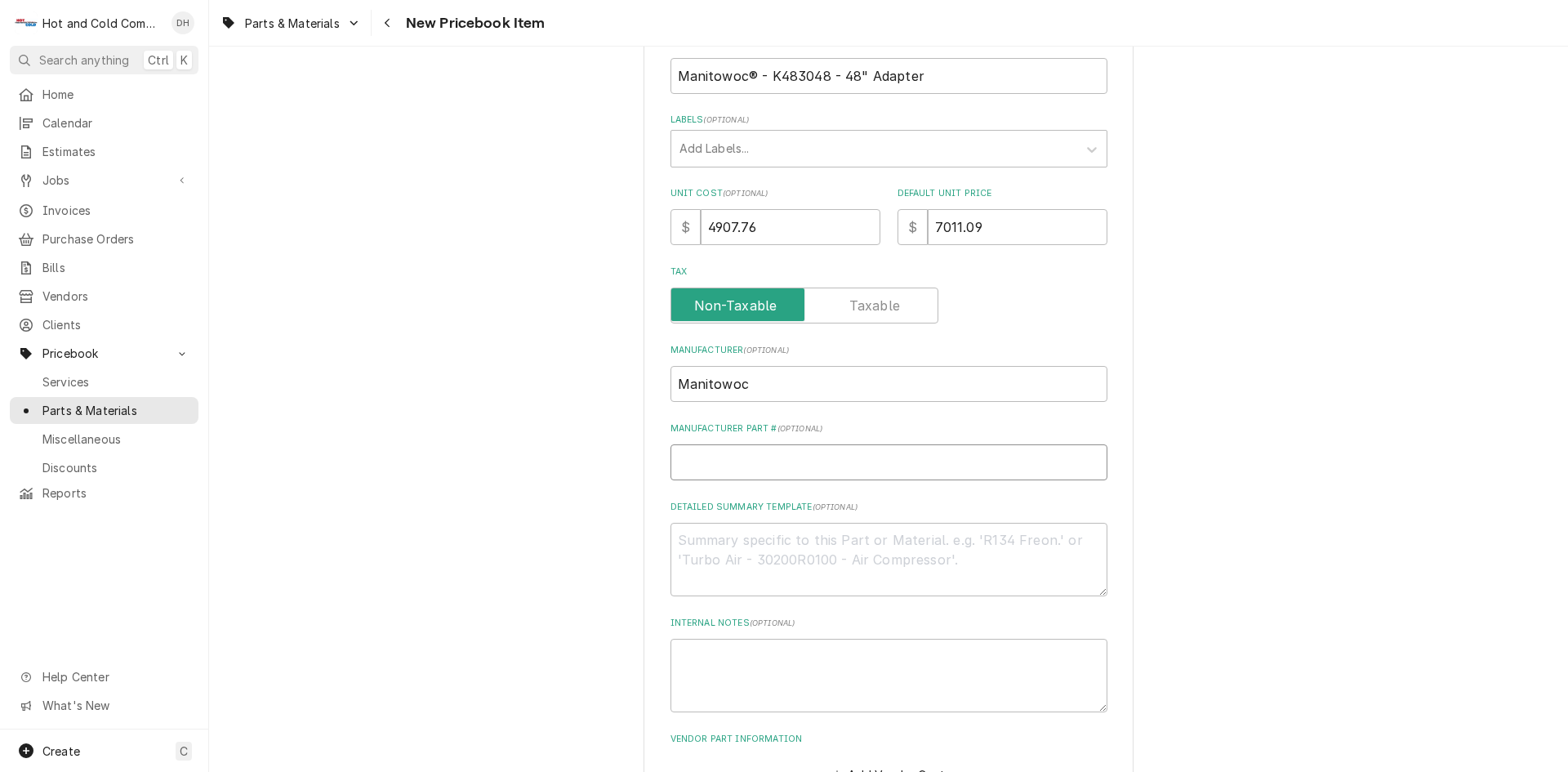
type textarea "x"
type input "L"
type textarea "x"
type input "LB"
type textarea "x"
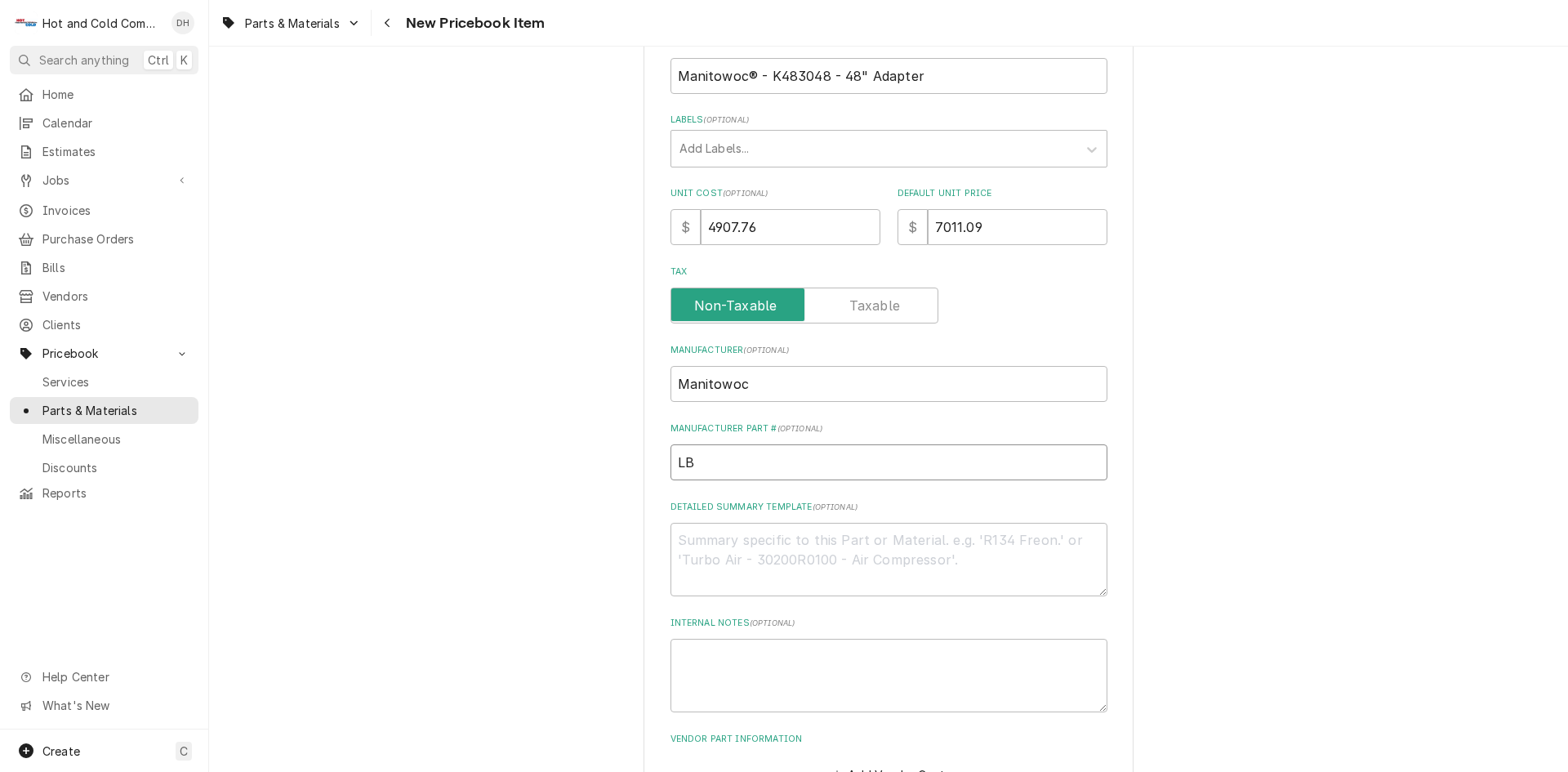
type input "LB1"
type textarea "x"
type input "LB14"
type textarea "x"
type input "LB144"
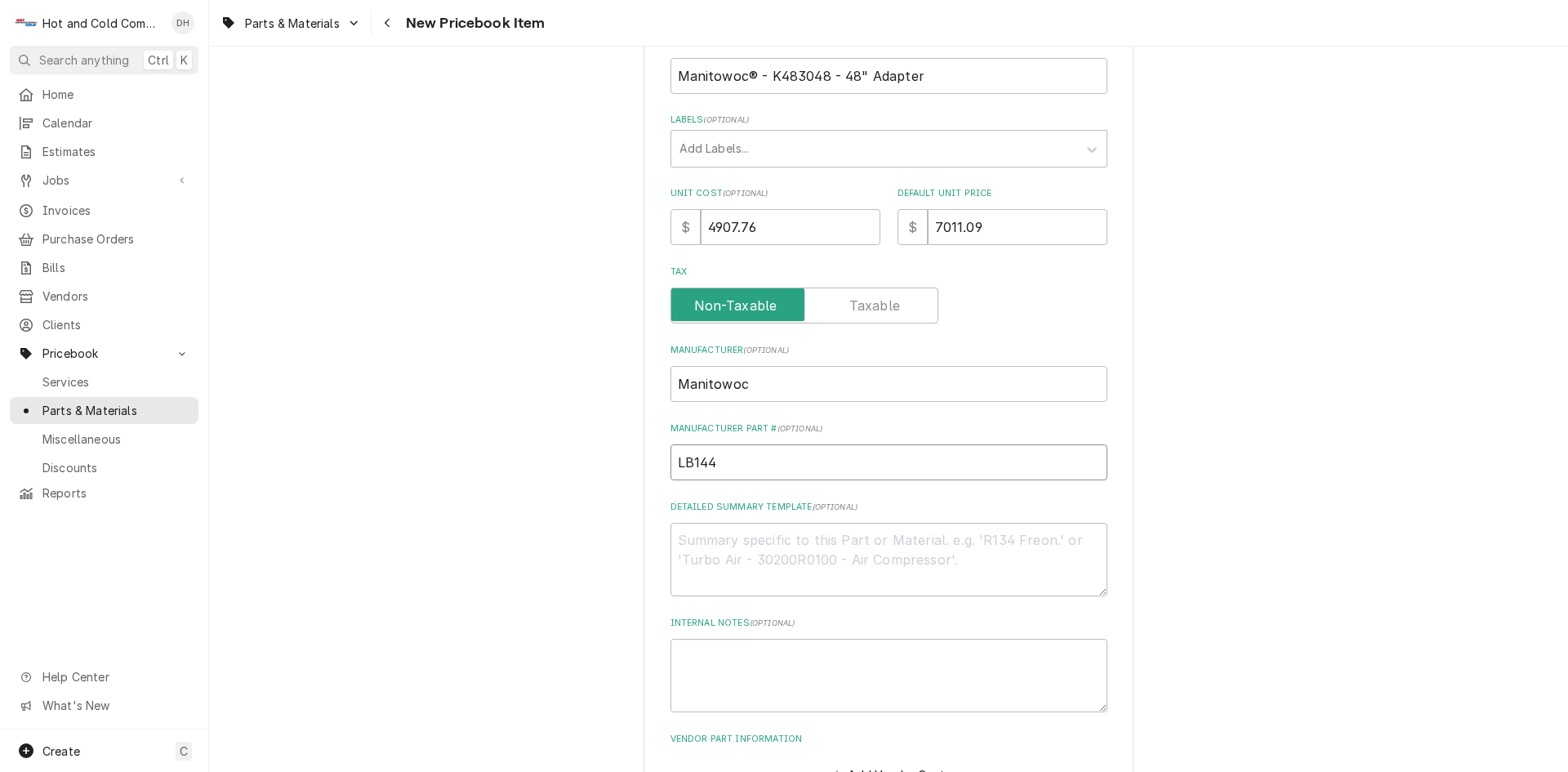
type textarea "x"
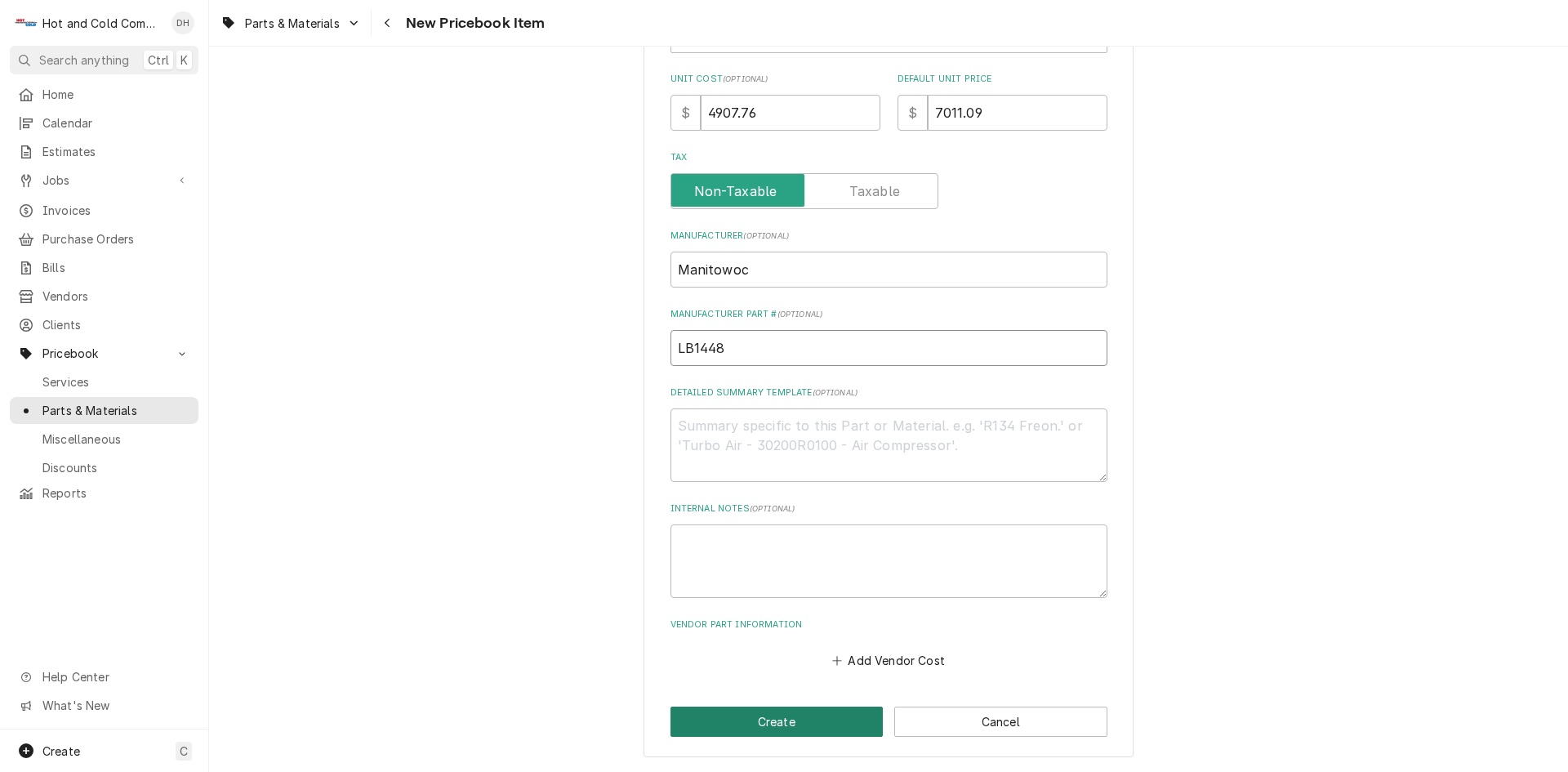
type input "LB1448"
click at [781, 717] on button "Create" at bounding box center [776, 721] width 213 height 30
type textarea "x"
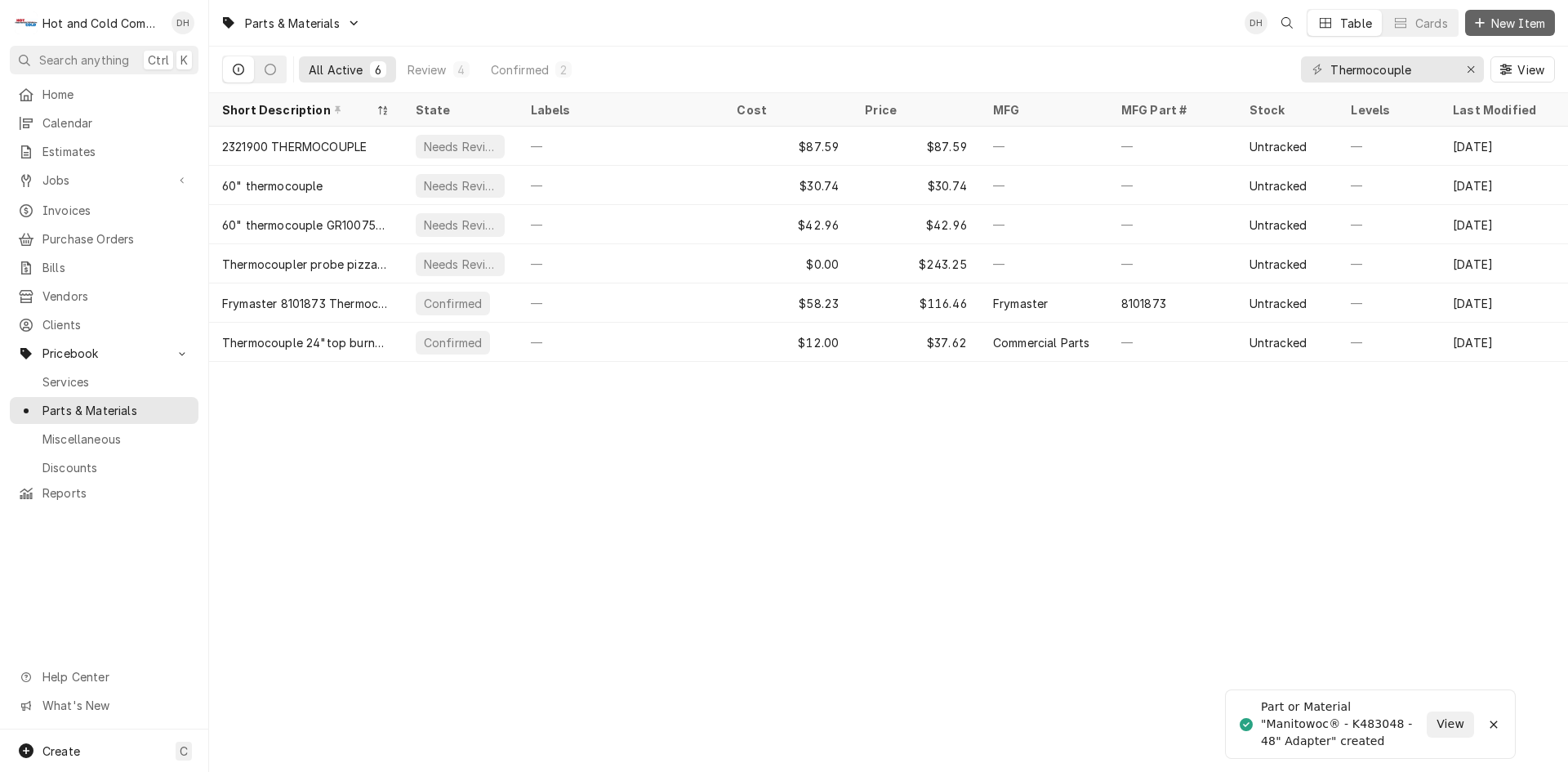
click at [1521, 19] on span "New Item" at bounding box center [1518, 23] width 61 height 18
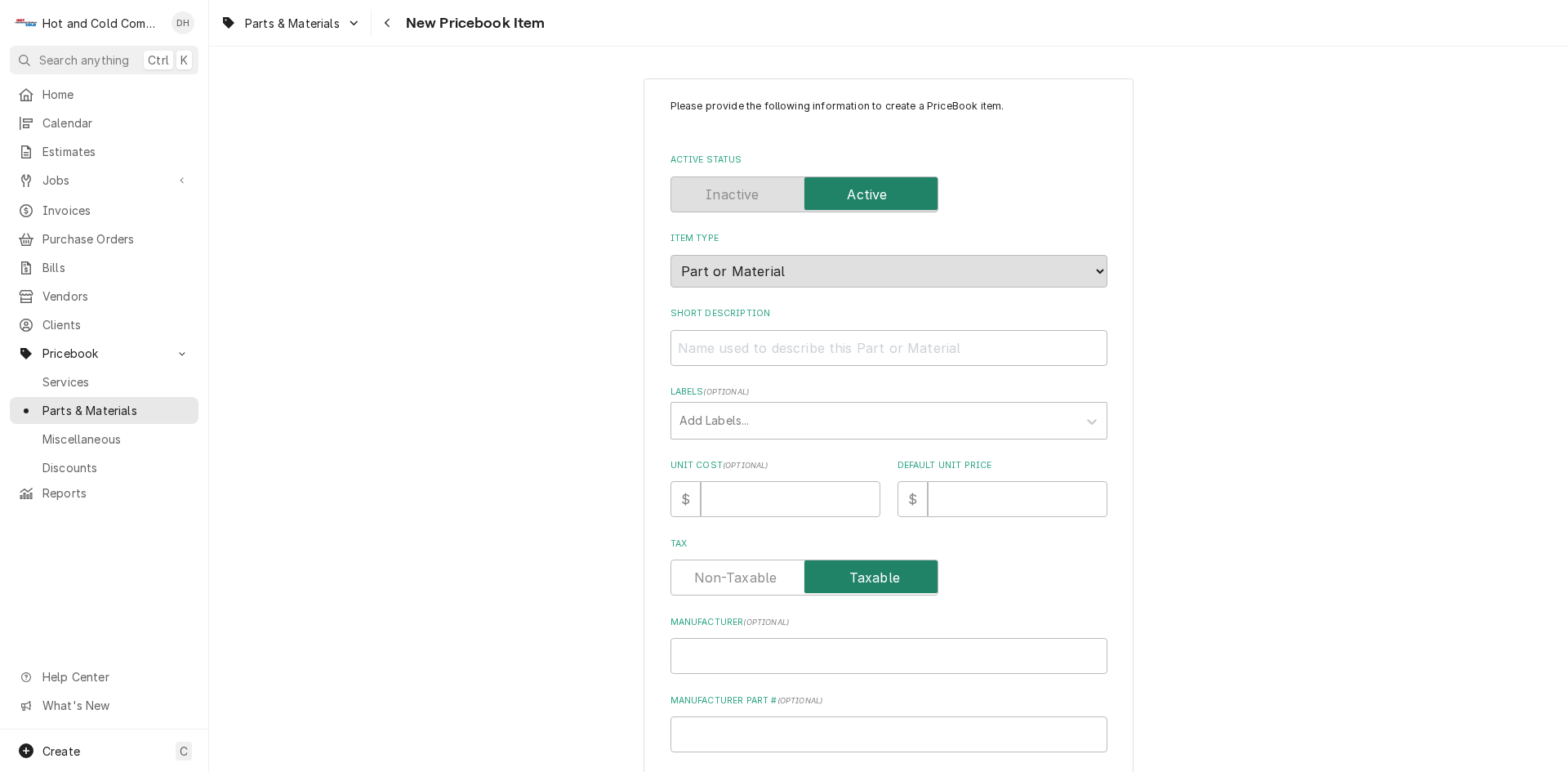
click at [728, 567] on input "Tax" at bounding box center [804, 577] width 253 height 36
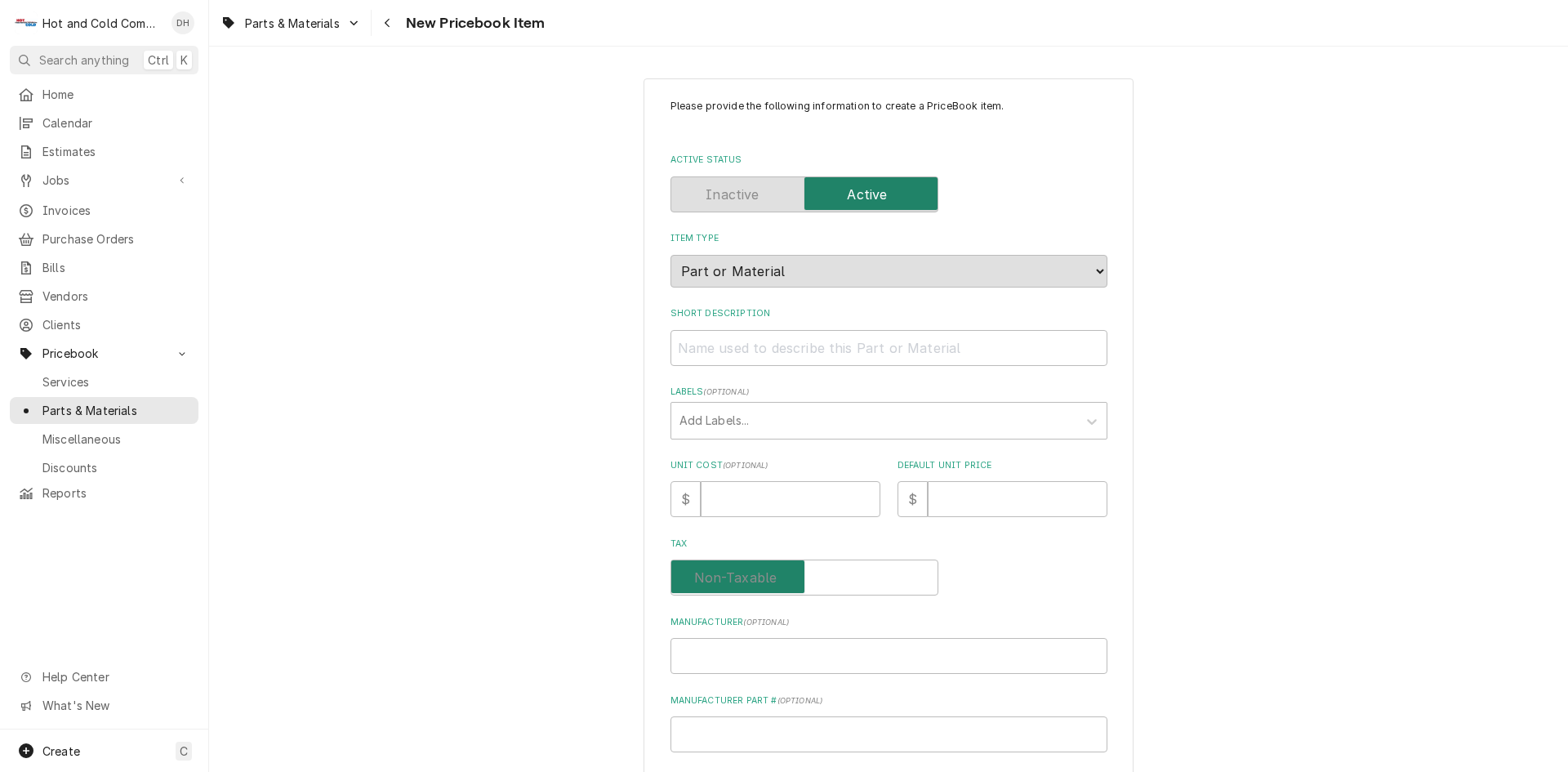
checkbox input "false"
type textarea "x"
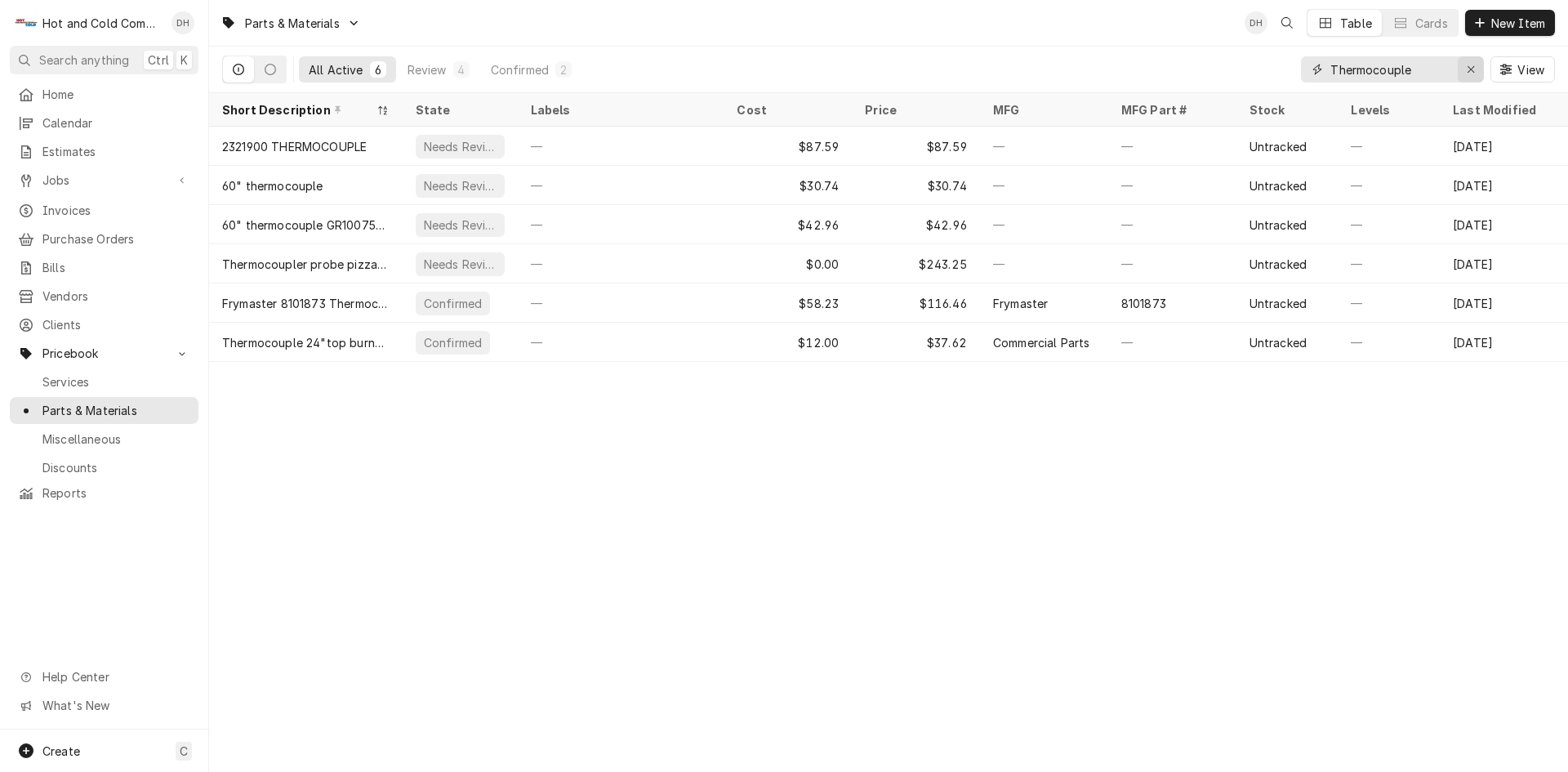
click at [1475, 71] on div "Erase input" at bounding box center [1470, 69] width 17 height 17
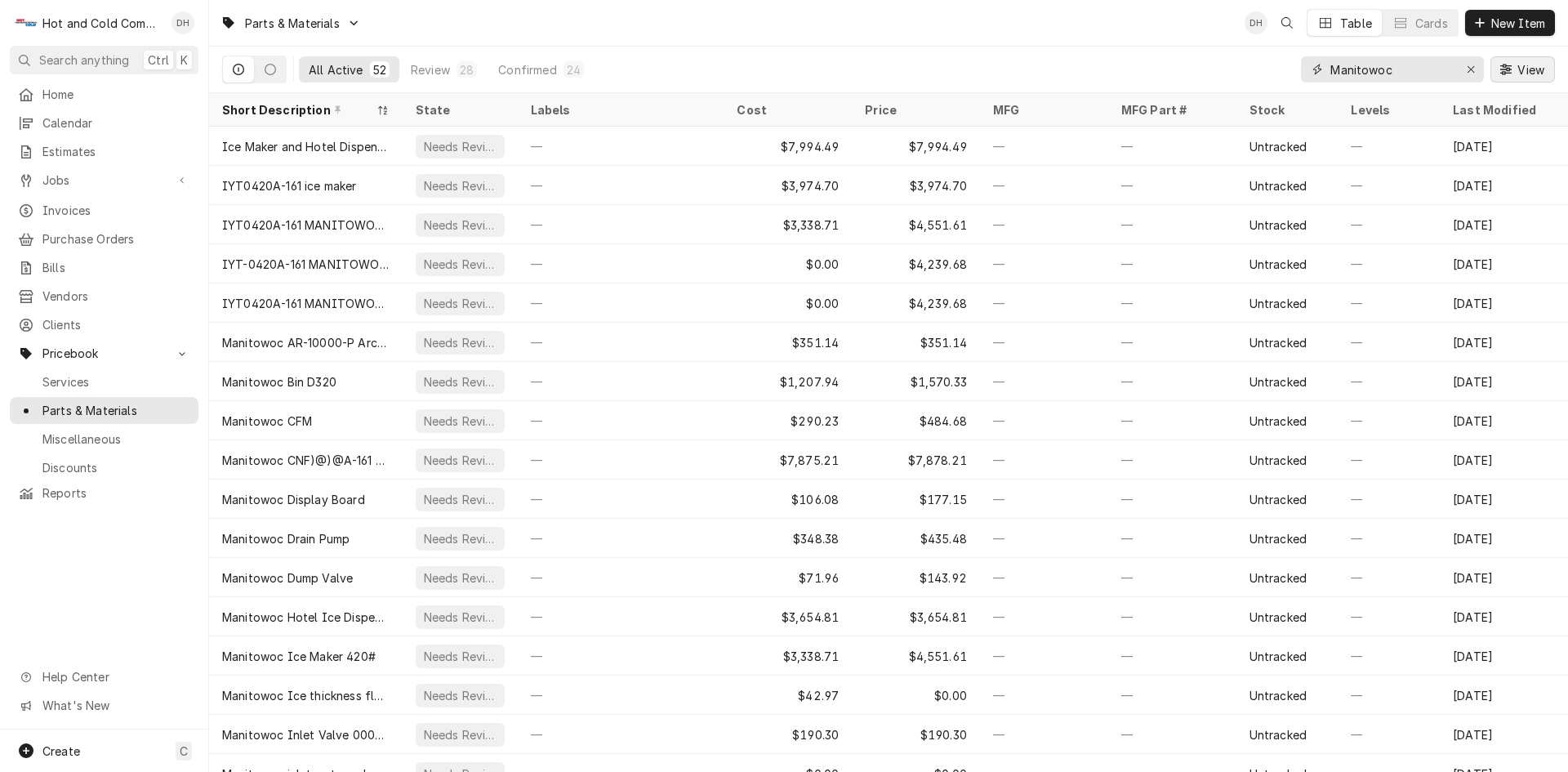
type input "Manitowoc"
click at [1539, 67] on span "View" at bounding box center [1530, 69] width 33 height 18
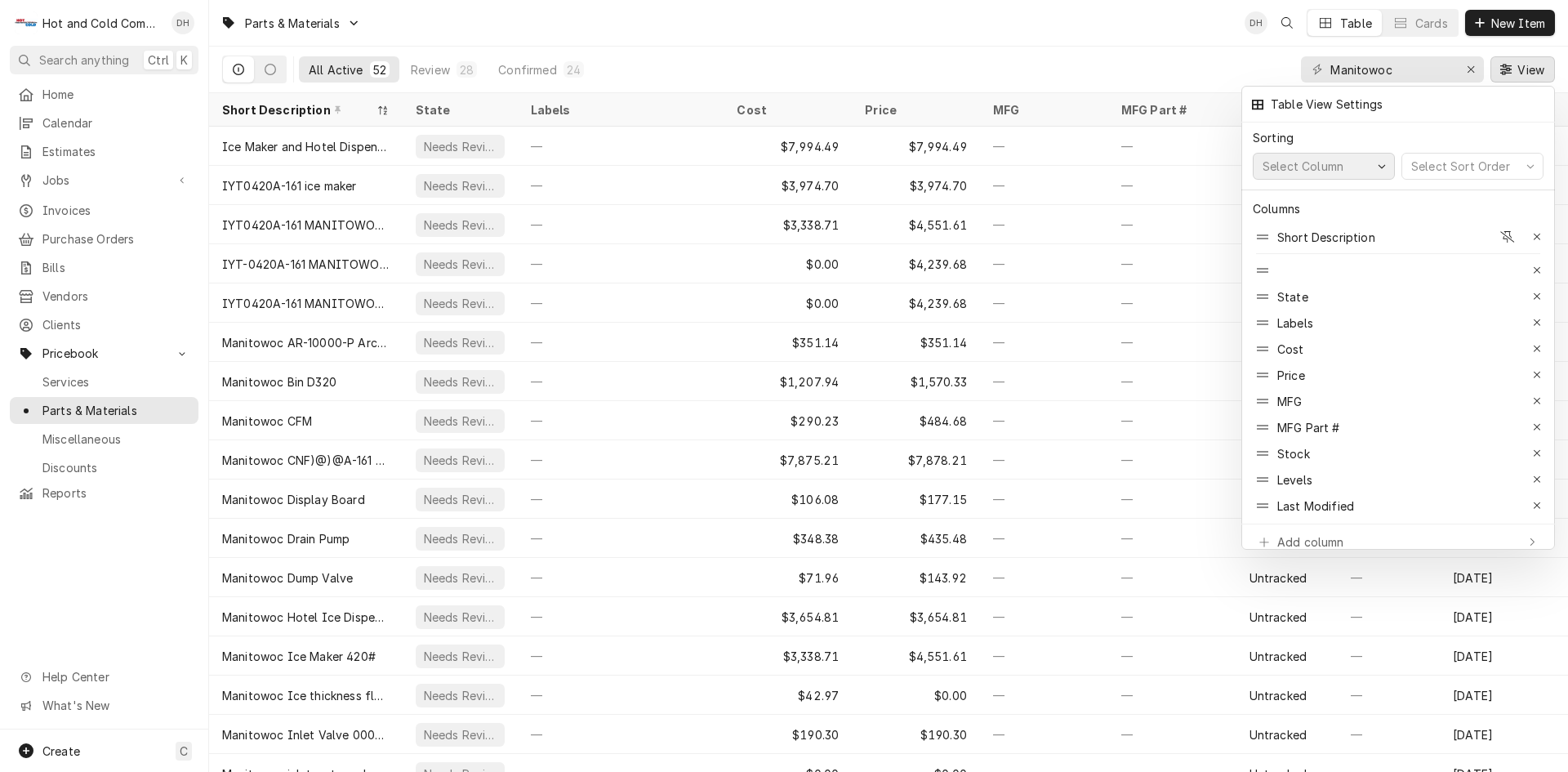
click at [1386, 161] on div "button" at bounding box center [1382, 167] width 13 height 13
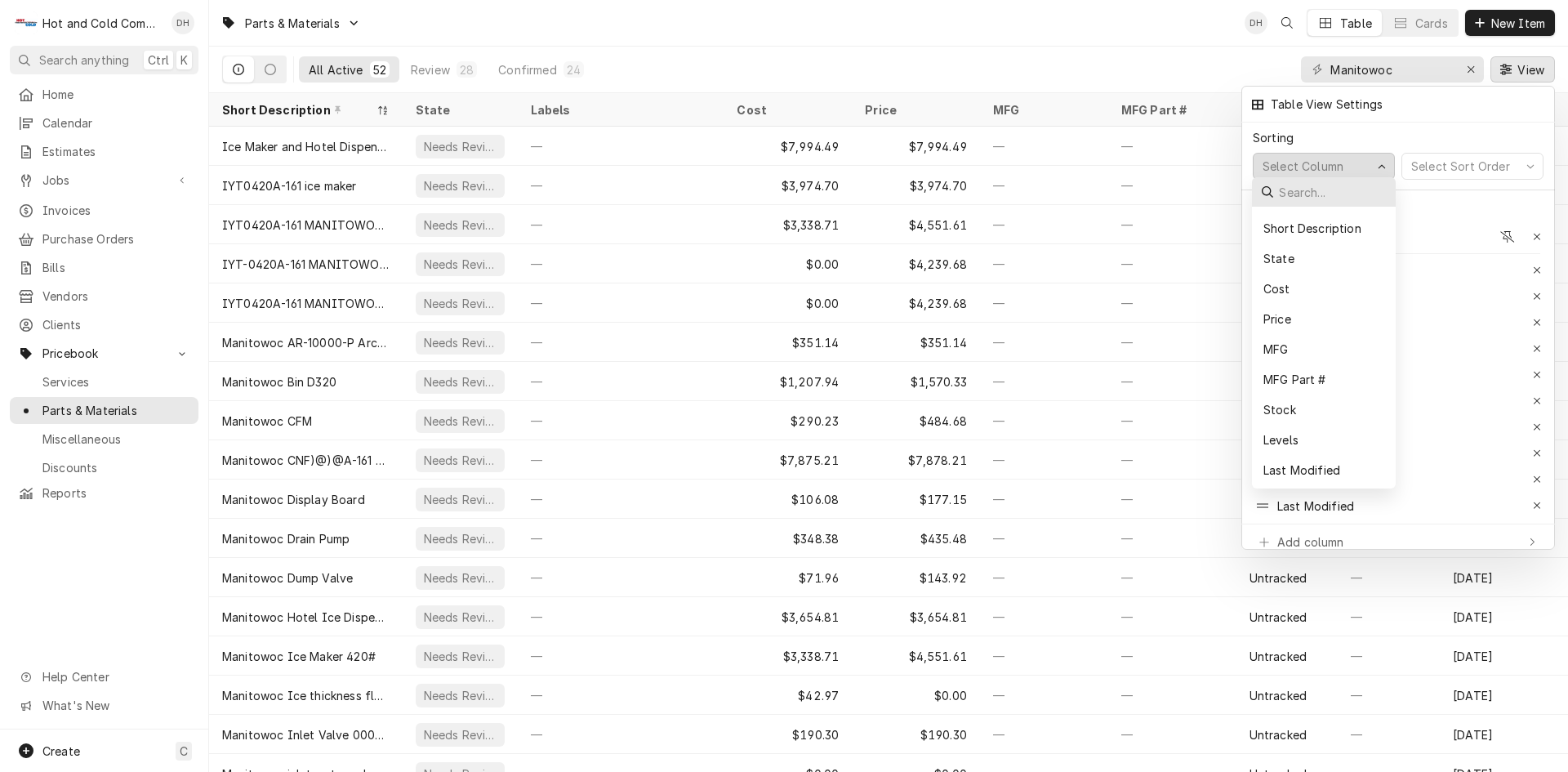
click at [1470, 127] on div "Sorting" at bounding box center [1397, 137] width 290 height 30
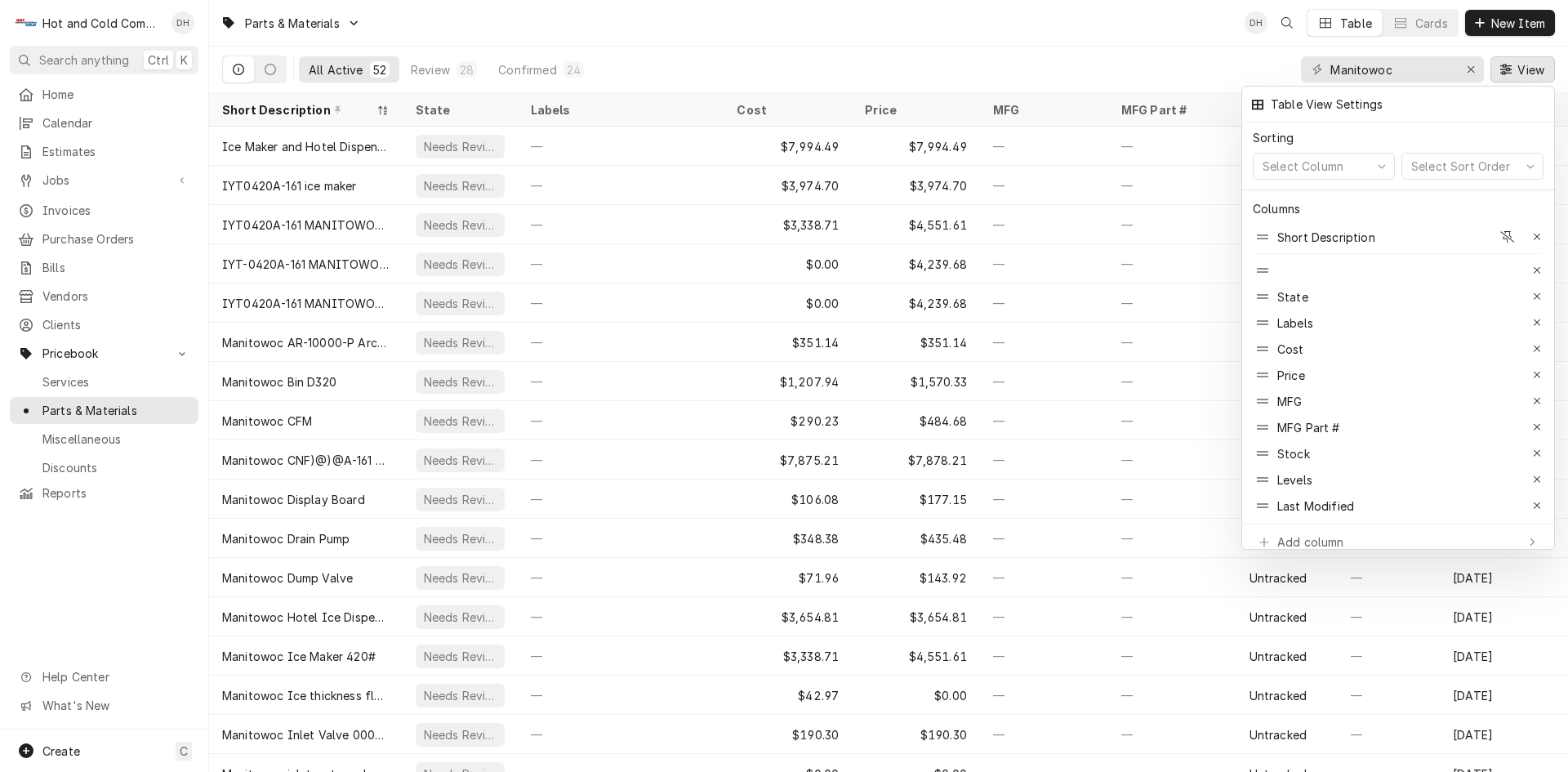
click at [1522, 66] on div at bounding box center [784, 386] width 1568 height 772
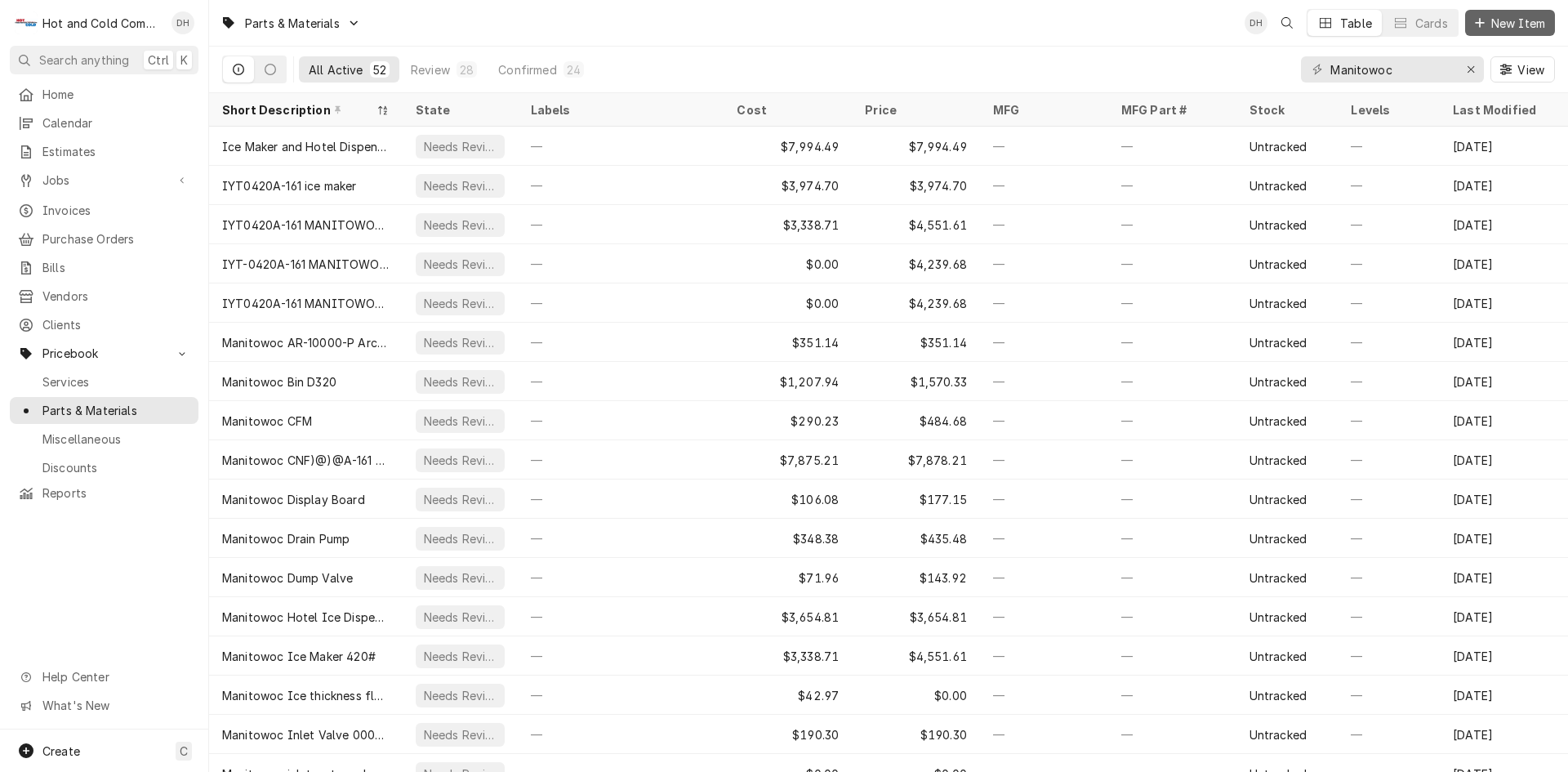
click at [1528, 18] on span "New Item" at bounding box center [1518, 23] width 61 height 18
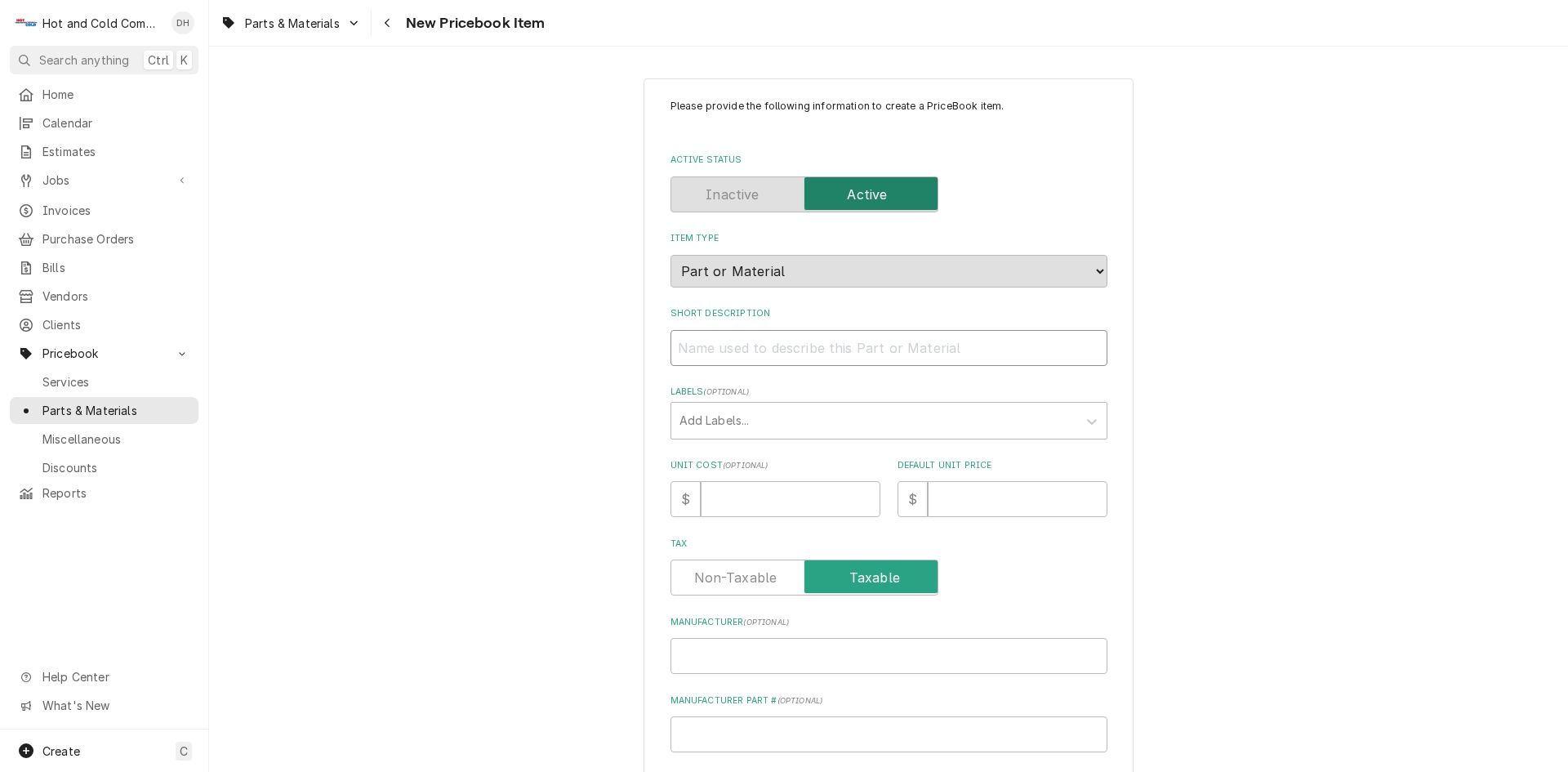
click at [769, 361] on input "Short Description" at bounding box center [889, 348] width 437 height 36
paste input "Manitowoc® - K483048 - 48" Adapter"
type textarea "x"
drag, startPoint x: 823, startPoint y: 344, endPoint x: 760, endPoint y: 354, distance: 63.8
click at [760, 354] on input "Manitowoc® - K483048 - 48" Adapter" at bounding box center [889, 348] width 437 height 36
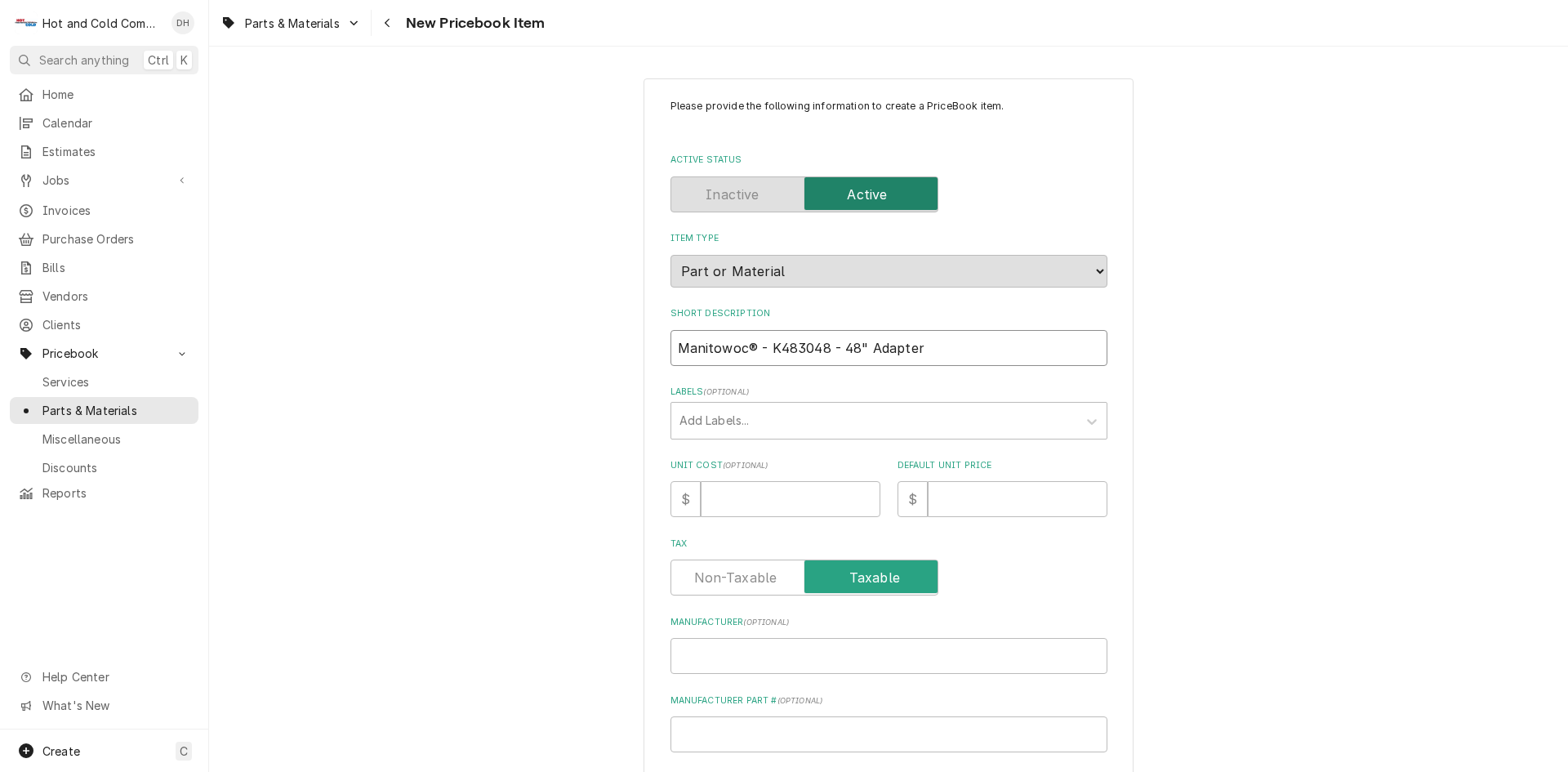
type input "Manitowoc® - K483048 - 48" Adapter"
click at [779, 731] on input "Manufacturer Part # ( optional )" at bounding box center [889, 734] width 437 height 36
paste input "K483048"
type textarea "x"
type input "K483048"
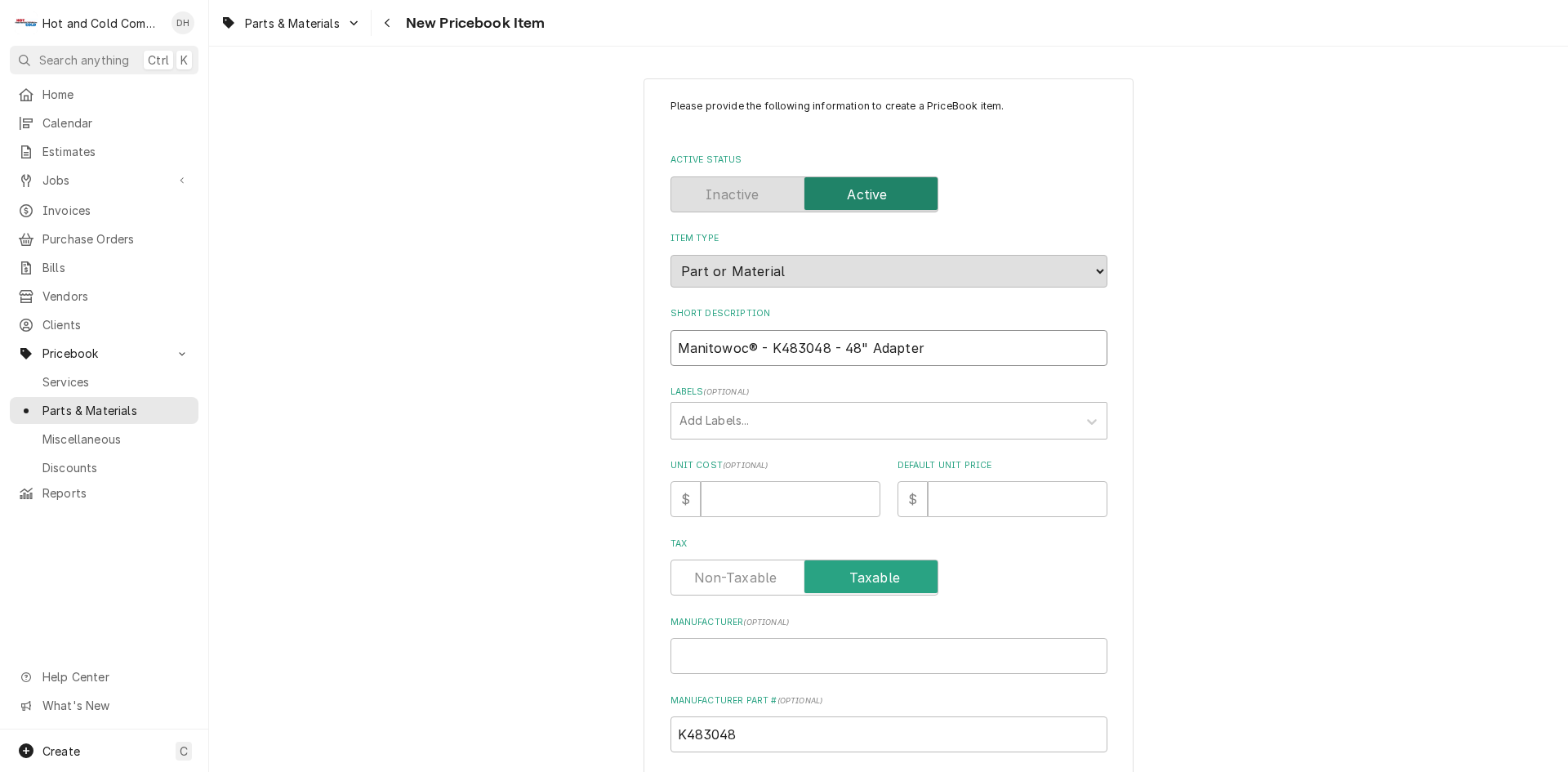
click at [833, 350] on input "Manitowoc® - K483048 - 48" Adapter" at bounding box center [889, 348] width 437 height 36
type textarea "x"
type input "Manitowoc® - K483048 48" Adapter"
type textarea "x"
type input "Manitowoc® - K483048 48" Adapter"
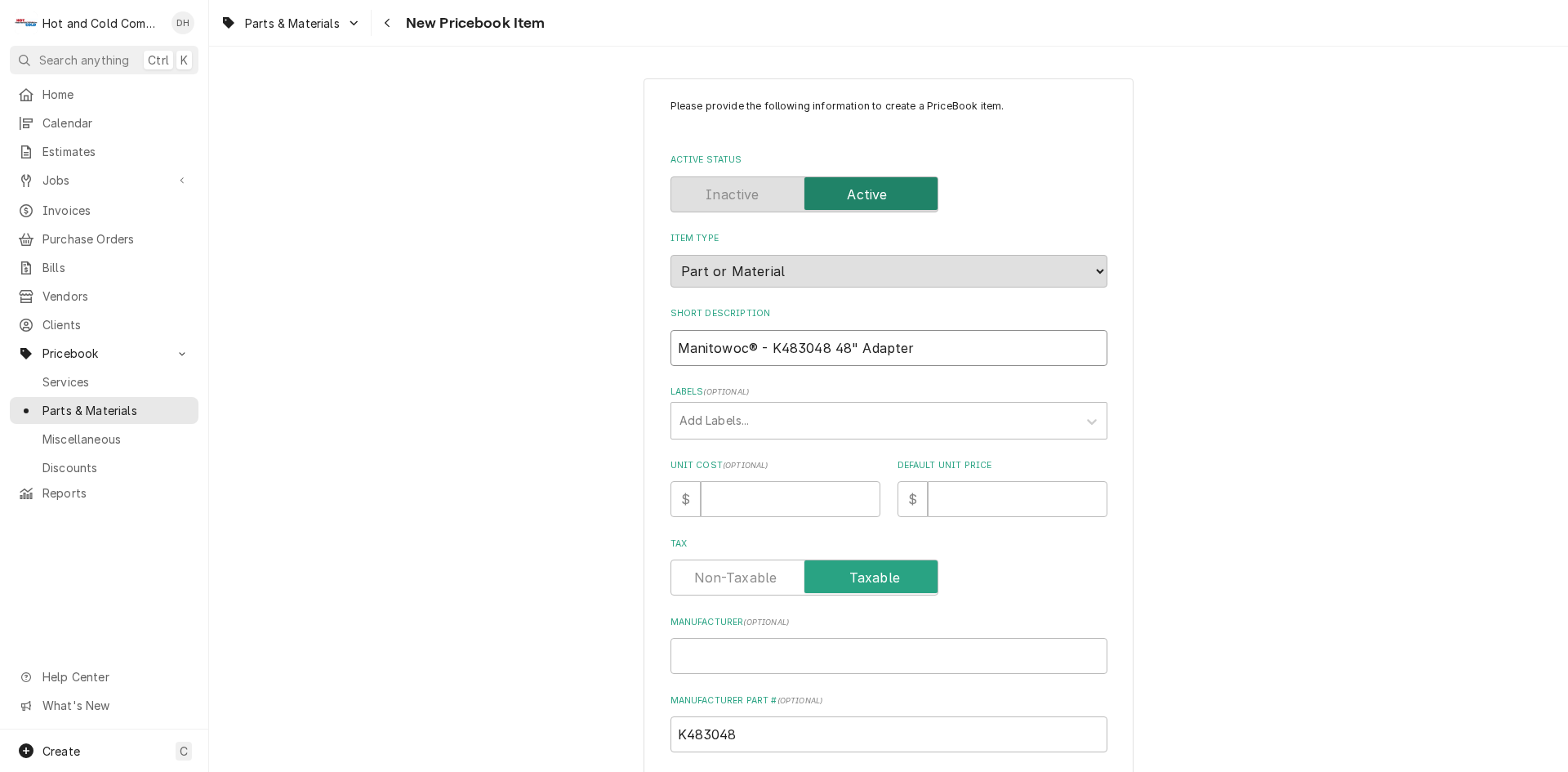
type textarea "x"
type input "Manitowoc® - K48304 48" Adapter"
type textarea "x"
type input "Manitowoc® - K4830 48" Adapter"
type textarea "x"
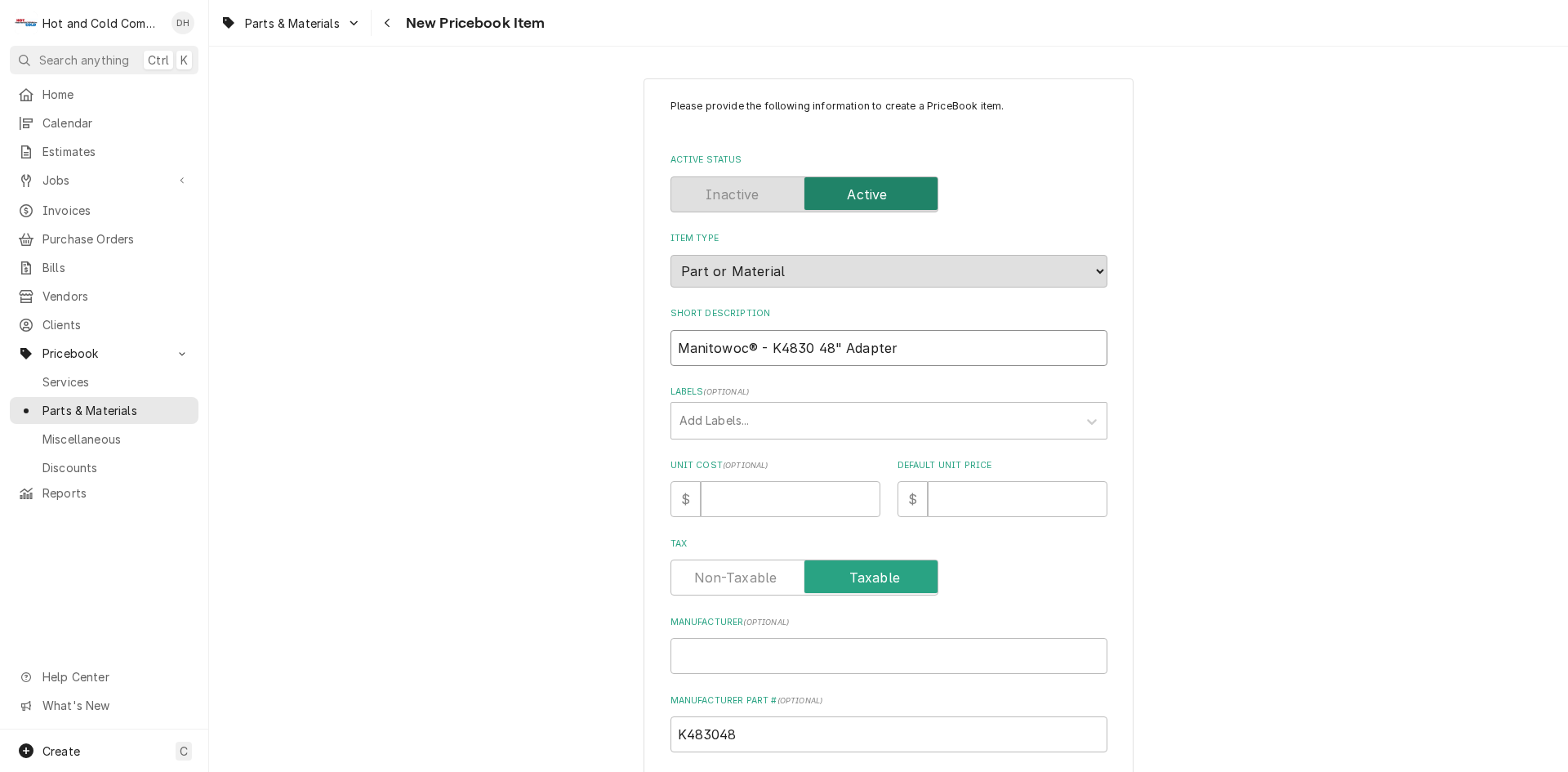
type input "Manitowoc® - K483 48" Adapter"
type textarea "x"
type input "Manitowoc® - K48 48" Adapter"
type textarea "x"
type input "Manitowoc® - K4 48" Adapter"
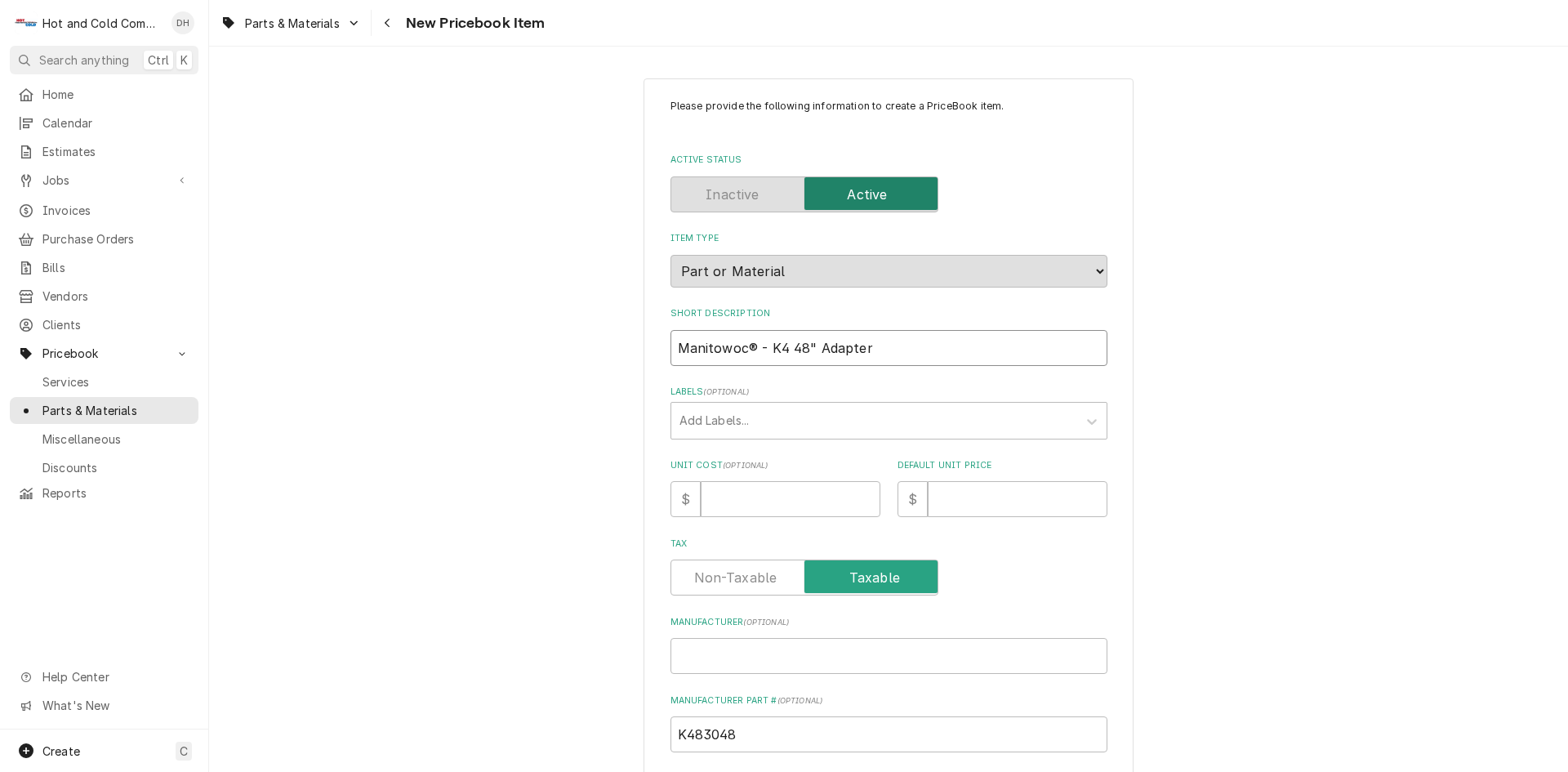
type textarea "x"
type input "Manitowoc® - K 48" Adapter"
type textarea "x"
type input "Manitowoc® - 48" Adapter"
type textarea "x"
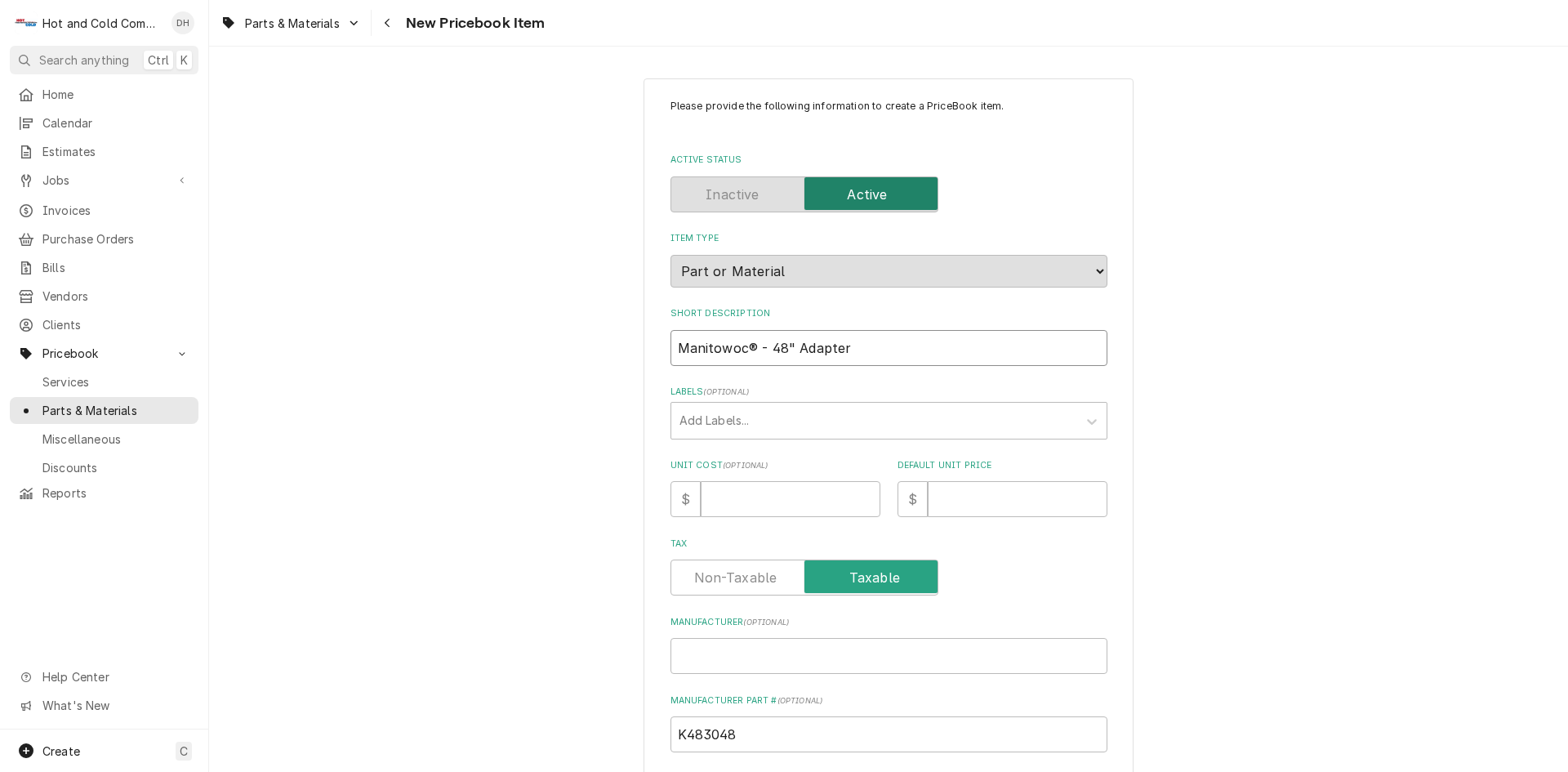
type input "Manitowoc® - 48" Adapter"
click at [777, 501] on input "Unit Cost ( optional )" at bounding box center [790, 499] width 180 height 36
type textarea "x"
type input "7"
type textarea "x"
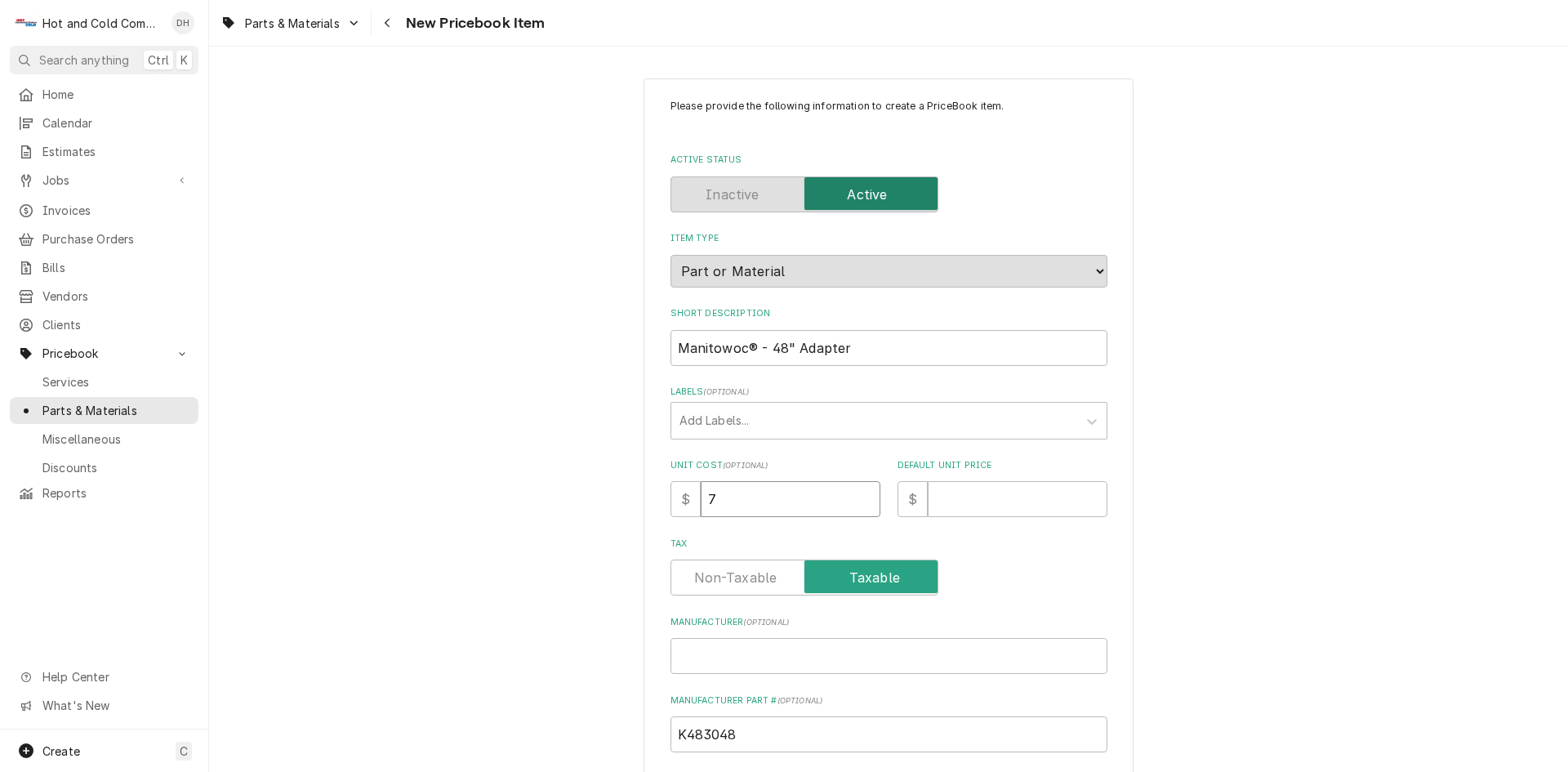
type input "73"
type textarea "x"
type input "732"
type textarea "x"
type input "732.2"
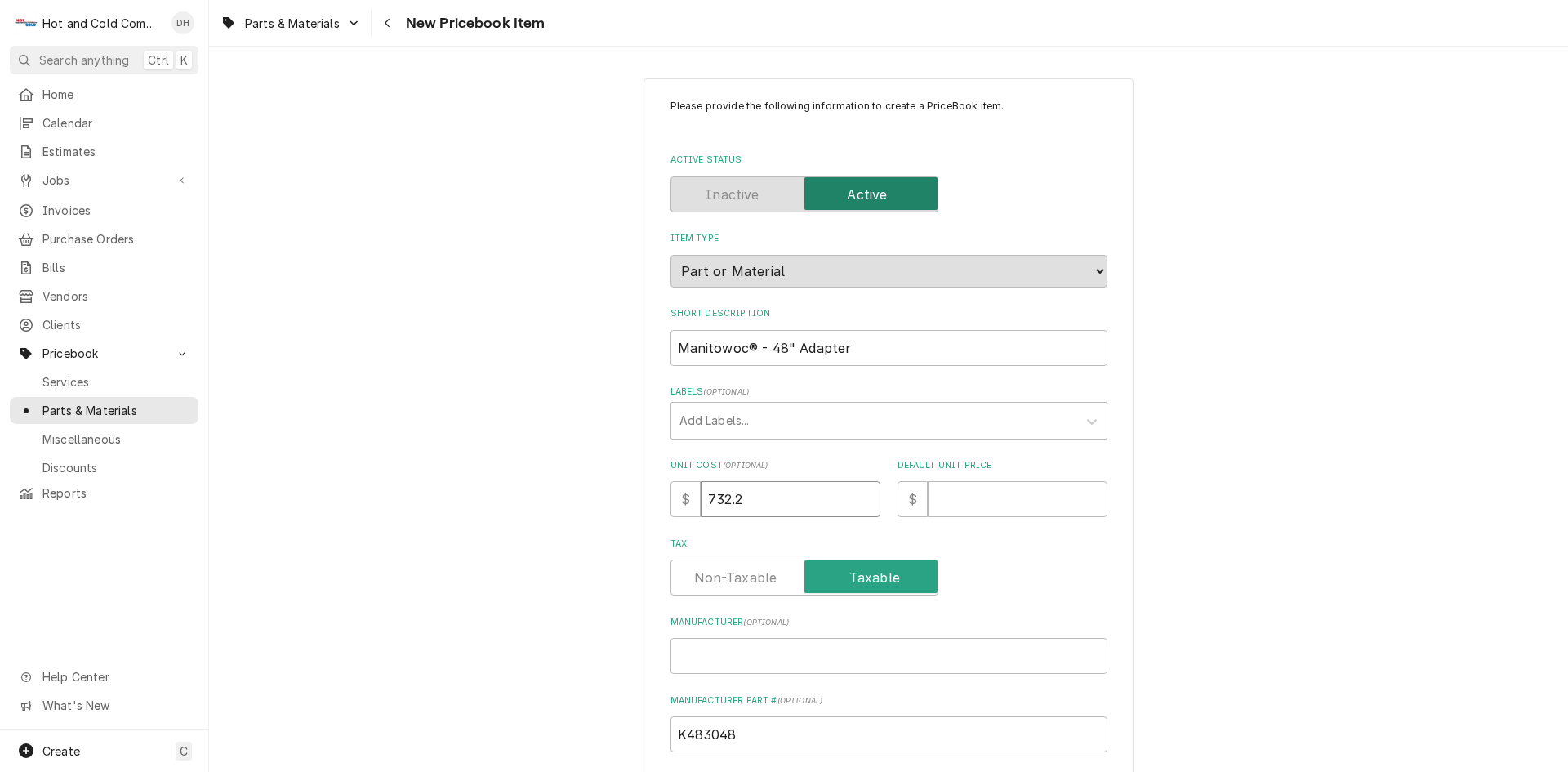
type textarea "x"
type input "732.25"
type textarea "x"
type input "1"
type textarea "x"
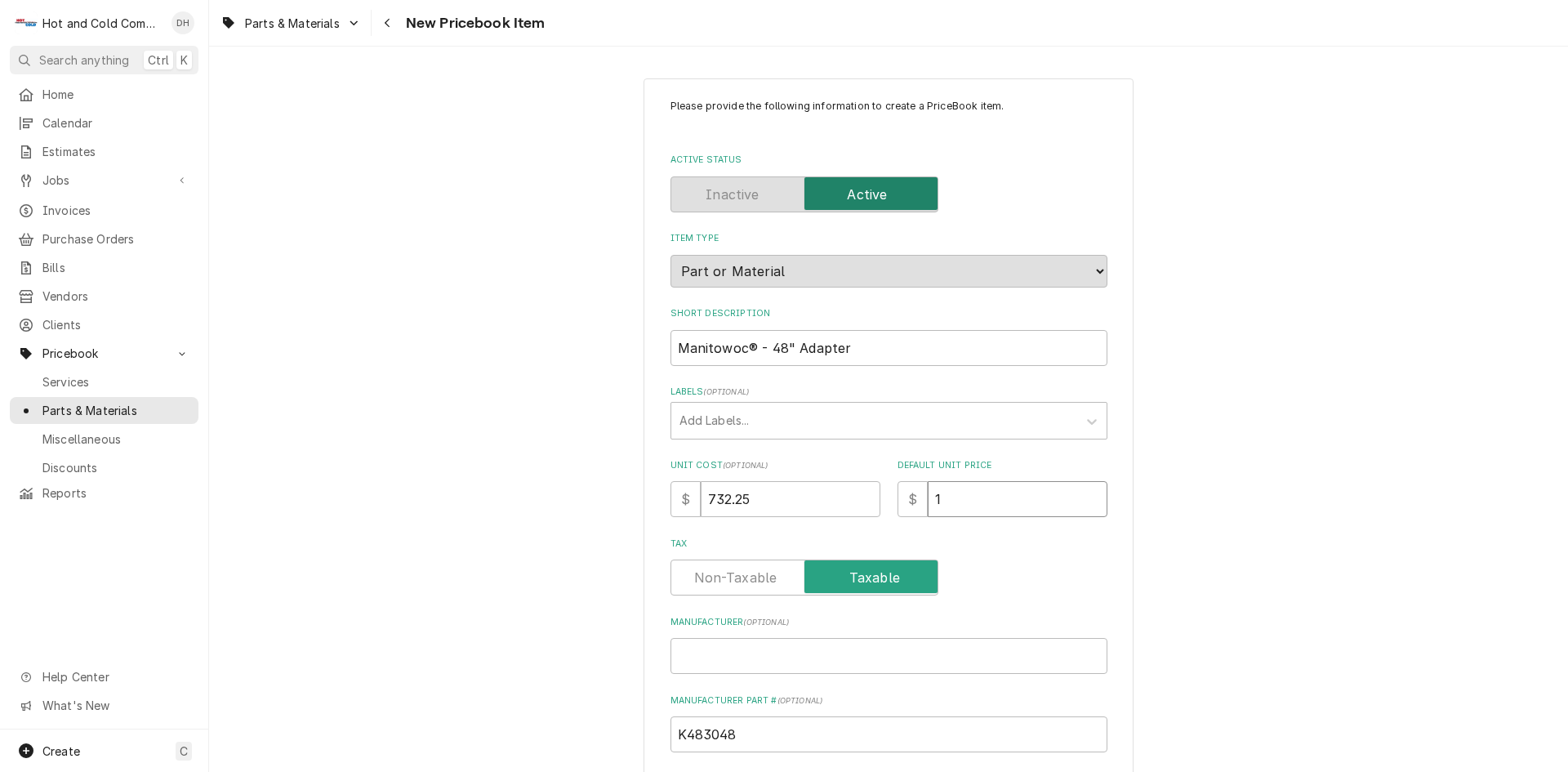
type input "10"
type textarea "x"
type input "104"
type textarea "x"
type input "1046"
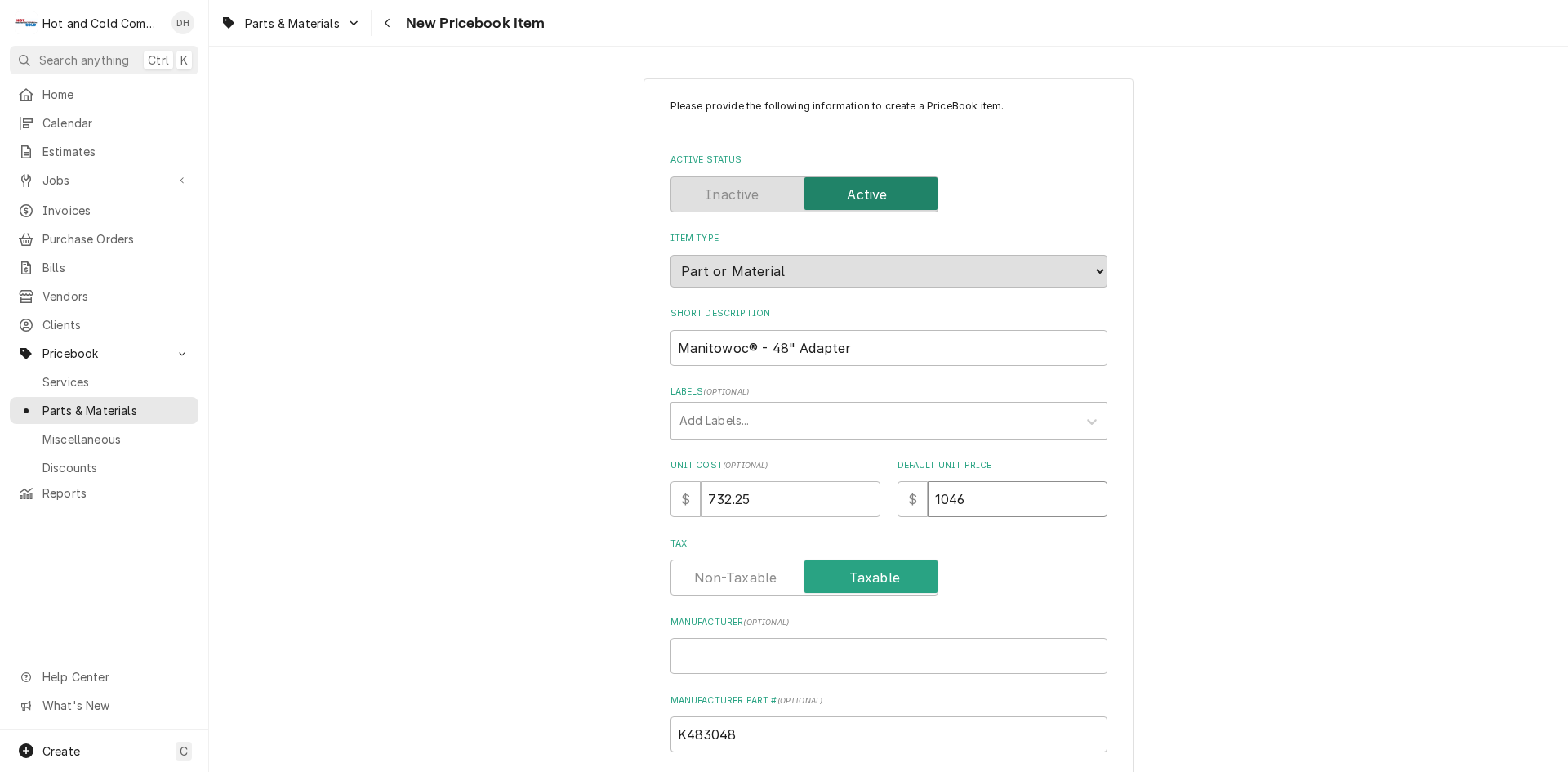
type textarea "x"
type input "1046.0"
type textarea "x"
type input "1046.07"
click at [719, 573] on label "Tax" at bounding box center [804, 577] width 268 height 36
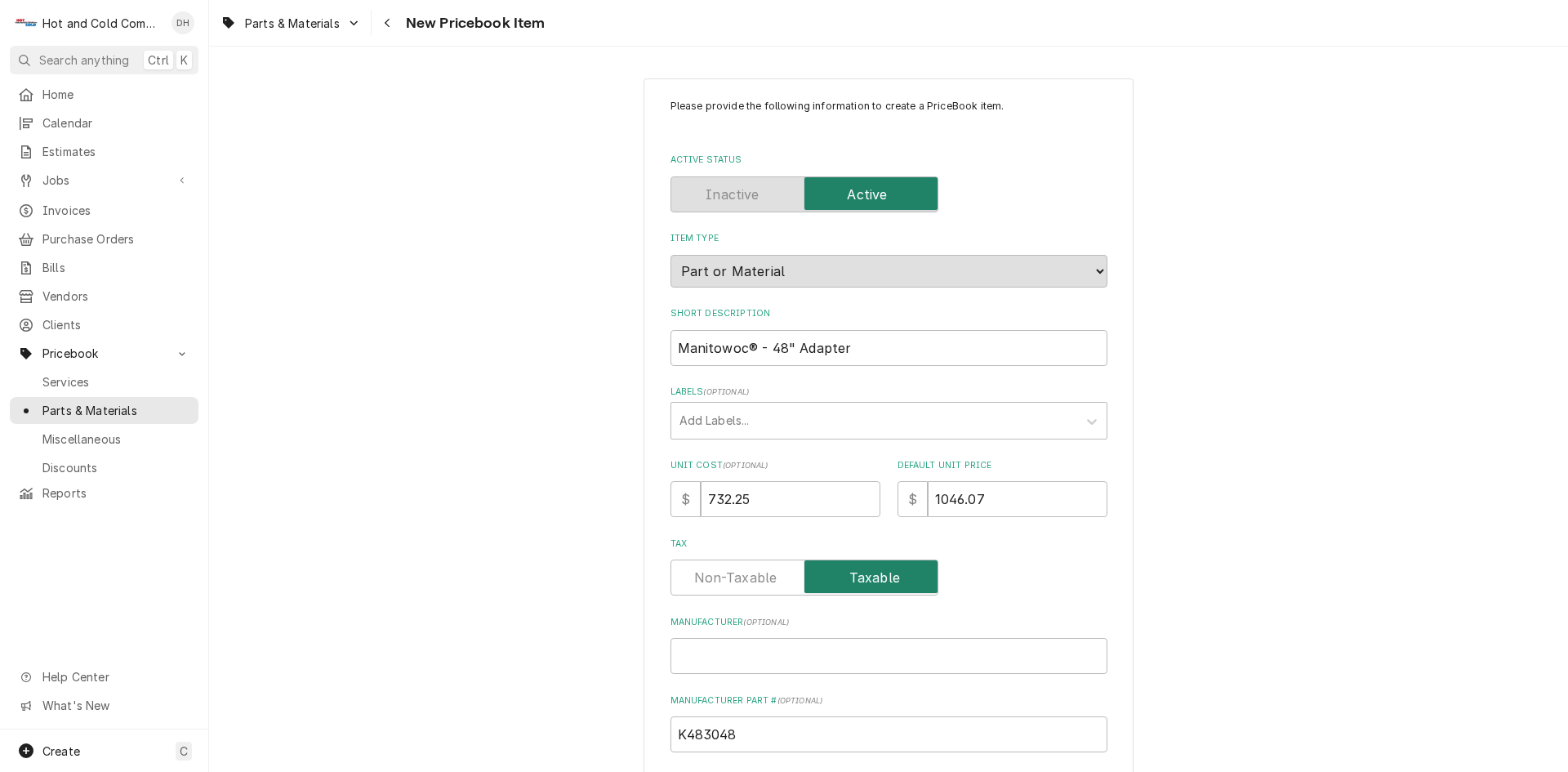
click at [719, 573] on input "Tax" at bounding box center [804, 577] width 253 height 36
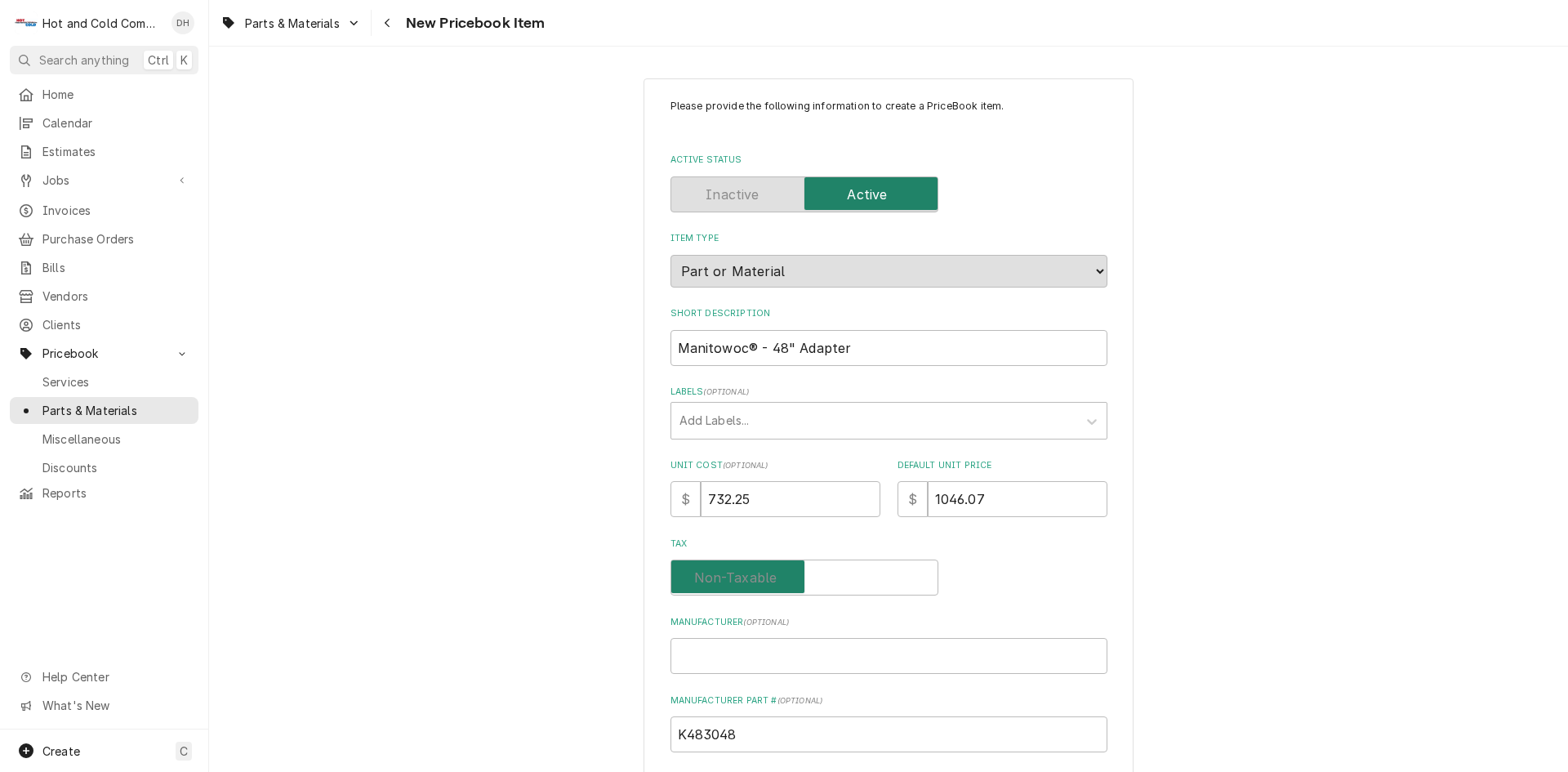
checkbox input "false"
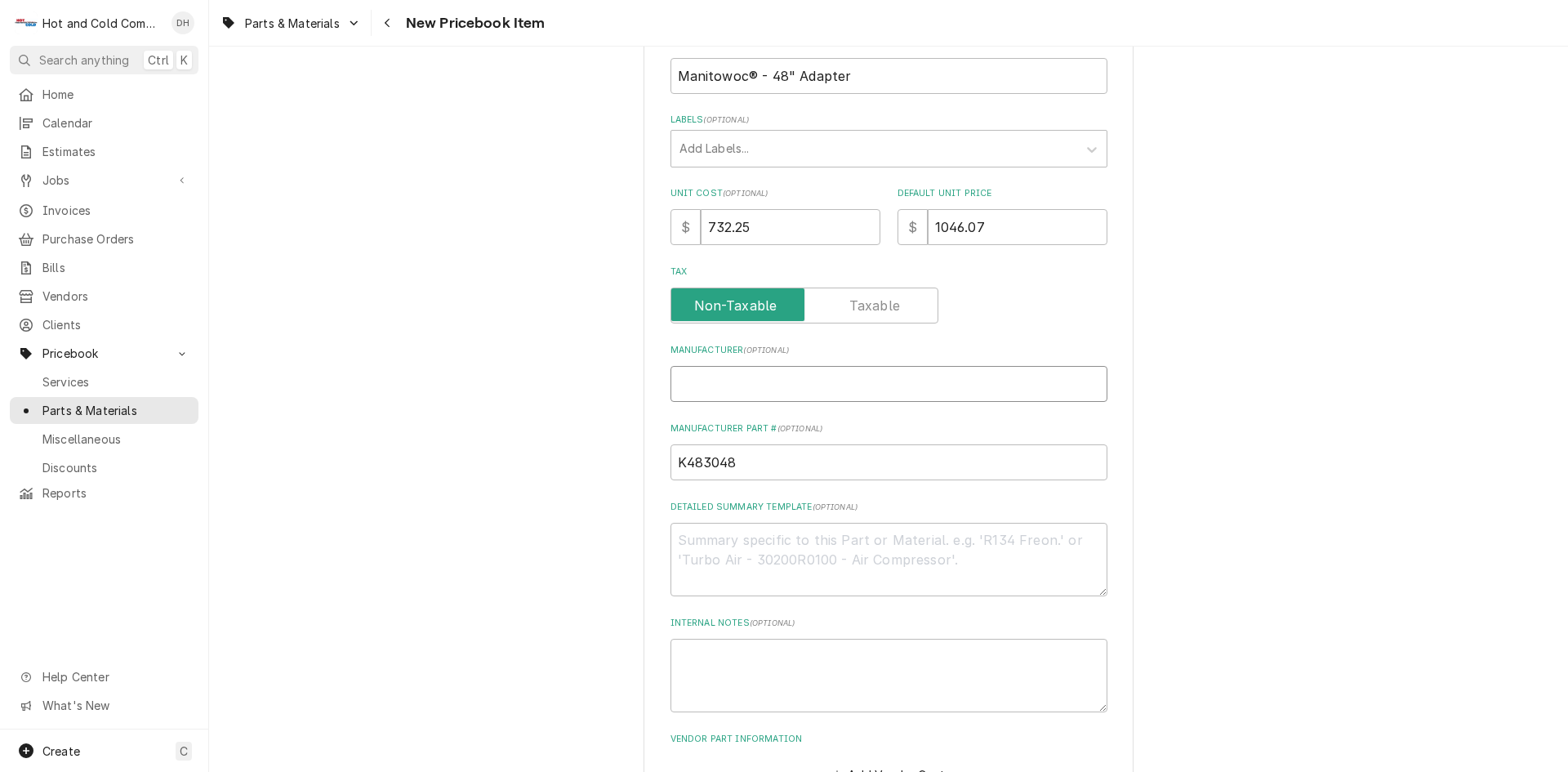
click at [786, 393] on input "Manufacturer ( optional )" at bounding box center [889, 384] width 437 height 36
type textarea "x"
type input "M"
type textarea "x"
type input "Ma"
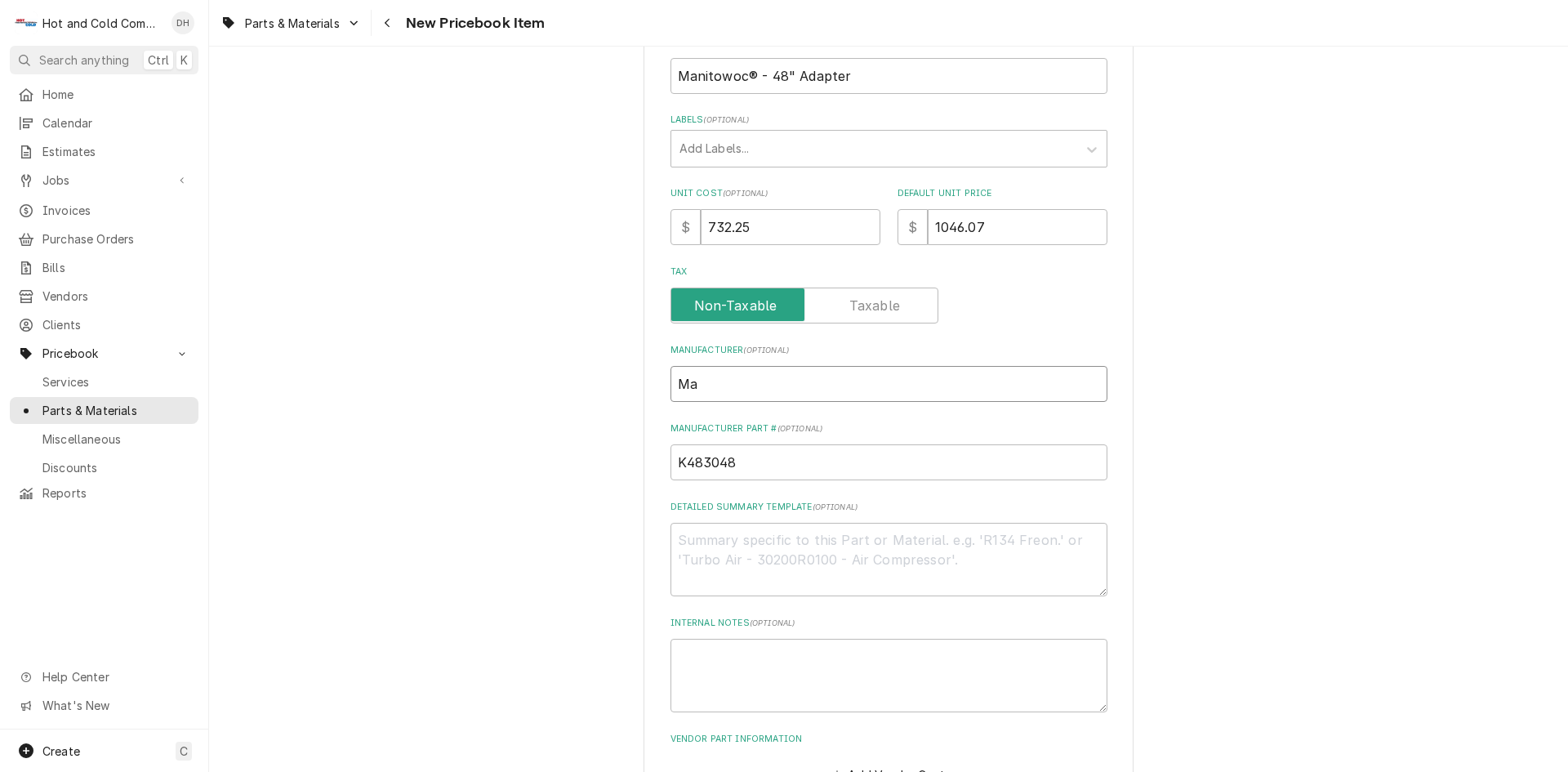
type textarea "x"
type input "Man"
type textarea "x"
type input "Mani"
type textarea "x"
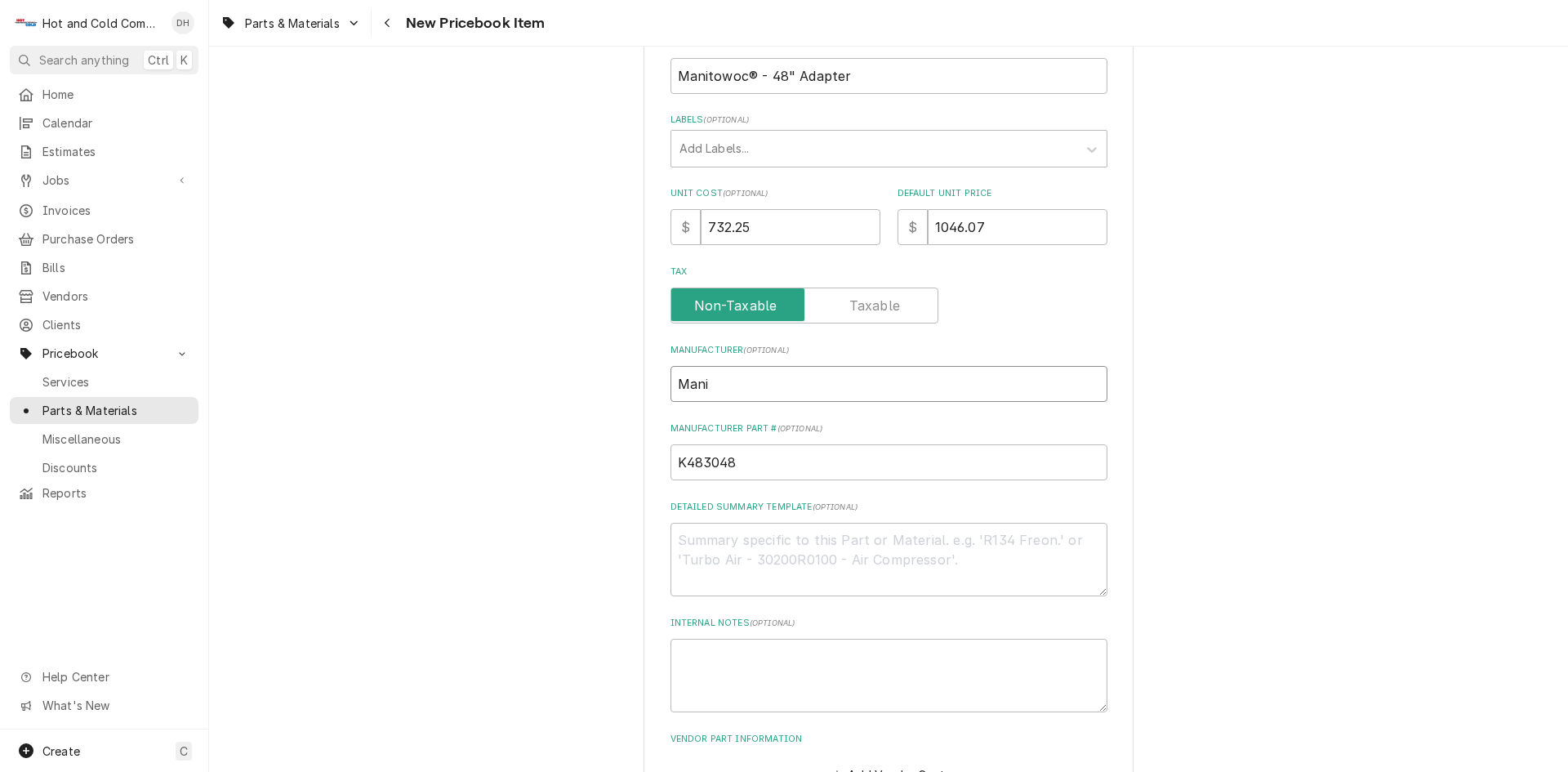
type input "Manit"
type textarea "x"
type input "[DEMOGRAPHIC_DATA]"
type textarea "x"
type input "Manitow"
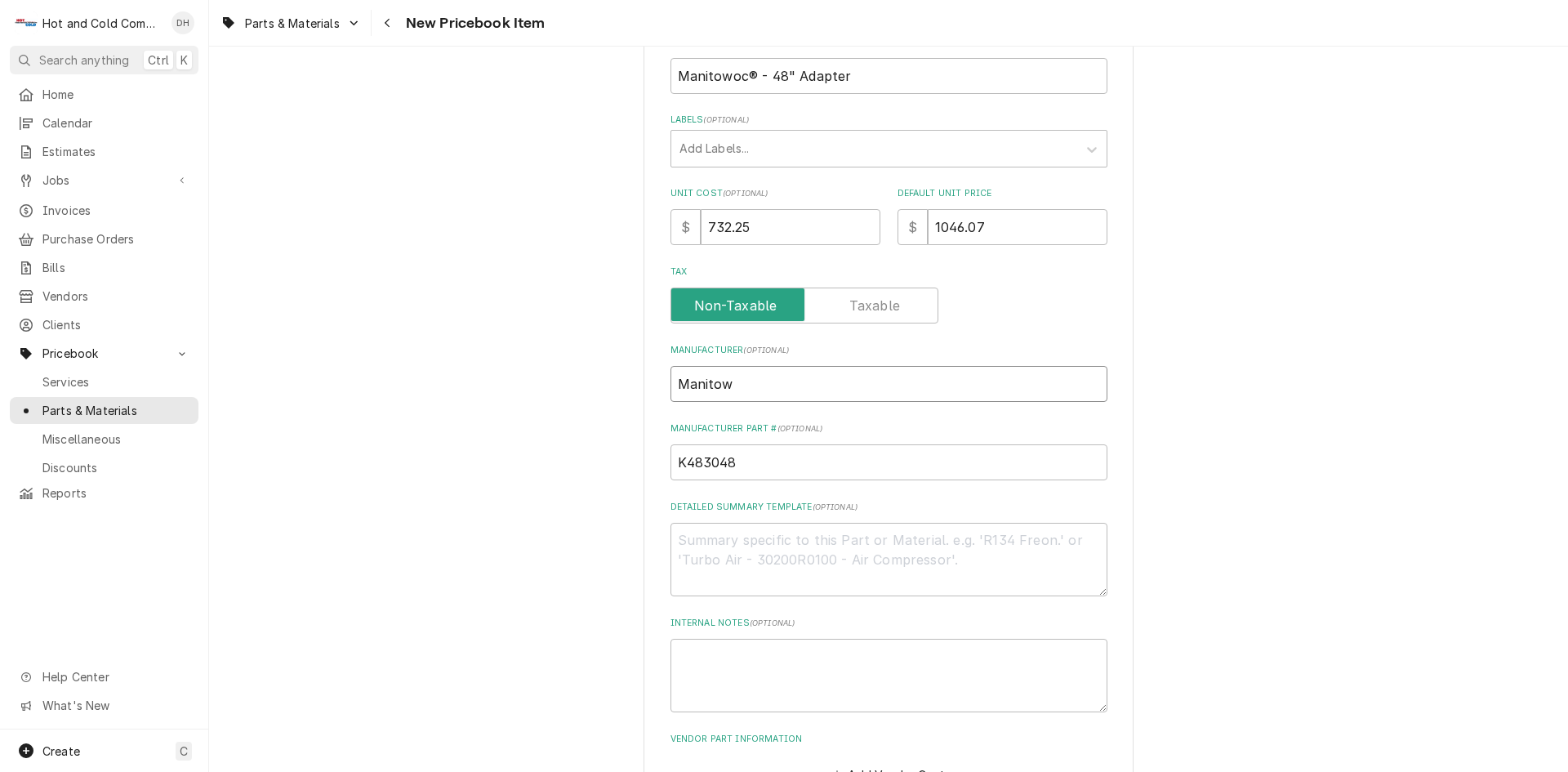
type textarea "x"
type input "Manitowo"
type textarea "x"
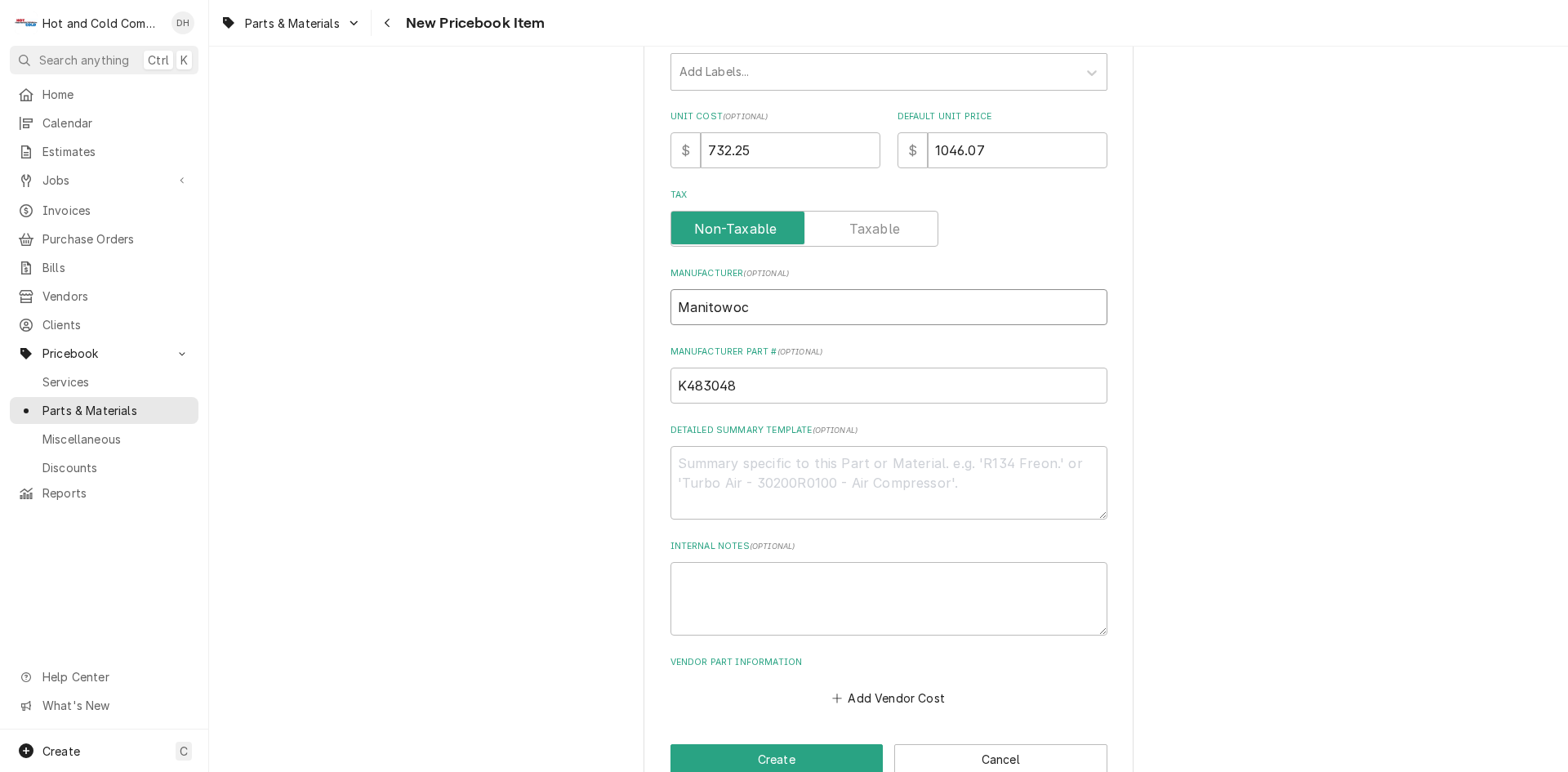
scroll to position [386, 0]
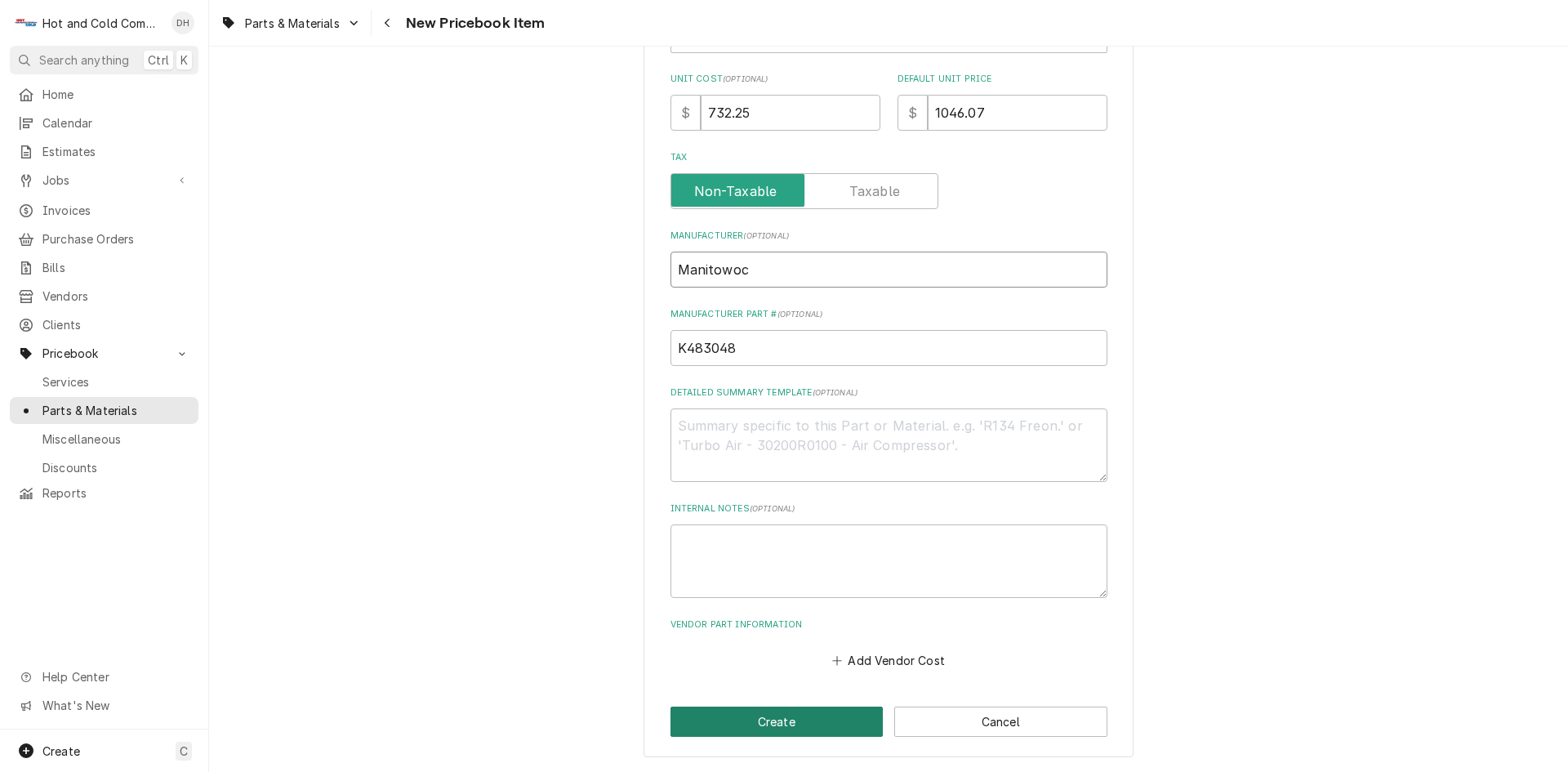
type input "Manitowoc"
click at [789, 718] on button "Create" at bounding box center [776, 721] width 213 height 30
type textarea "x"
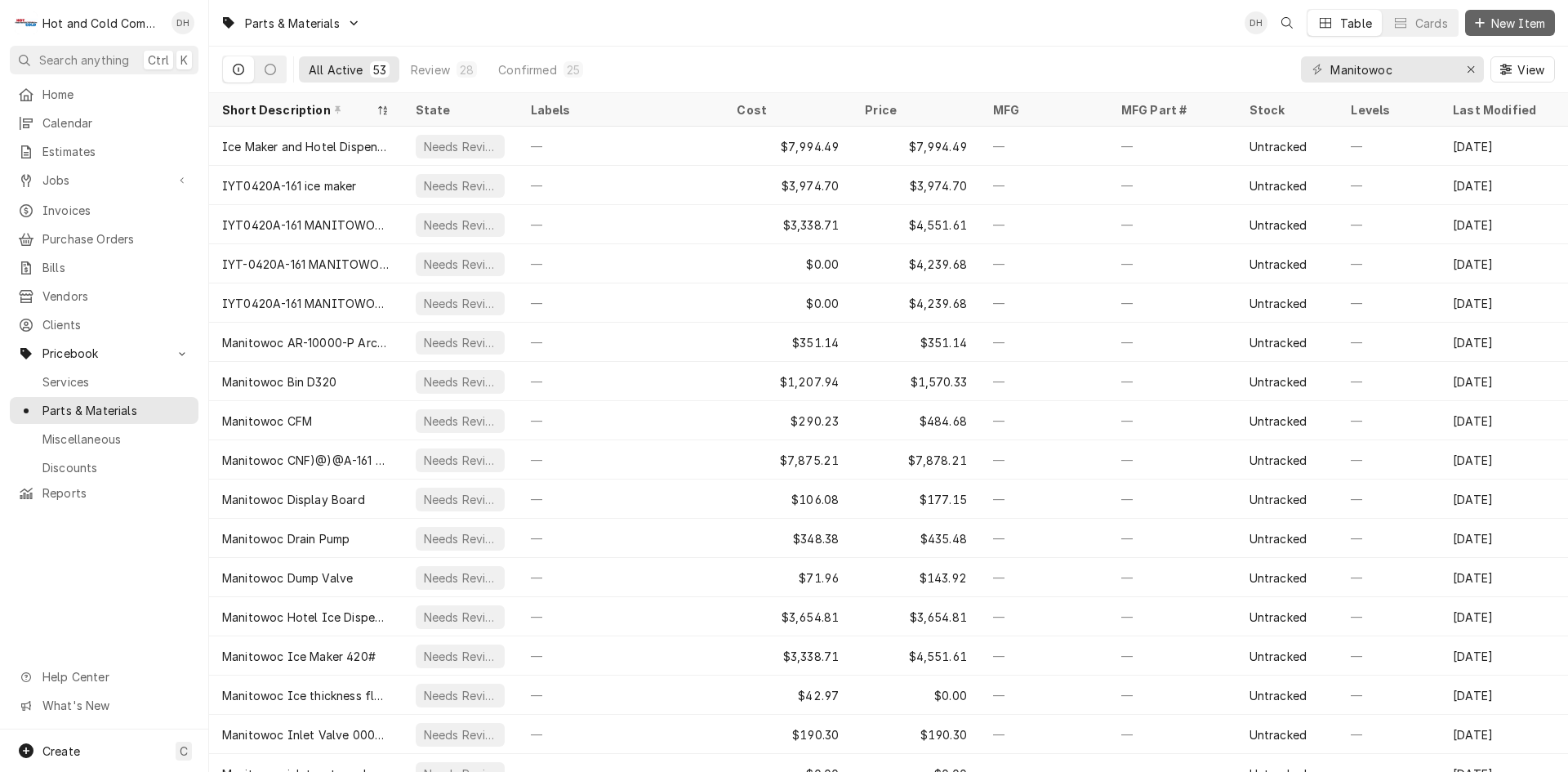
click at [1517, 22] on span "New Item" at bounding box center [1518, 23] width 61 height 18
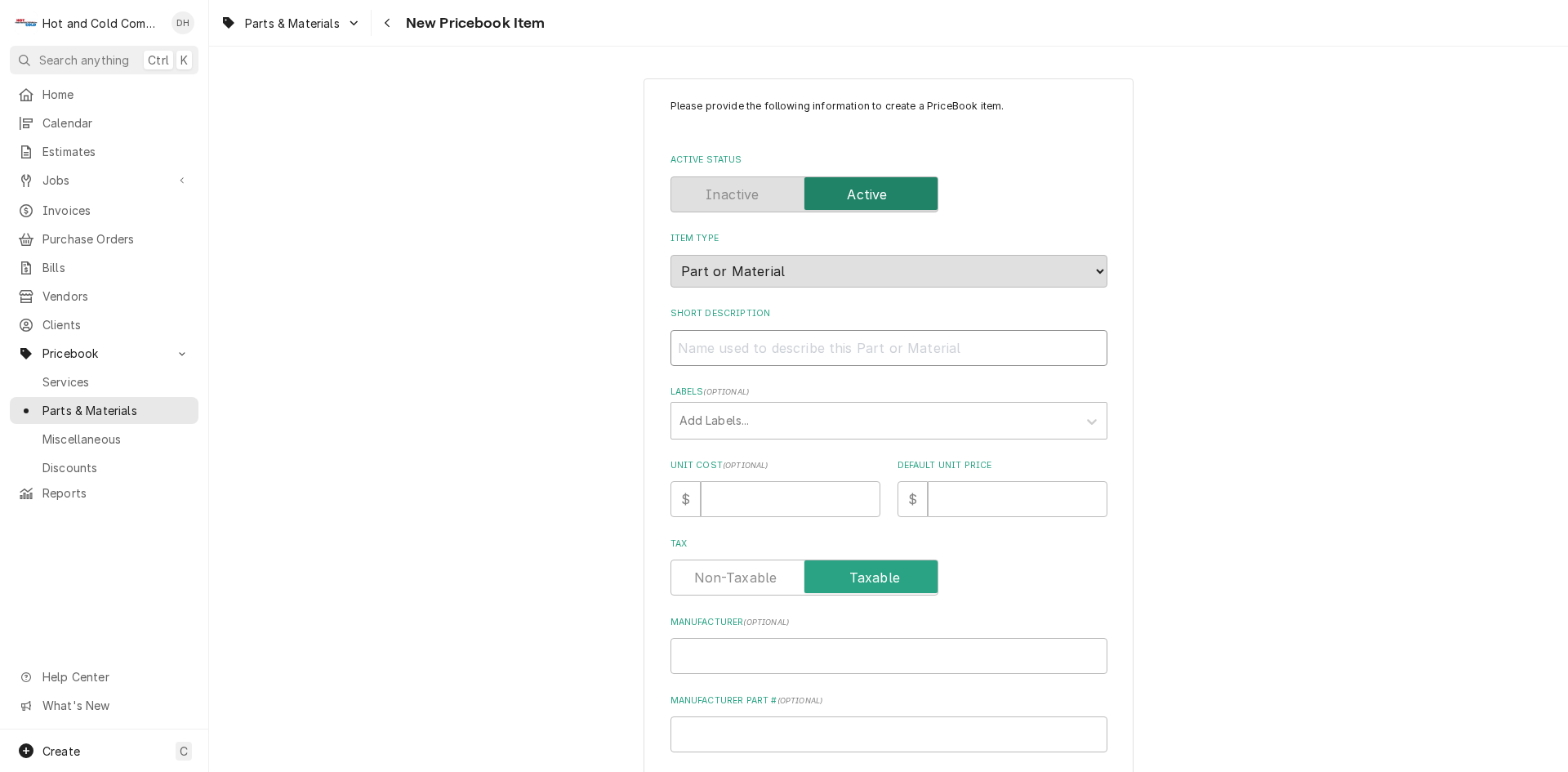
click at [704, 352] on input "Short Description" at bounding box center [889, 348] width 437 height 36
paste input "Manitowoc® - LB1448 - 48" Wide Single Door Upright Ice Storage Bin 1337LB"
type textarea "x"
type input "Manitowoc® - LB1448 - 48" Wide Single Door Upright Ice Storage Bin 1337LB"
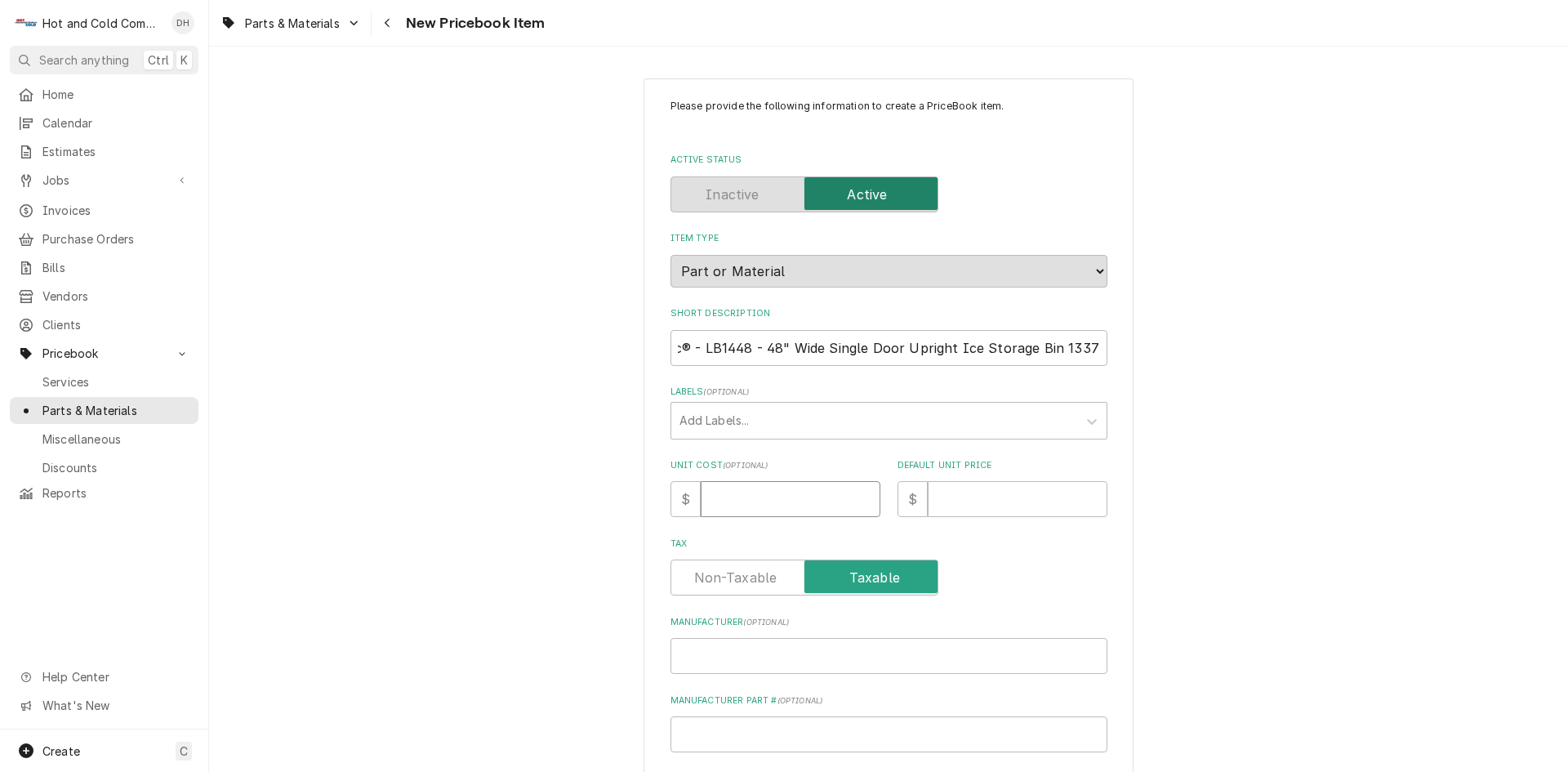
click at [828, 493] on input "Unit Cost ( optional )" at bounding box center [790, 499] width 180 height 36
type textarea "x"
type input "4"
type textarea "x"
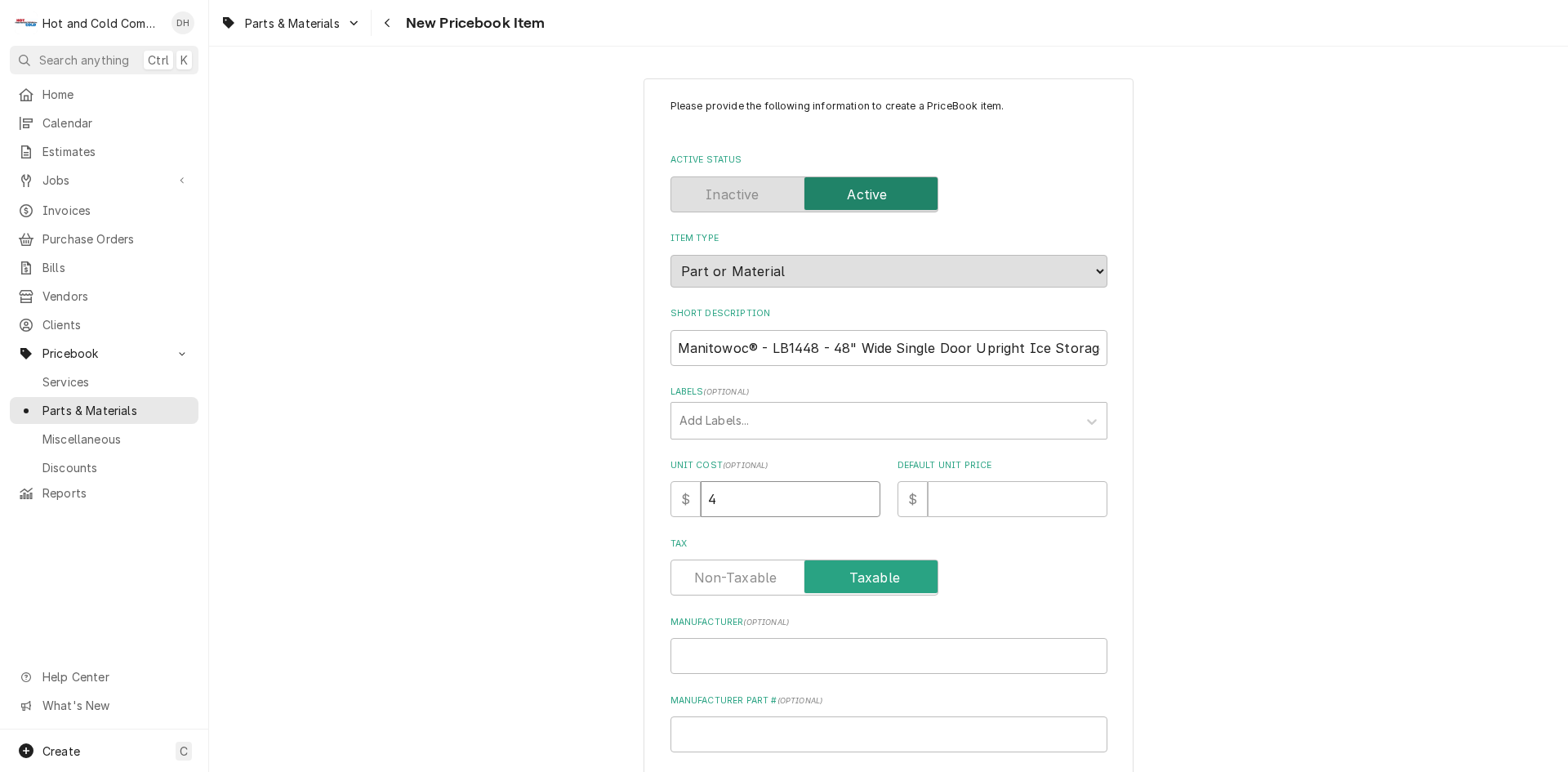
type input "49"
type textarea "x"
type input "490"
type textarea "x"
type input "4907"
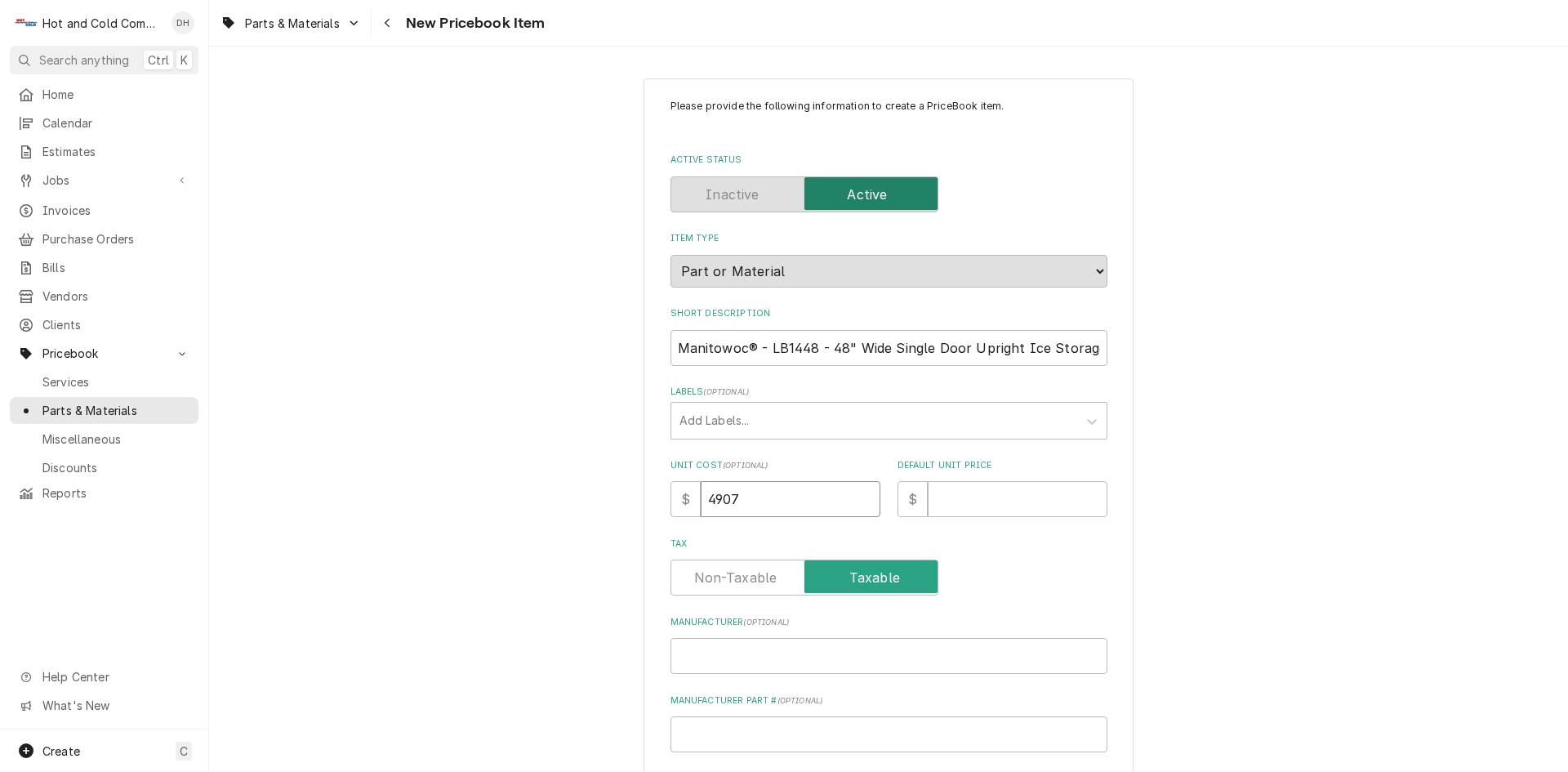
type textarea "x"
type input "4907.7"
type textarea "x"
type input "4907.76"
click at [996, 492] on input "Default Unit Price" at bounding box center [1017, 499] width 180 height 36
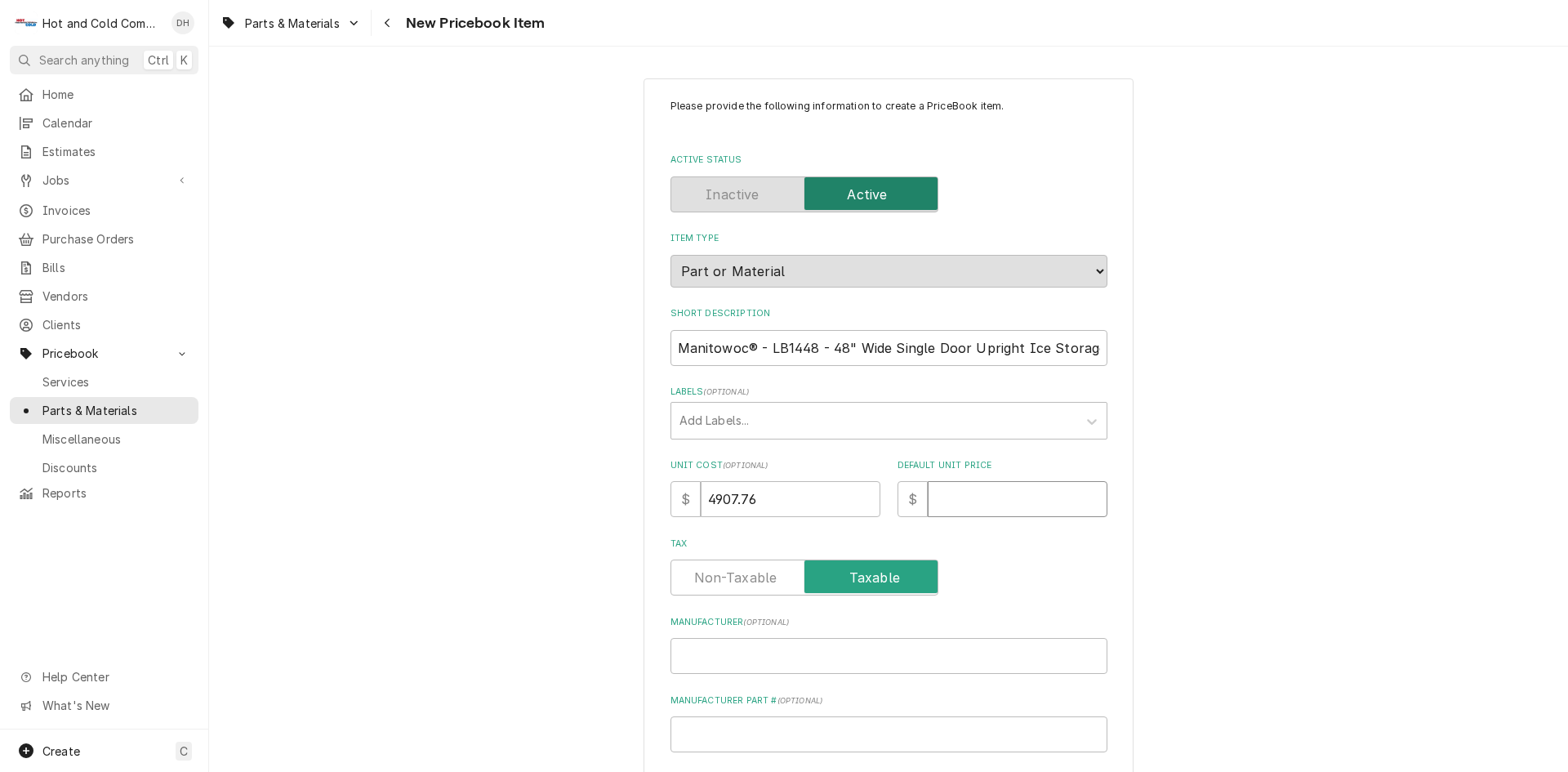
type textarea "x"
type input "7"
type textarea "x"
type input "70"
type textarea "x"
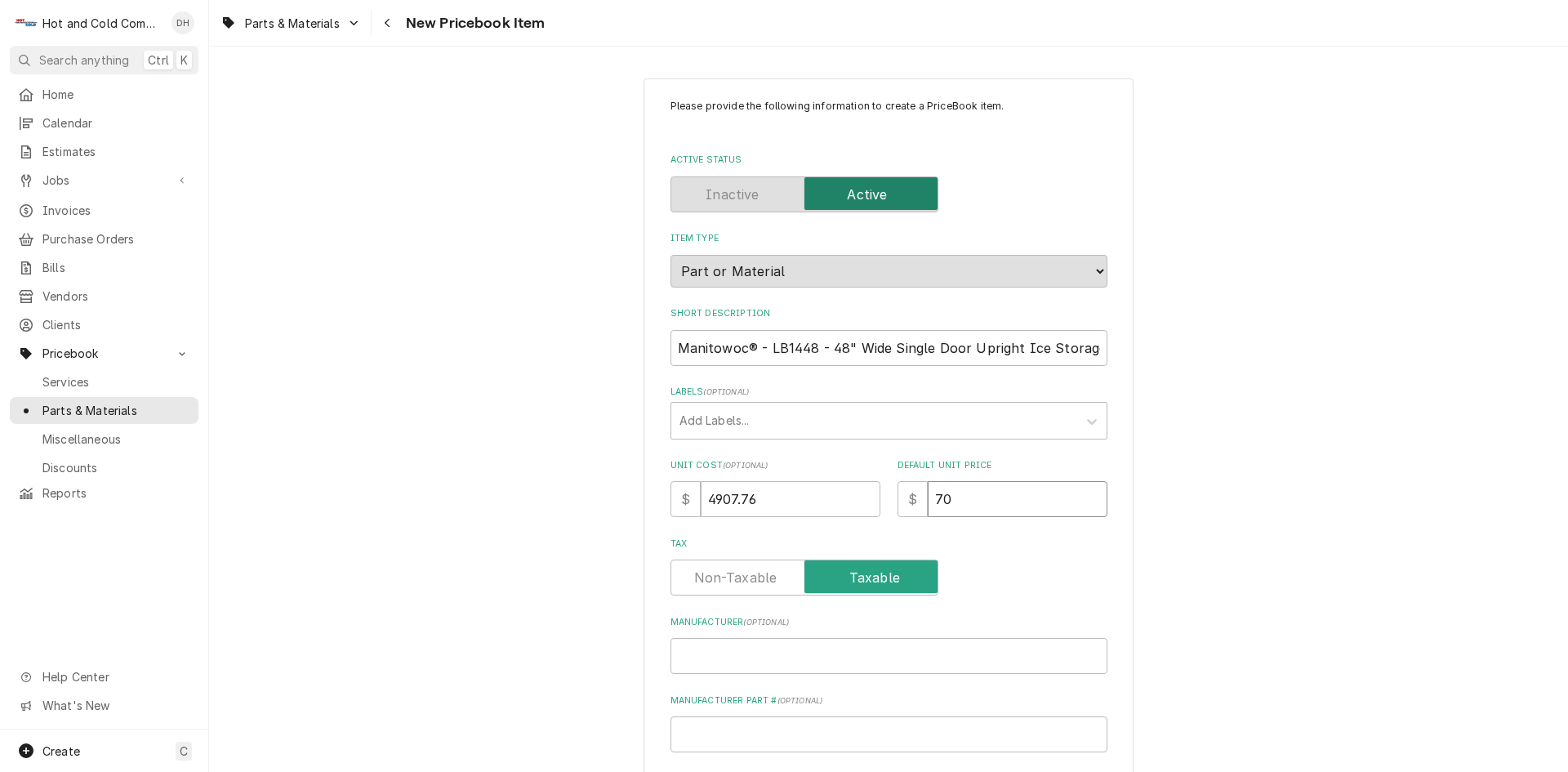
type input "701"
type textarea "x"
type input "7011"
type textarea "x"
type input "7011.0"
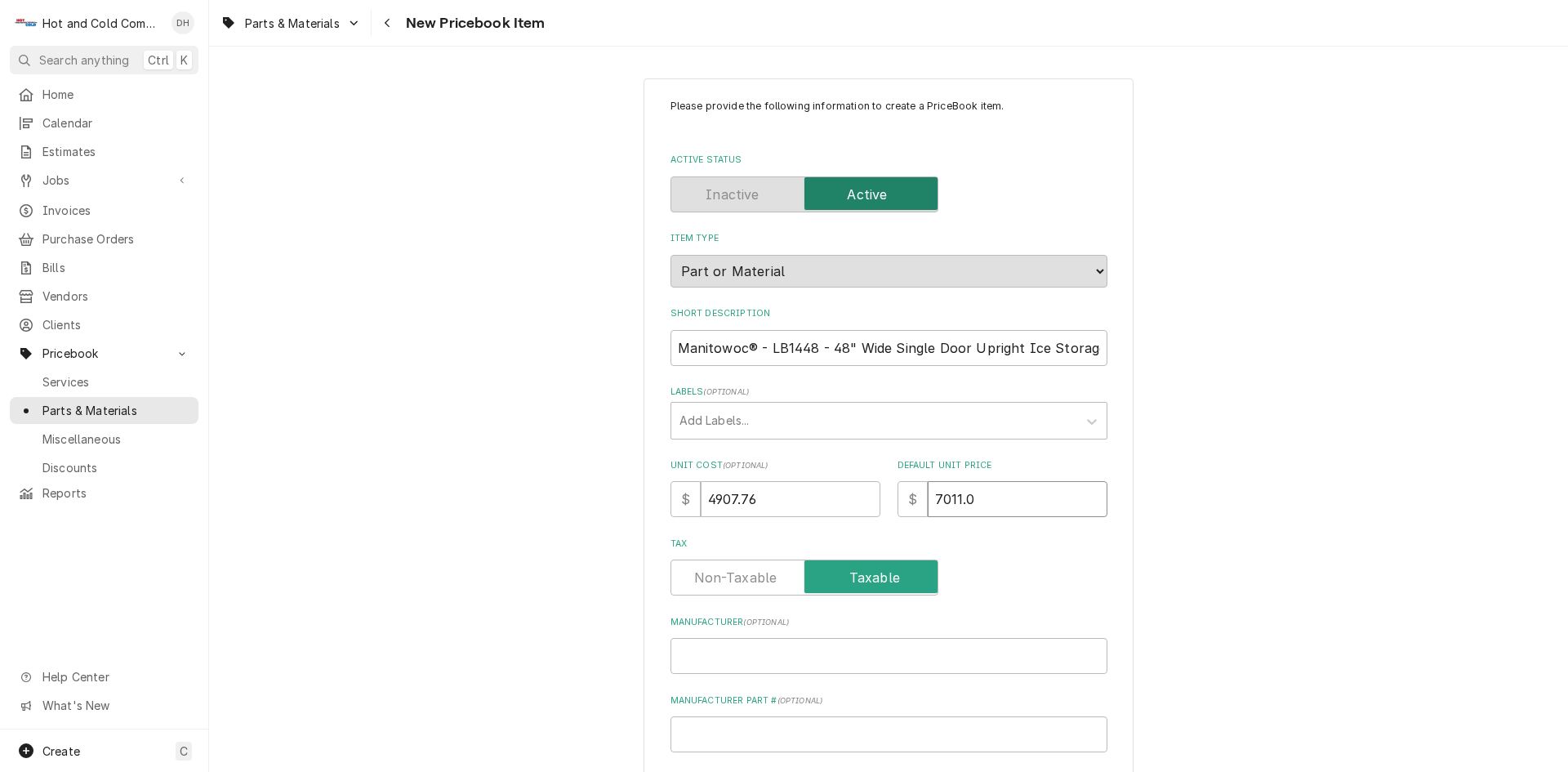
type textarea "x"
type input "7011.09"
click at [746, 588] on label "Tax" at bounding box center [804, 577] width 268 height 36
click at [746, 588] on input "Tax" at bounding box center [804, 577] width 253 height 36
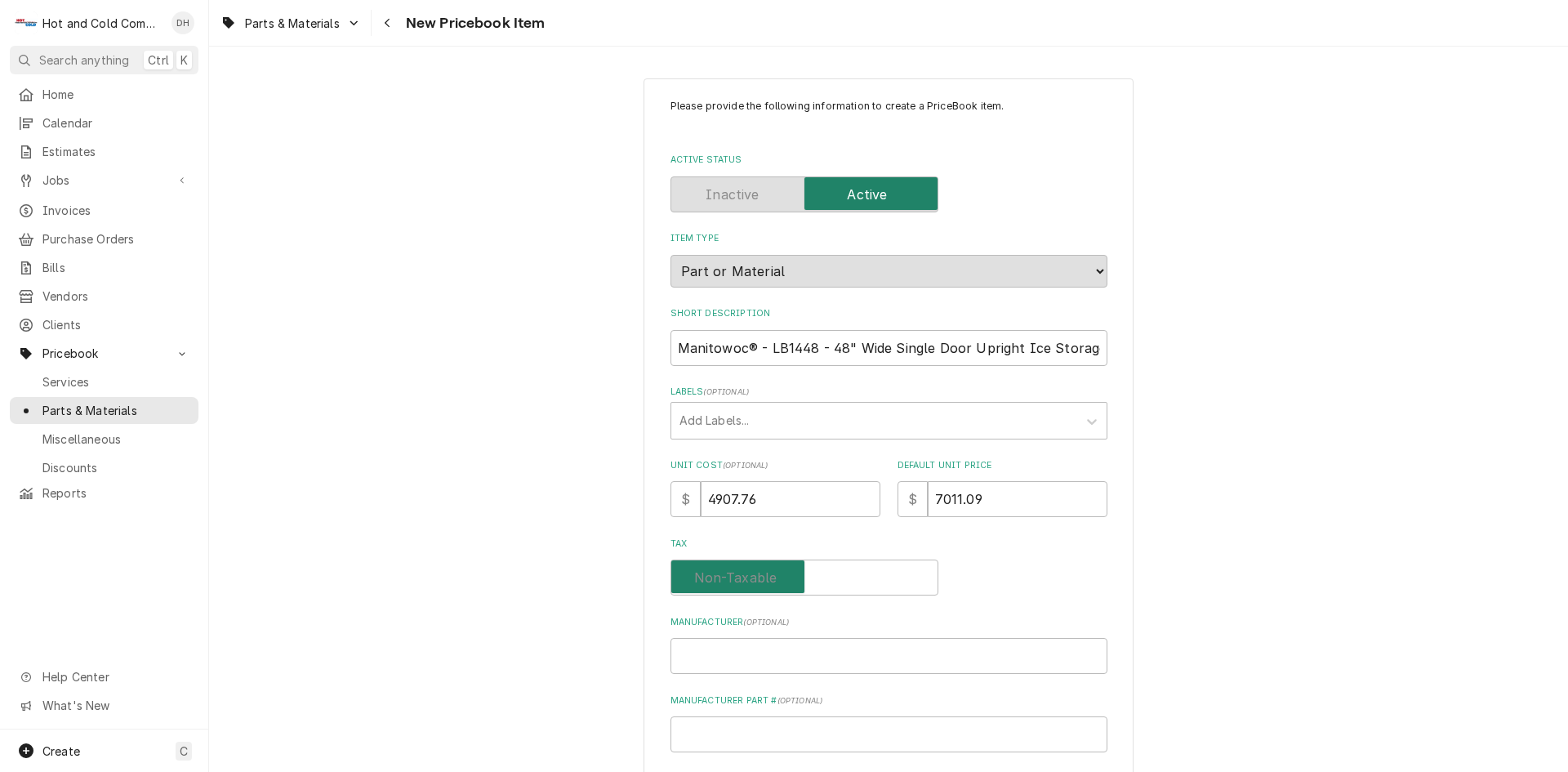
checkbox input "false"
click at [821, 667] on input "Manufacturer ( optional )" at bounding box center [889, 656] width 437 height 36
type textarea "x"
type input "M"
type textarea "x"
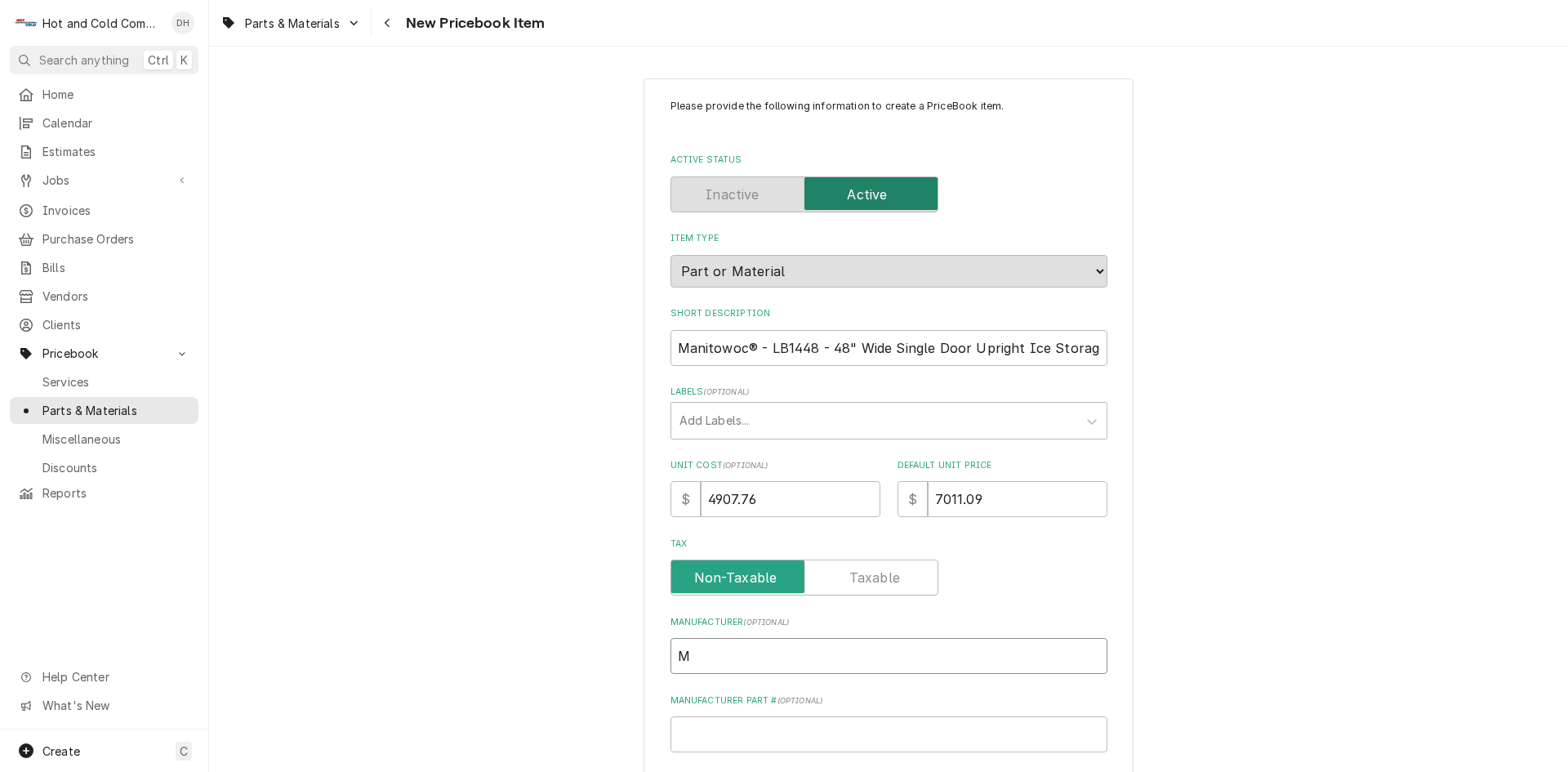
type input "Ma"
type textarea "x"
type input "Man"
type textarea "x"
type input "Manu"
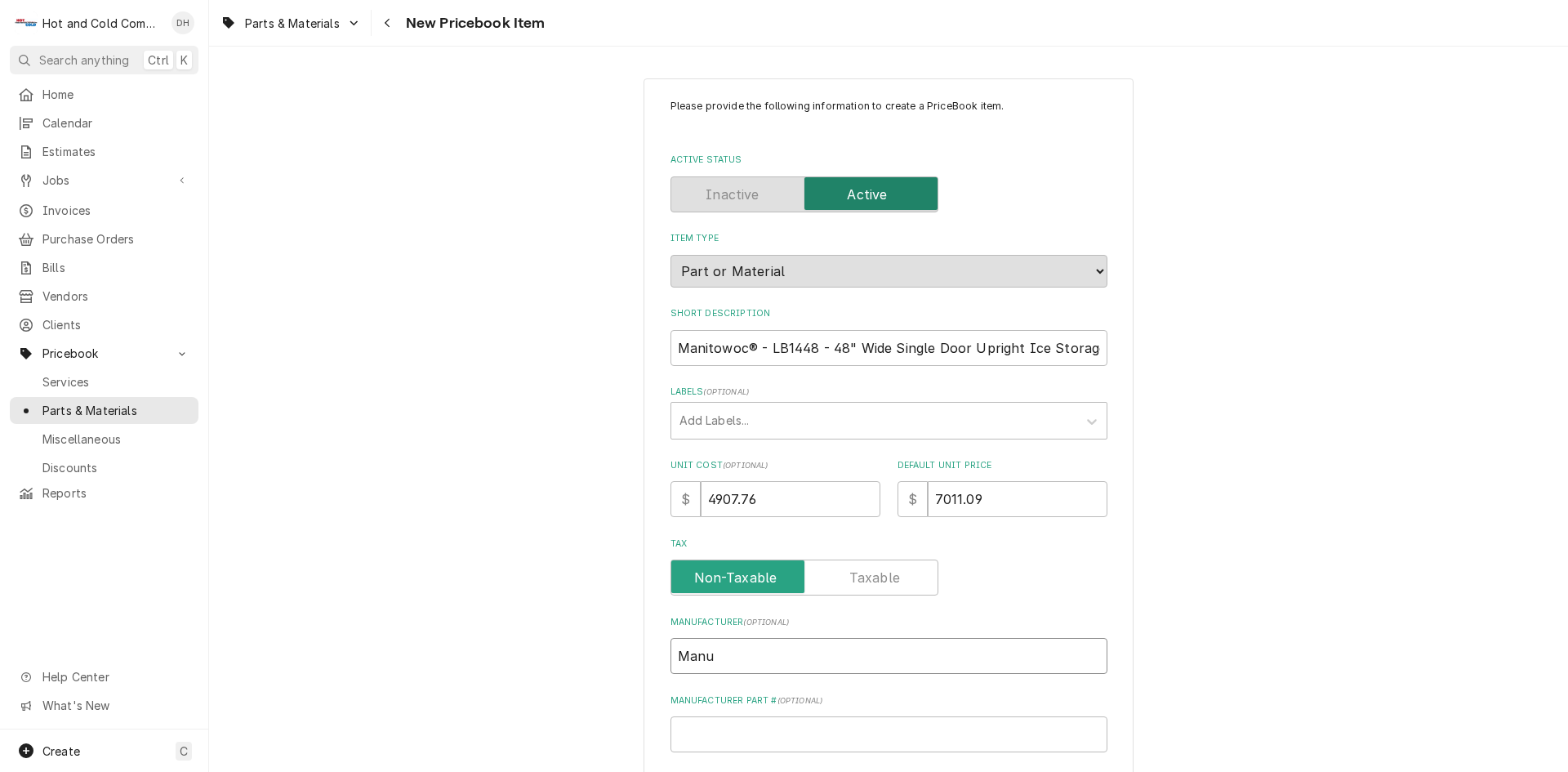
type textarea "x"
type input "Manuf"
type textarea "x"
type input "Manufa"
type textarea "x"
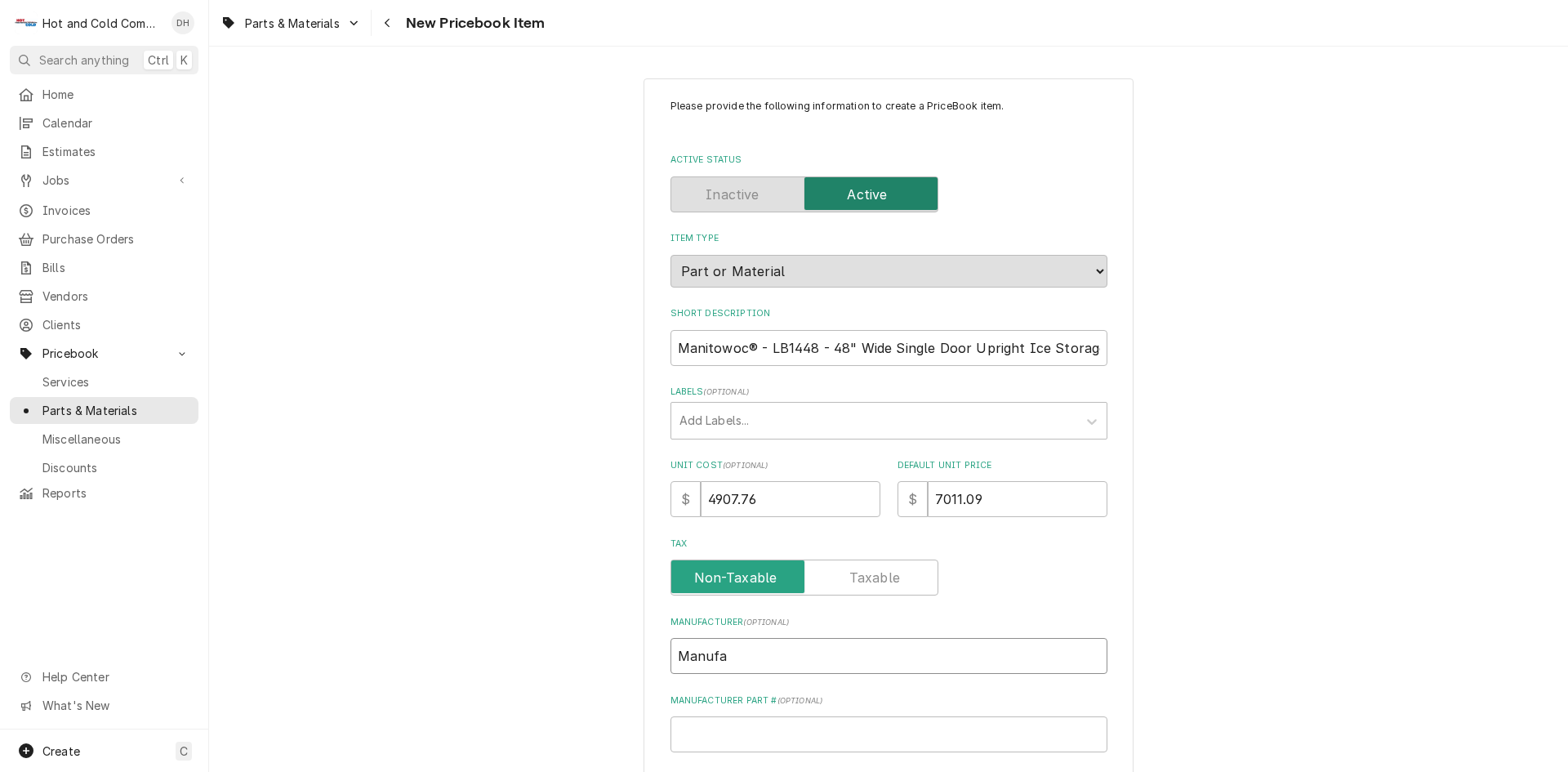
type input "Manufac"
type textarea "x"
type input "Manufa"
type textarea "x"
type input "Manuf"
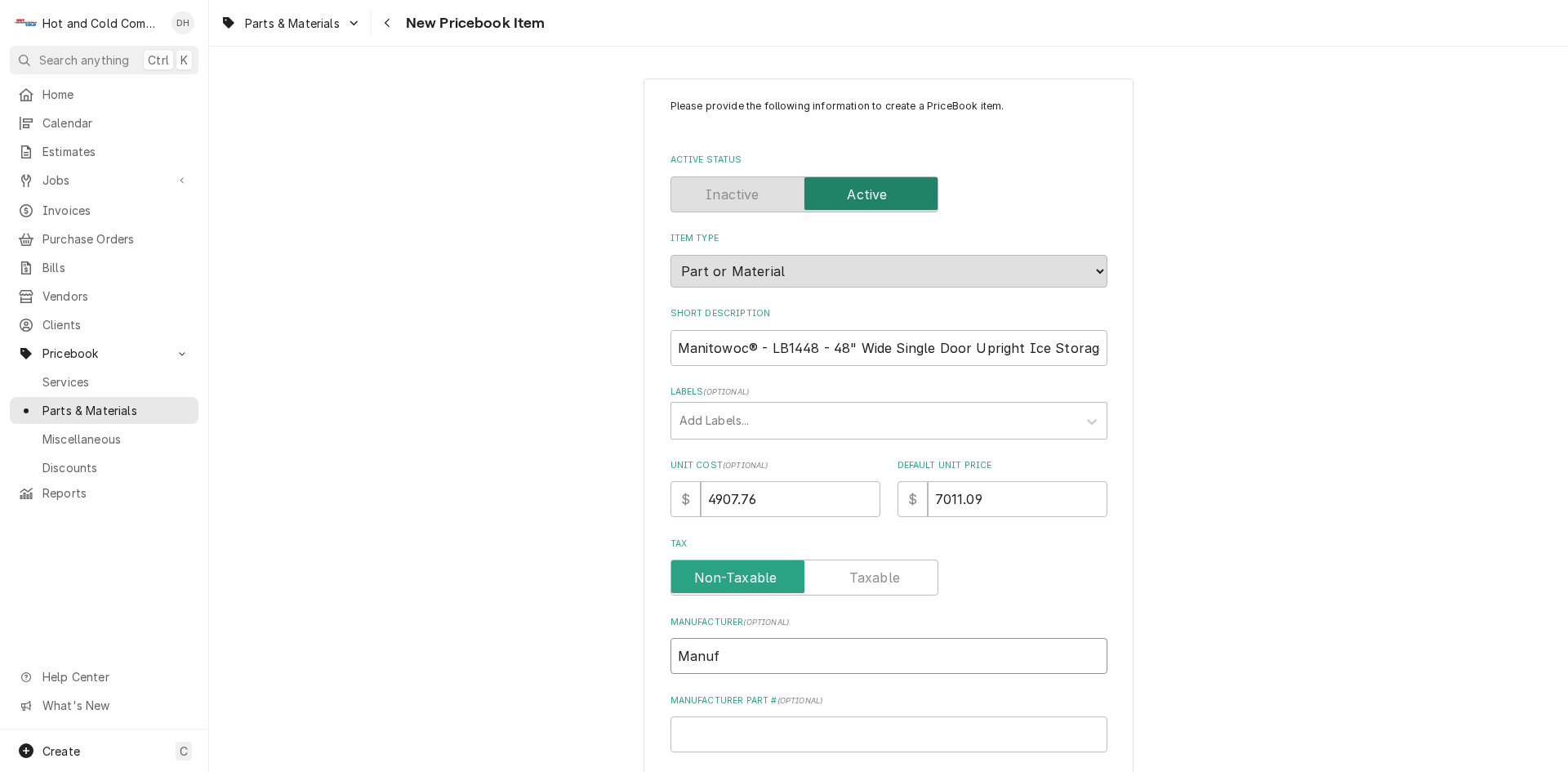
type textarea "x"
type input "Manu"
type textarea "x"
type input "Man"
type textarea "x"
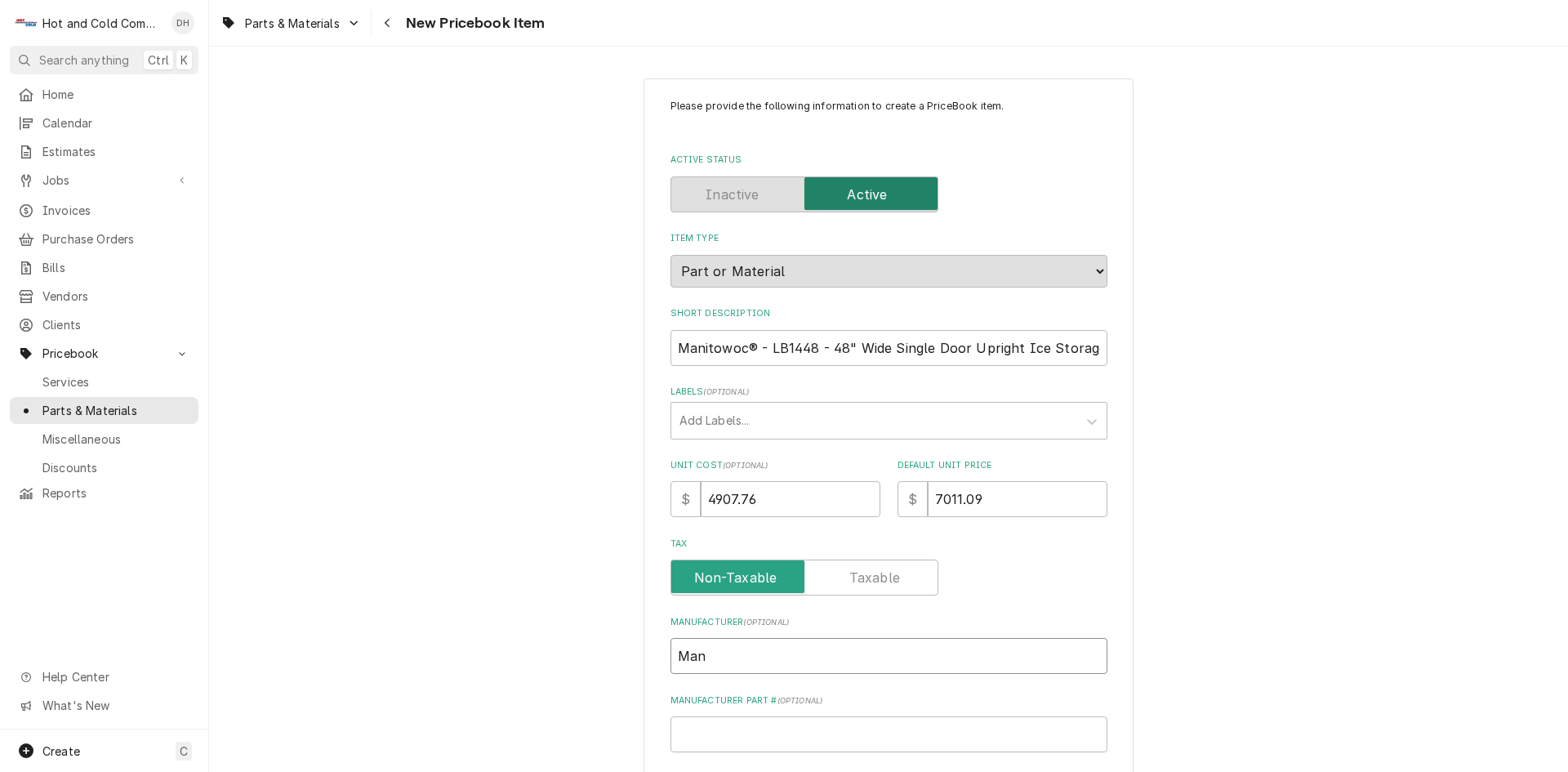
type input "Ma"
type textarea "x"
type input "Man"
type textarea "x"
type input "Mani"
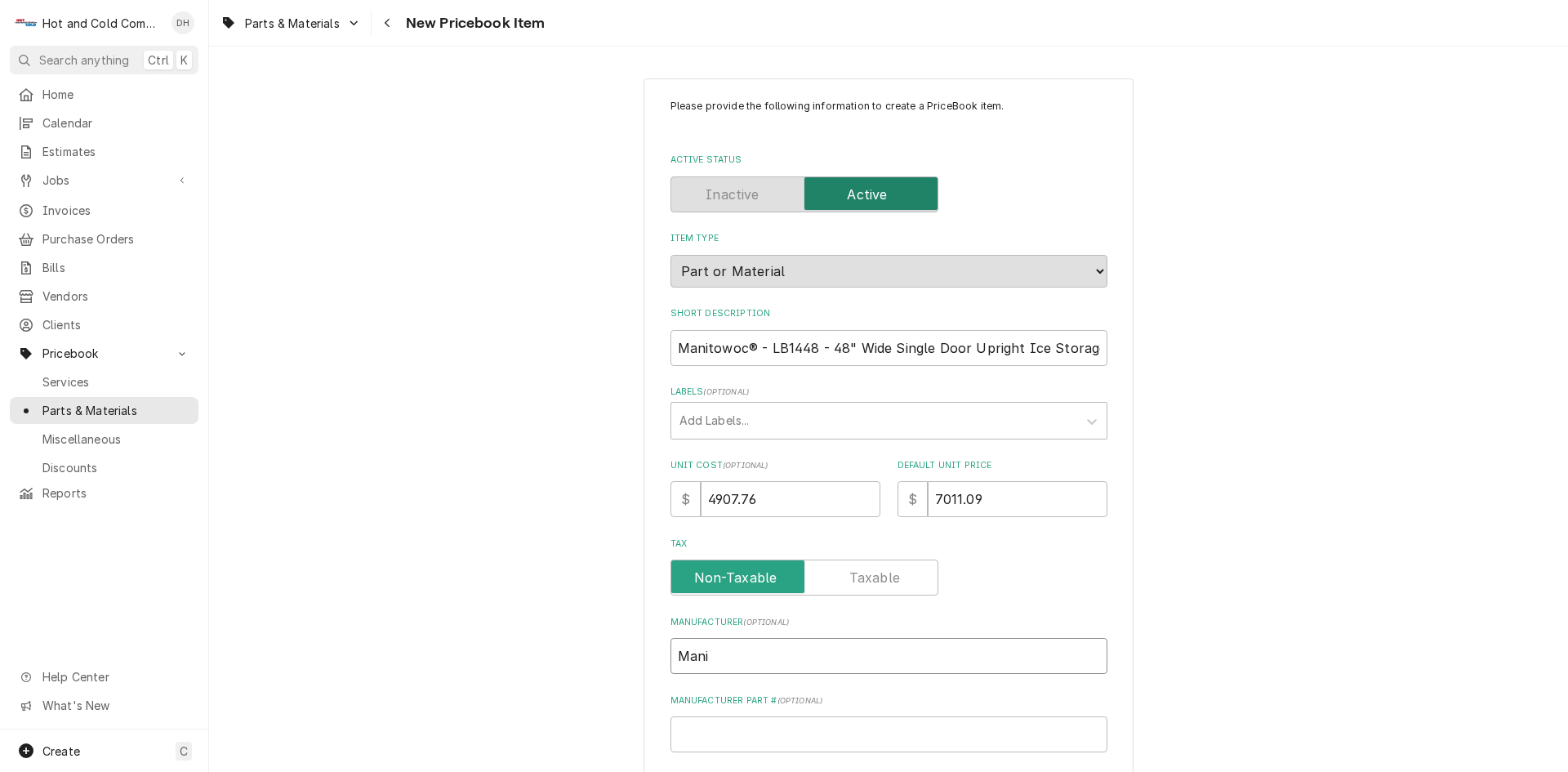
type textarea "x"
type input "Manit"
type textarea "x"
type input "Manito"
type textarea "x"
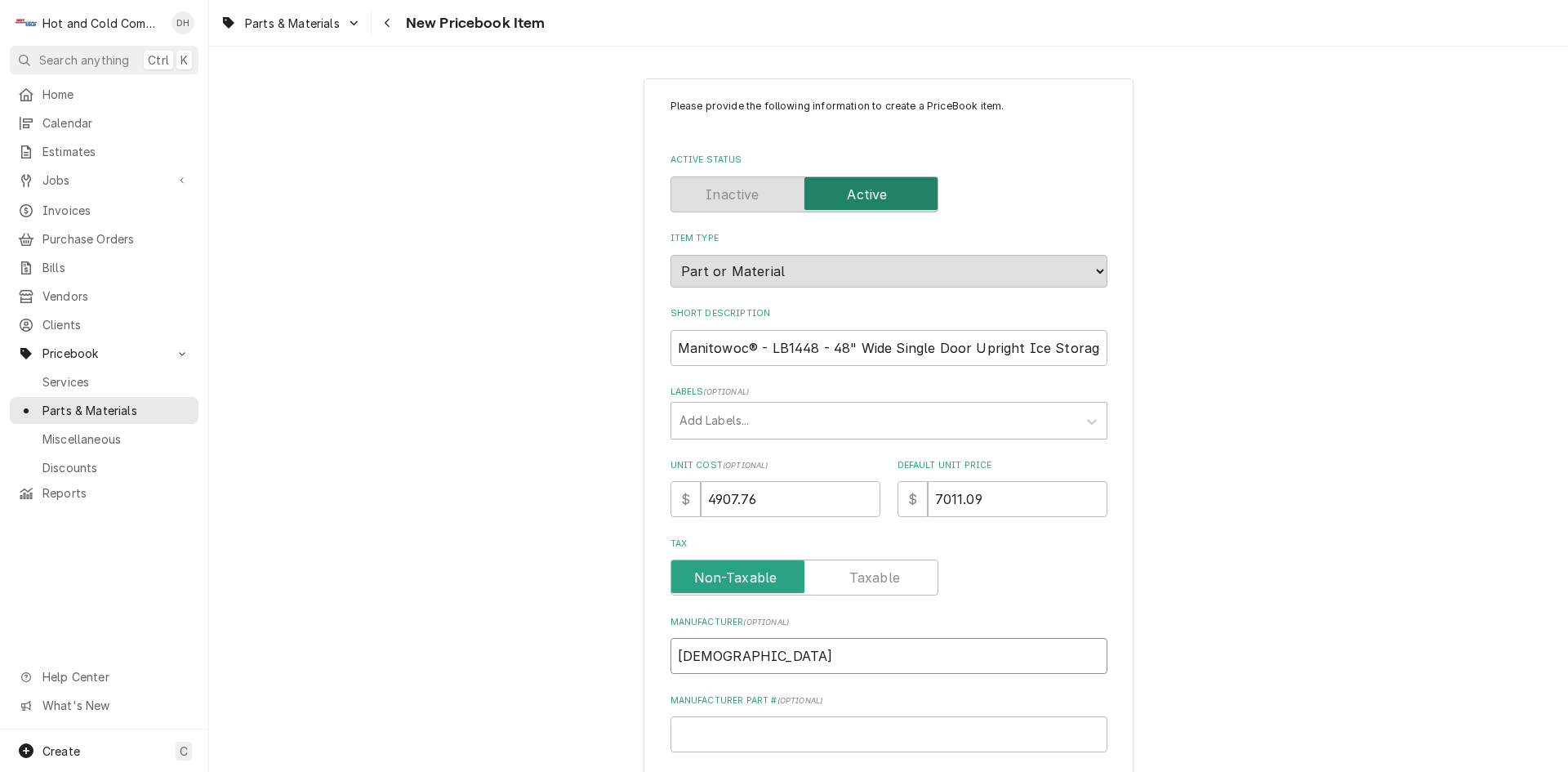
type input "Manitow"
type textarea "x"
type input "Manitowc"
type textarea "x"
type input "Manitow"
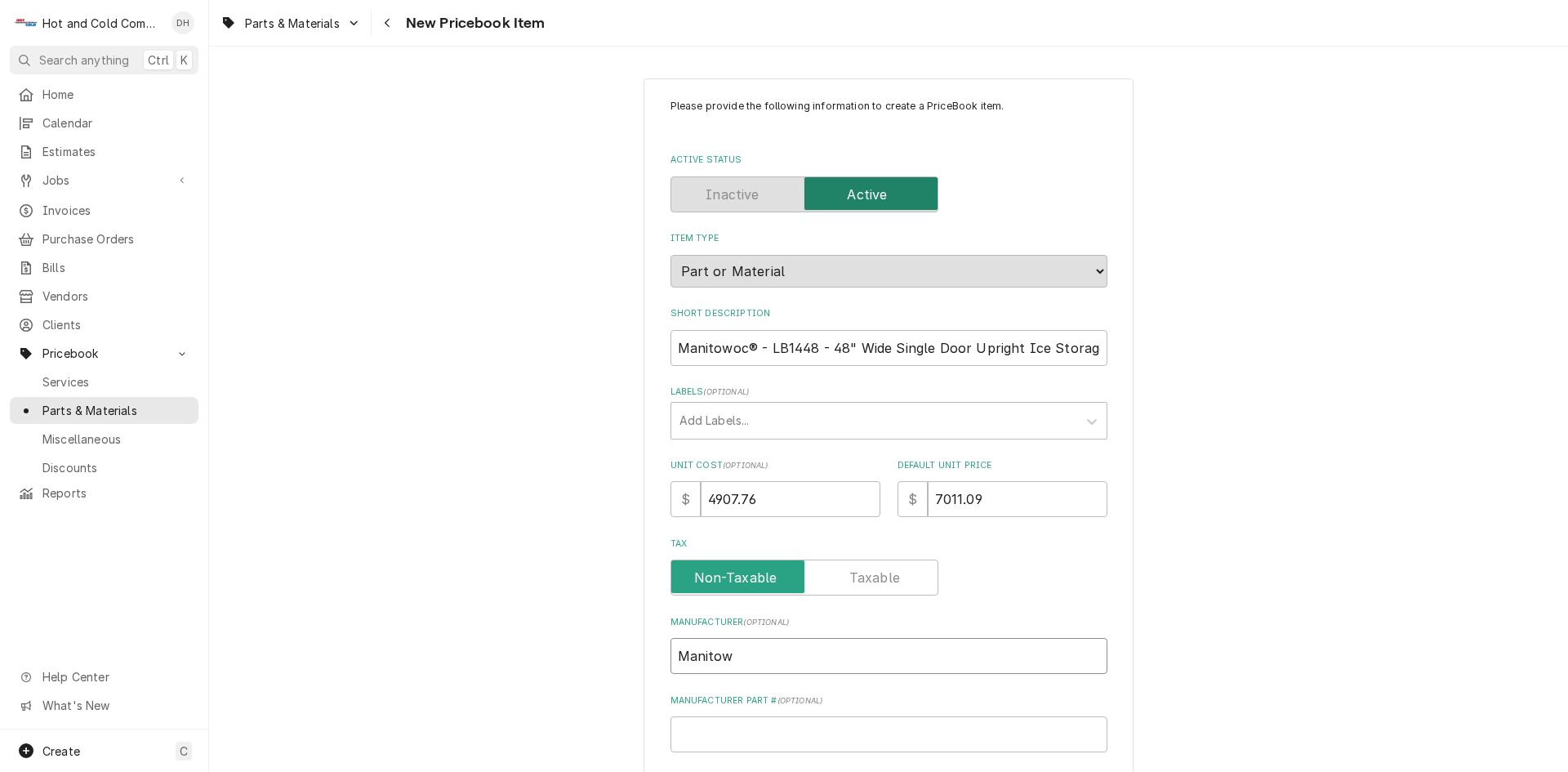
type textarea "x"
type input "Manitowo"
type textarea "x"
type input "Manitowoc"
click at [786, 742] on input "Manufacturer Part # ( optional )" at bounding box center [889, 734] width 437 height 36
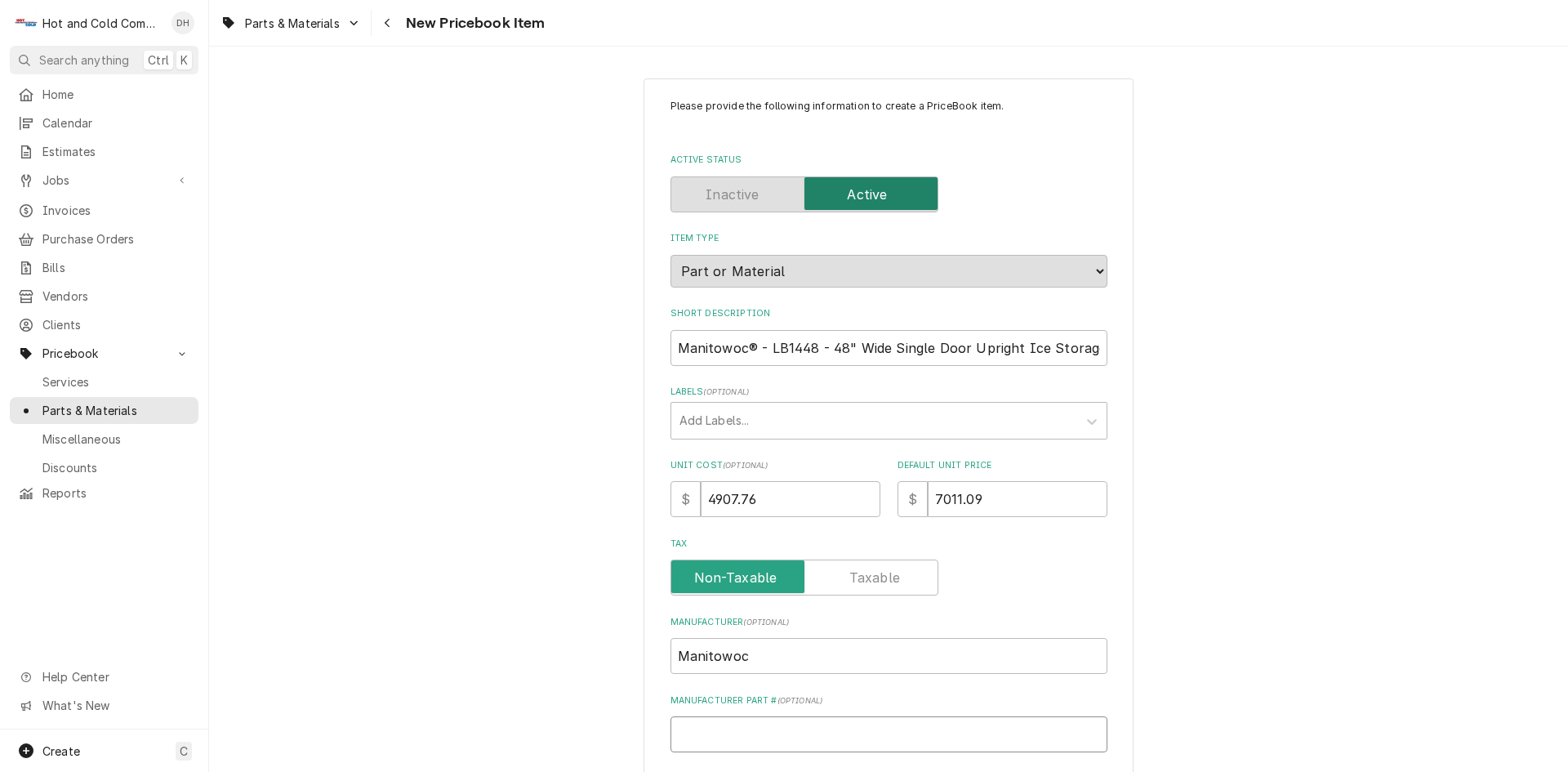
type textarea "x"
type input "L"
type textarea "x"
type input "LB"
type textarea "x"
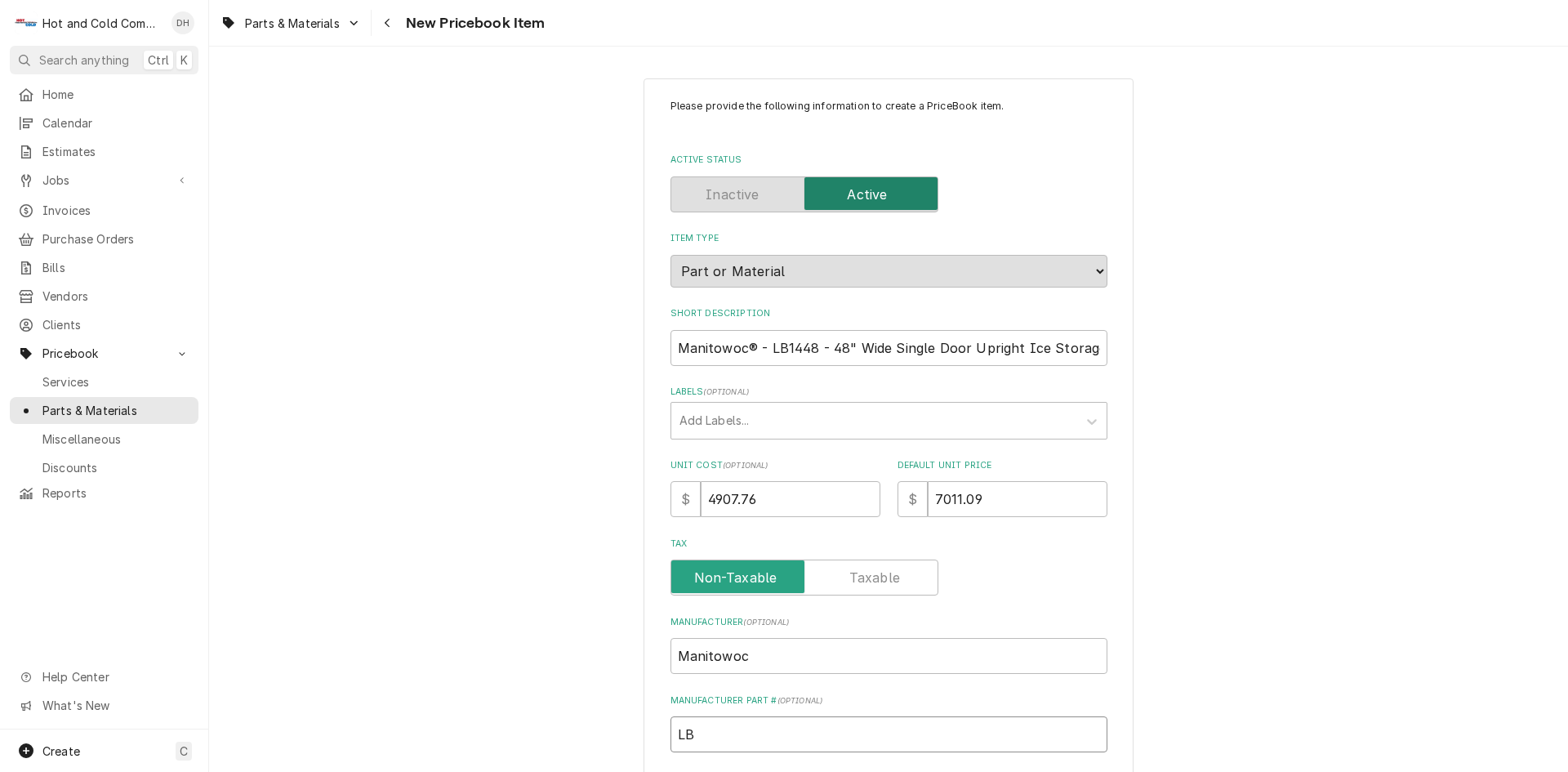
type input "LB1"
type textarea "x"
type input "LB14"
type textarea "x"
type input "LB144"
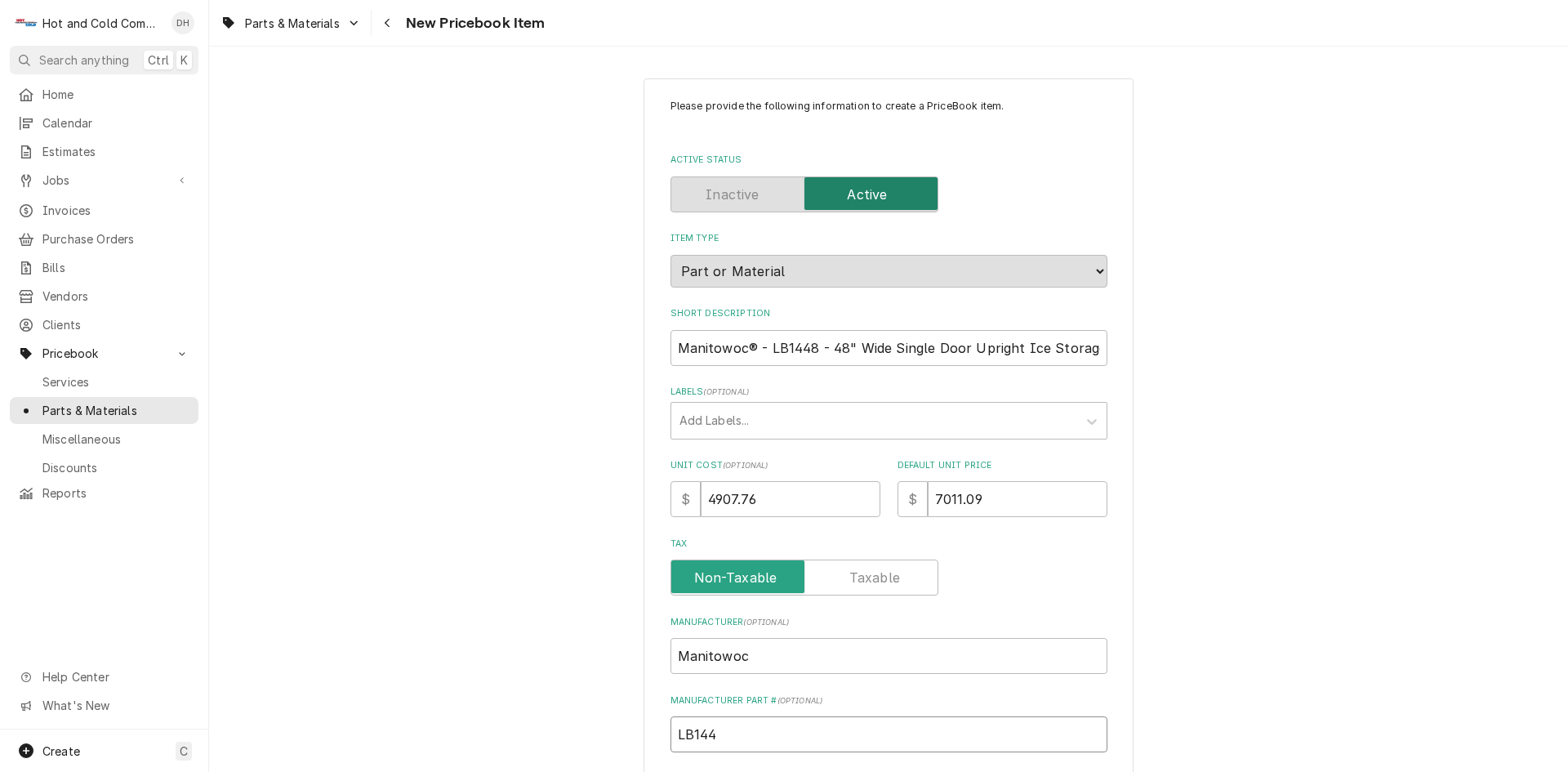
type textarea "x"
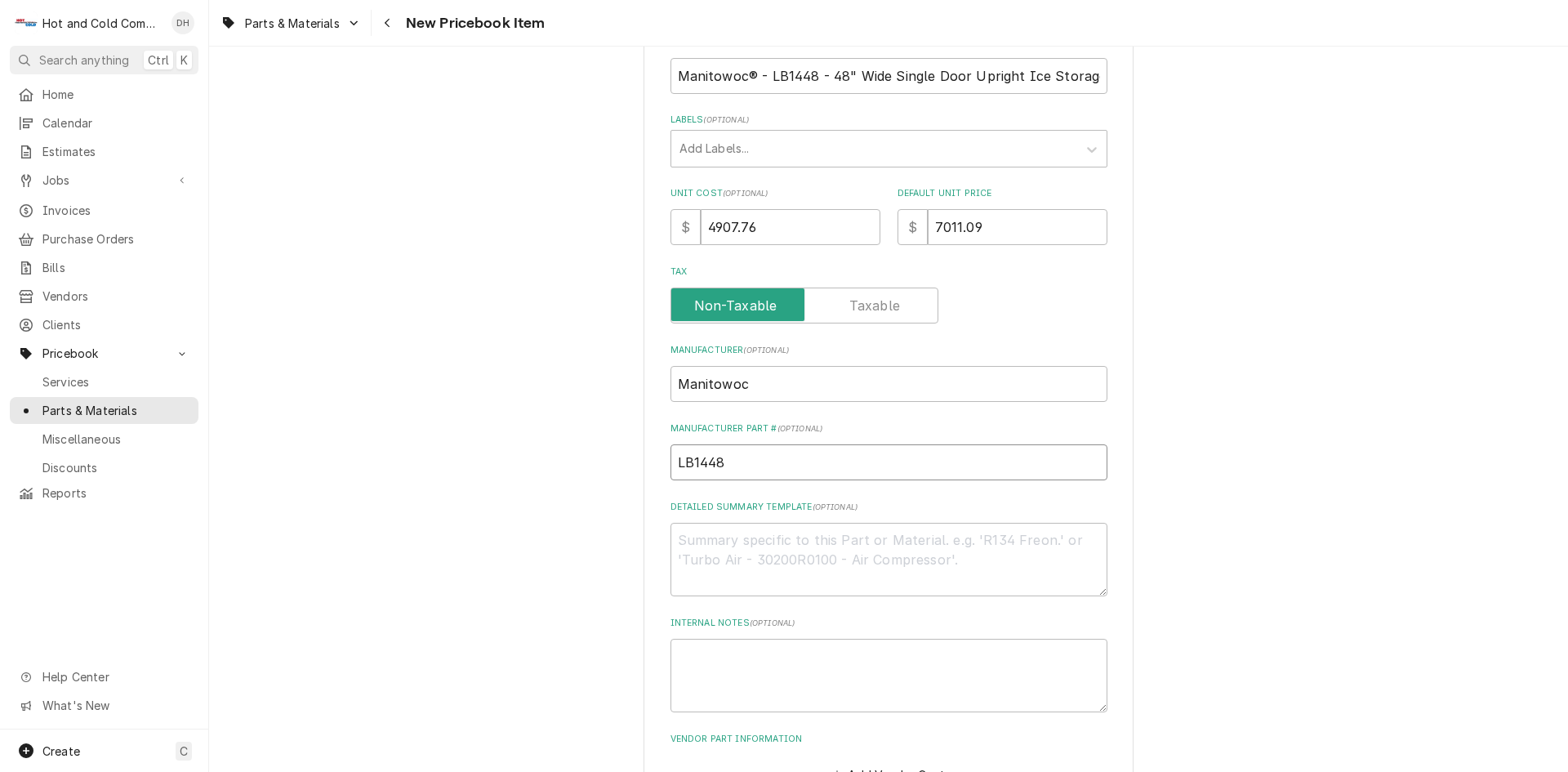
scroll to position [386, 0]
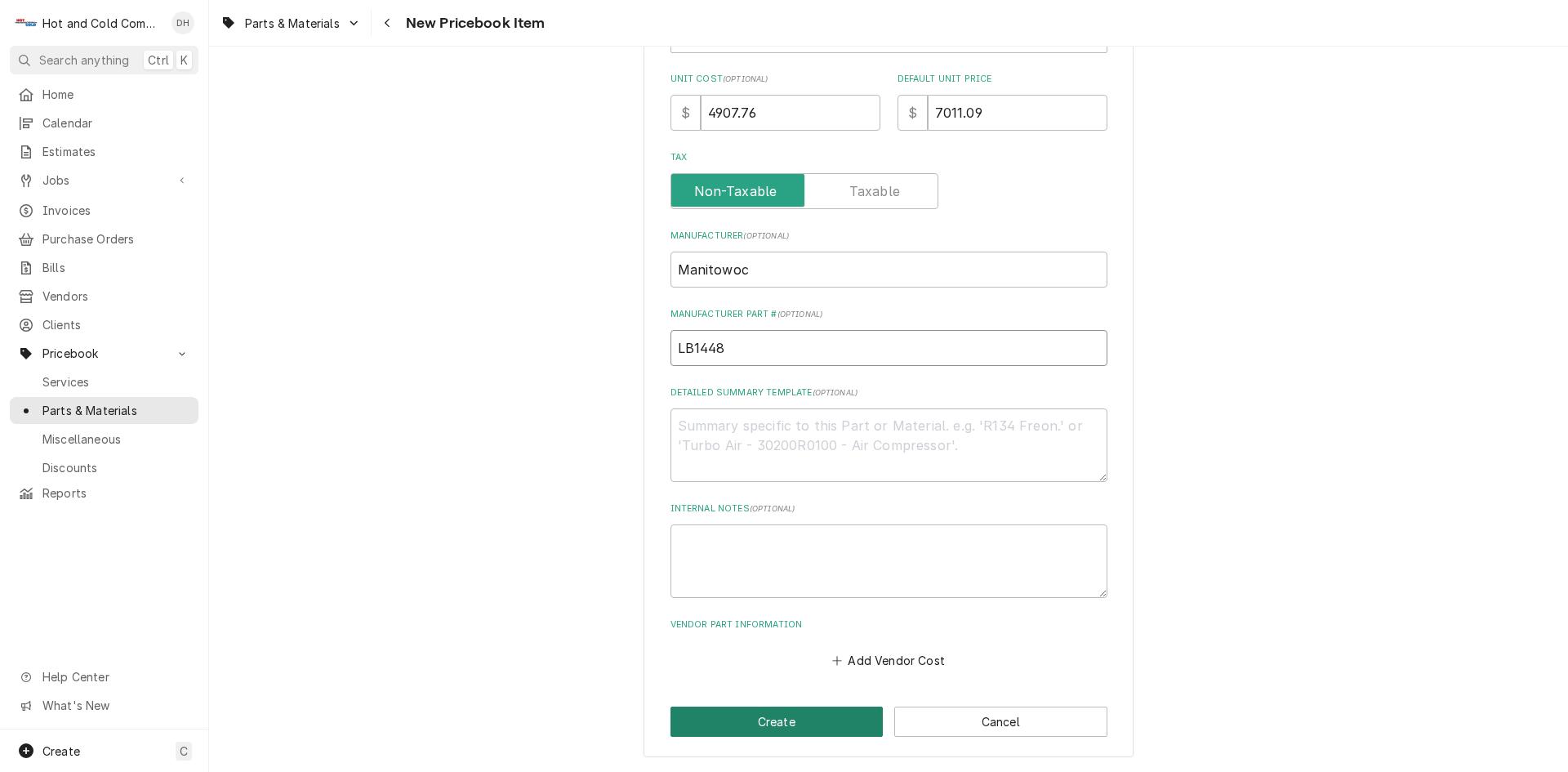
type input "LB1448"
click at [792, 729] on button "Create" at bounding box center [776, 721] width 213 height 30
type textarea "x"
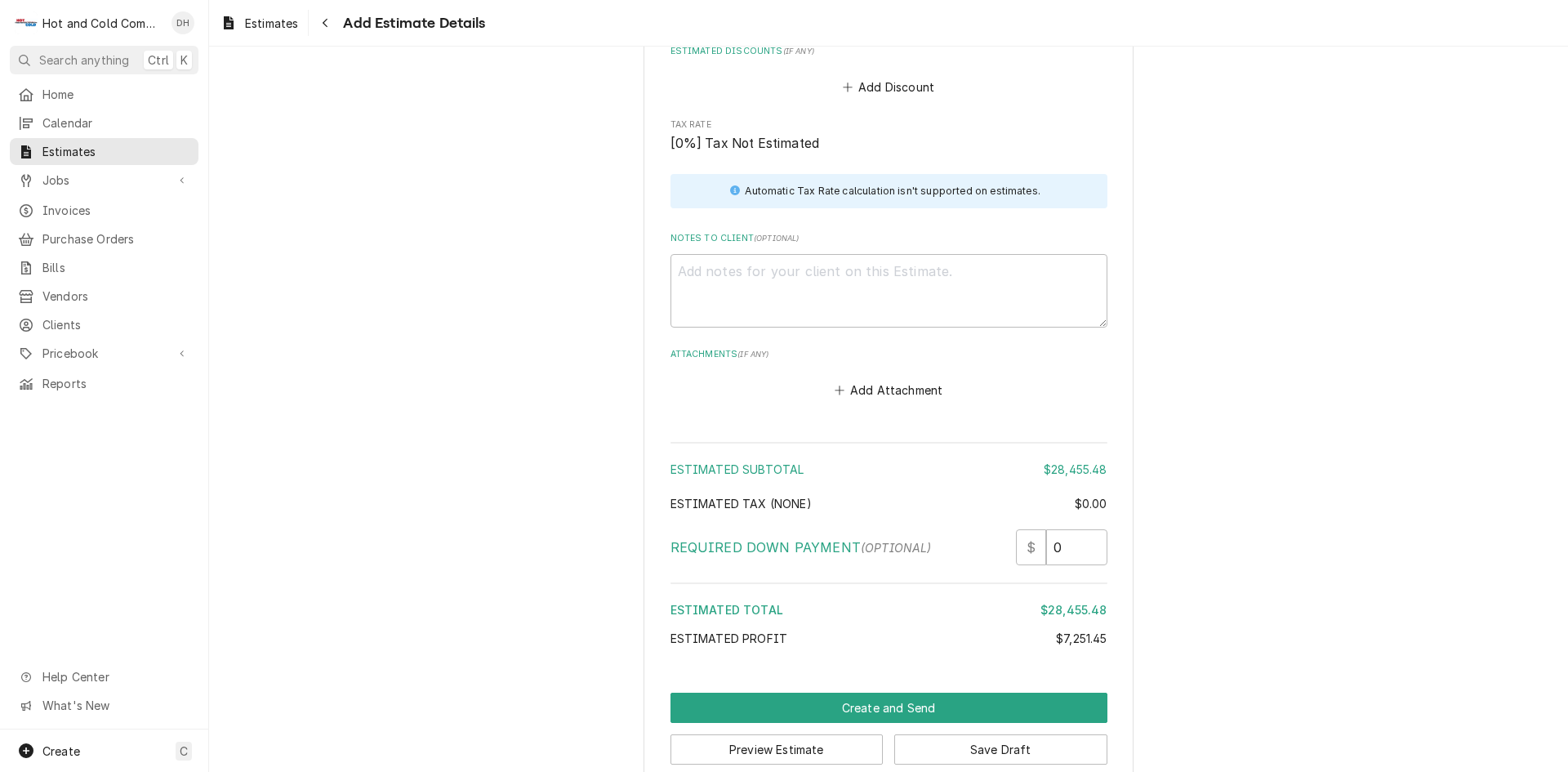
scroll to position [2216, 0]
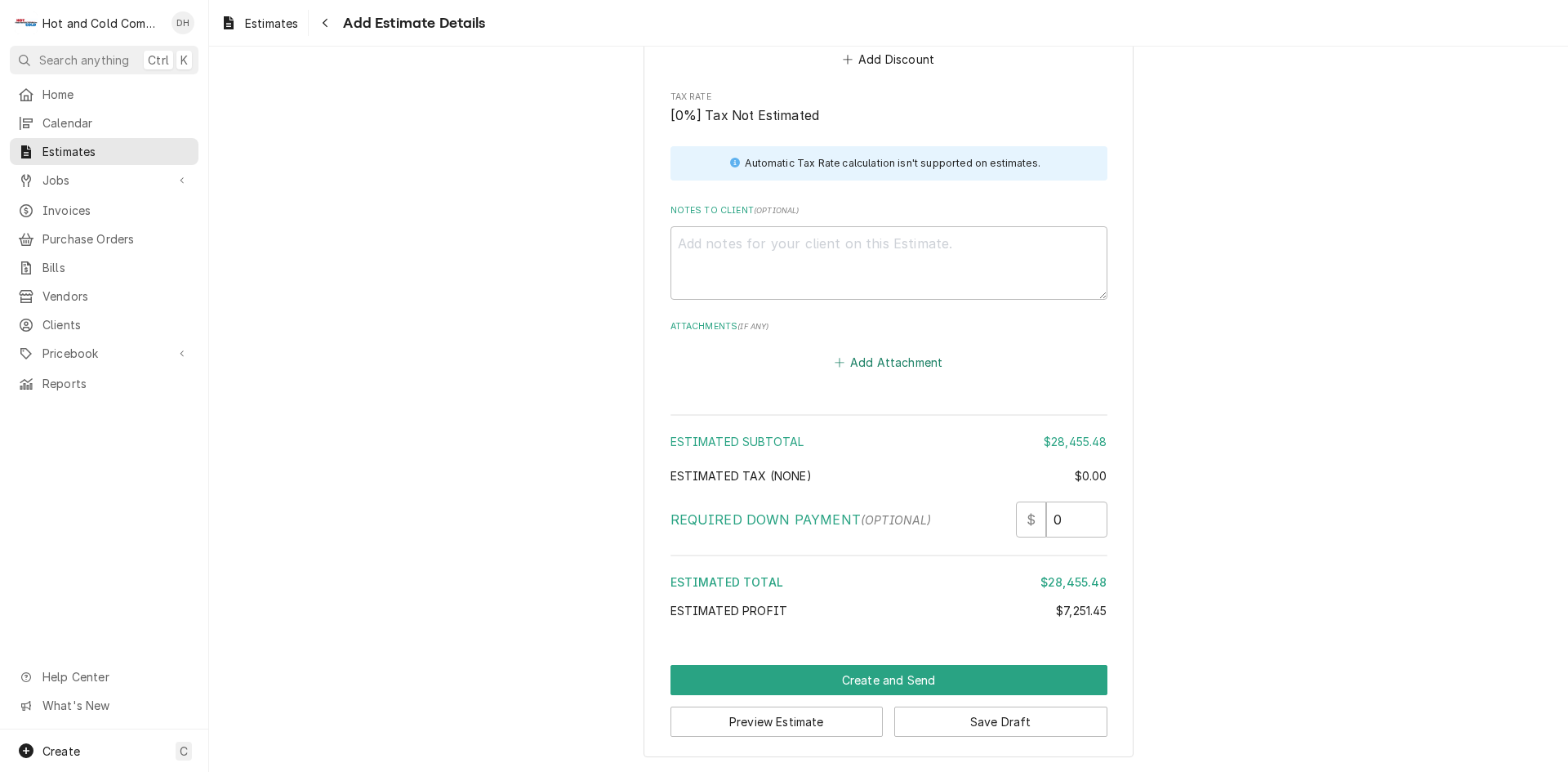
click at [870, 355] on button "Add Attachment" at bounding box center [889, 362] width 114 height 23
type textarea "x"
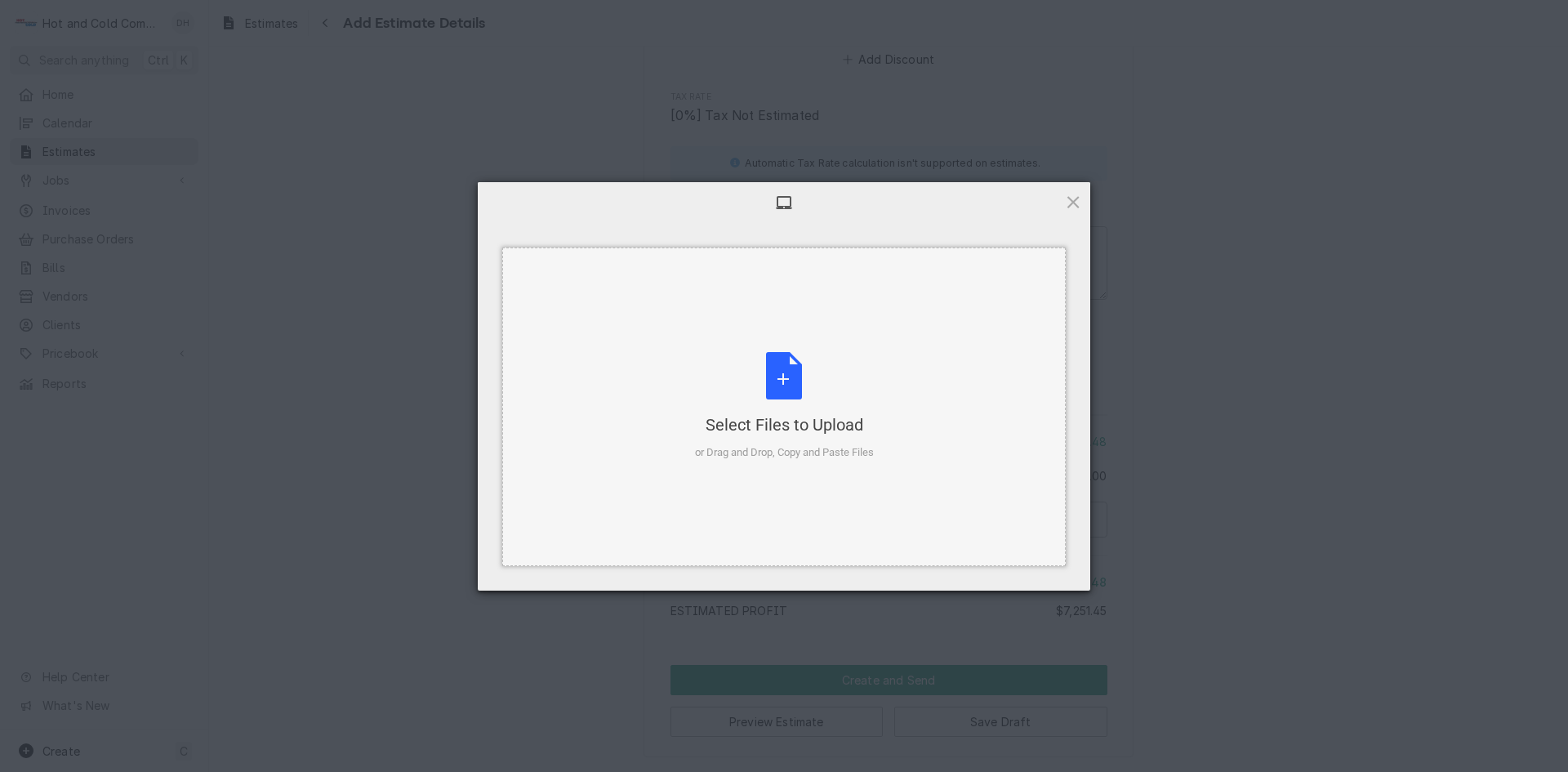
click at [777, 383] on div "Select Files to Upload or Drag and Drop, Copy and Paste Files" at bounding box center [784, 407] width 179 height 109
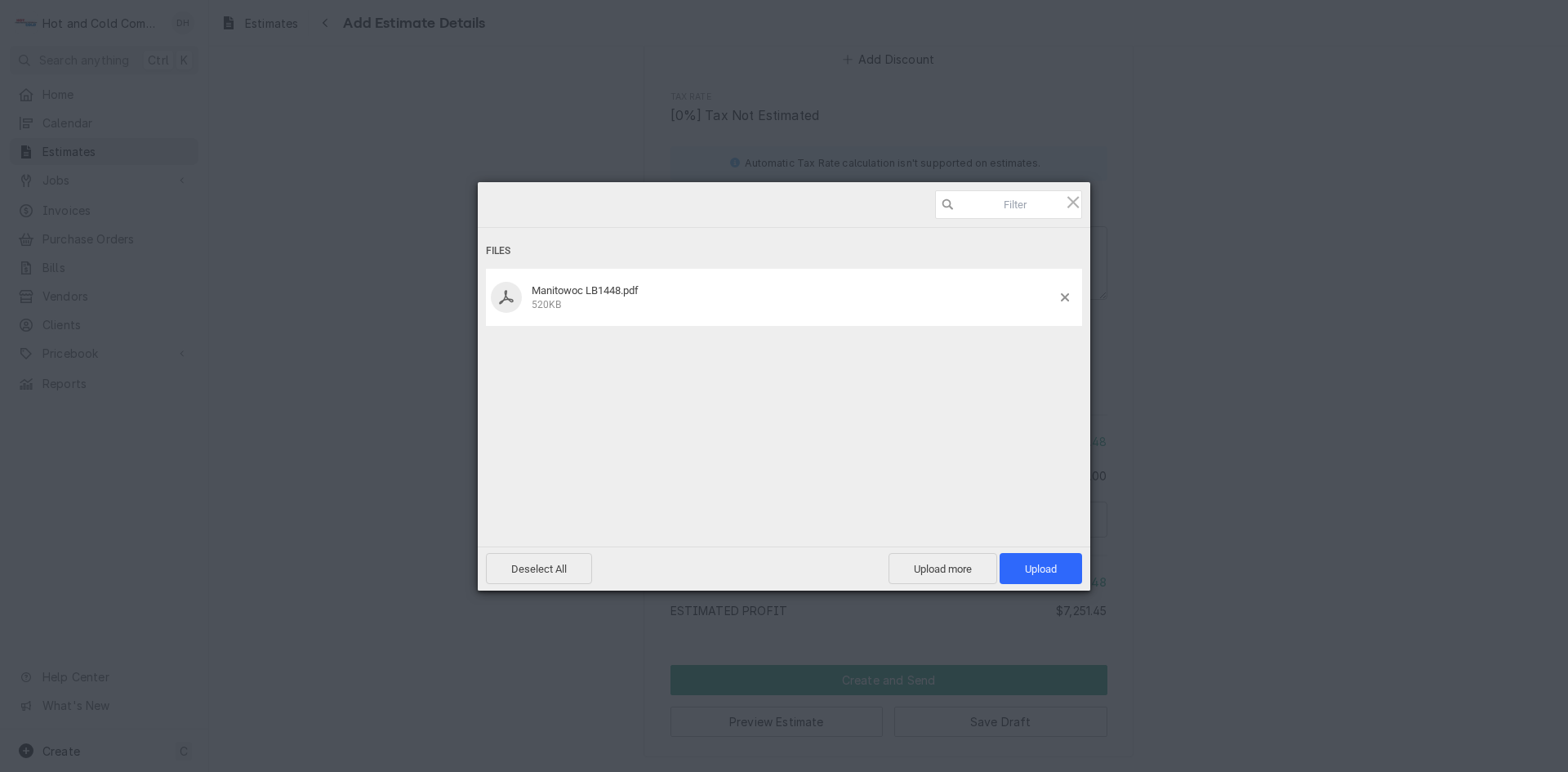
click at [607, 292] on span "Manitowoc LB1448.pdf" at bounding box center [585, 290] width 107 height 12
click at [513, 295] on span at bounding box center [506, 297] width 17 height 15
click at [1043, 563] on span "Upload 1" at bounding box center [1041, 568] width 32 height 12
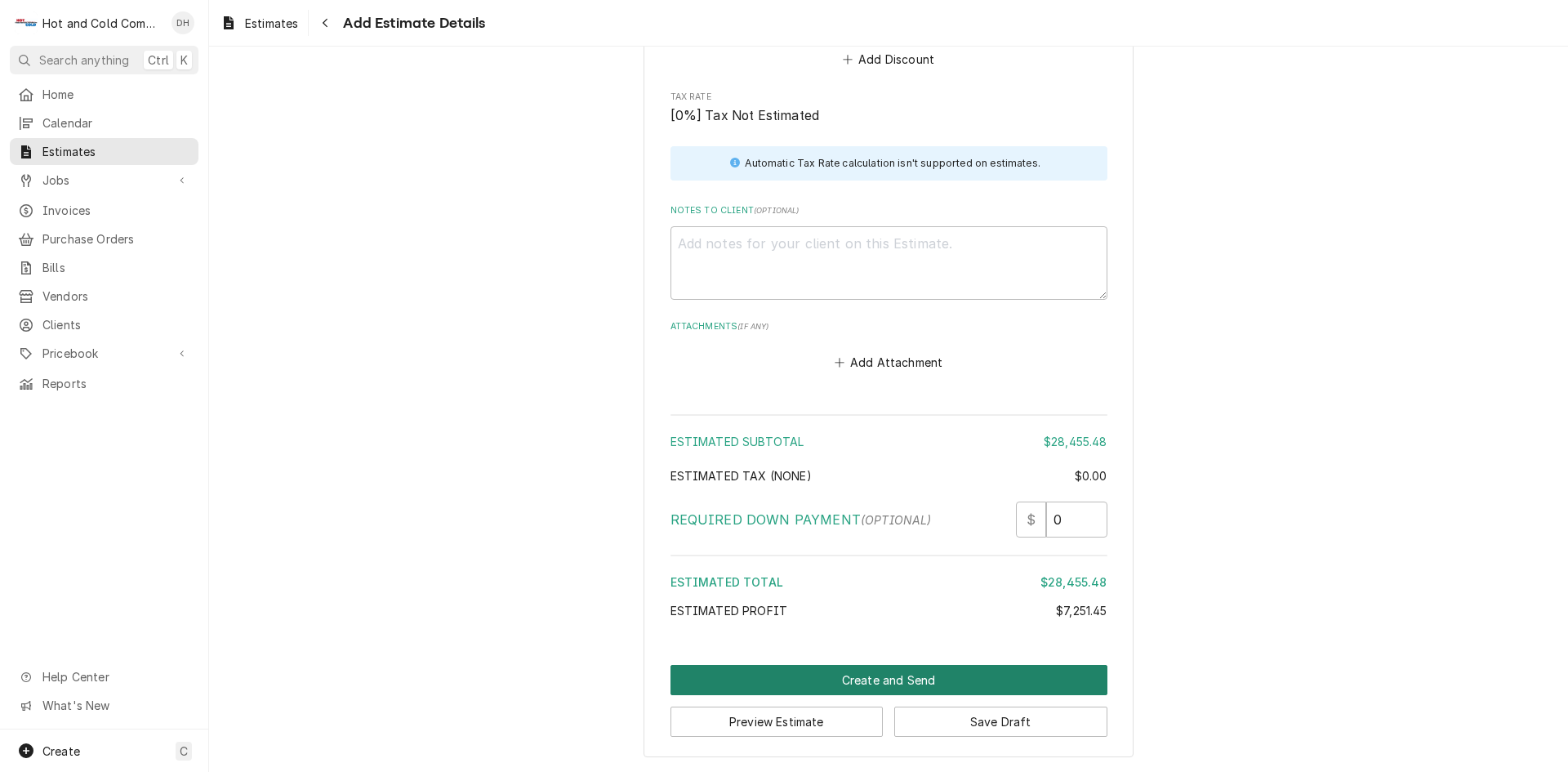
click at [867, 679] on button "Create and Send" at bounding box center [889, 680] width 437 height 30
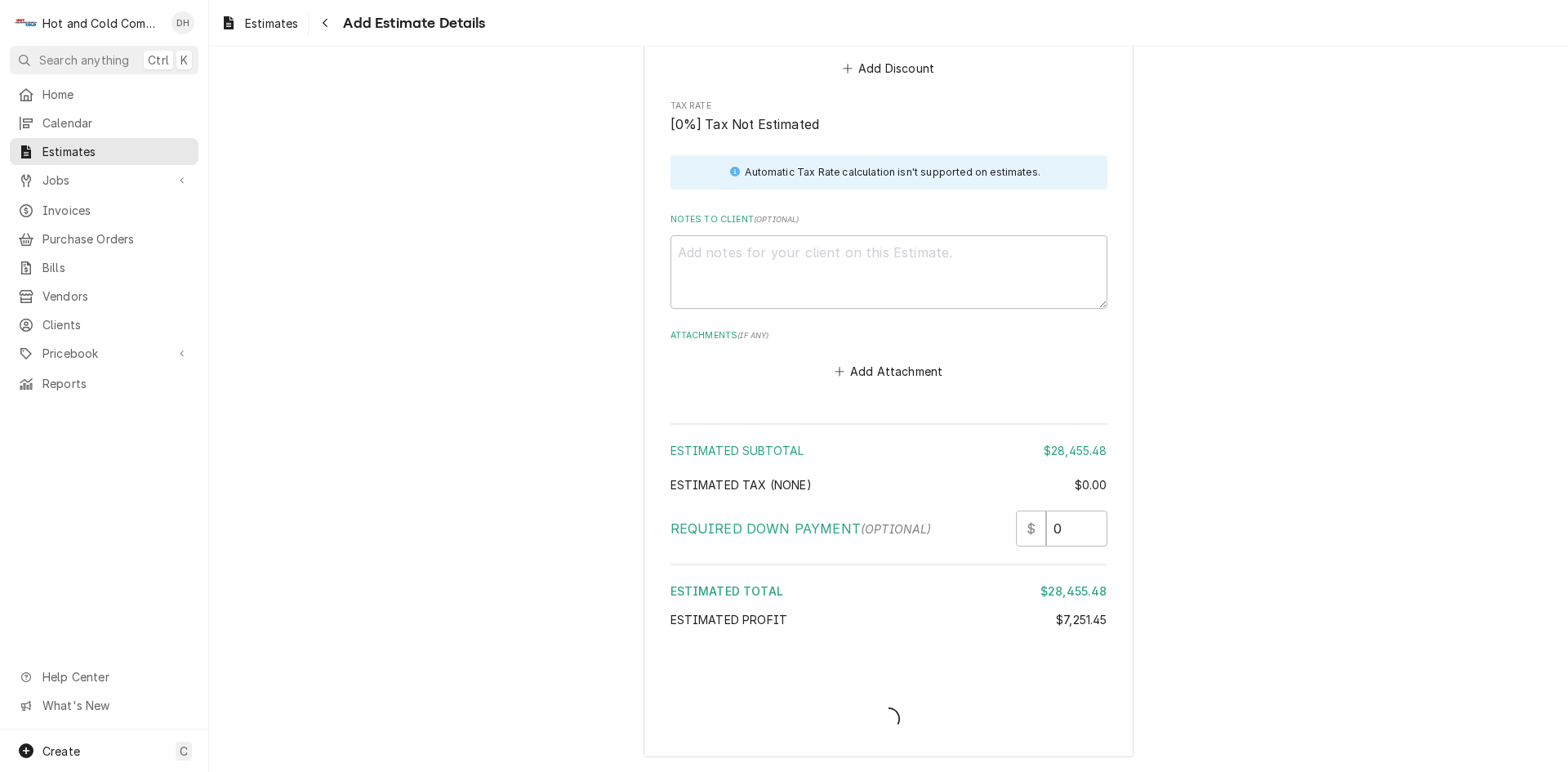
scroll to position [2207, 0]
type textarea "x"
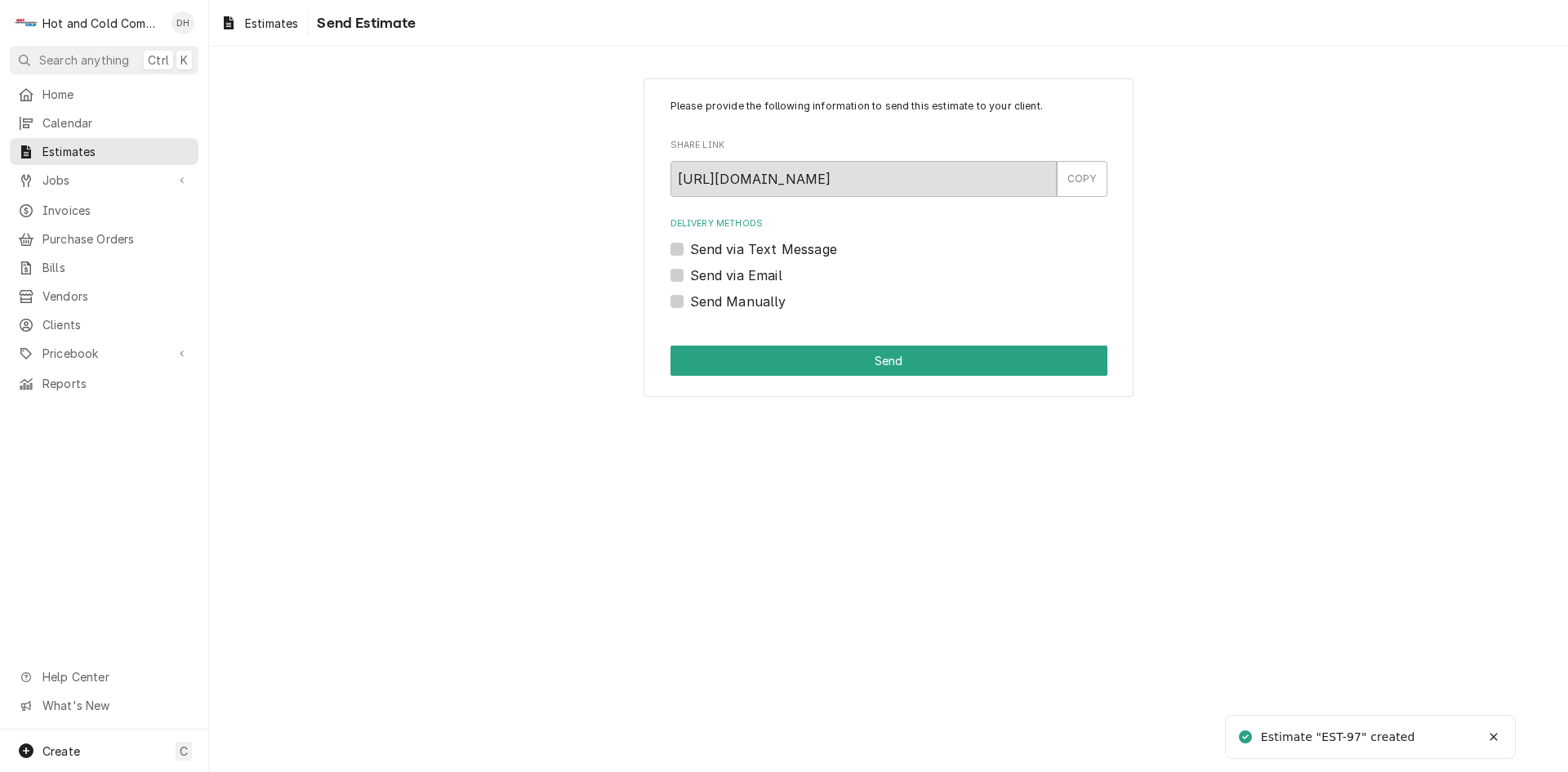
click at [690, 273] on label "Send via Email" at bounding box center [737, 275] width 92 height 19
click at [690, 273] on input "Send via Email" at bounding box center [909, 283] width 437 height 36
checkbox input "true"
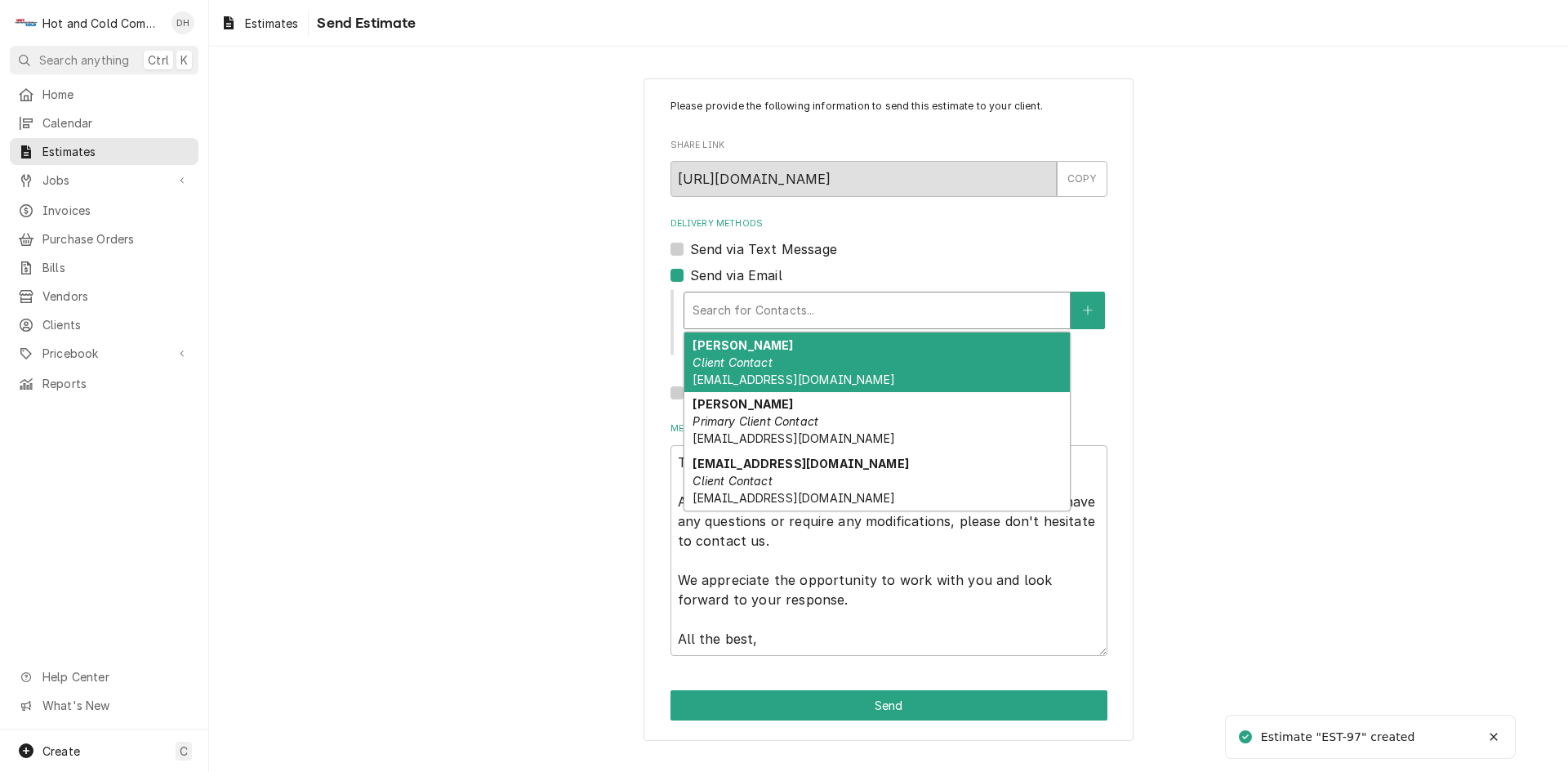
click at [891, 318] on div "Delivery Methods" at bounding box center [877, 311] width 369 height 30
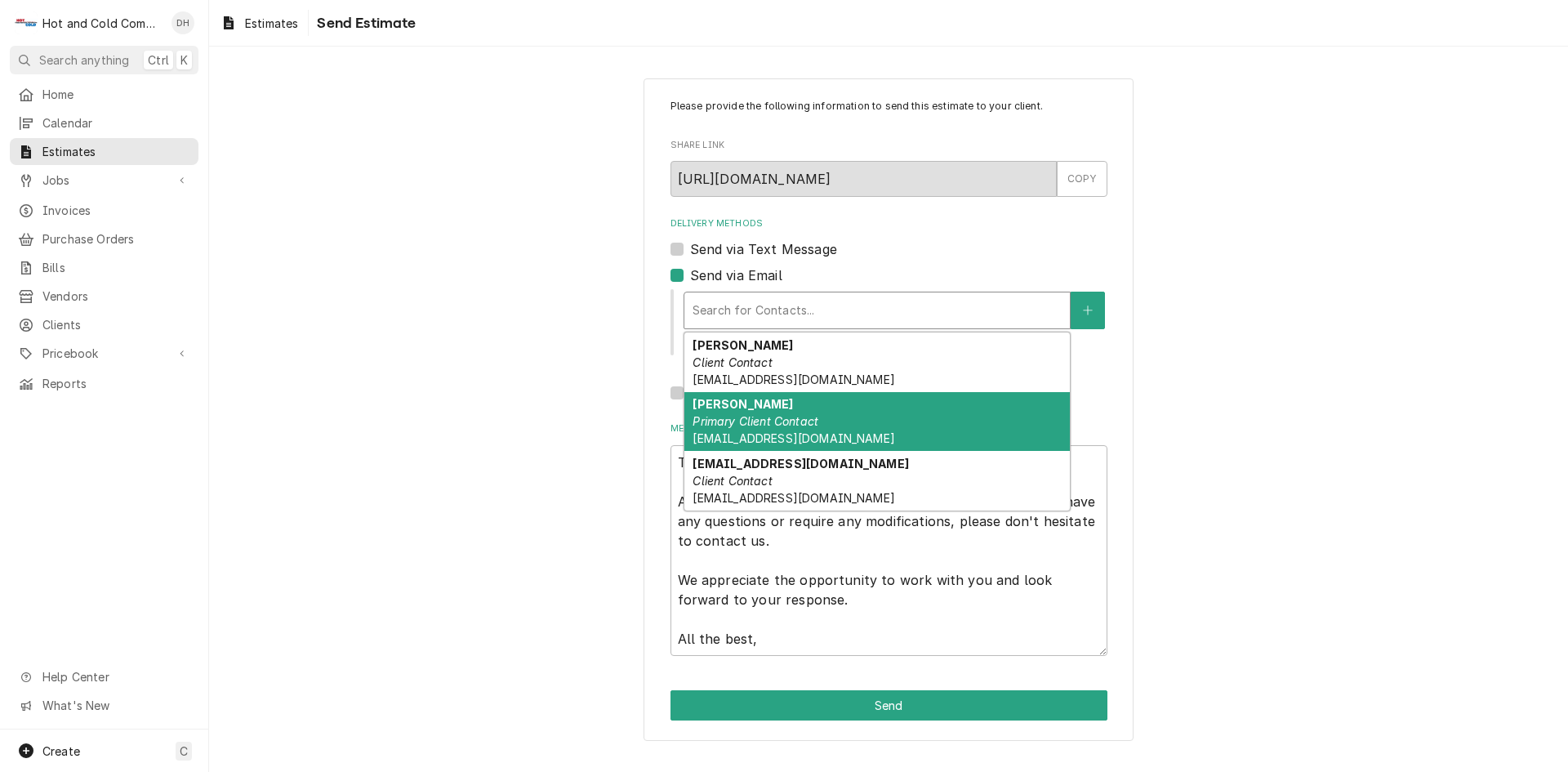
click at [778, 422] on em "Primary Client Contact" at bounding box center [755, 421] width 125 height 14
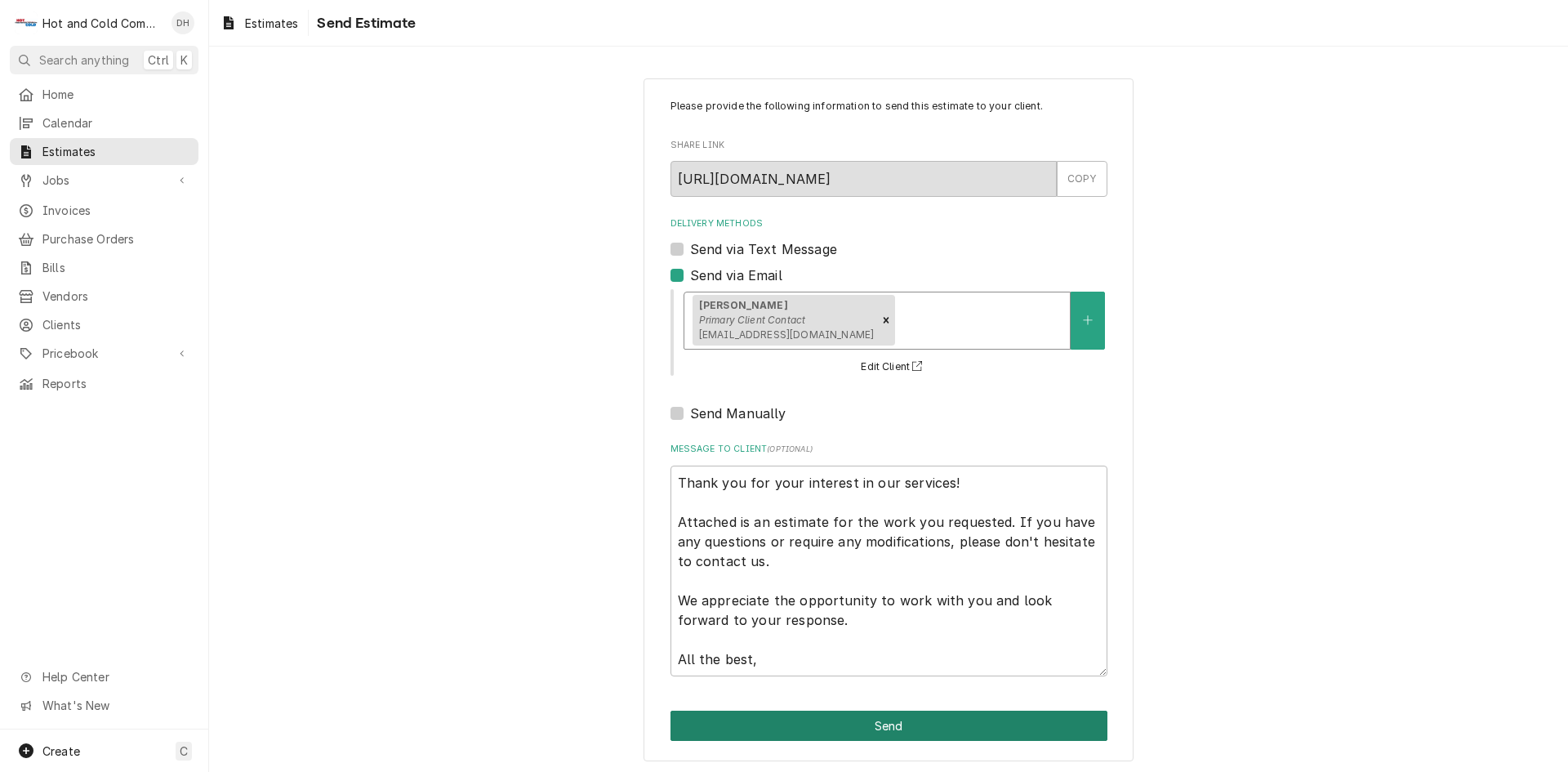
click at [898, 721] on button "Send" at bounding box center [889, 726] width 437 height 30
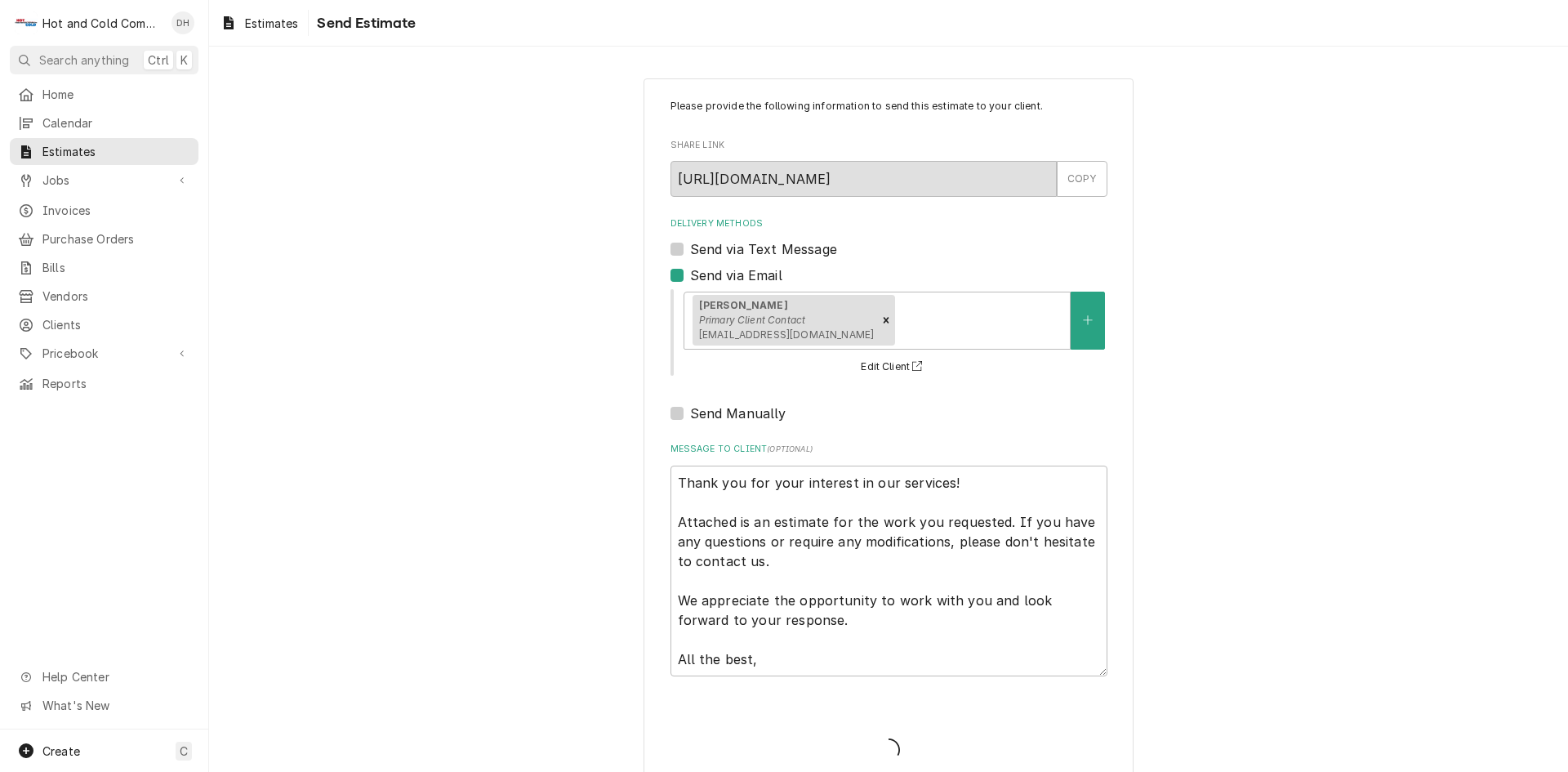
type textarea "x"
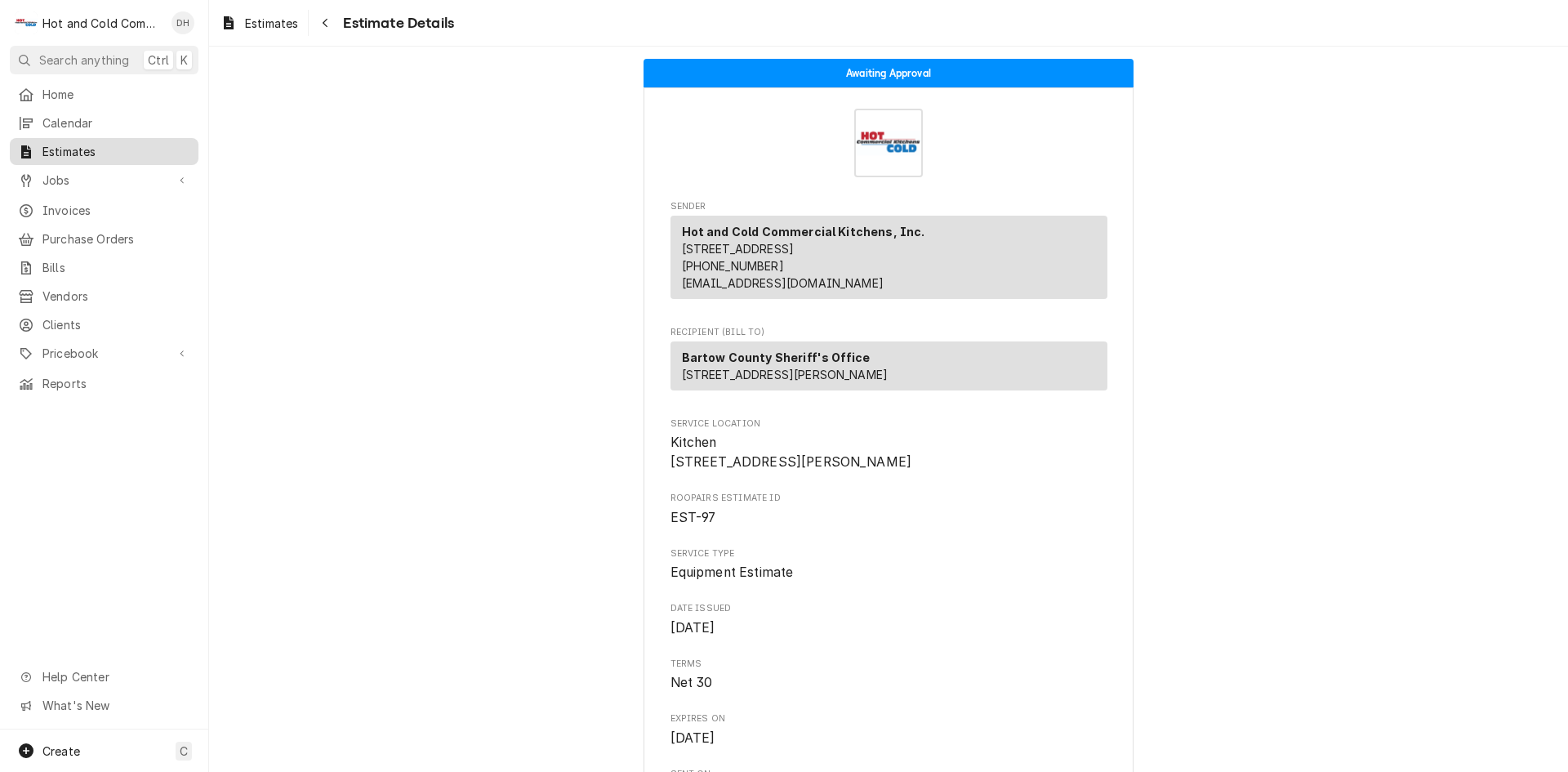
click at [71, 151] on span "Estimates" at bounding box center [116, 151] width 147 height 18
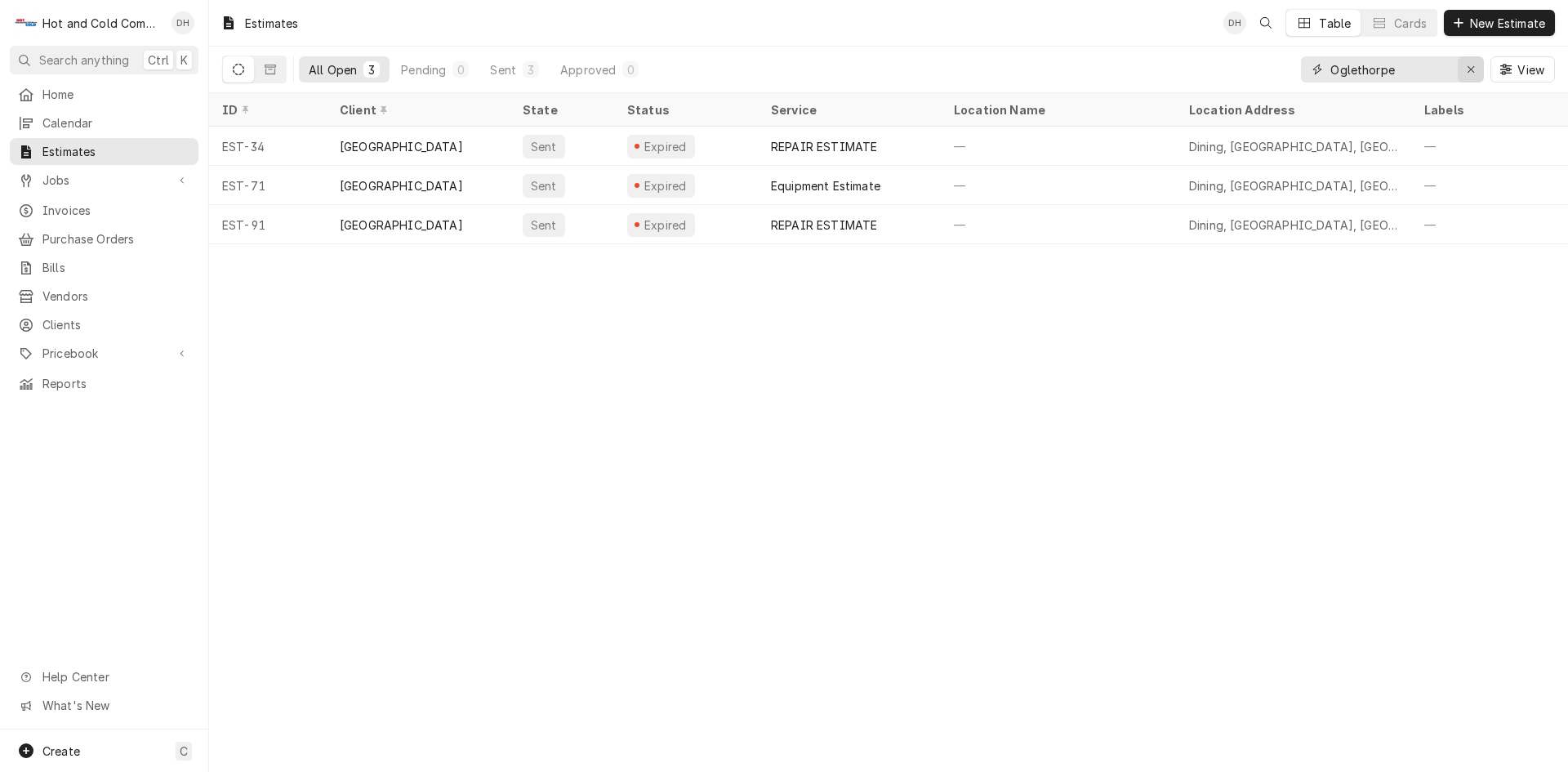
click at [1469, 68] on icon "Erase input" at bounding box center [1470, 69] width 6 height 6
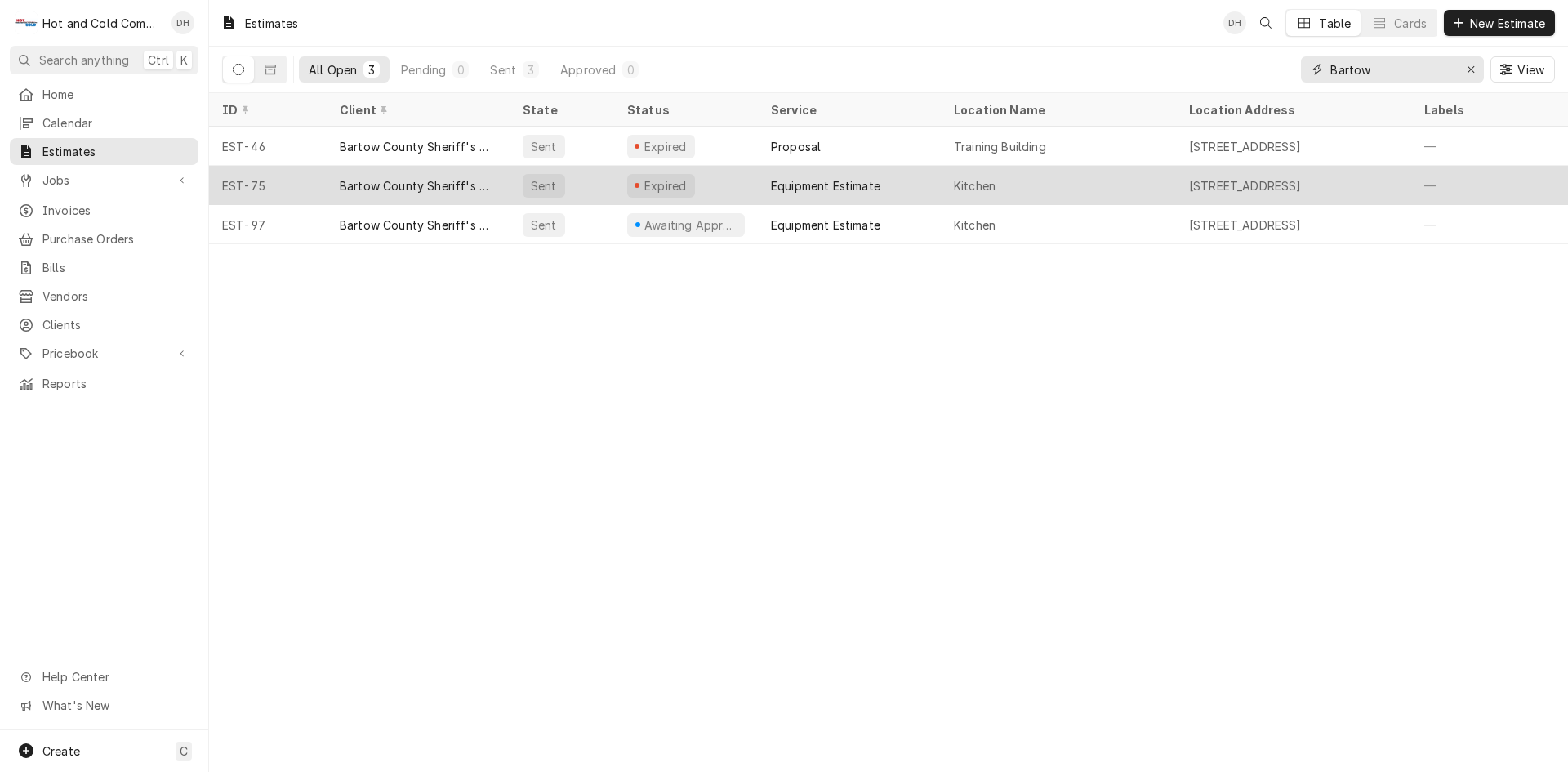
type input "Bartow"
click at [749, 180] on div "Expired" at bounding box center [686, 185] width 144 height 40
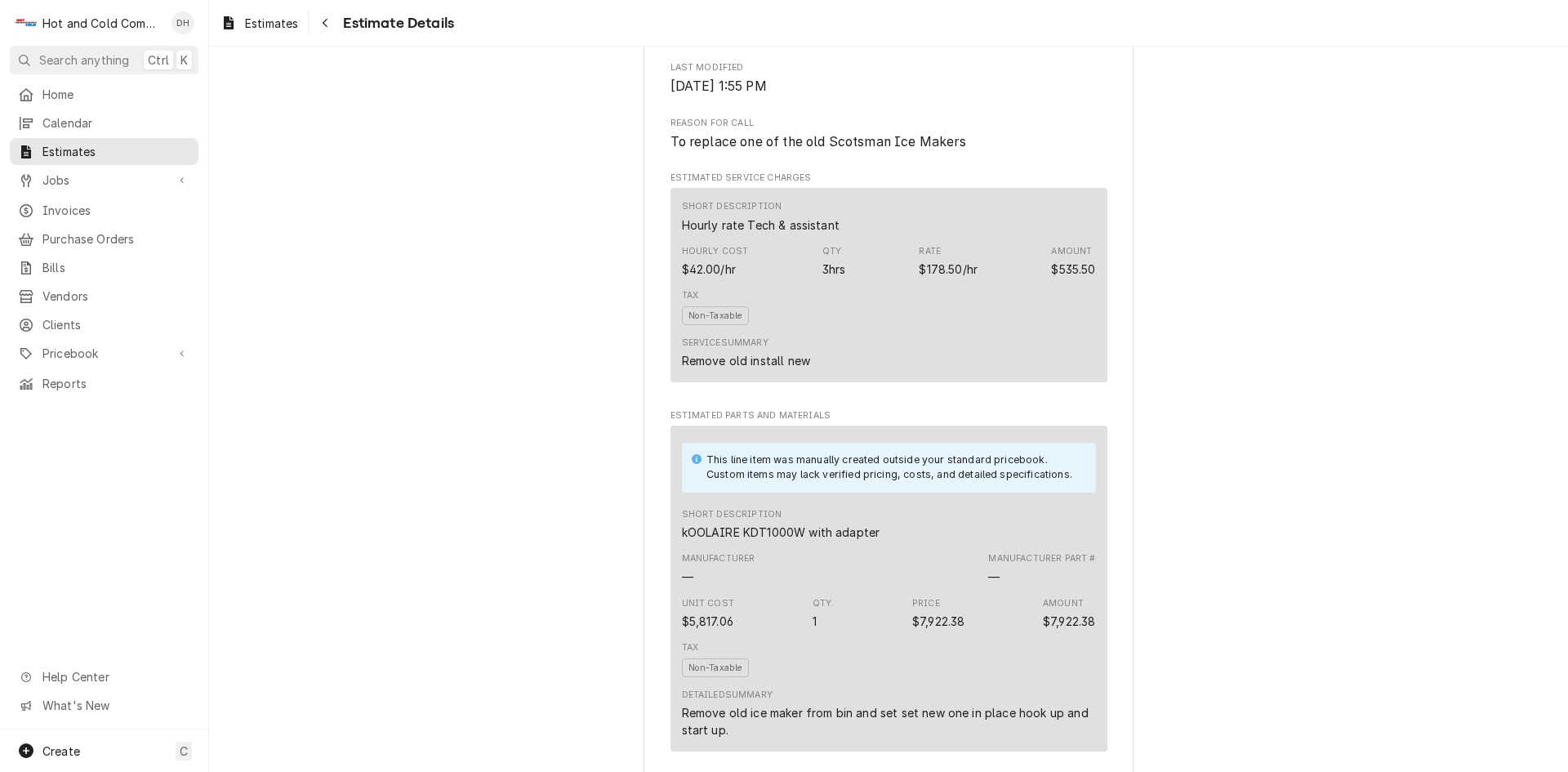
scroll to position [1089, 0]
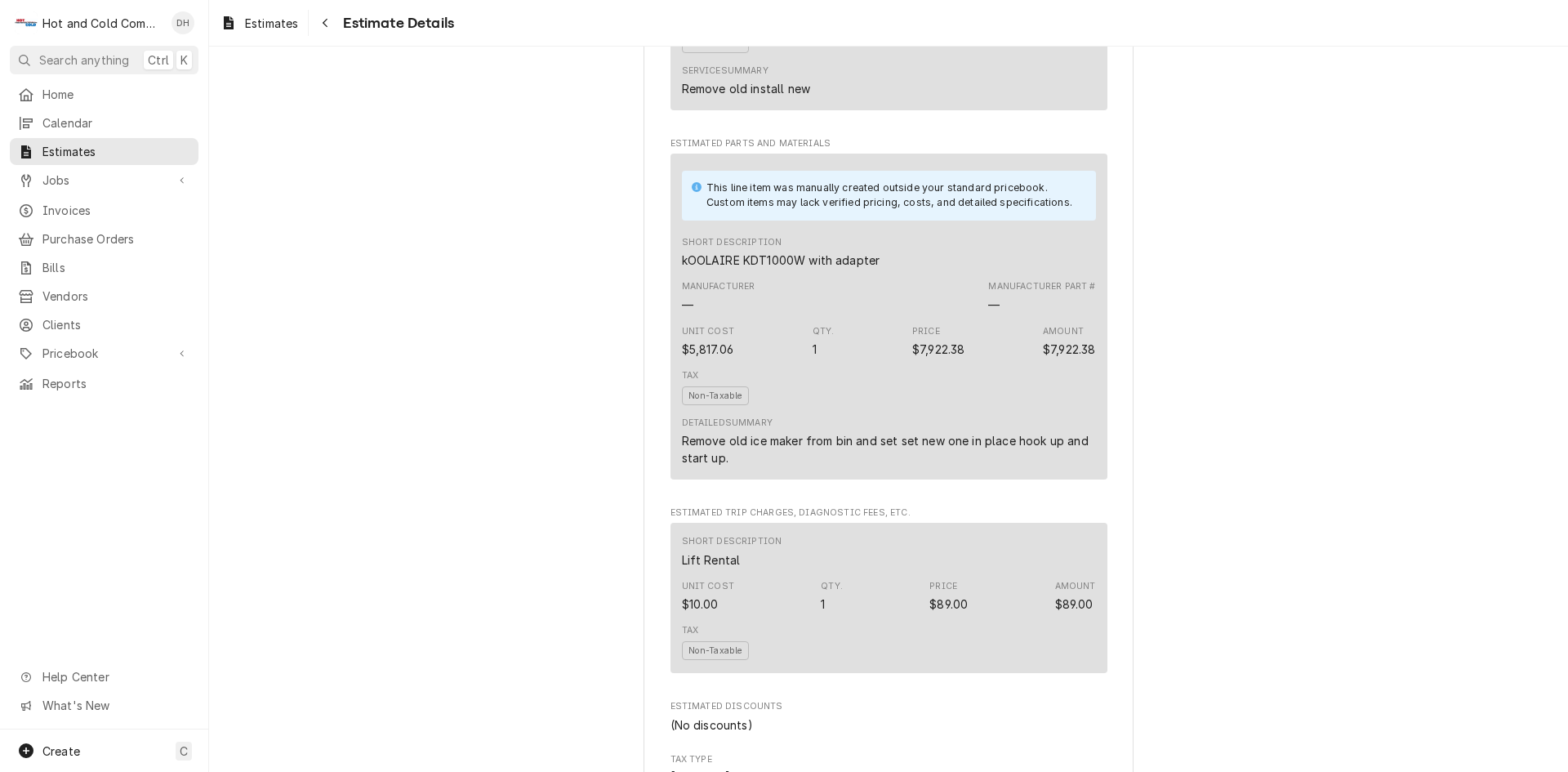
click at [981, 275] on div "Short Description kOOLAIRE KDT1000W with adapter" at bounding box center [889, 253] width 414 height 44
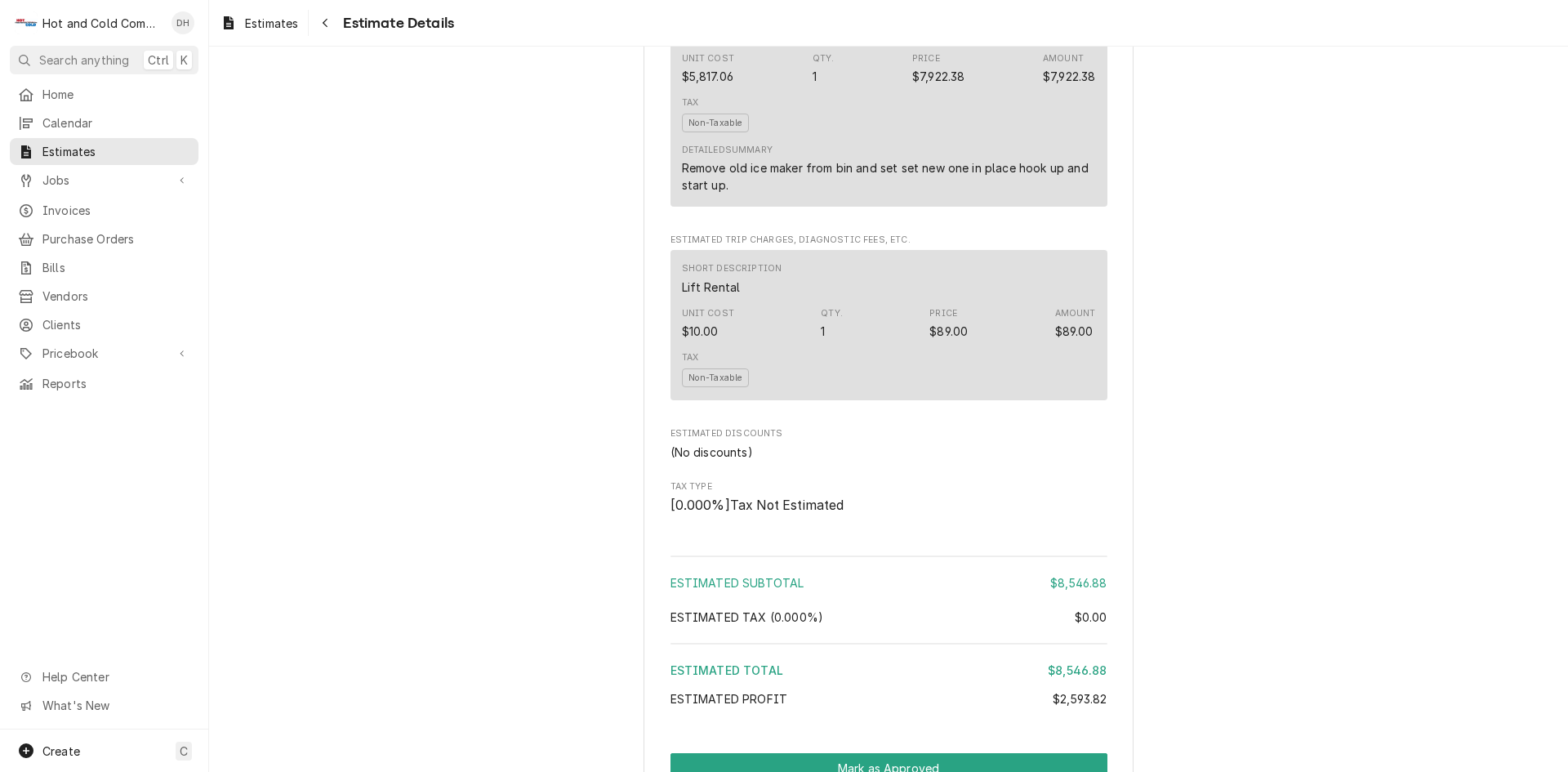
scroll to position [1634, 0]
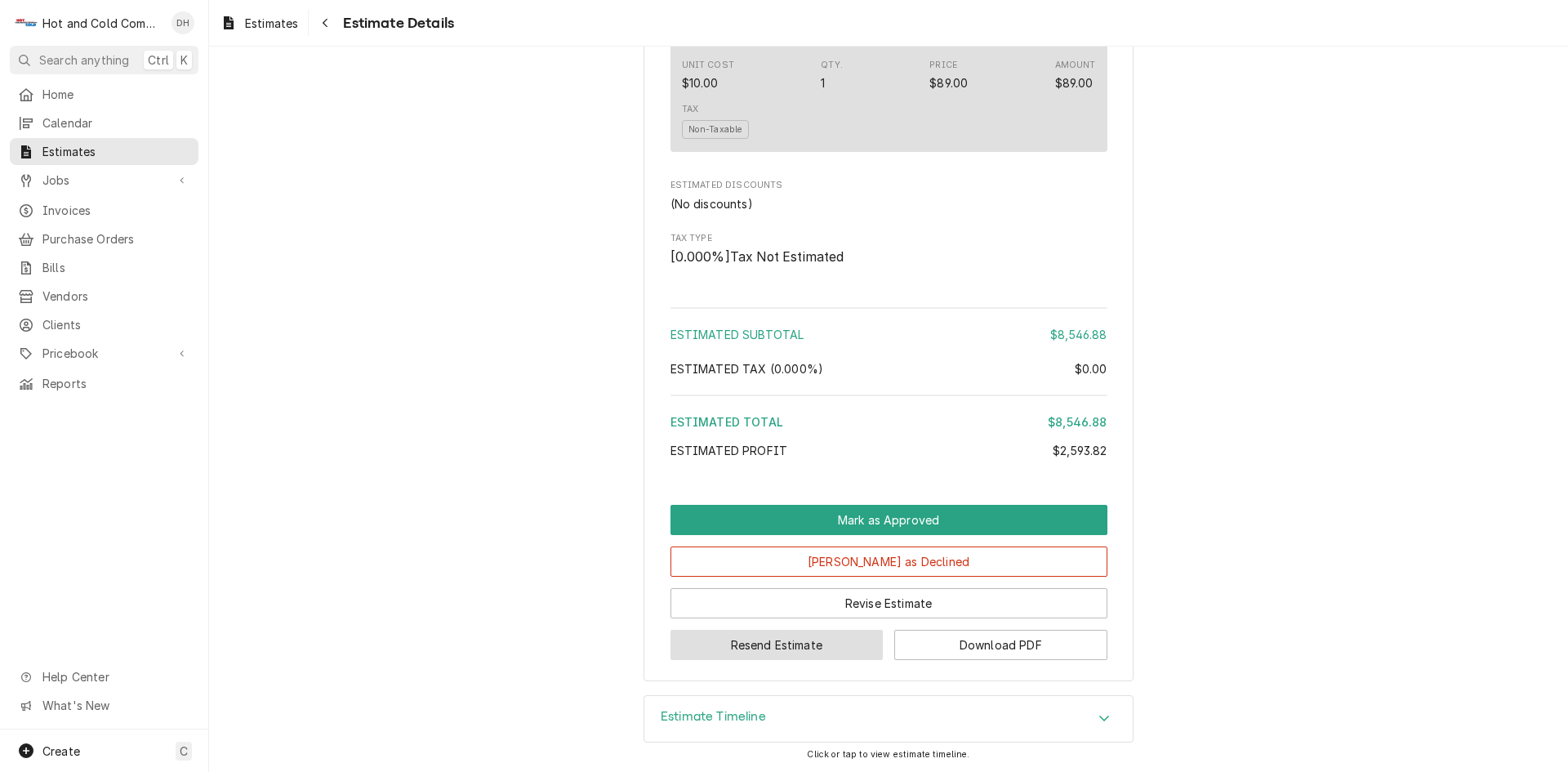
click at [772, 660] on button "Resend Estimate" at bounding box center [776, 645] width 213 height 30
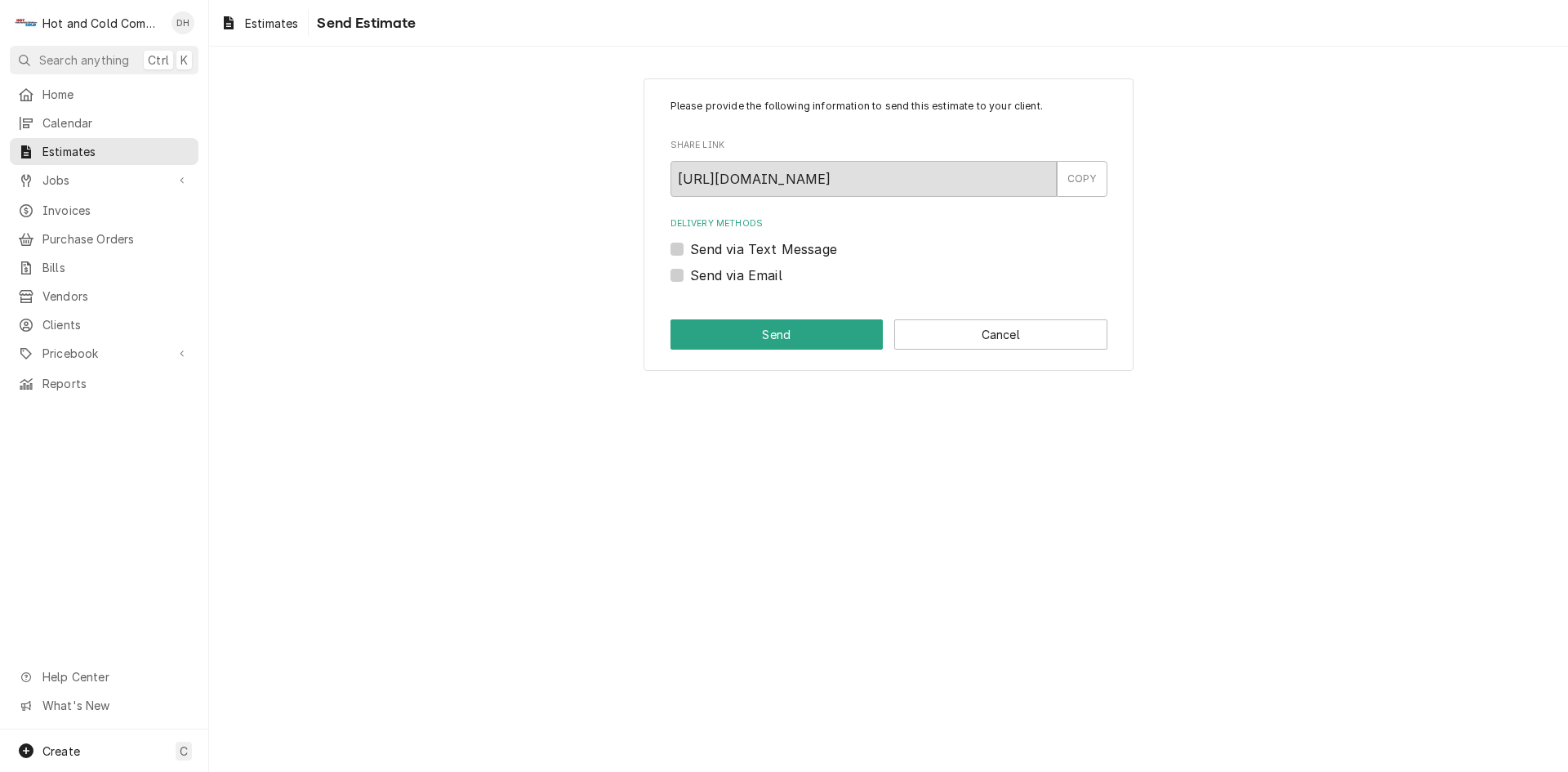
click at [690, 271] on label "Send via Email" at bounding box center [737, 275] width 92 height 19
click at [690, 271] on input "Send via Email" at bounding box center [909, 283] width 437 height 36
checkbox input "true"
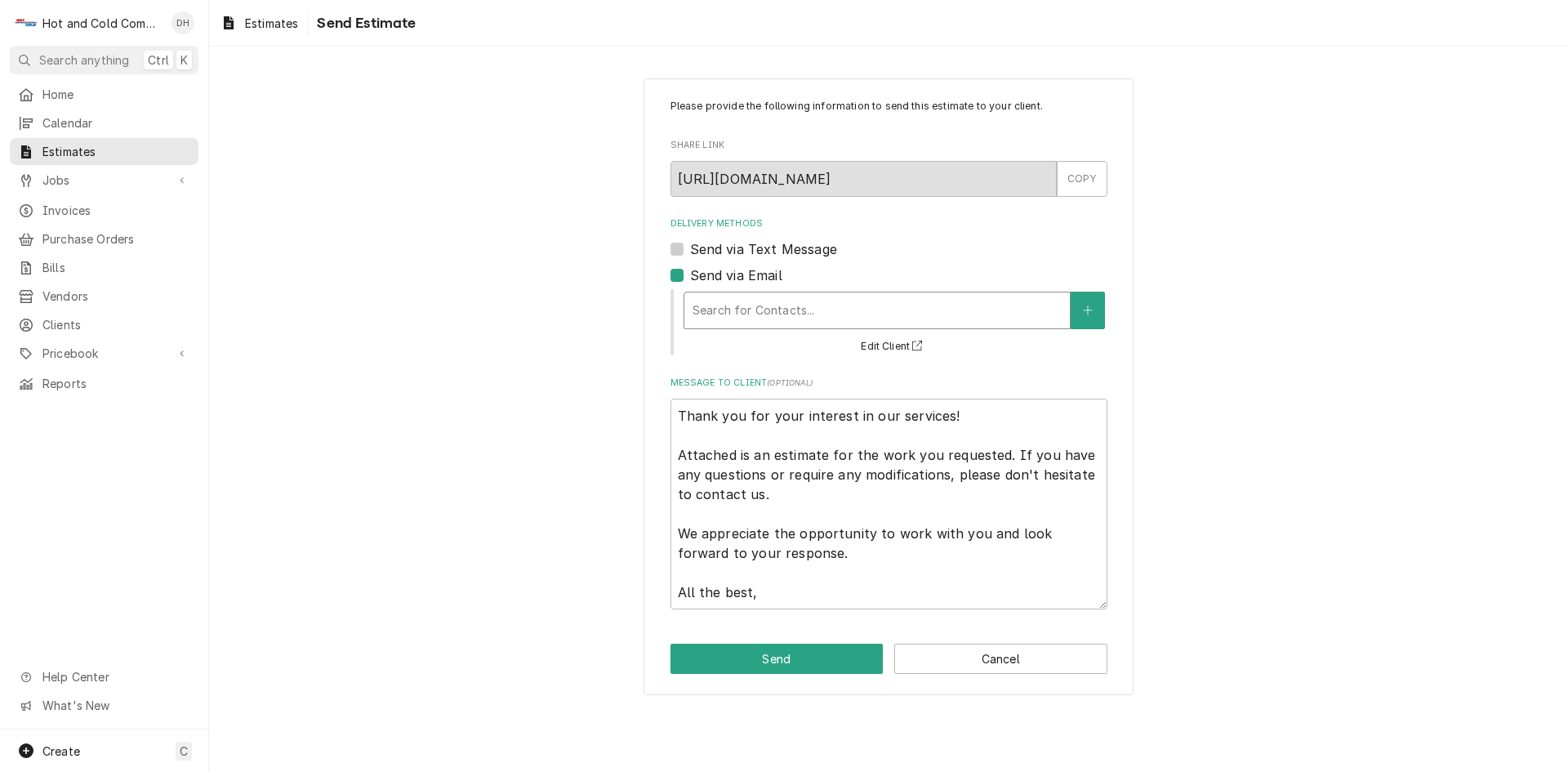
click at [814, 314] on div "Delivery Methods" at bounding box center [877, 311] width 369 height 30
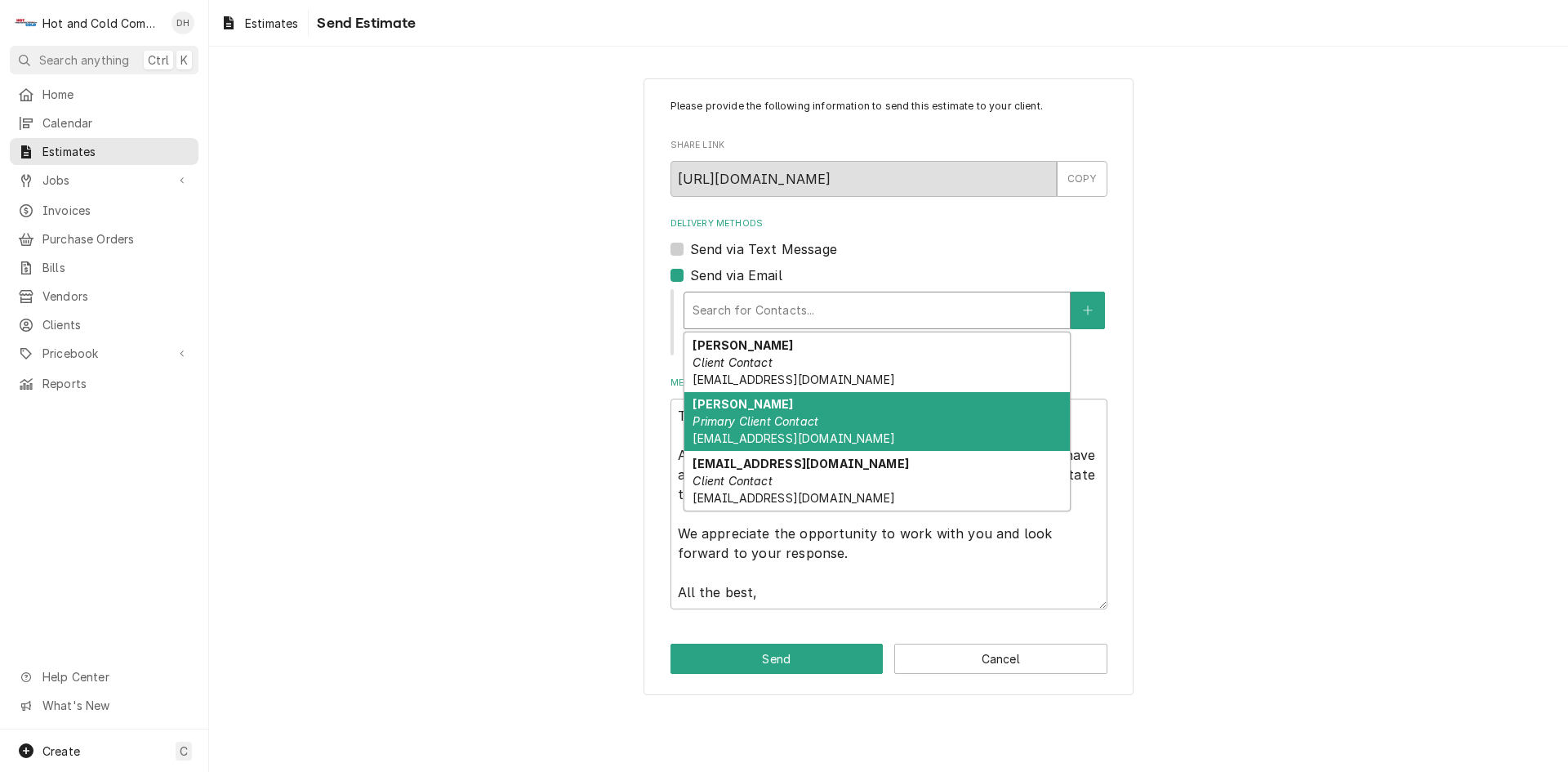
click at [743, 419] on em "Primary Client Contact" at bounding box center [755, 421] width 125 height 14
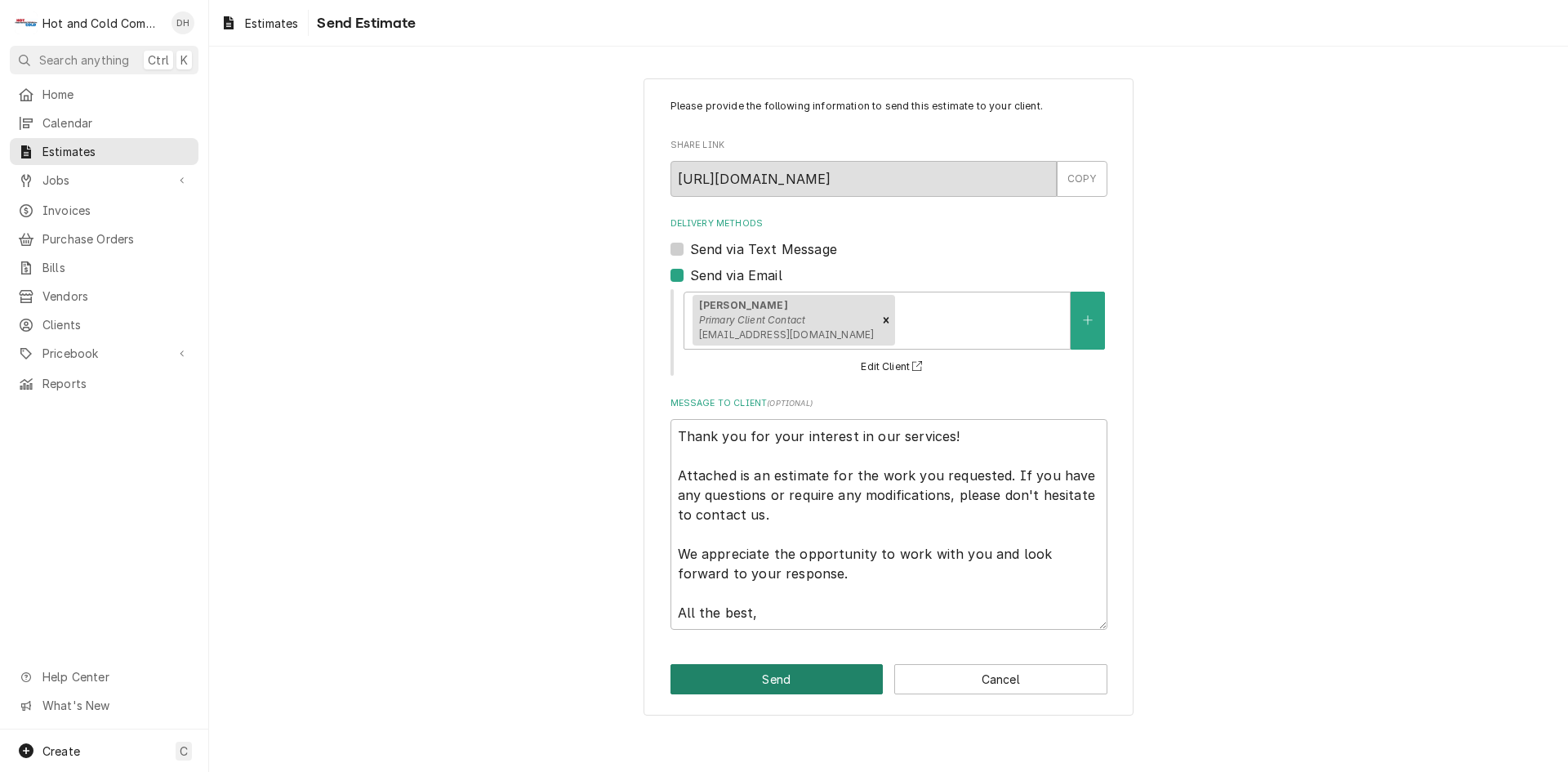
click at [783, 684] on button "Send" at bounding box center [776, 679] width 213 height 30
type textarea "x"
